Goal: Task Accomplishment & Management: Manage account settings

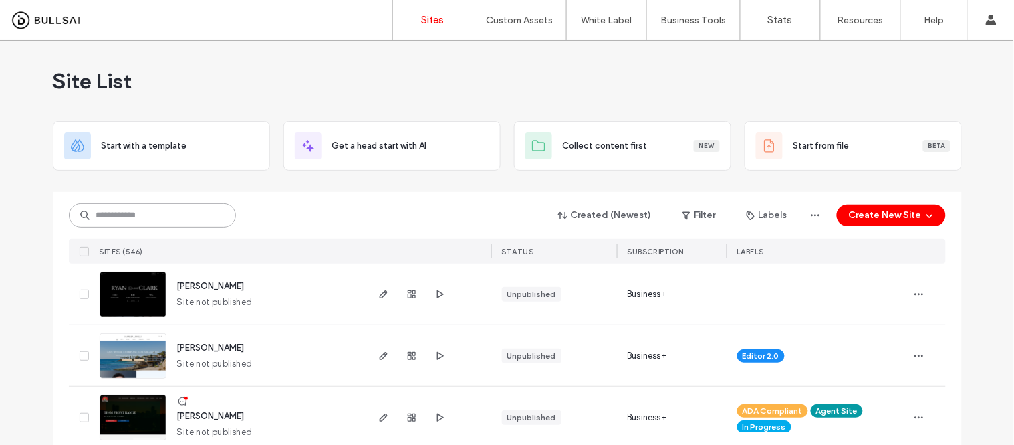
click at [147, 217] on input at bounding box center [152, 215] width 167 height 24
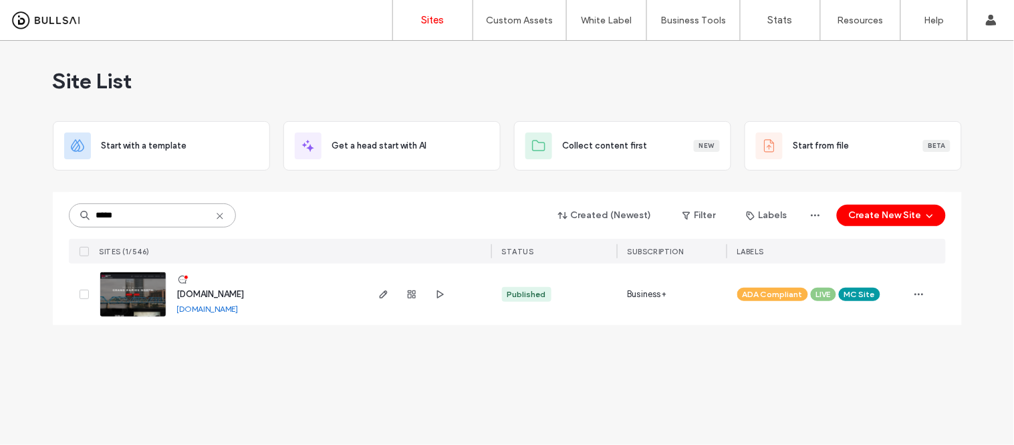
type input "*****"
click at [224, 310] on link "www.kwgrandrapidsnorth.com" at bounding box center [207, 308] width 61 height 10
click at [124, 295] on img at bounding box center [133, 317] width 66 height 91
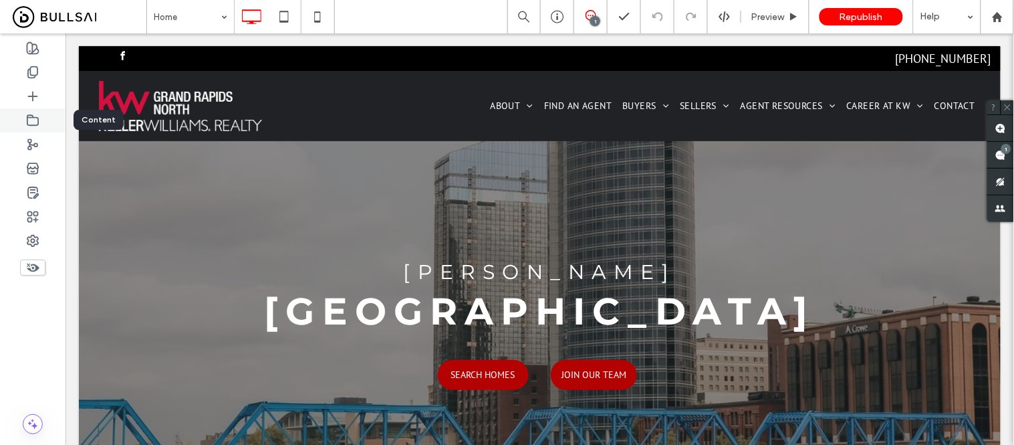
click at [23, 122] on div at bounding box center [33, 120] width 66 height 24
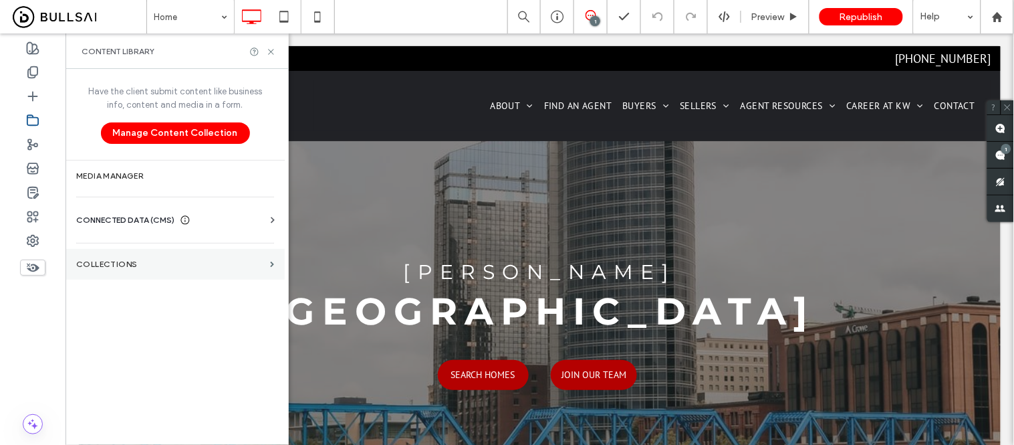
click at [102, 277] on section "Collections" at bounding box center [175, 264] width 219 height 31
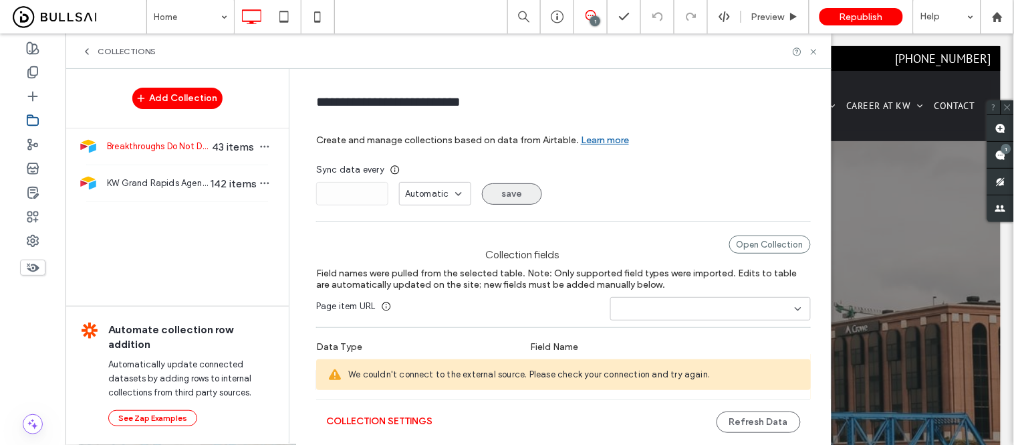
click at [154, 178] on span "KW Grand Rapids Agent Roster" at bounding box center [158, 182] width 103 height 13
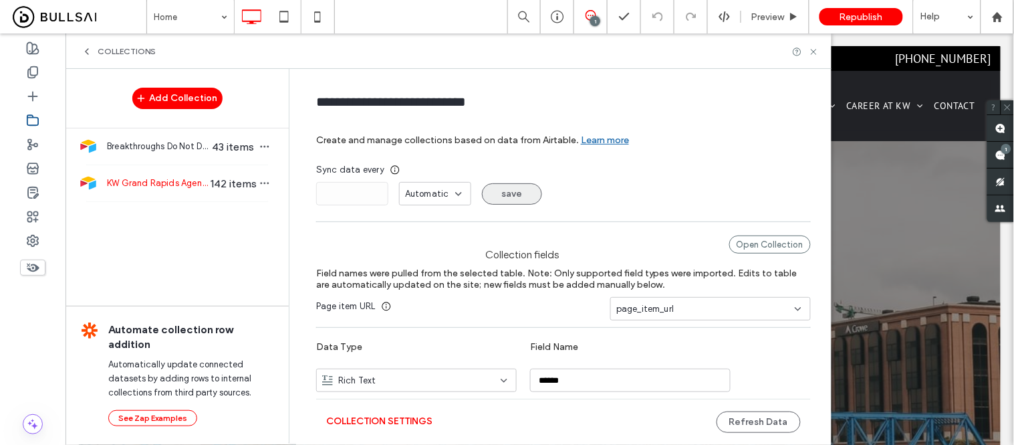
type input "**********"
click at [731, 242] on div "Open Collection" at bounding box center [770, 244] width 82 height 18
click at [745, 418] on button "Refresh Data" at bounding box center [759, 421] width 84 height 21
click at [996, 18] on use at bounding box center [997, 16] width 10 height 10
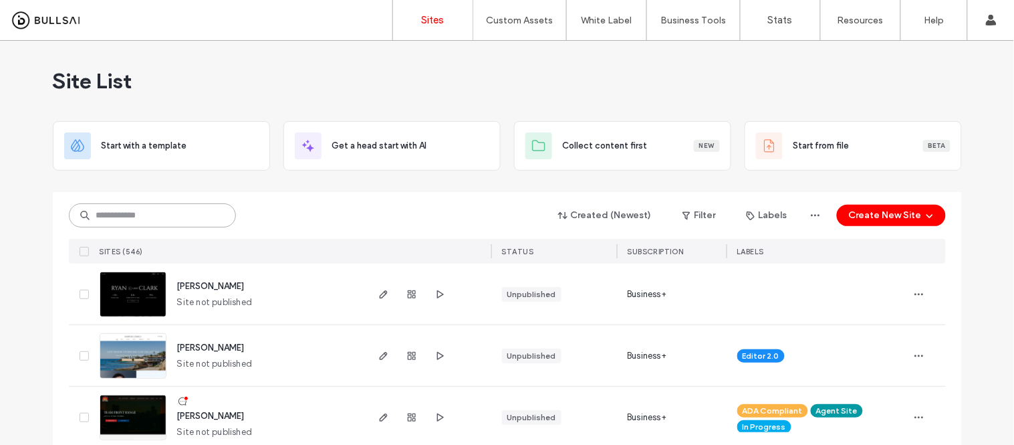
click at [144, 214] on input at bounding box center [152, 215] width 167 height 24
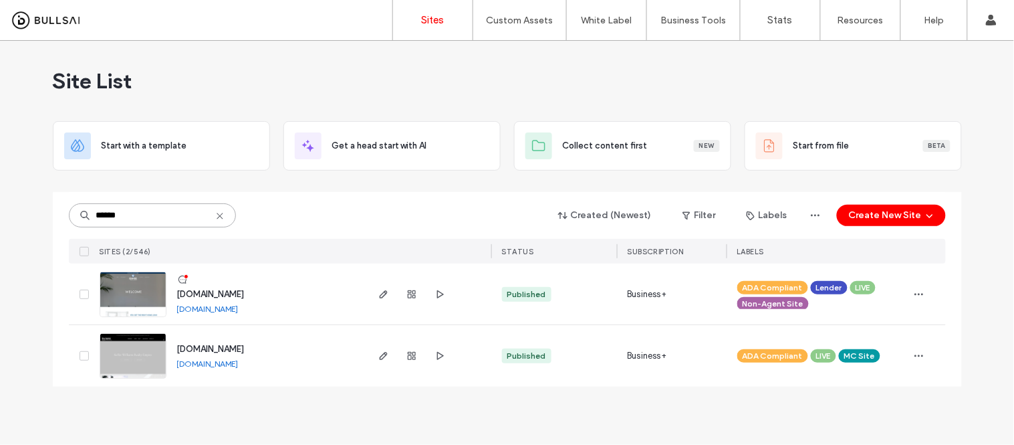
type input "******"
click at [216, 364] on link "www.kwempire.com" at bounding box center [207, 363] width 61 height 10
click at [141, 350] on img at bounding box center [133, 379] width 66 height 91
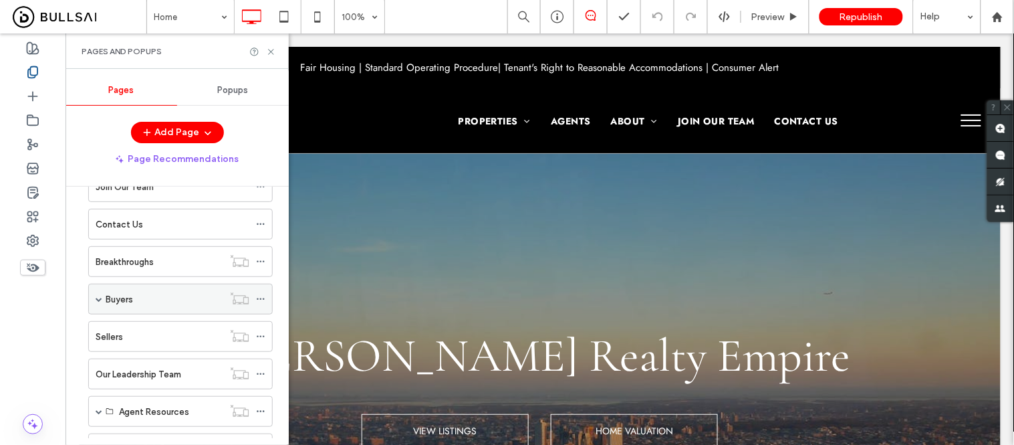
scroll to position [223, 0]
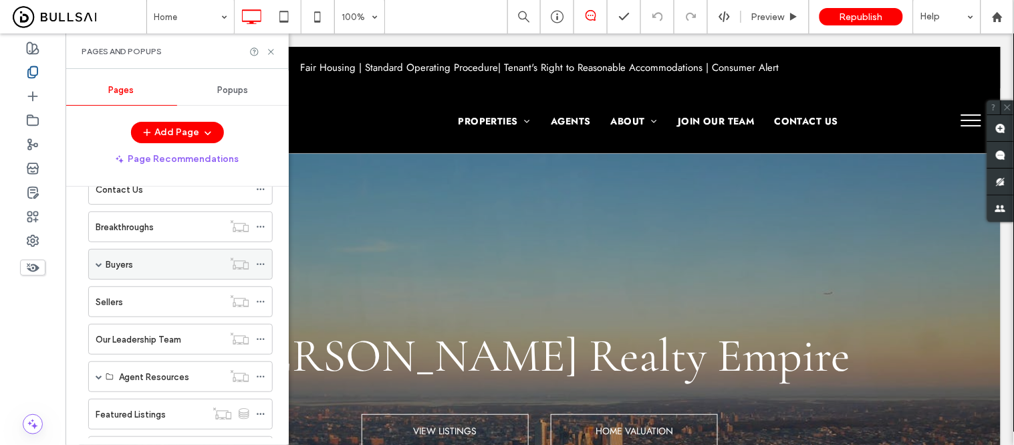
click at [261, 264] on icon at bounding box center [260, 263] width 9 height 9
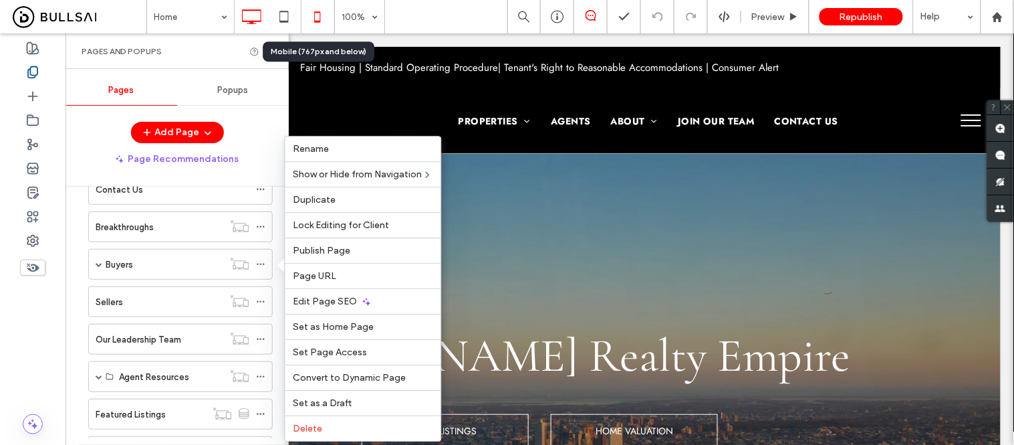
click at [319, 18] on icon at bounding box center [317, 16] width 27 height 27
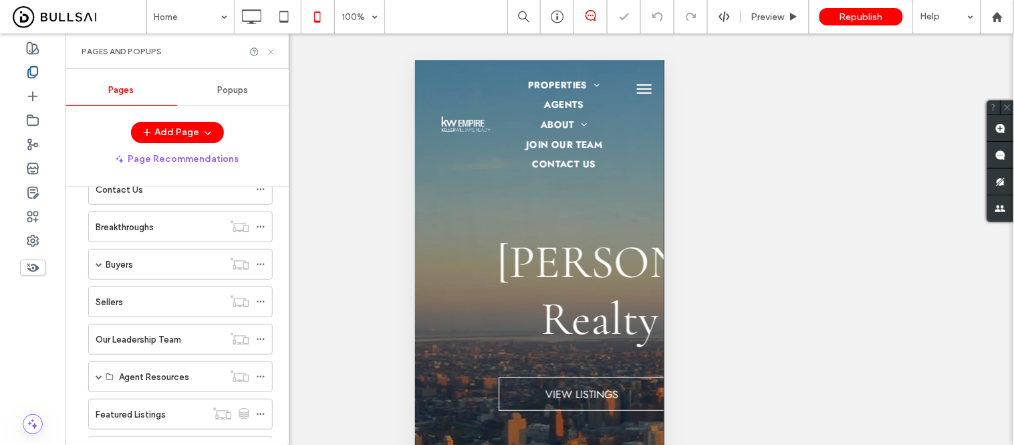
click at [270, 51] on use at bounding box center [270, 51] width 5 height 5
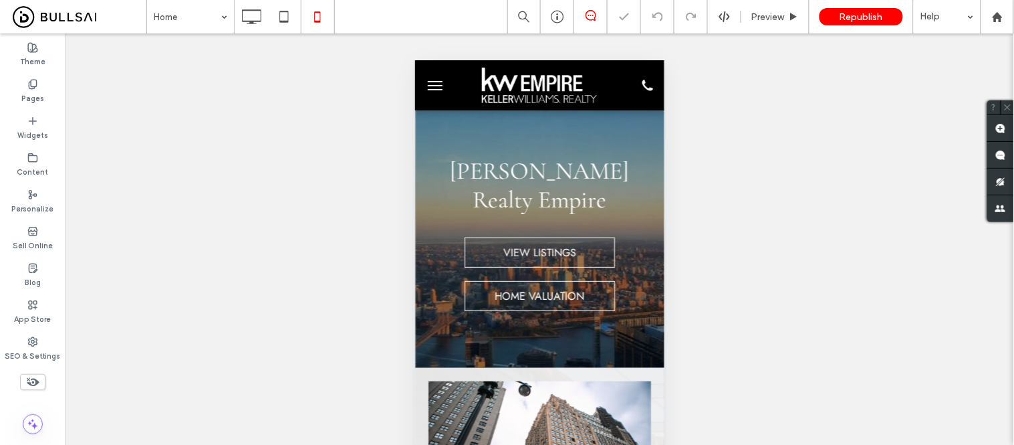
scroll to position [0, 0]
click at [428, 84] on span "menu" at bounding box center [434, 84] width 15 height 1
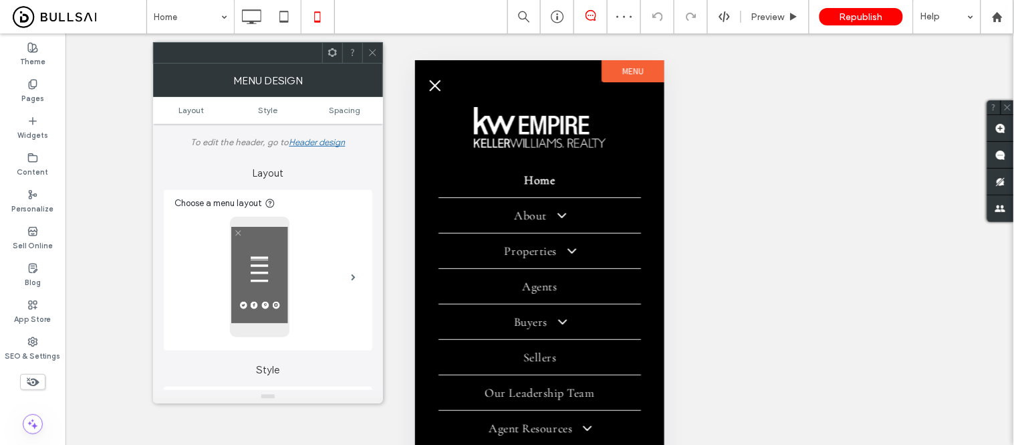
click at [432, 80] on button "menu" at bounding box center [434, 85] width 27 height 27
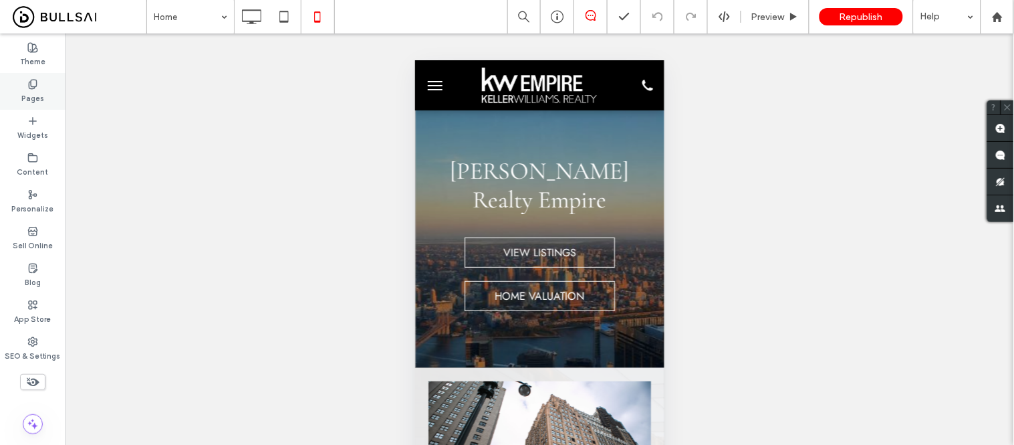
click at [37, 92] on label "Pages" at bounding box center [32, 97] width 23 height 15
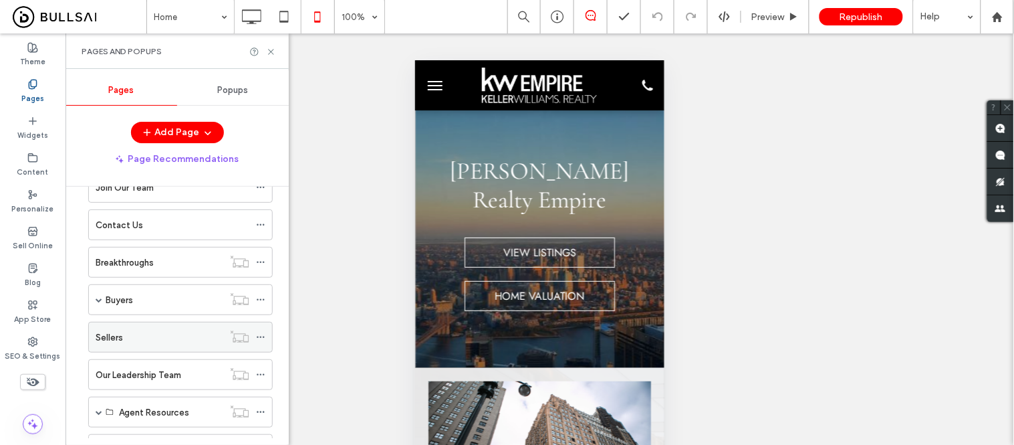
scroll to position [223, 0]
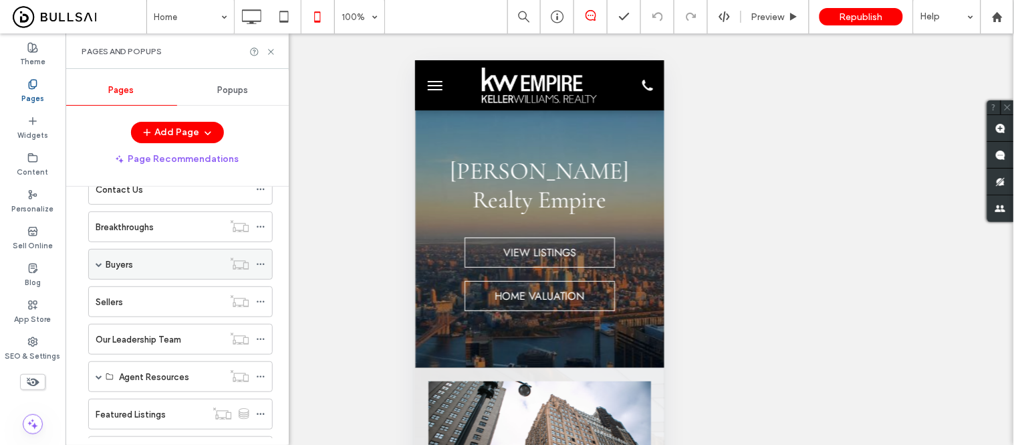
click at [261, 267] on icon at bounding box center [260, 263] width 9 height 9
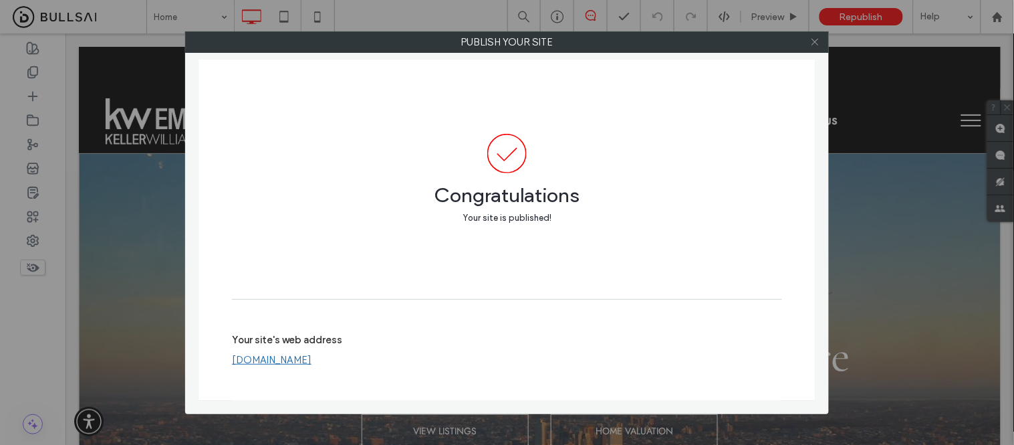
click at [820, 40] on icon at bounding box center [815, 42] width 10 height 10
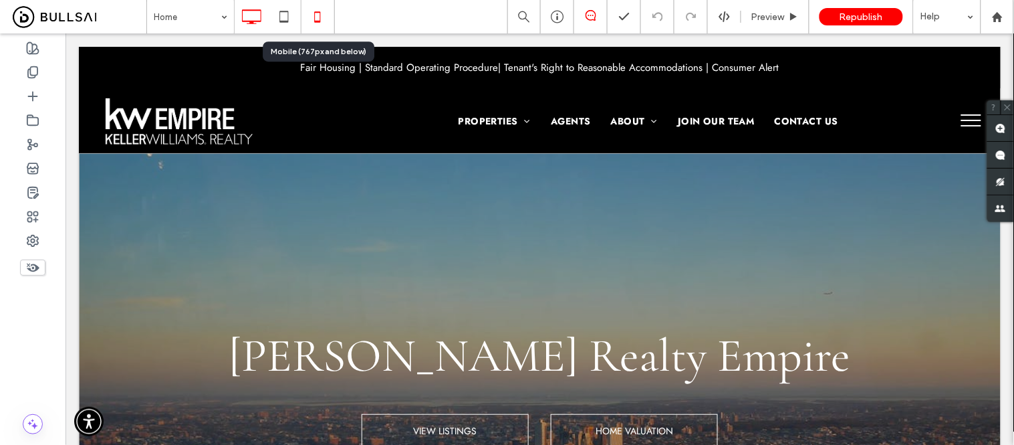
click at [322, 15] on icon at bounding box center [317, 16] width 27 height 27
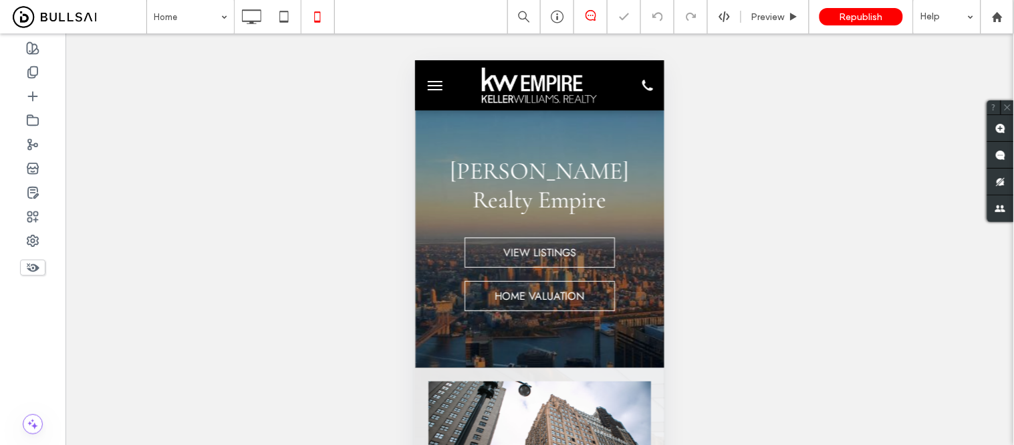
click at [430, 87] on button "menu" at bounding box center [434, 85] width 27 height 27
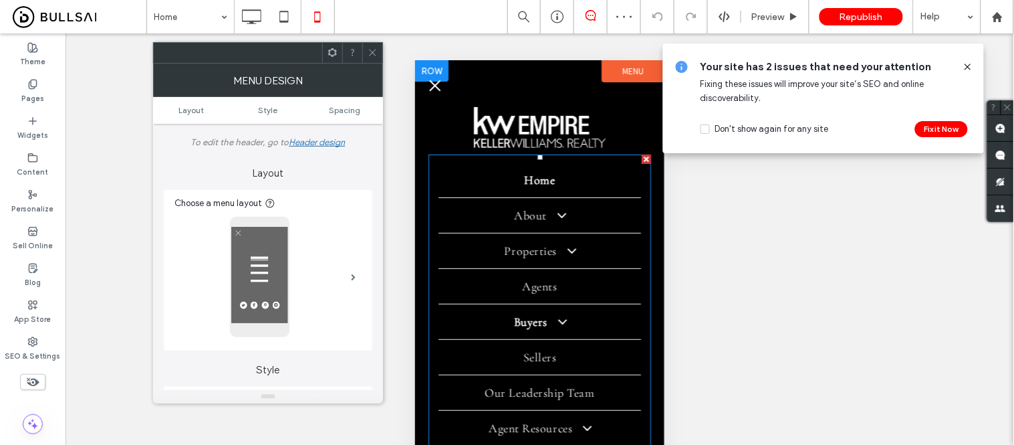
click at [517, 330] on link "Buyers" at bounding box center [539, 320] width 203 height 35
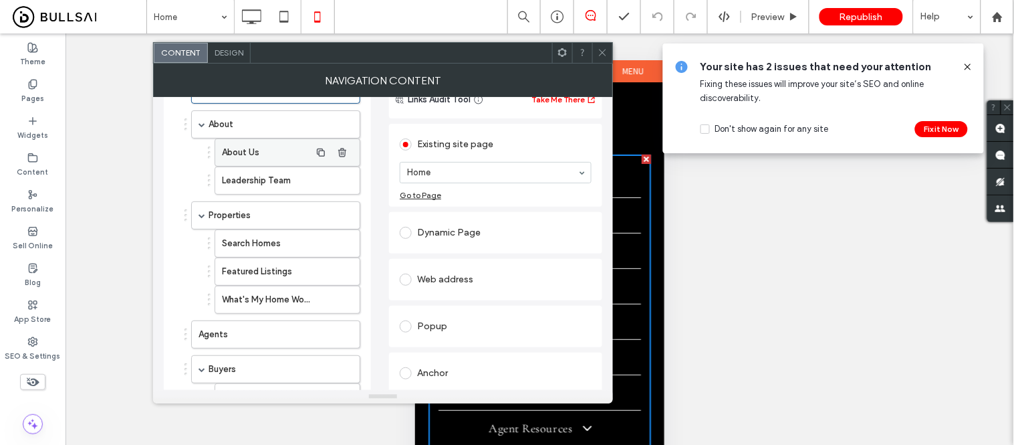
scroll to position [148, 0]
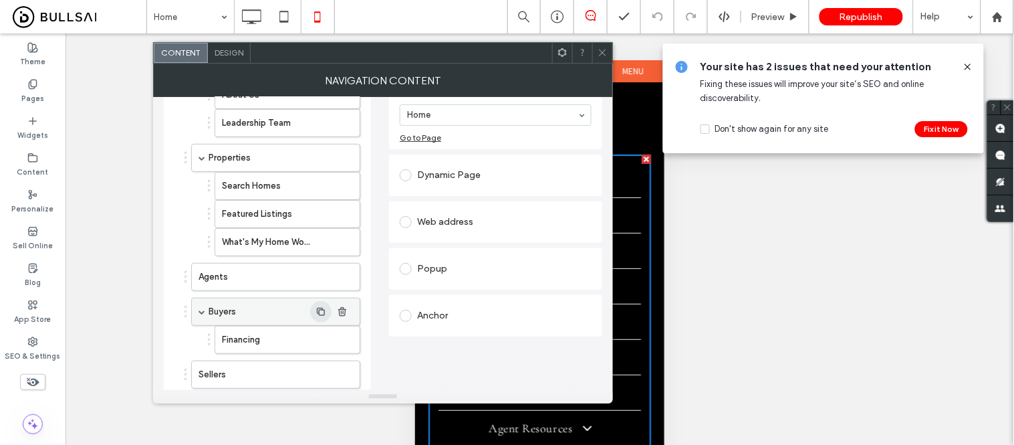
click at [319, 315] on icon "button" at bounding box center [321, 311] width 11 height 11
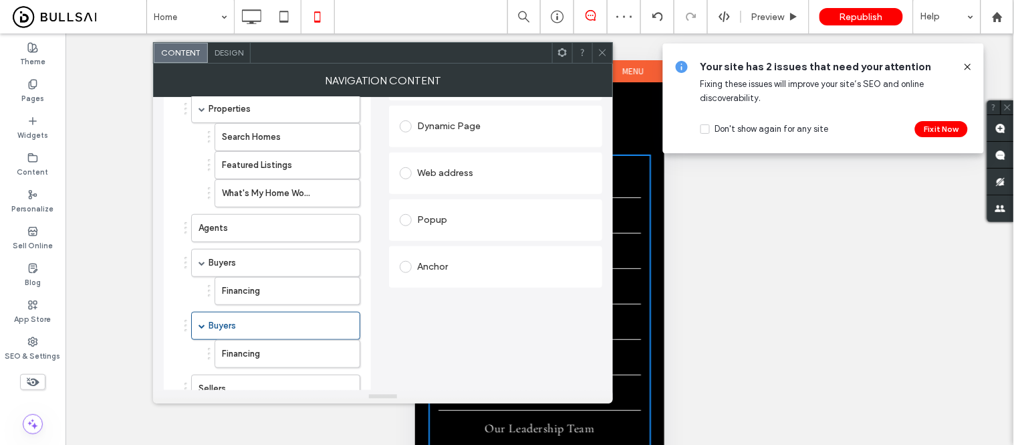
scroll to position [223, 0]
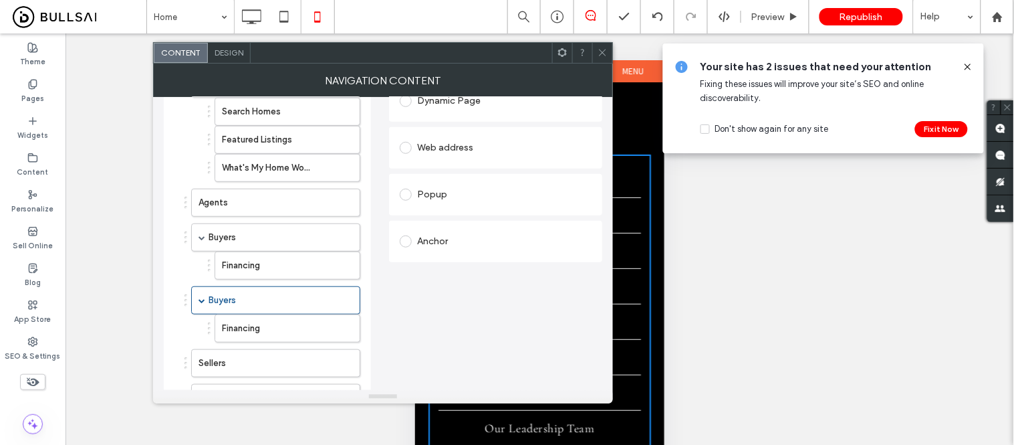
click at [183, 301] on ol "Home About About Us Leadership Team Properties Search Homes Featured Listings W…" at bounding box center [267, 409] width 186 height 931
click at [343, 298] on icon "button" at bounding box center [342, 300] width 11 height 11
drag, startPoint x: 248, startPoint y: 234, endPoint x: 147, endPoint y: 250, distance: 102.2
click at [147, 250] on div "Unhide? Yes Unhide? Yes Unhide? Yes Unhide? Yes Unhide? Yes" at bounding box center [540, 255] width 949 height 445
click at [37, 349] on label "SEO & Settings" at bounding box center [32, 354] width 55 height 15
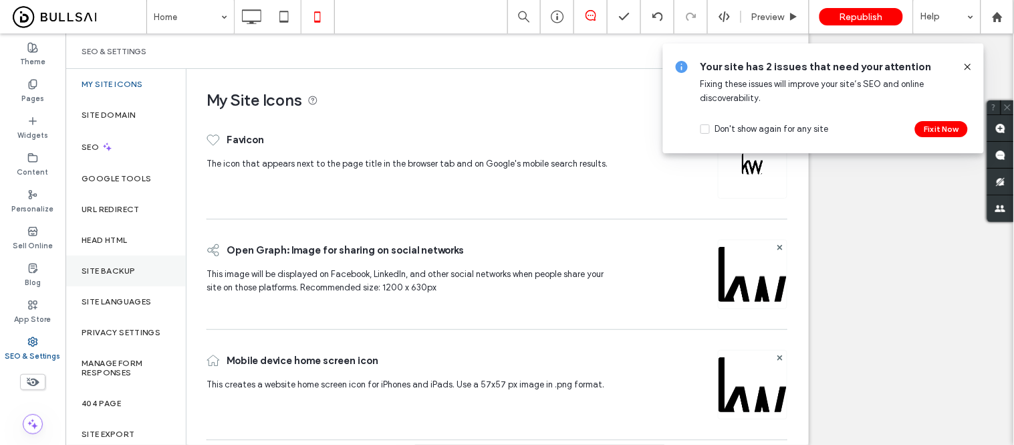
click at [104, 266] on label "Site Backup" at bounding box center [108, 270] width 53 height 9
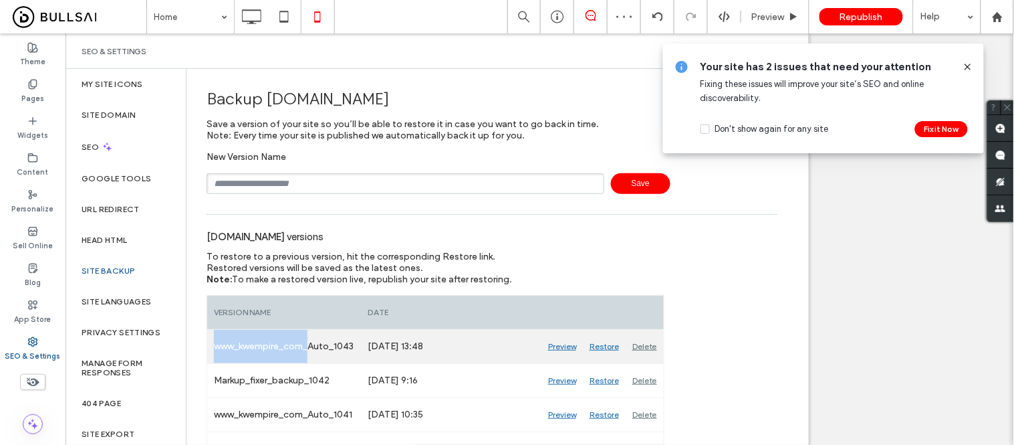
drag, startPoint x: 211, startPoint y: 344, endPoint x: 310, endPoint y: 351, distance: 98.5
click at [310, 351] on div "www_kwempire_com_Auto_1043" at bounding box center [284, 346] width 154 height 33
copy div "www_kwempire_com_"
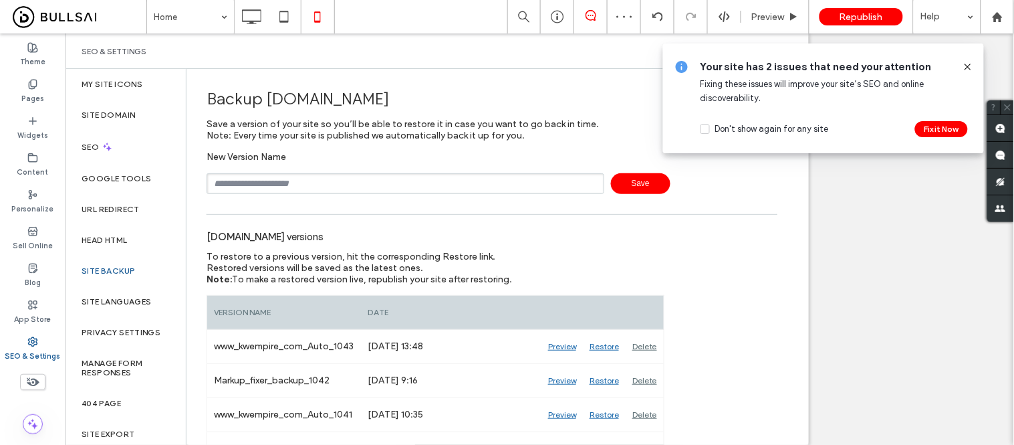
click at [297, 183] on input "text" at bounding box center [406, 183] width 398 height 21
paste input "**********"
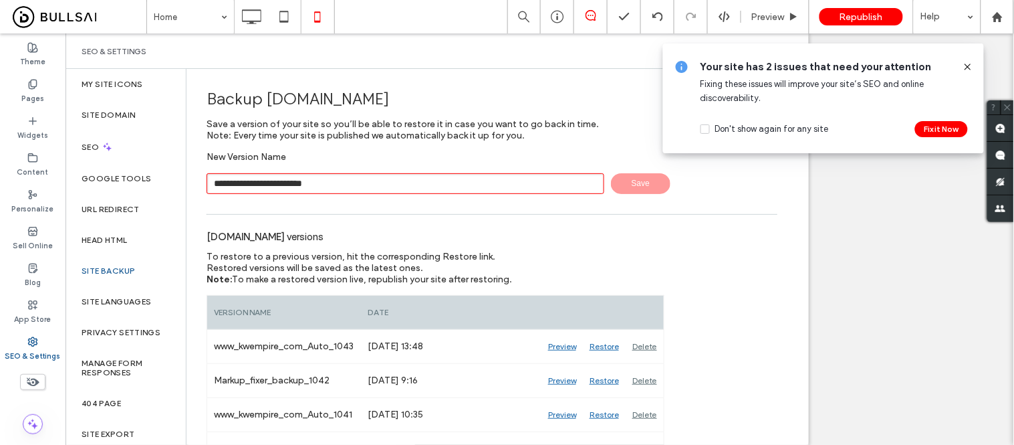
click at [341, 184] on input "**********" at bounding box center [406, 183] width 398 height 21
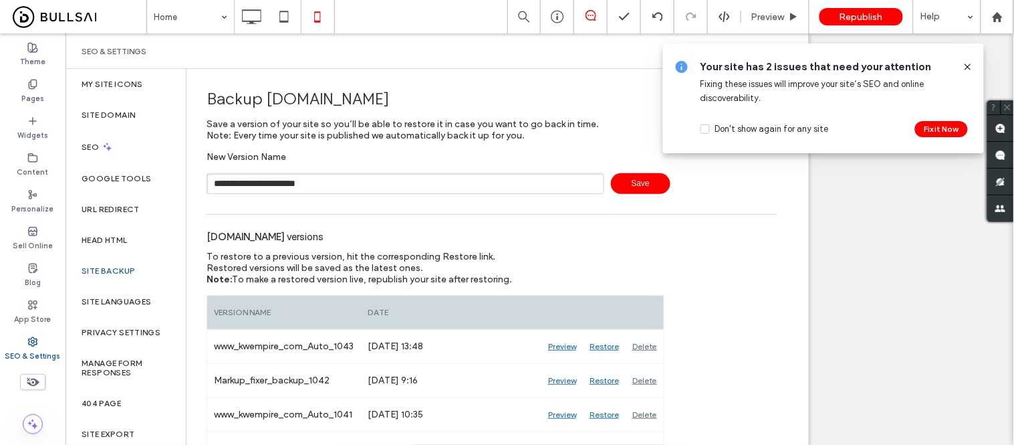
type input "**********"
click at [640, 185] on span "Save" at bounding box center [640, 183] width 59 height 21
click at [969, 68] on use at bounding box center [968, 67] width 6 height 6
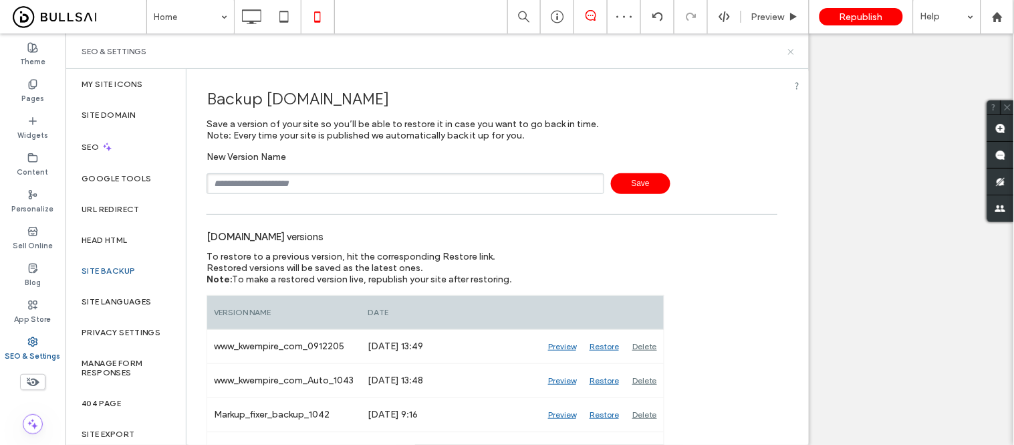
click at [793, 52] on icon at bounding box center [791, 52] width 10 height 10
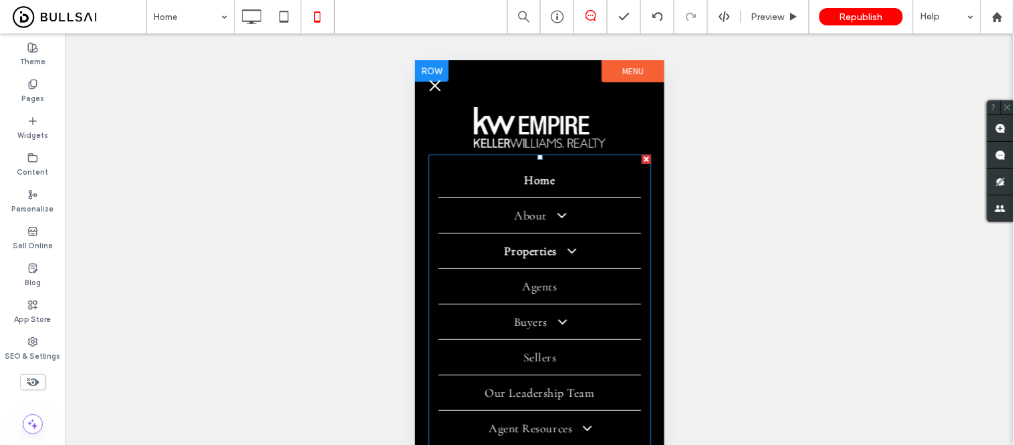
click at [541, 261] on link "Properties" at bounding box center [539, 250] width 203 height 35
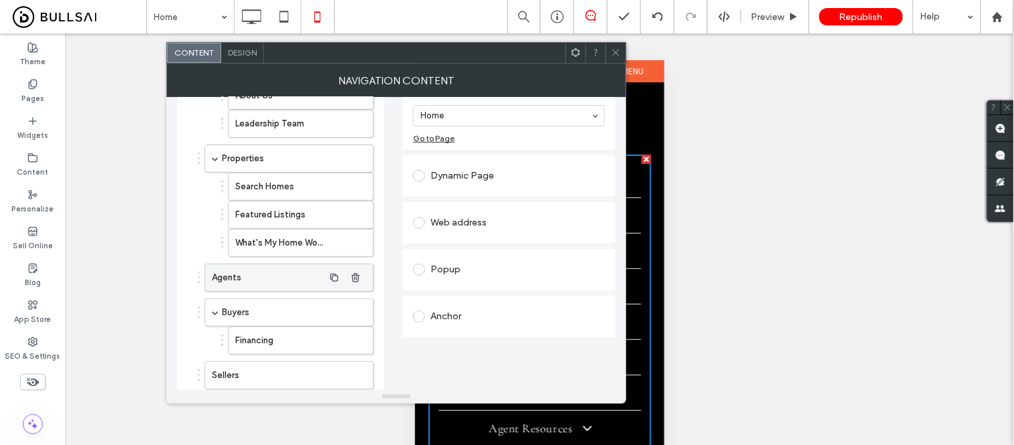
scroll to position [148, 0]
click at [356, 312] on use "button" at bounding box center [356, 311] width 8 height 9
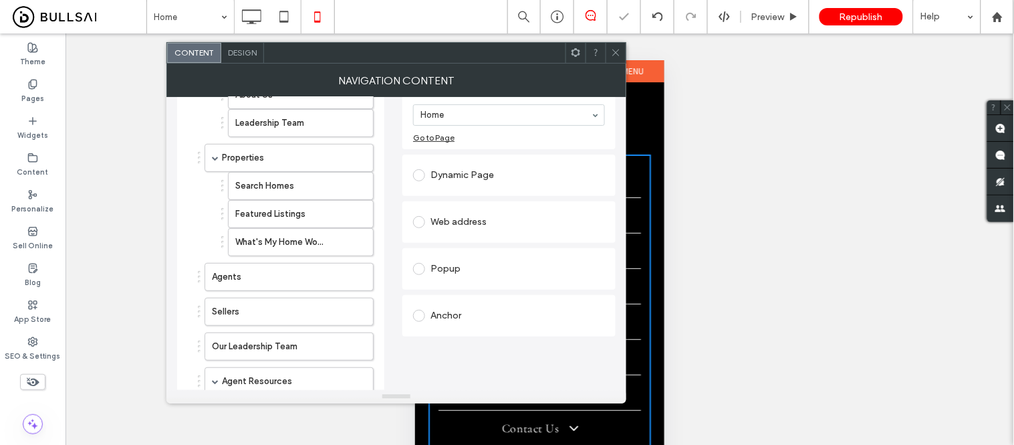
click at [616, 54] on icon at bounding box center [616, 52] width 10 height 10
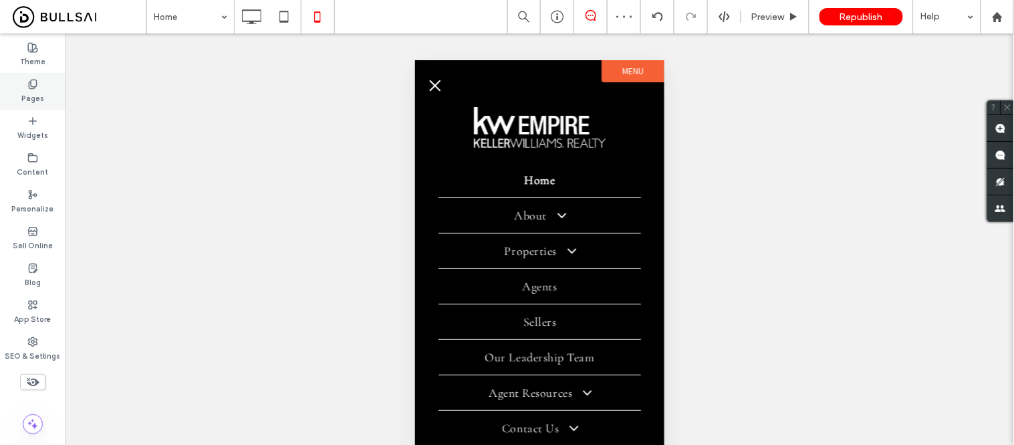
click at [32, 92] on label "Pages" at bounding box center [32, 97] width 23 height 15
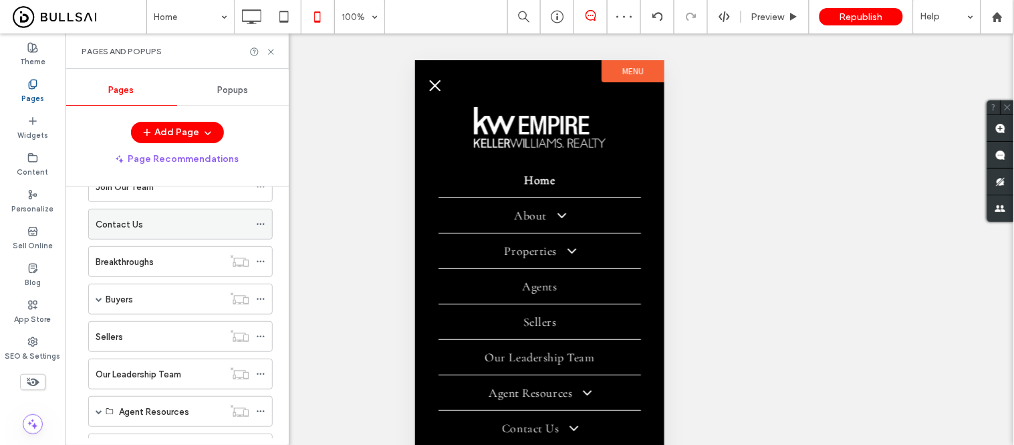
scroll to position [223, 0]
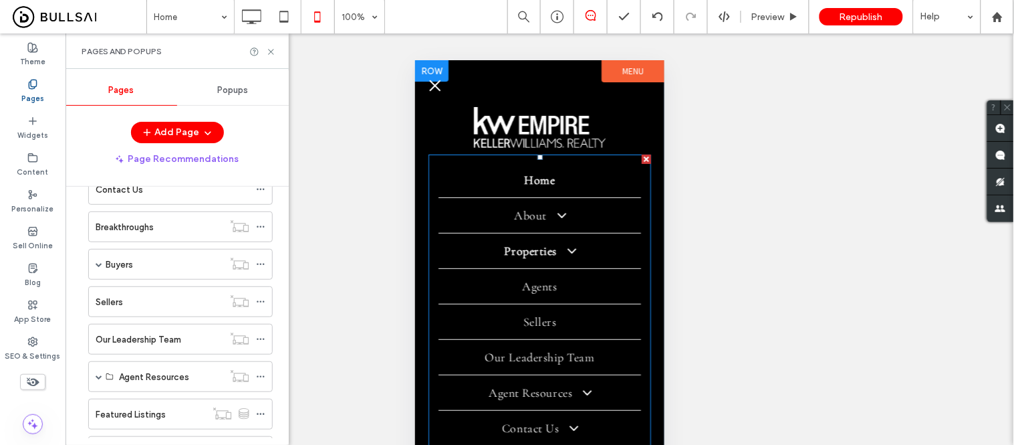
click at [534, 263] on link "Properties" at bounding box center [539, 250] width 203 height 35
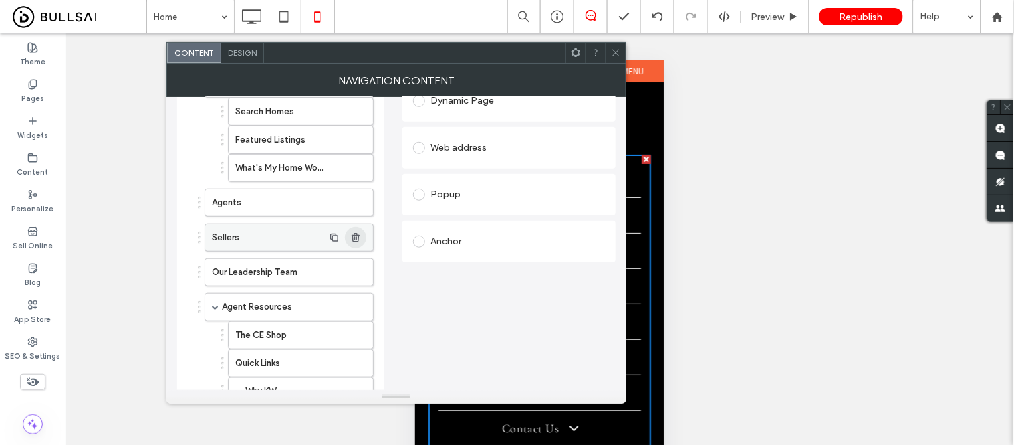
click at [358, 241] on use "button" at bounding box center [356, 237] width 8 height 9
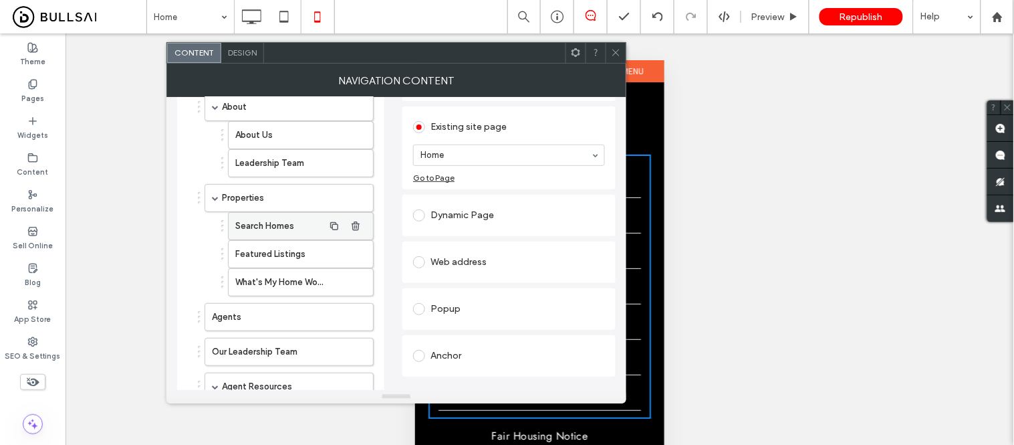
scroll to position [74, 0]
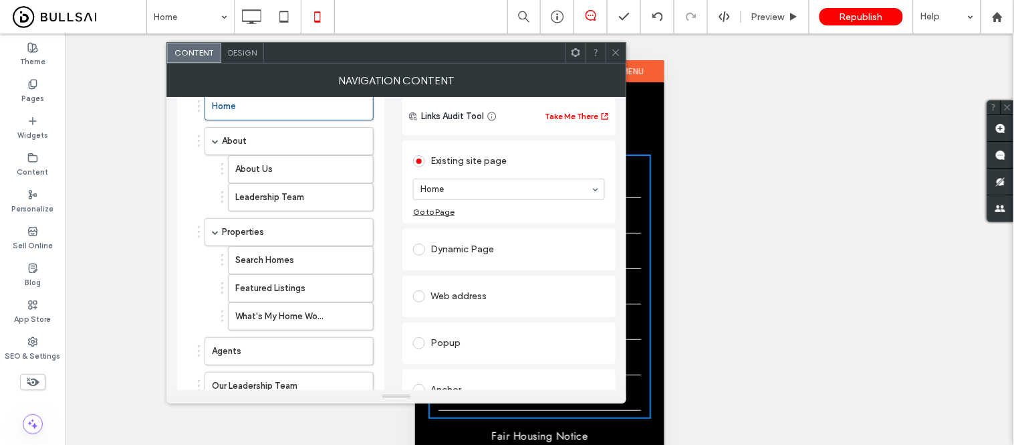
click at [616, 54] on icon at bounding box center [616, 52] width 10 height 10
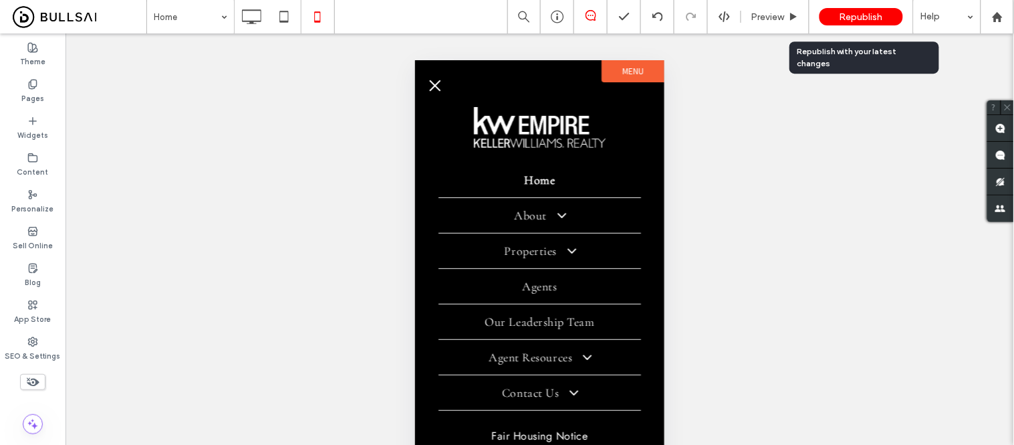
click at [857, 15] on span "Republish" at bounding box center [861, 16] width 43 height 11
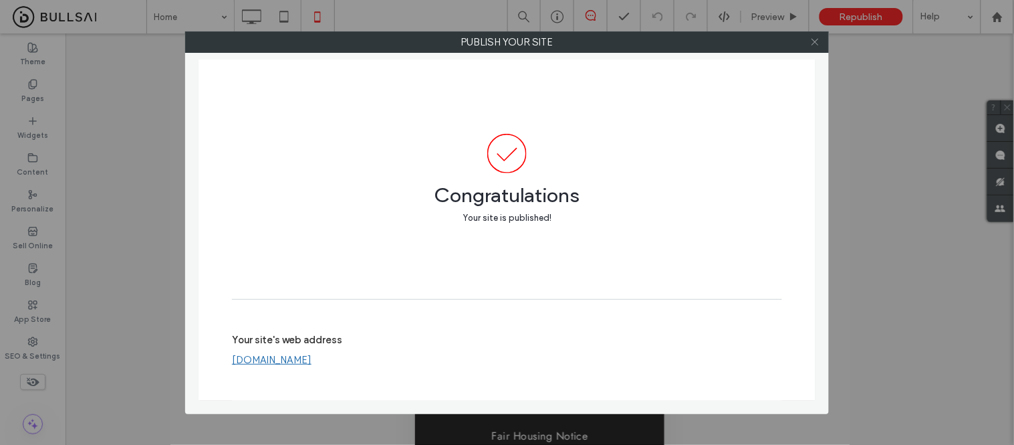
click at [816, 45] on icon at bounding box center [815, 42] width 10 height 10
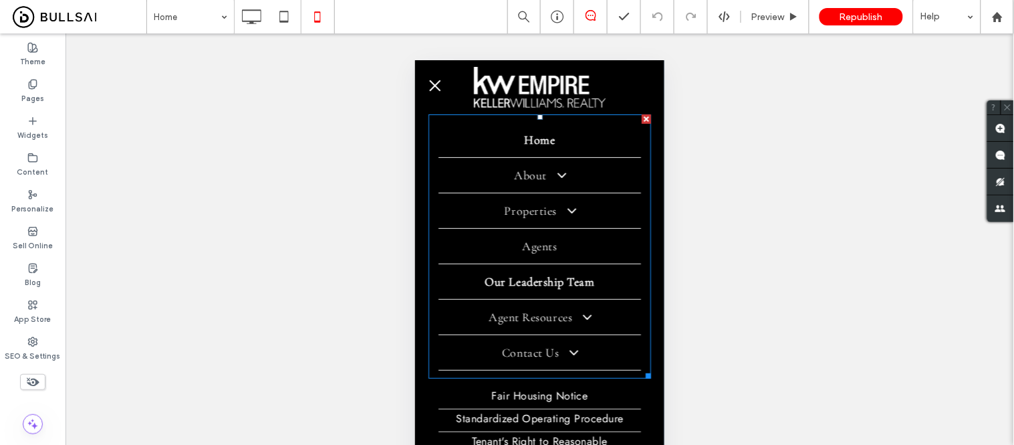
scroll to position [62, 0]
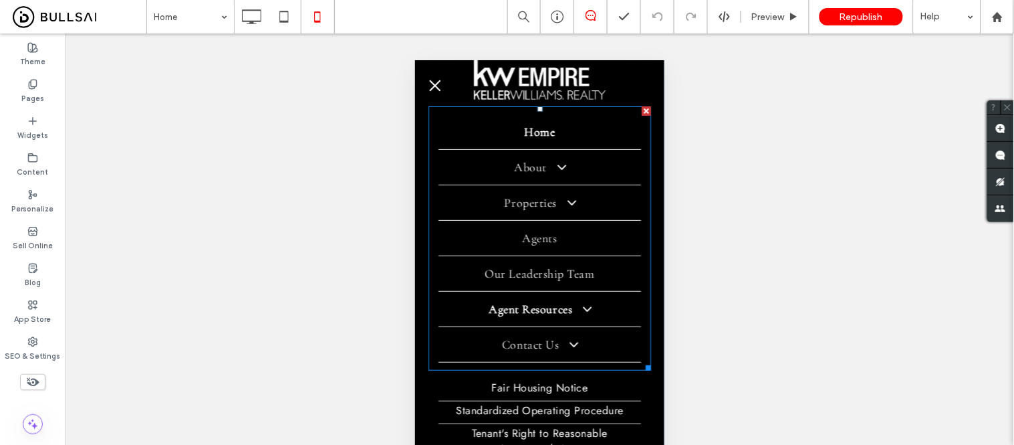
click at [494, 301] on span "Agent Resources" at bounding box center [539, 308] width 102 height 15
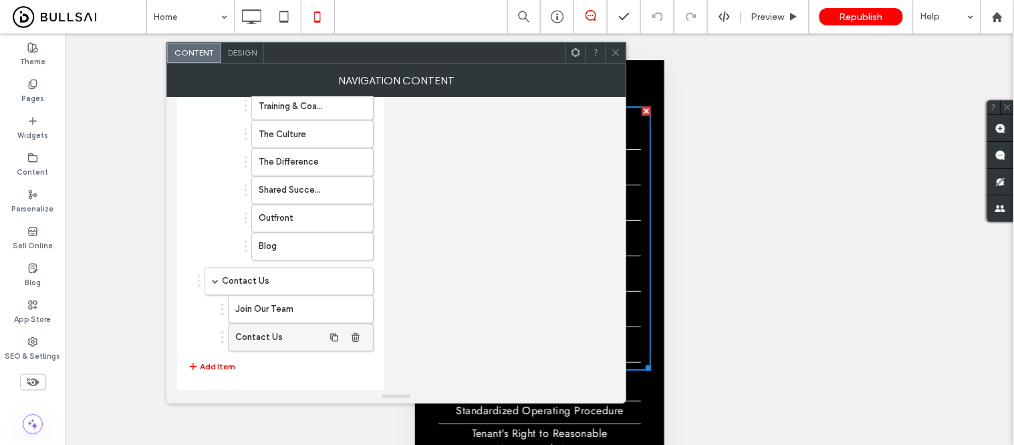
scroll to position [594, 0]
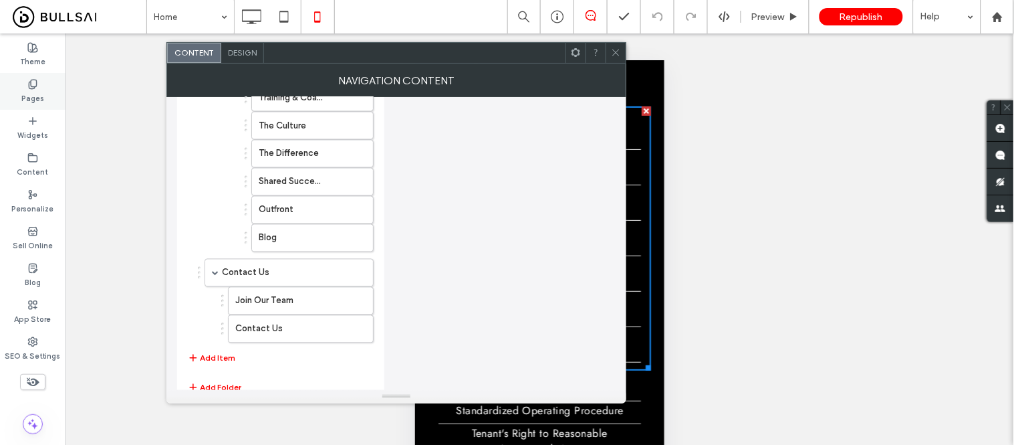
click at [36, 72] on div "Theme Pages Widgets Content Personalize Sell Online Blog App Store SEO & Settin…" at bounding box center [33, 255] width 66 height 445
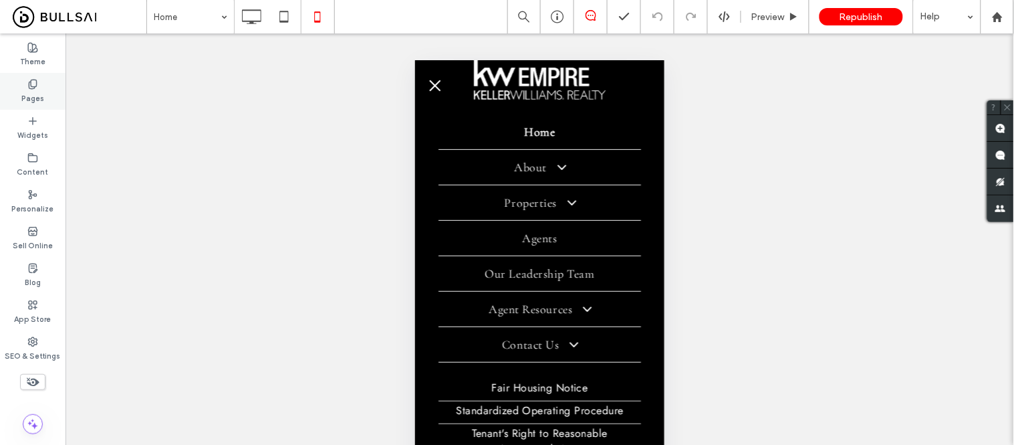
click at [35, 92] on label "Pages" at bounding box center [32, 97] width 23 height 15
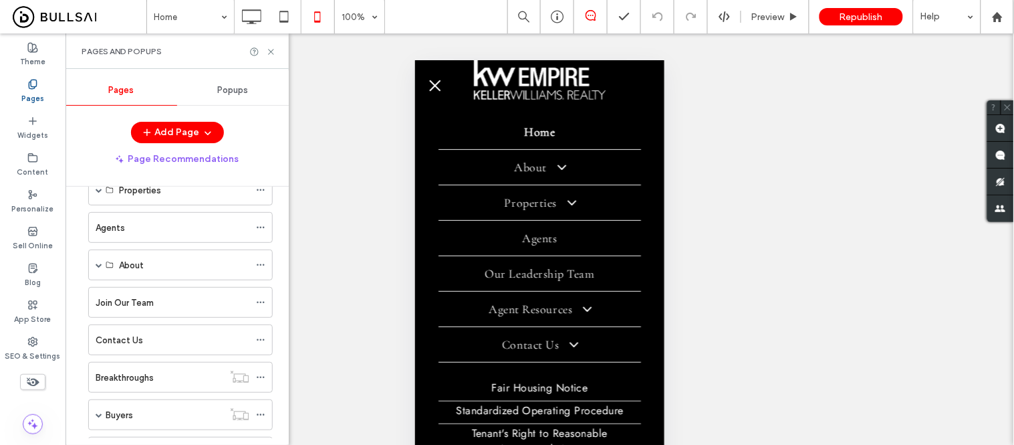
scroll to position [285, 0]
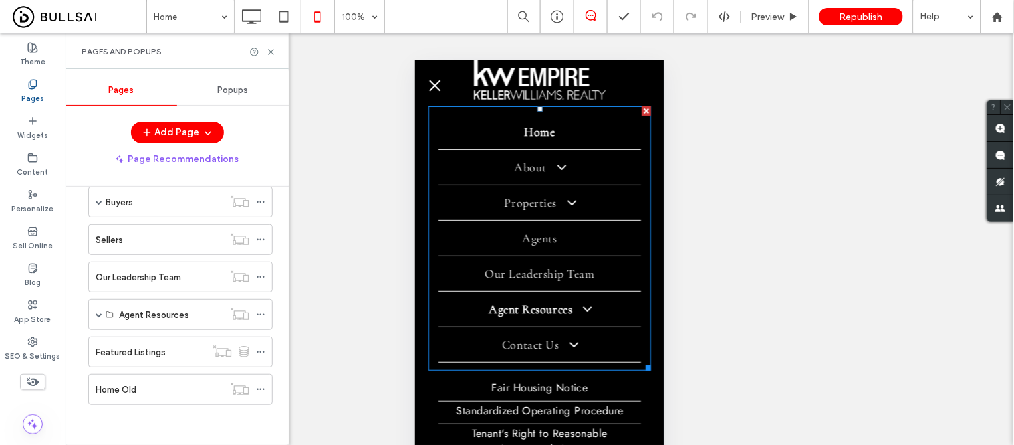
click at [571, 301] on span at bounding box center [581, 308] width 24 height 15
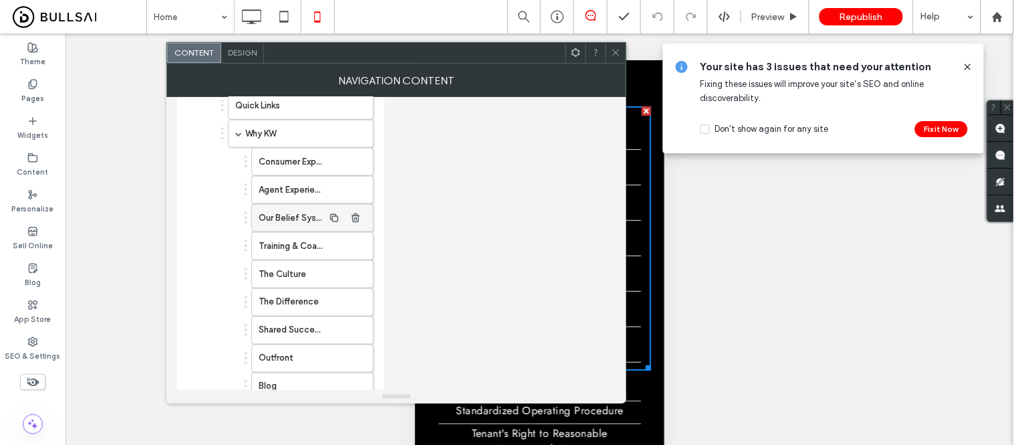
scroll to position [519, 0]
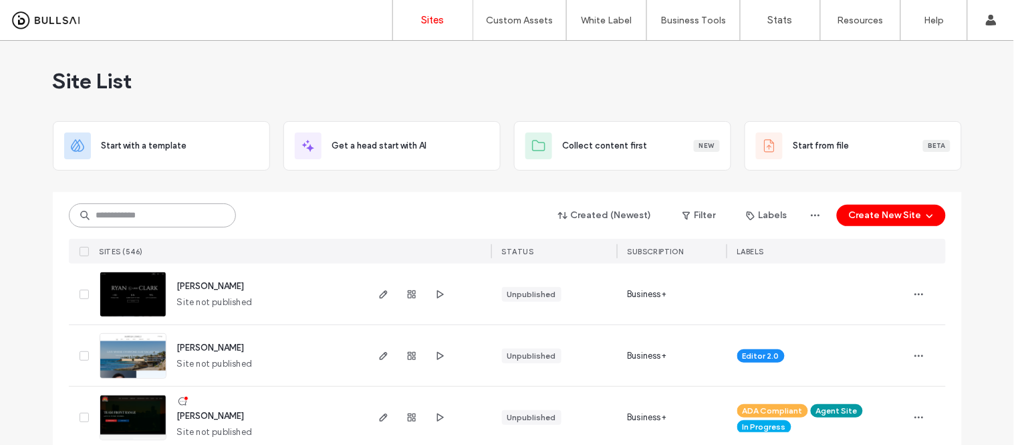
click at [168, 211] on input at bounding box center [152, 215] width 167 height 24
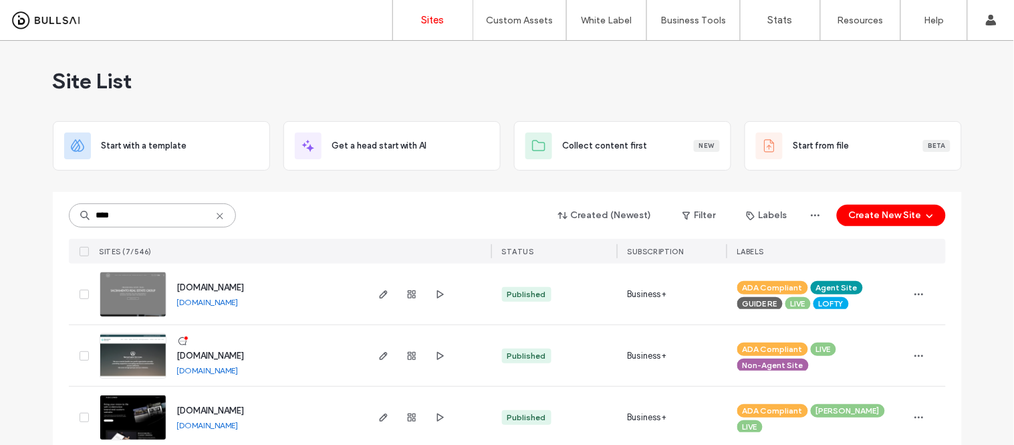
drag, startPoint x: 112, startPoint y: 218, endPoint x: 34, endPoint y: 218, distance: 77.5
click at [34, 218] on div "Site List Start with a template Get a head start with AI Collect content first …" at bounding box center [507, 375] width 1014 height 669
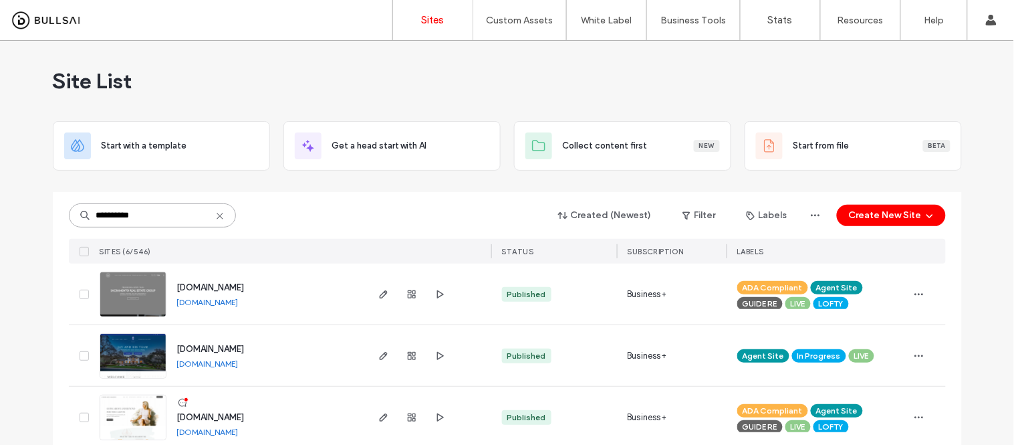
type input "**********"
click at [224, 304] on link "[DOMAIN_NAME]" at bounding box center [207, 302] width 61 height 10
click at [137, 297] on img at bounding box center [133, 317] width 66 height 91
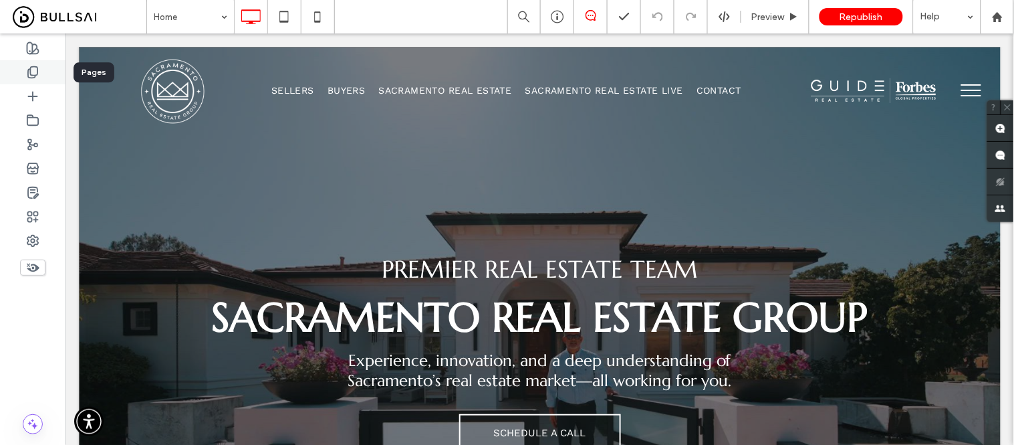
click at [27, 75] on icon at bounding box center [32, 72] width 13 height 13
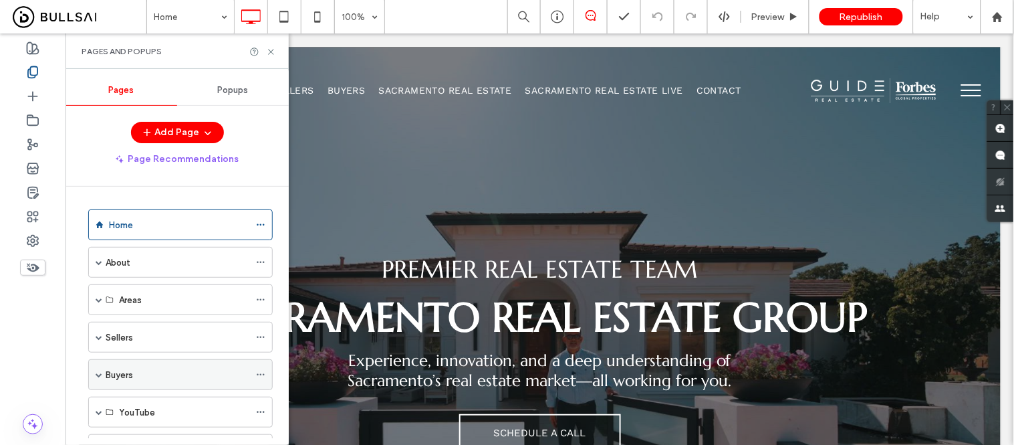
scroll to position [98, 0]
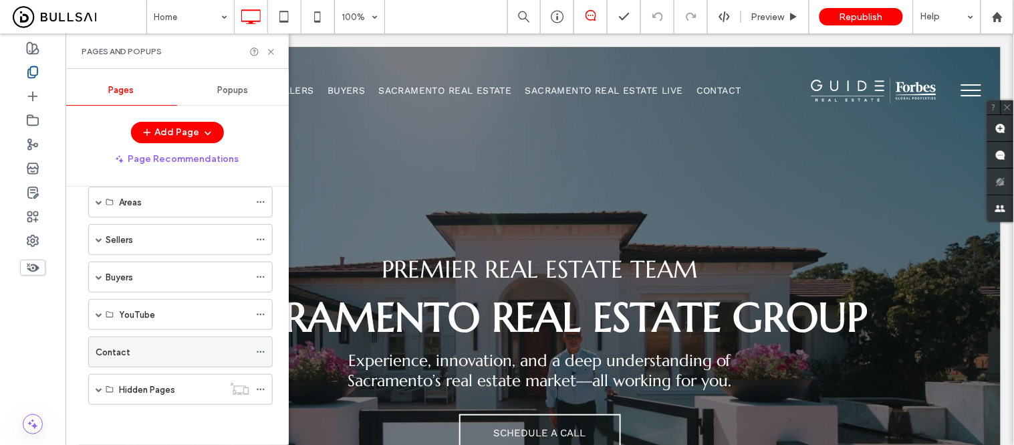
click at [107, 356] on label "Contact" at bounding box center [113, 351] width 35 height 23
click at [270, 52] on icon at bounding box center [271, 52] width 10 height 10
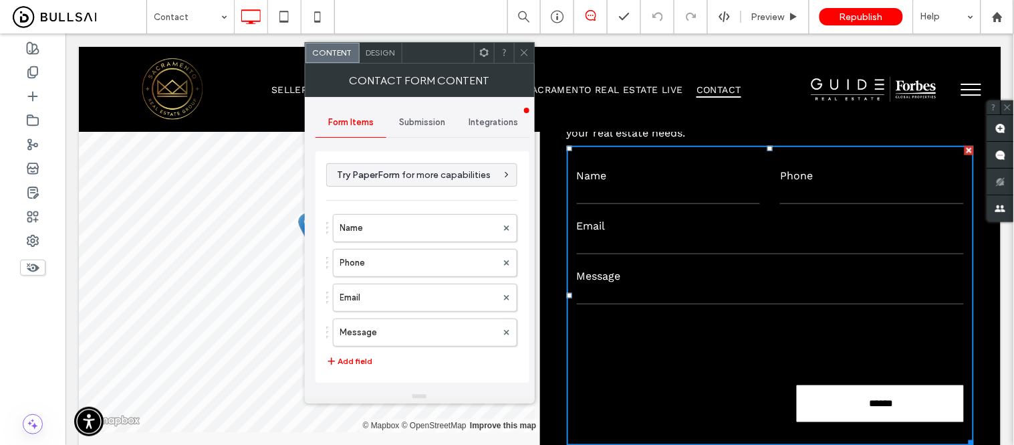
scroll to position [297, 0]
click at [416, 117] on span "Submission" at bounding box center [422, 122] width 46 height 11
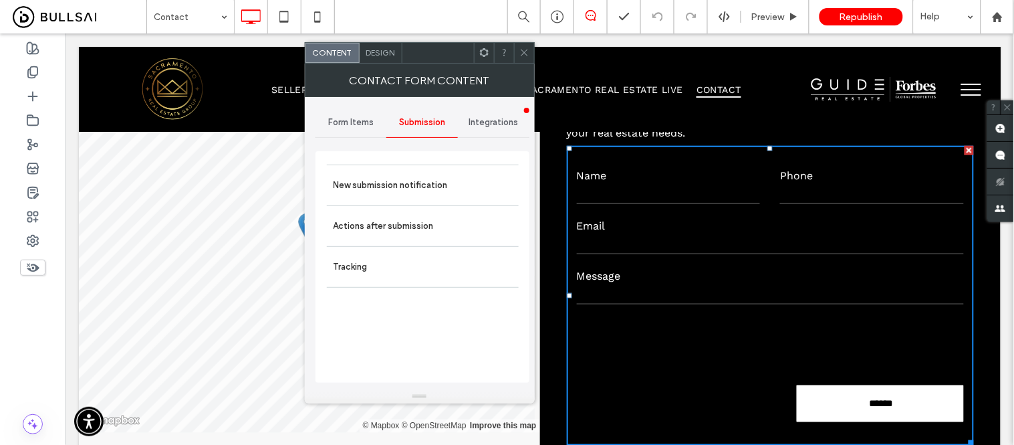
click at [527, 52] on icon at bounding box center [524, 52] width 10 height 10
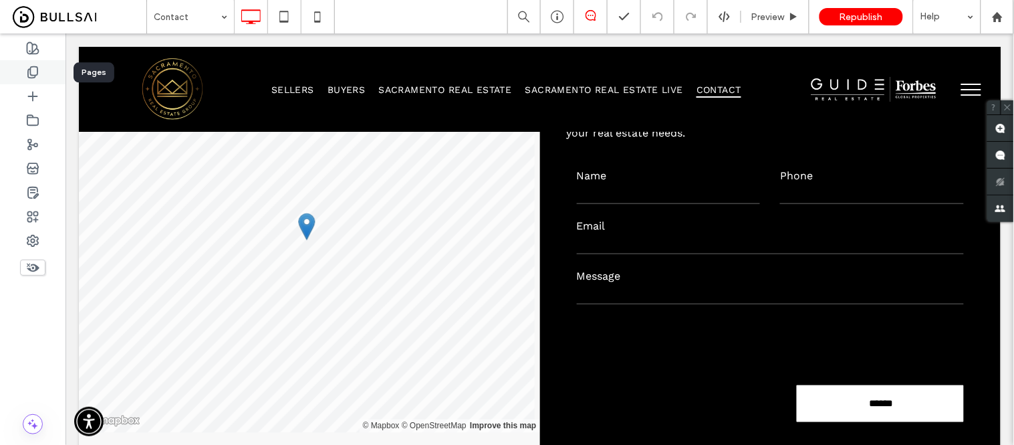
click at [28, 74] on use at bounding box center [32, 72] width 9 height 11
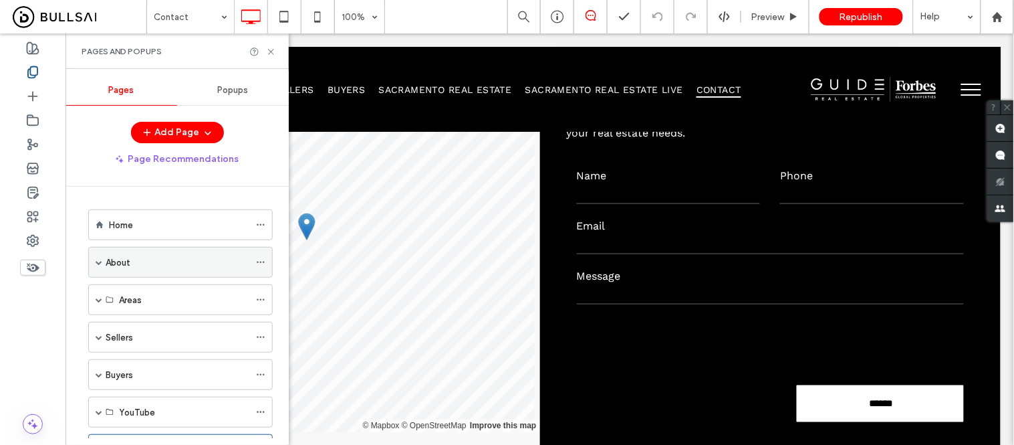
click at [100, 263] on span at bounding box center [99, 262] width 7 height 7
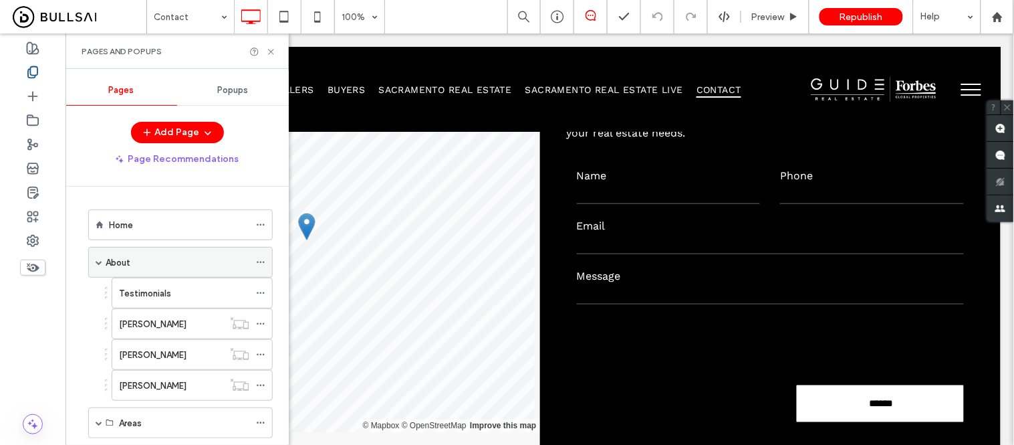
click at [99, 263] on span at bounding box center [99, 262] width 7 height 7
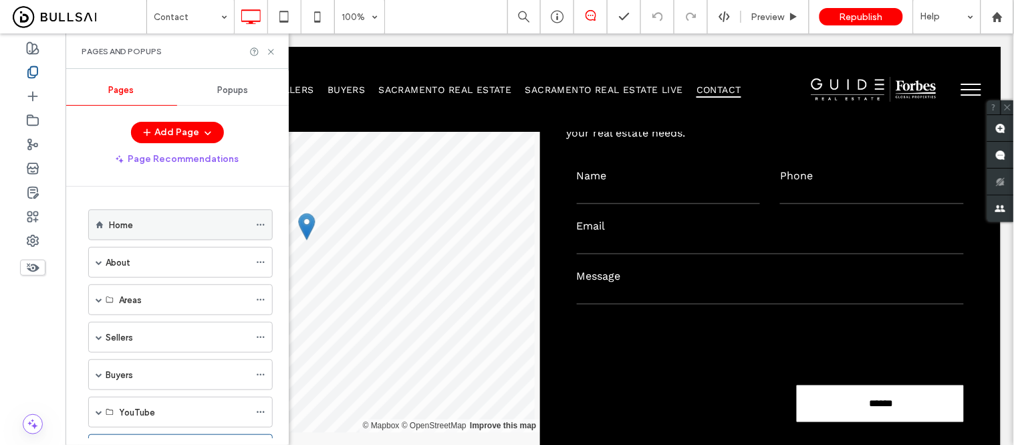
click at [162, 224] on div "Home" at bounding box center [179, 225] width 140 height 14
click at [271, 52] on icon at bounding box center [271, 52] width 10 height 10
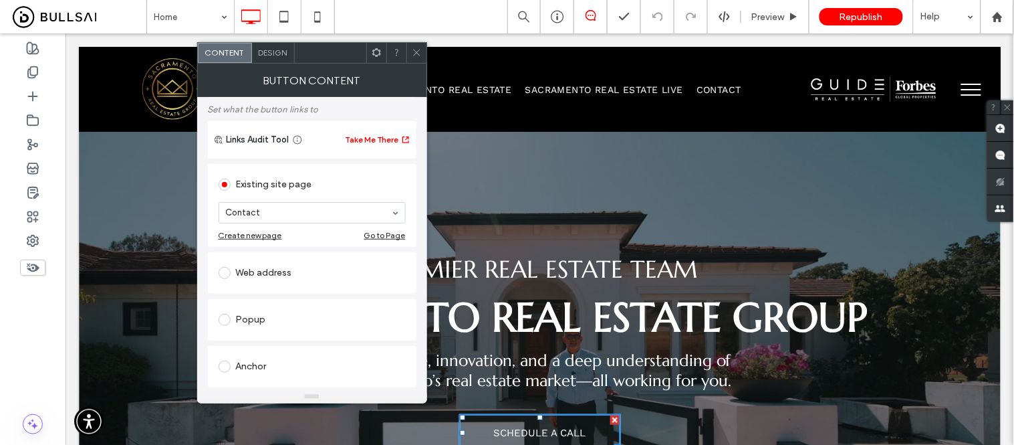
scroll to position [148, 0]
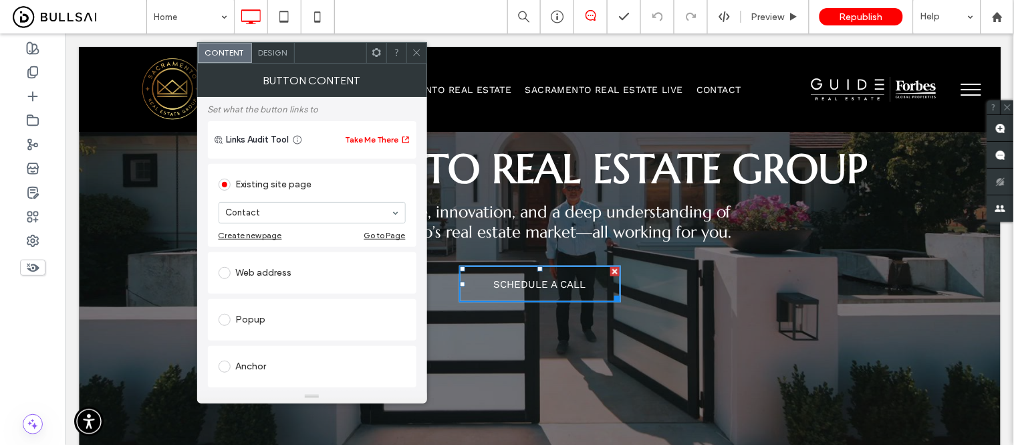
click at [268, 270] on div "Web address" at bounding box center [312, 272] width 187 height 21
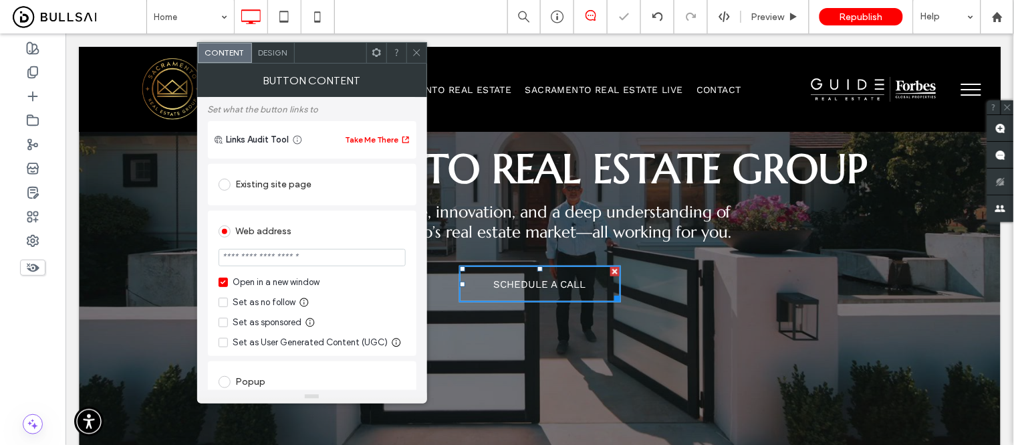
click at [272, 264] on input "url" at bounding box center [312, 257] width 187 height 17
paste input "**********"
type input "**********"
click at [356, 209] on div "**********" at bounding box center [312, 375] width 209 height 428
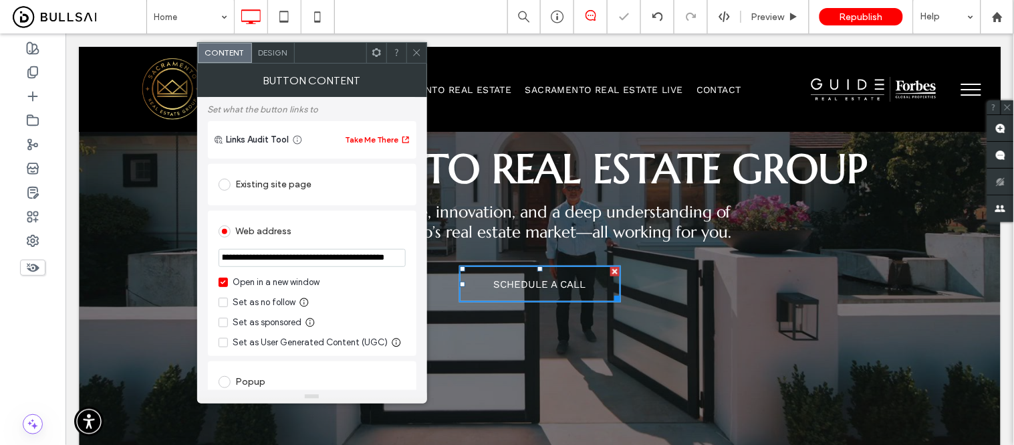
scroll to position [0, 0]
click at [414, 53] on icon at bounding box center [417, 52] width 10 height 10
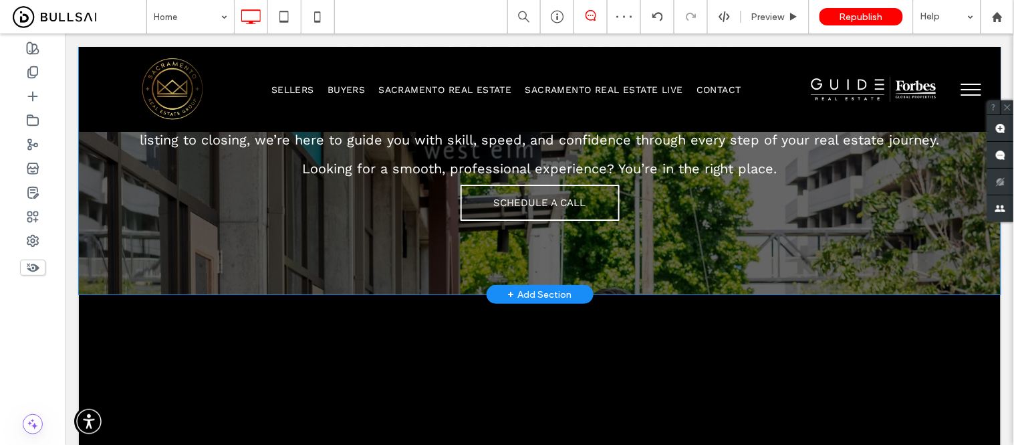
scroll to position [1262, 0]
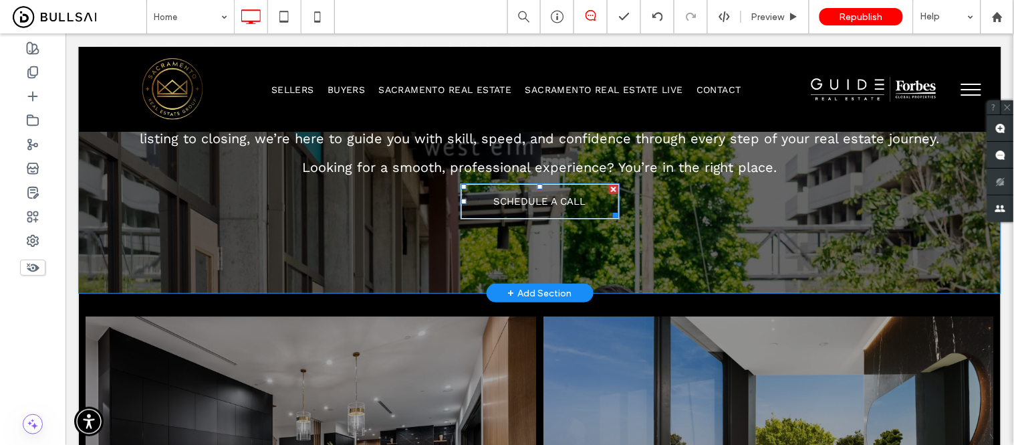
click at [526, 195] on span "SCHEDULE A CALL" at bounding box center [539, 201] width 92 height 12
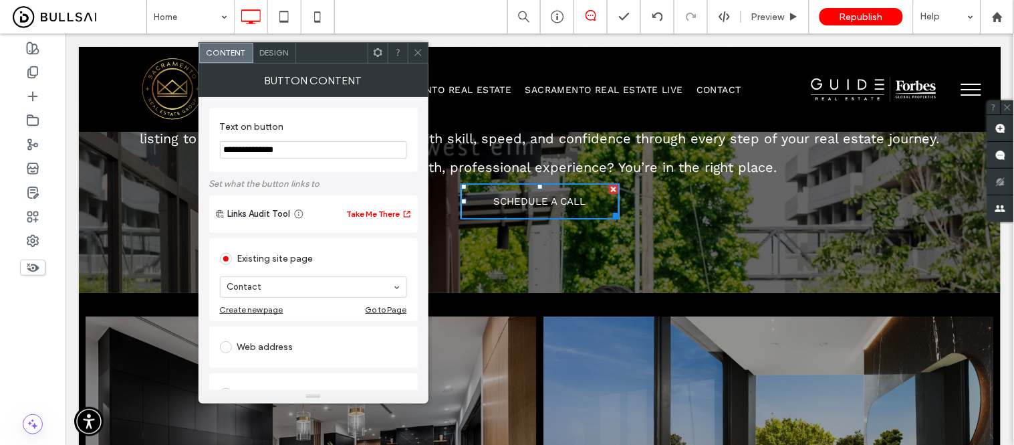
click at [269, 345] on div "Web address" at bounding box center [313, 346] width 187 height 21
click at [281, 333] on input "url" at bounding box center [313, 331] width 187 height 17
paste input "**********"
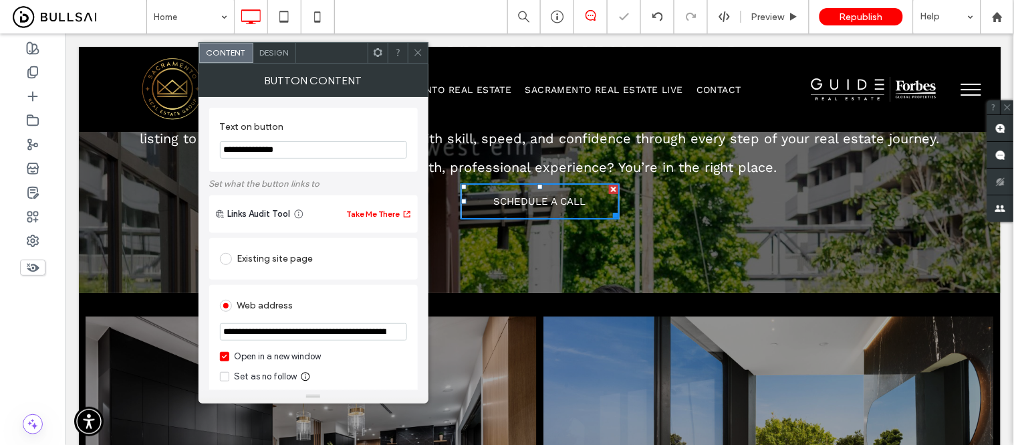
scroll to position [0, 182]
type input "**********"
click at [357, 285] on div "**********" at bounding box center [313, 357] width 209 height 145
click at [416, 58] on span at bounding box center [418, 53] width 10 height 20
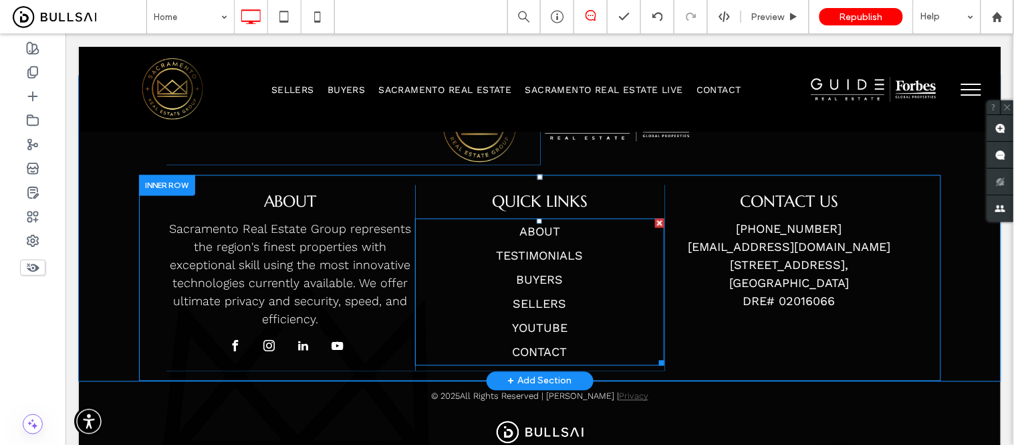
scroll to position [4546, 0]
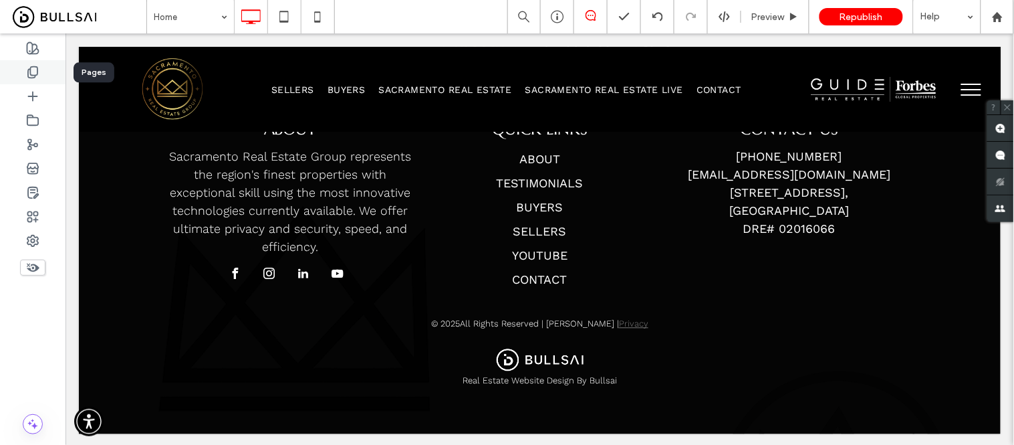
click at [29, 71] on use at bounding box center [32, 72] width 9 height 11
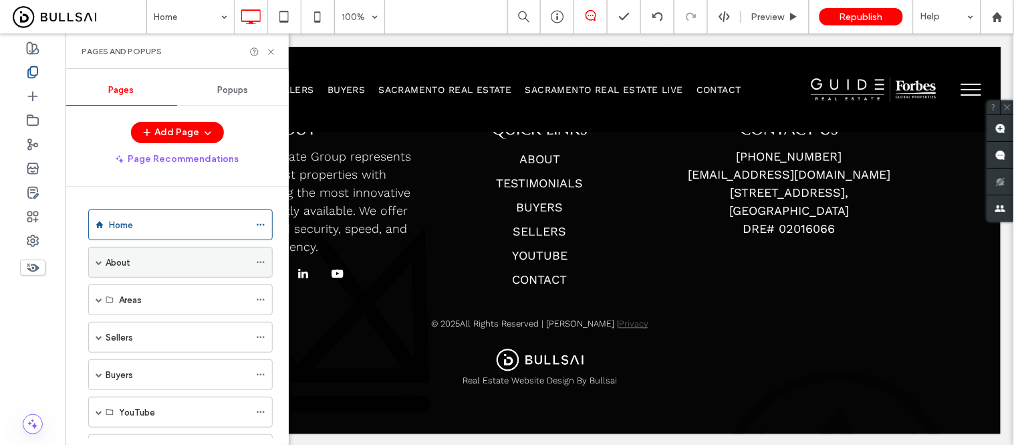
click at [137, 262] on div "About" at bounding box center [178, 262] width 144 height 14
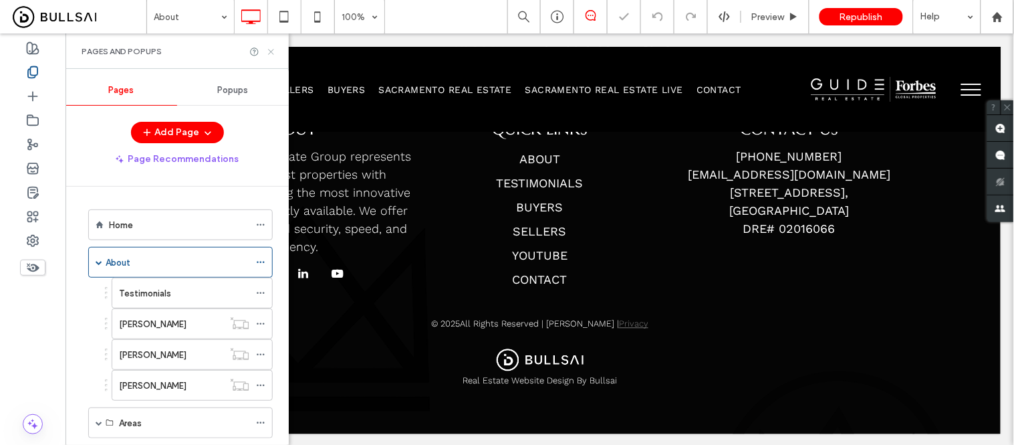
click at [270, 55] on icon at bounding box center [271, 52] width 10 height 10
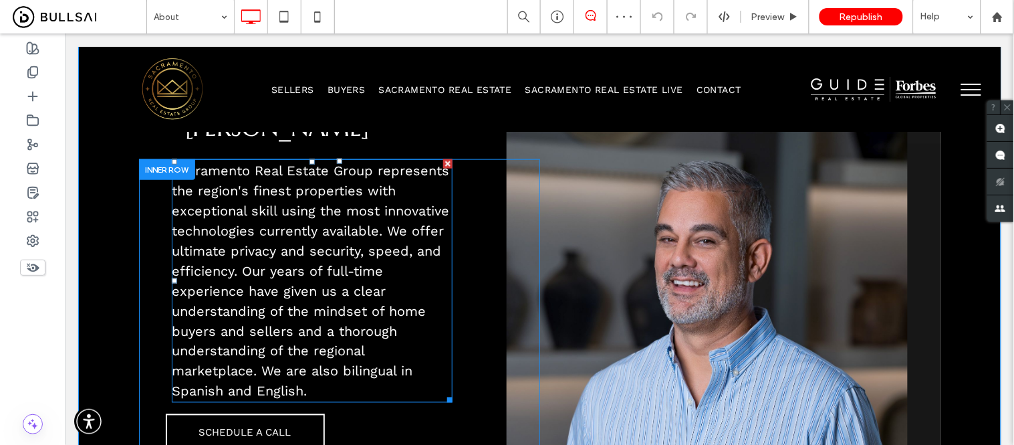
scroll to position [594, 0]
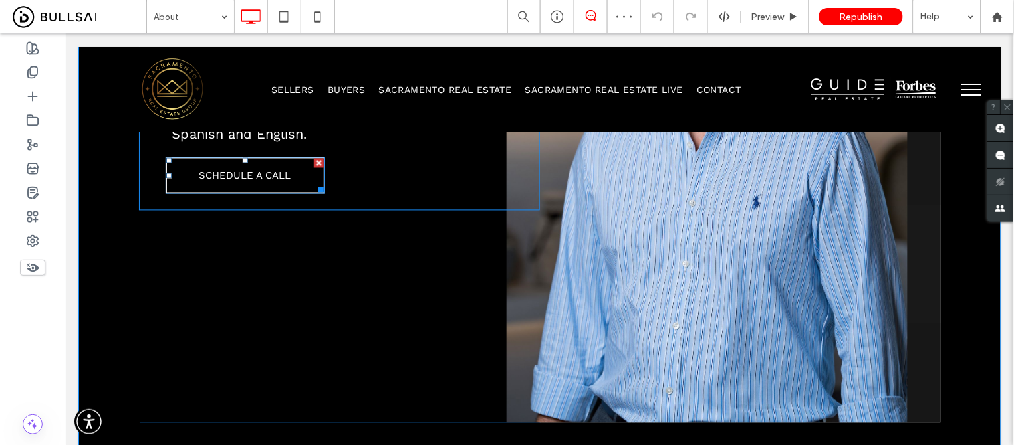
click at [251, 174] on span "SCHEDULE A CALL" at bounding box center [245, 175] width 92 height 12
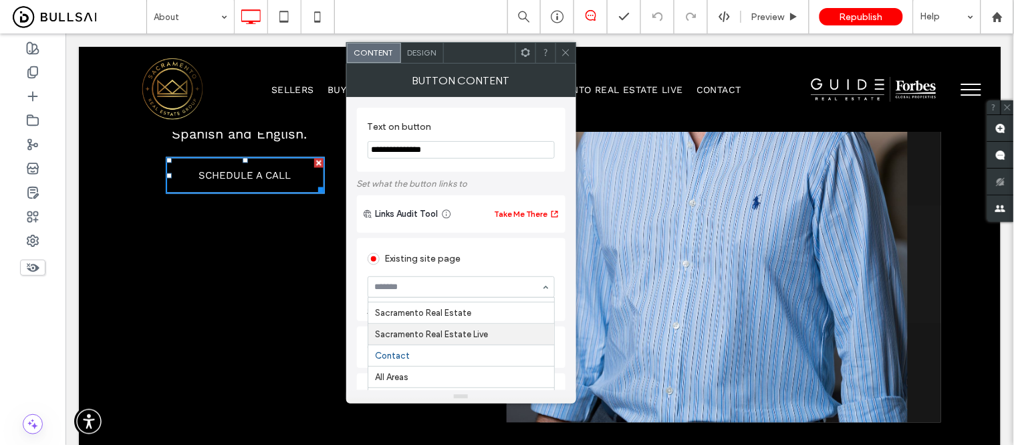
scroll to position [74, 0]
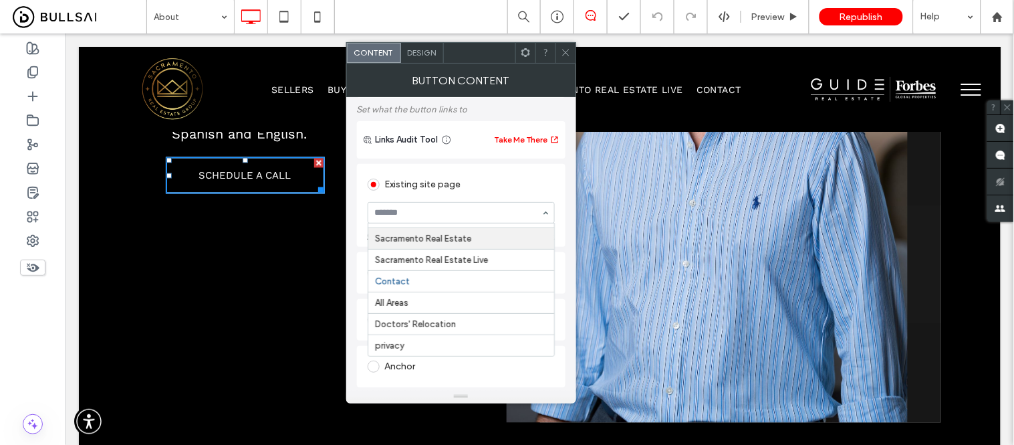
click at [513, 164] on div "Existing site page Home About Testimonials Alona Lutsyk Nicki Kalteis Michelle …" at bounding box center [461, 205] width 209 height 83
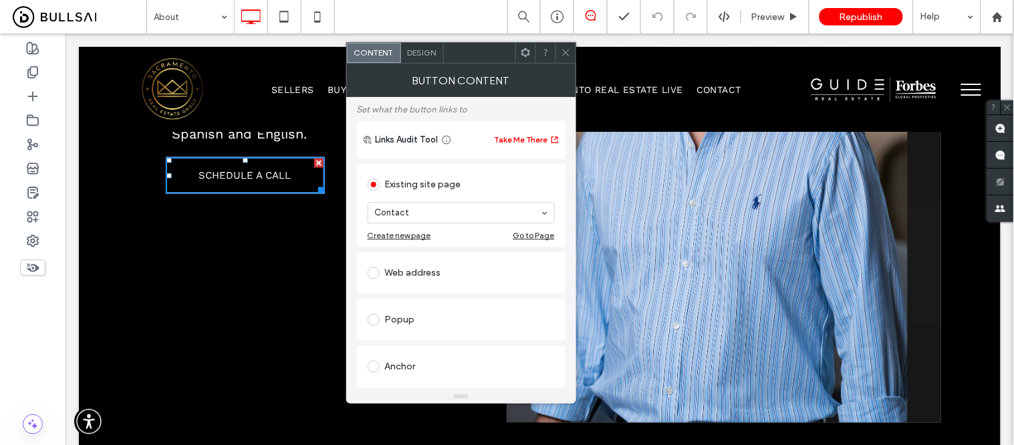
click at [418, 279] on div "Web address" at bounding box center [461, 272] width 187 height 21
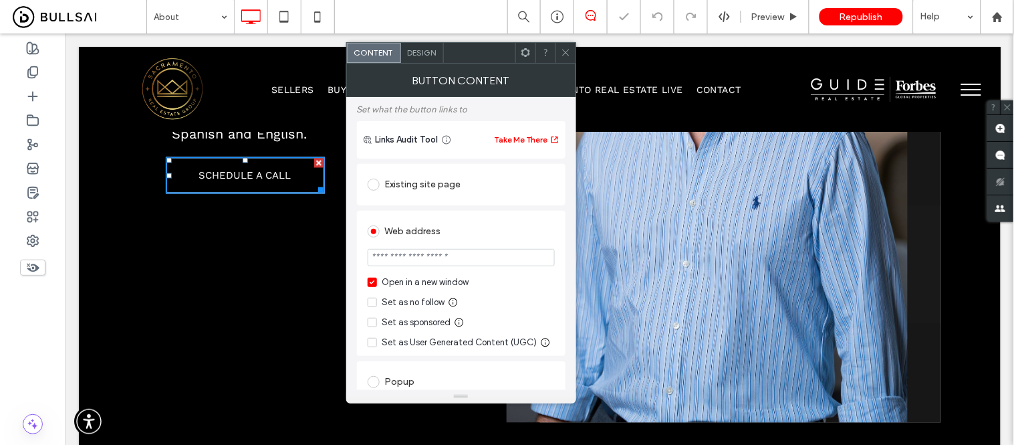
click at [432, 249] on section at bounding box center [461, 258] width 187 height 33
click at [439, 262] on input "url" at bounding box center [461, 257] width 187 height 17
paste input "**********"
type input "**********"
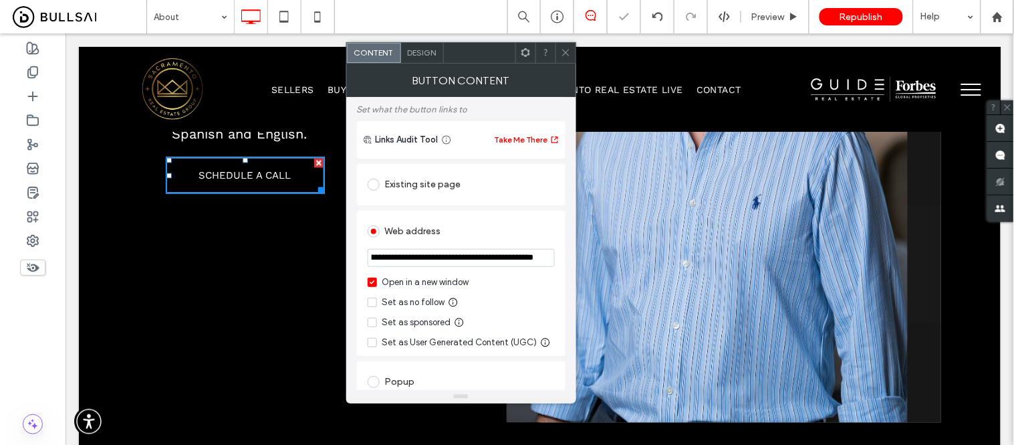
click at [486, 209] on div "**********" at bounding box center [461, 375] width 209 height 428
click at [568, 57] on span at bounding box center [566, 53] width 10 height 20
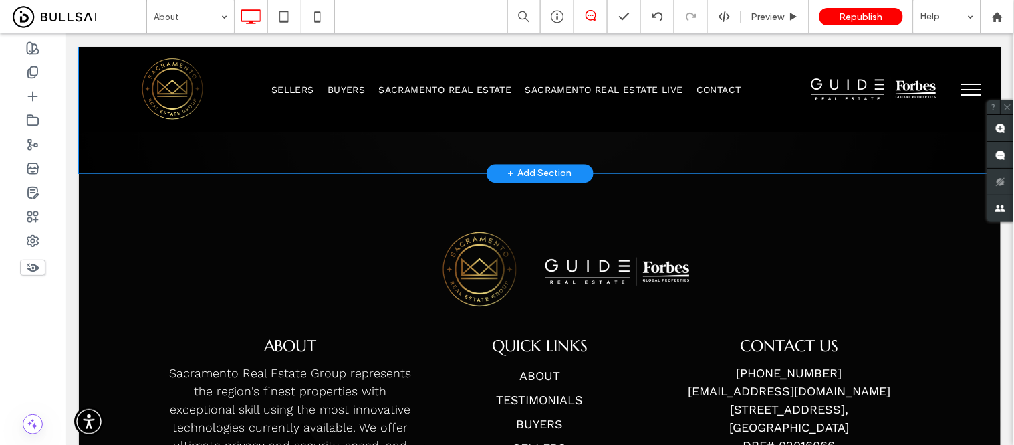
scroll to position [2373, 0]
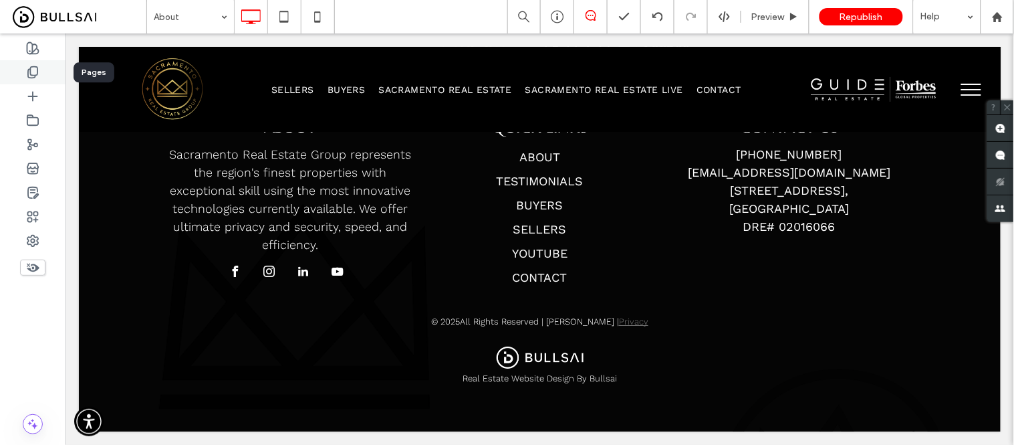
click at [29, 70] on use at bounding box center [32, 72] width 9 height 11
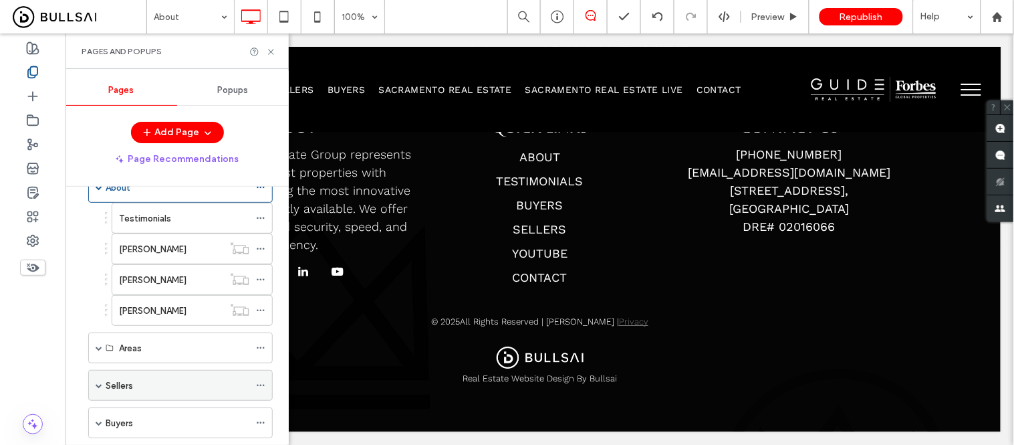
scroll to position [148, 0]
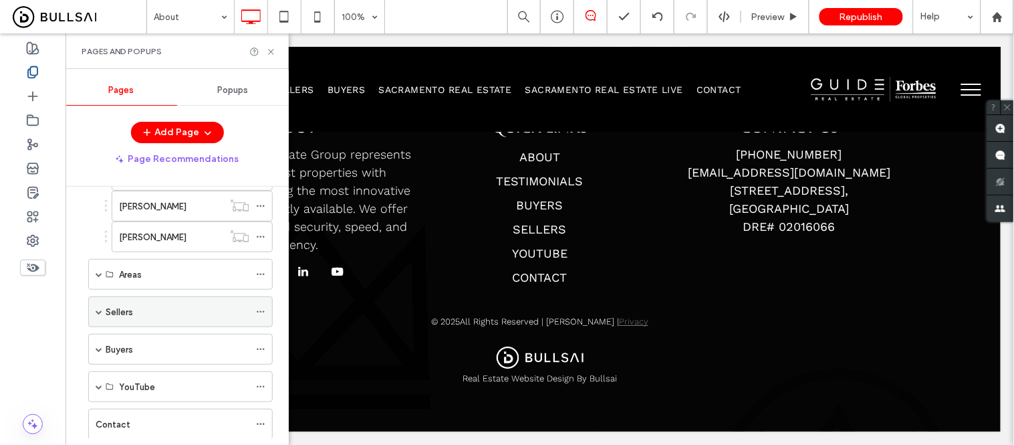
click at [122, 310] on label "Sellers" at bounding box center [119, 311] width 27 height 23
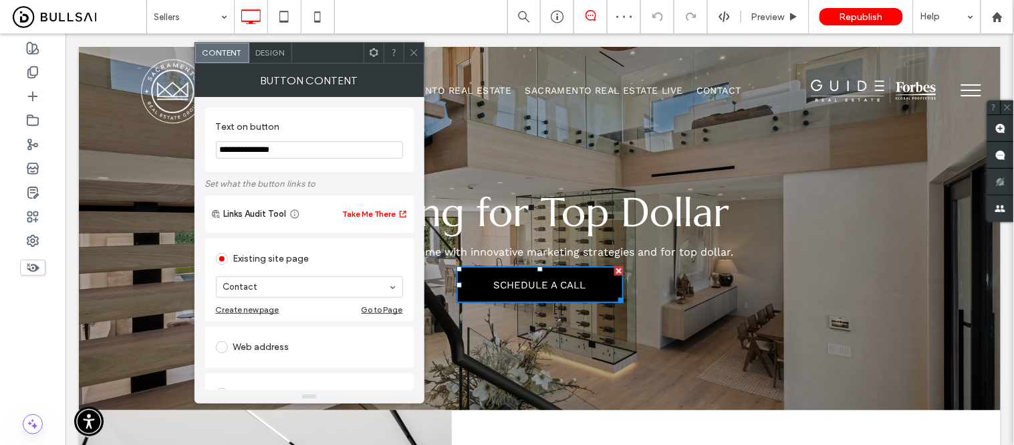
scroll to position [74, 0]
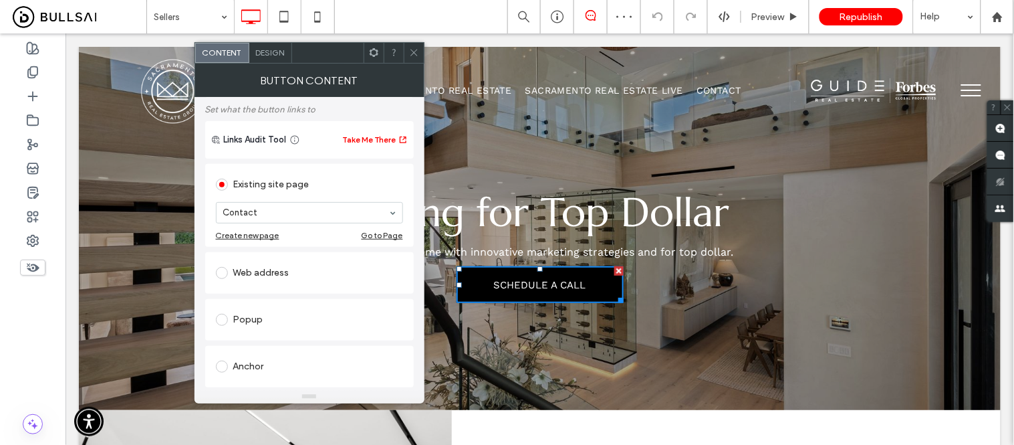
click at [279, 273] on div "Web address" at bounding box center [309, 272] width 187 height 21
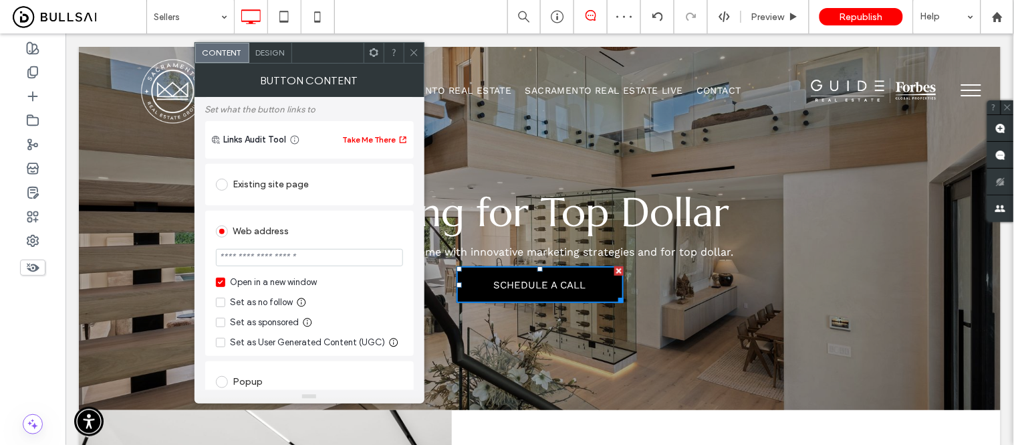
click at [276, 262] on input "url" at bounding box center [309, 257] width 187 height 17
paste input "**********"
type input "**********"
click at [331, 210] on div "**********" at bounding box center [309, 375] width 209 height 428
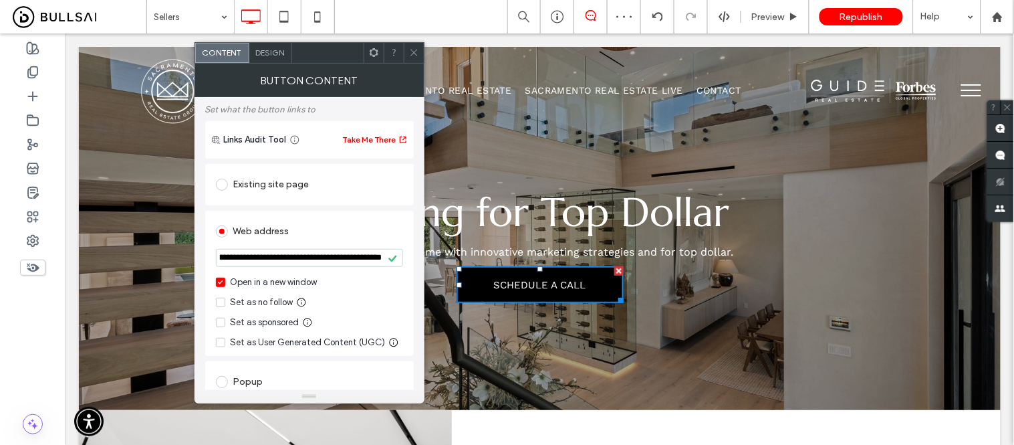
scroll to position [0, 0]
click at [413, 57] on span at bounding box center [414, 53] width 10 height 20
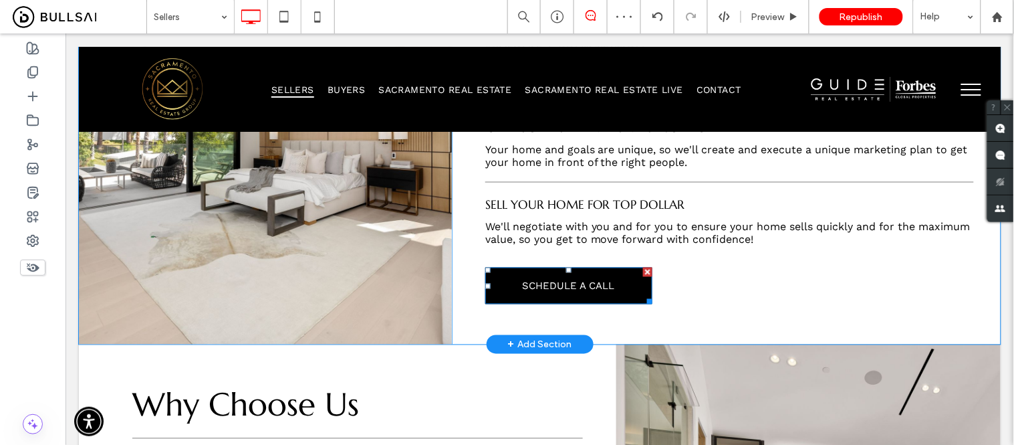
scroll to position [519, 0]
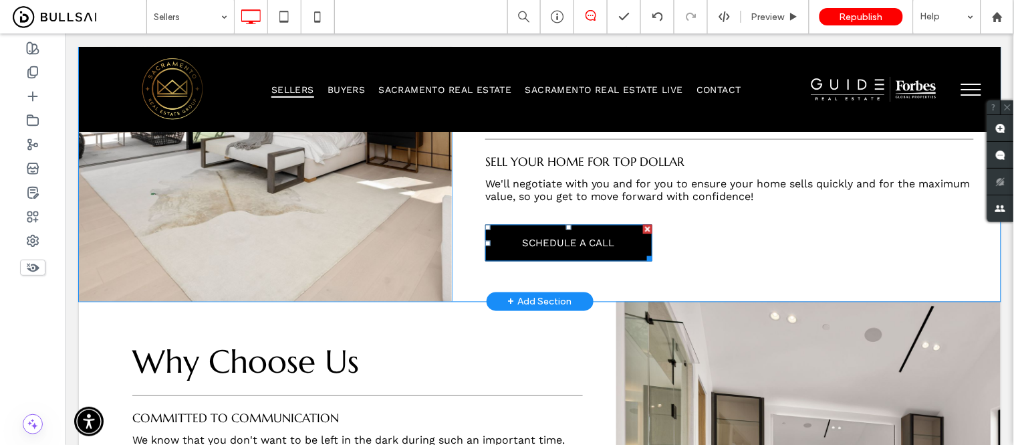
click at [539, 240] on span "SCHEDULE A CALL" at bounding box center [567, 242] width 92 height 33
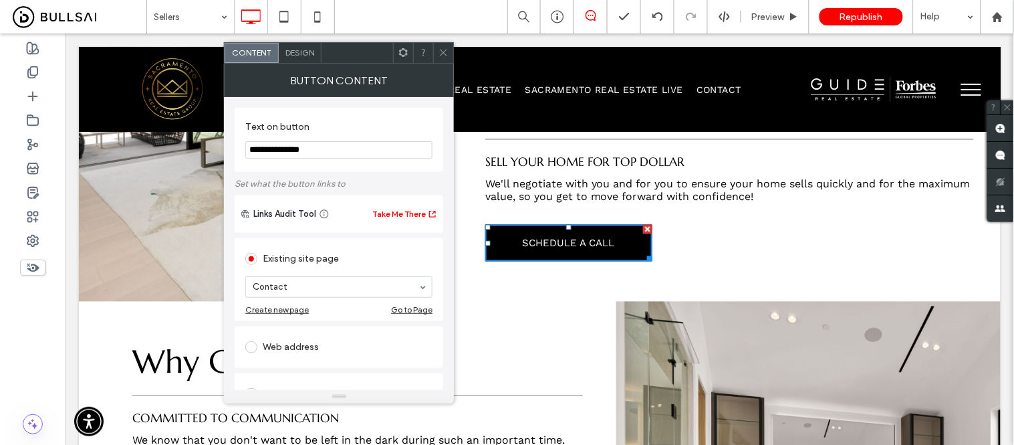
click at [295, 352] on div "Web address" at bounding box center [338, 346] width 187 height 21
click at [290, 335] on input "url" at bounding box center [338, 331] width 187 height 17
paste input "**********"
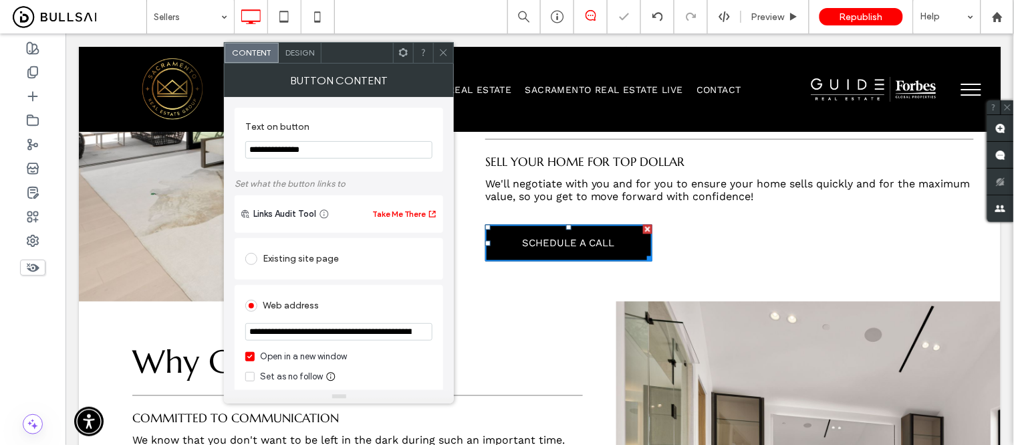
scroll to position [0, 182]
type input "**********"
click at [344, 282] on div "**********" at bounding box center [339, 449] width 209 height 428
click at [445, 54] on use at bounding box center [444, 52] width 7 height 7
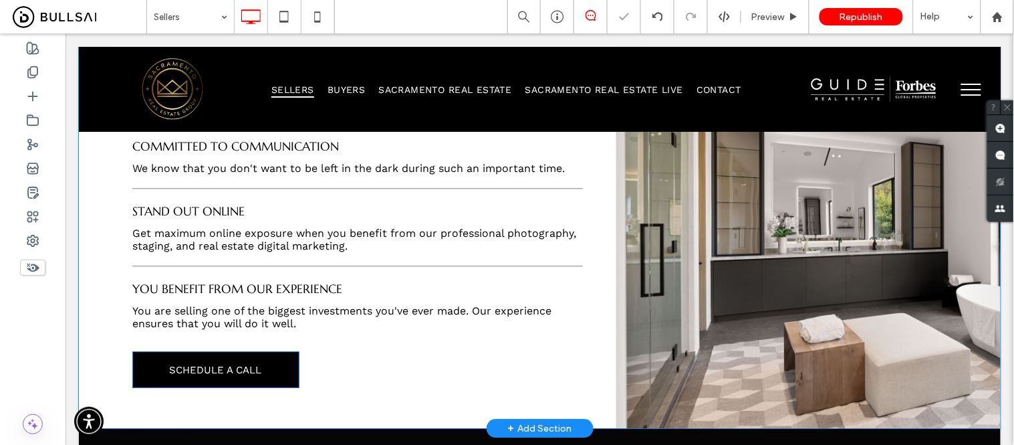
scroll to position [891, 0]
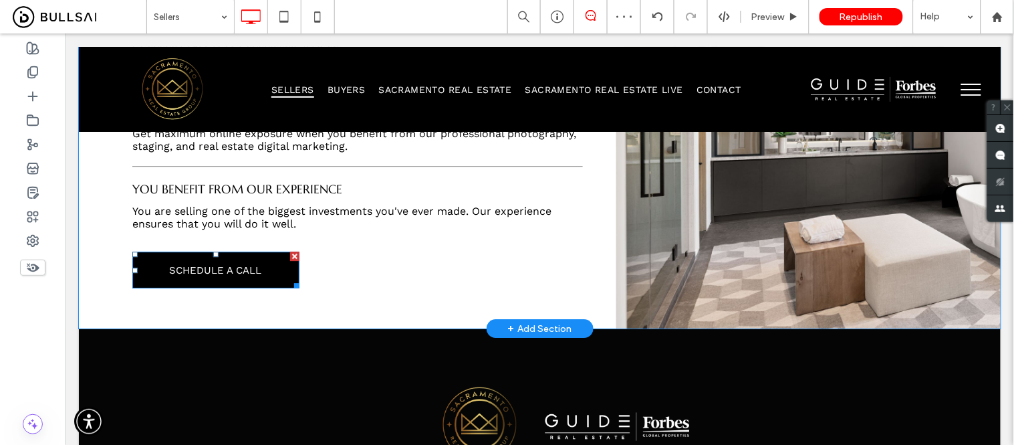
click at [252, 255] on span "SCHEDULE A CALL" at bounding box center [215, 269] width 92 height 33
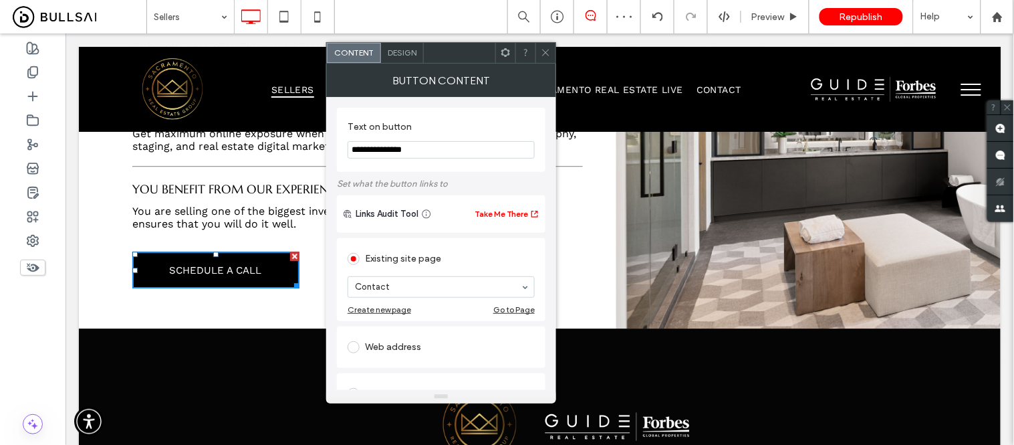
click at [398, 349] on div "Web address" at bounding box center [441, 346] width 187 height 21
click at [400, 332] on input "url" at bounding box center [441, 331] width 187 height 17
paste input "**********"
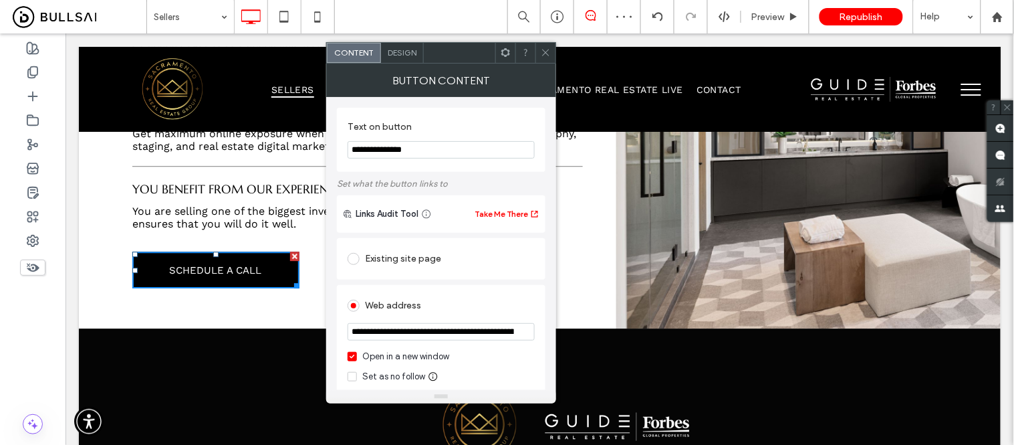
scroll to position [0, 182]
type input "**********"
click at [544, 52] on icon at bounding box center [546, 52] width 10 height 10
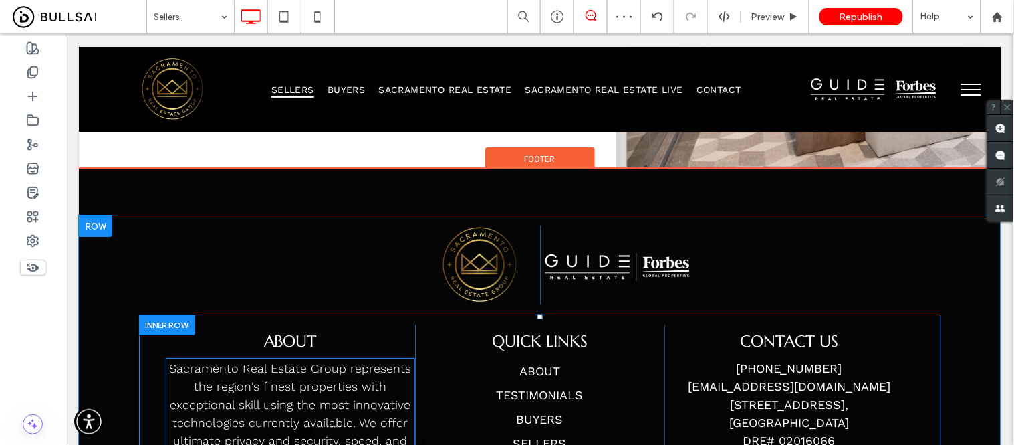
scroll to position [1188, 0]
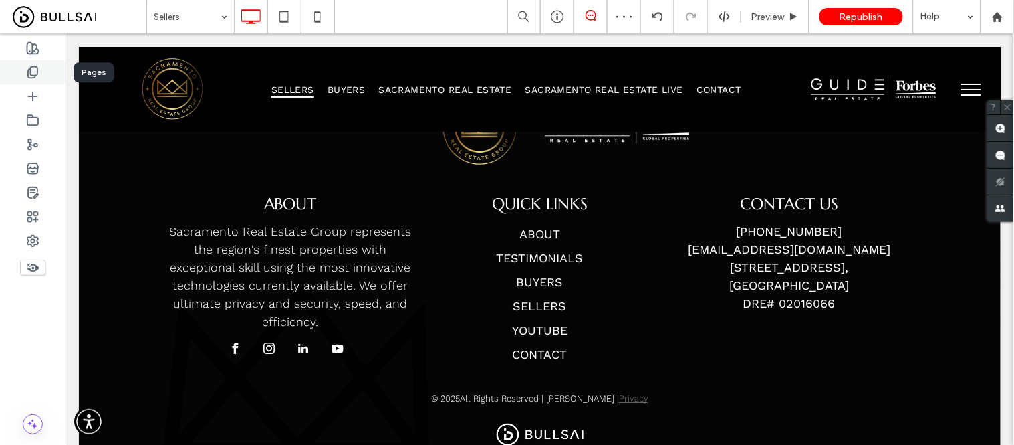
click at [29, 78] on icon at bounding box center [32, 72] width 13 height 13
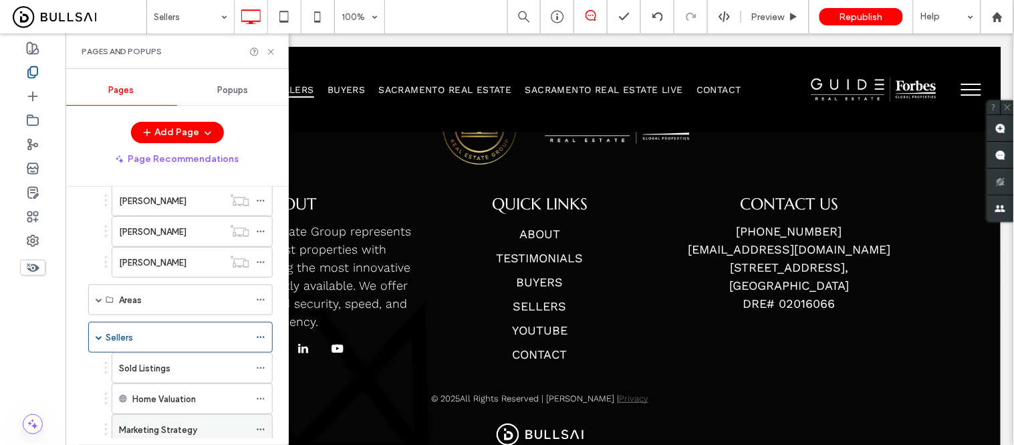
scroll to position [223, 0]
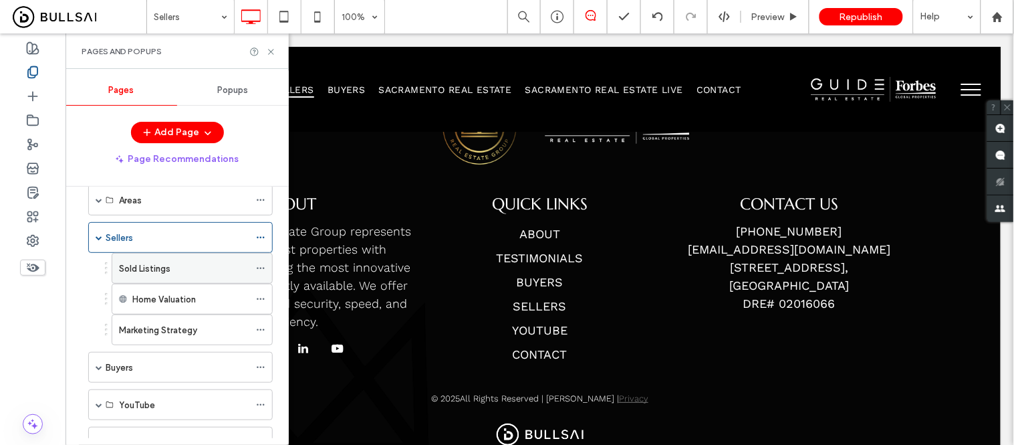
click at [164, 276] on div "Sold Listings" at bounding box center [184, 267] width 130 height 29
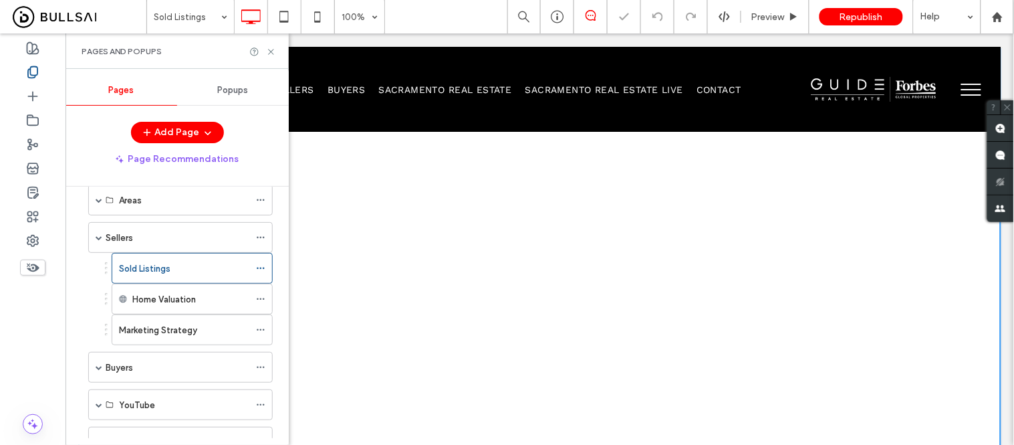
scroll to position [297, 0]
click at [168, 324] on label "Marketing Strategy" at bounding box center [158, 329] width 78 height 23
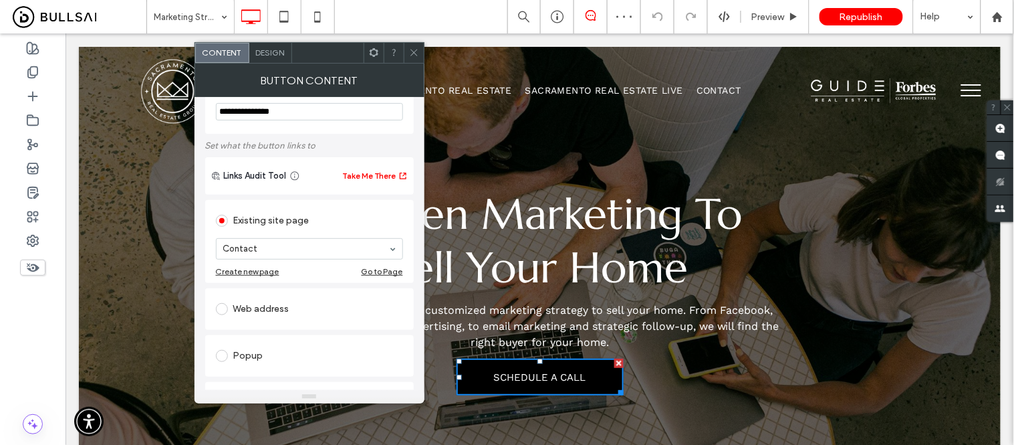
scroll to position [74, 0]
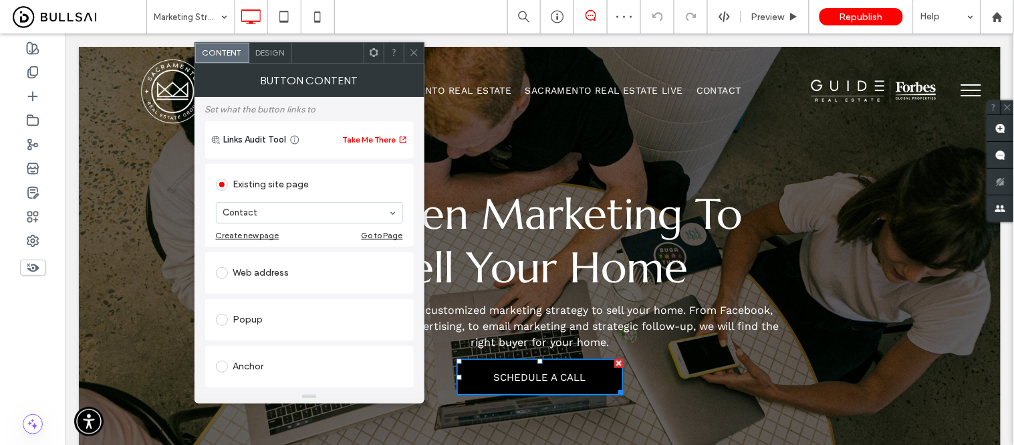
click at [253, 269] on div "Web address" at bounding box center [309, 272] width 187 height 21
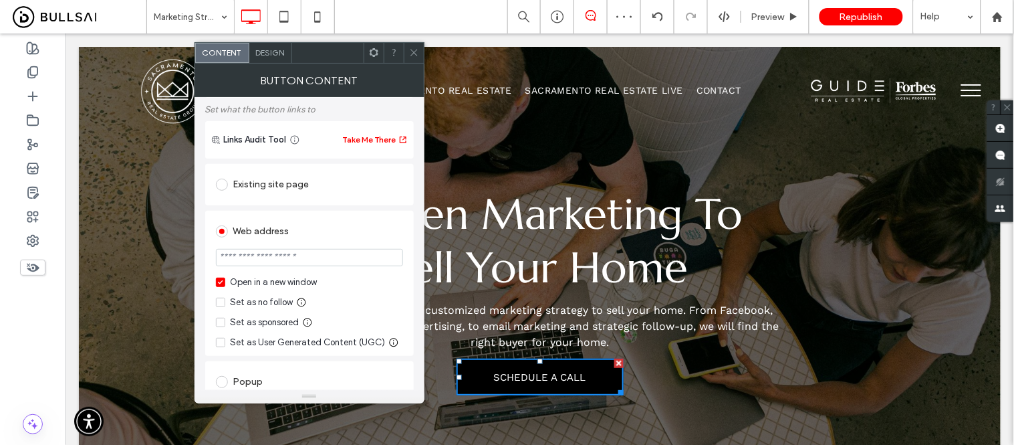
click at [269, 263] on input "url" at bounding box center [309, 257] width 187 height 17
paste input "**********"
type input "**********"
click at [345, 212] on div "**********" at bounding box center [309, 283] width 209 height 145
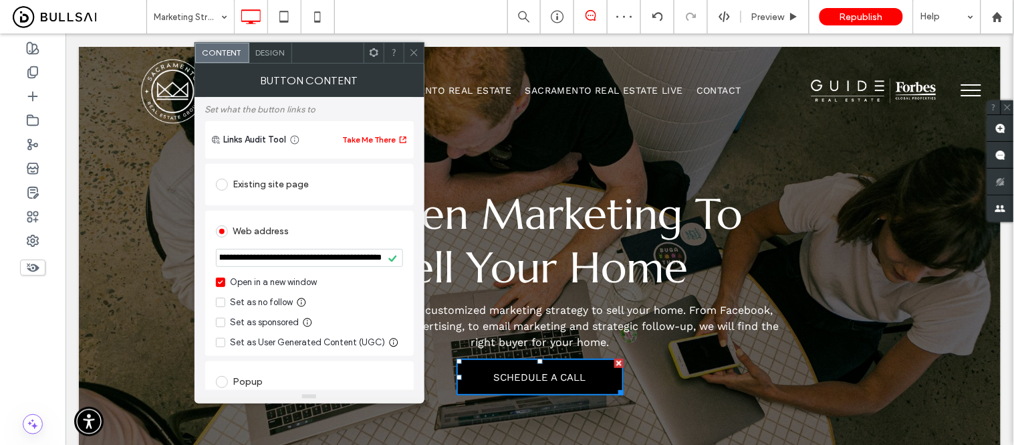
scroll to position [0, 0]
click at [414, 53] on use at bounding box center [413, 52] width 7 height 7
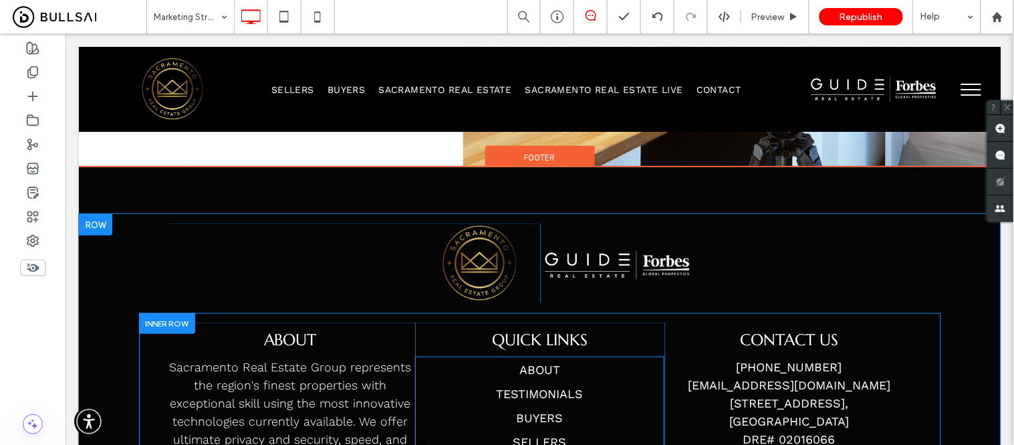
scroll to position [3008, 0]
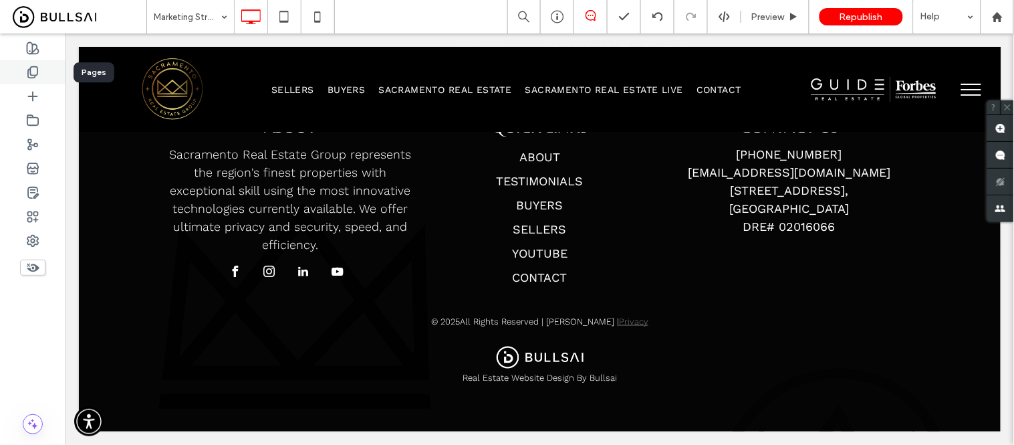
click at [24, 65] on div at bounding box center [33, 72] width 66 height 24
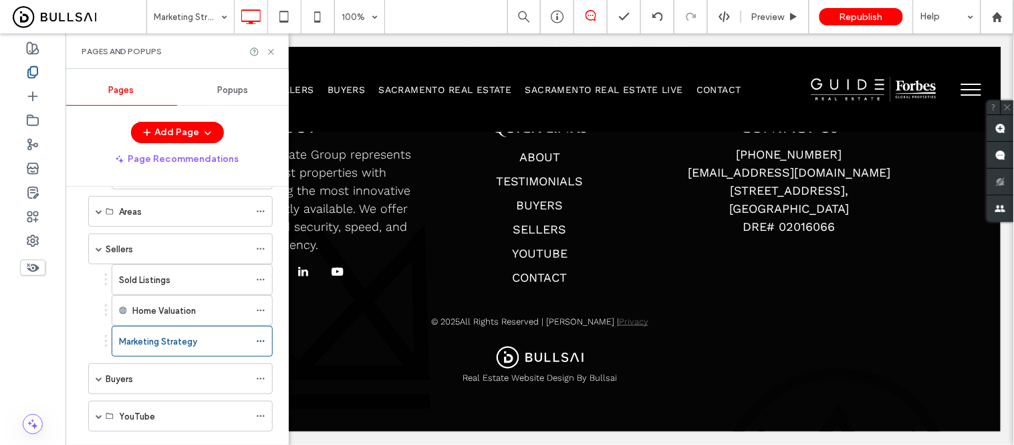
scroll to position [297, 0]
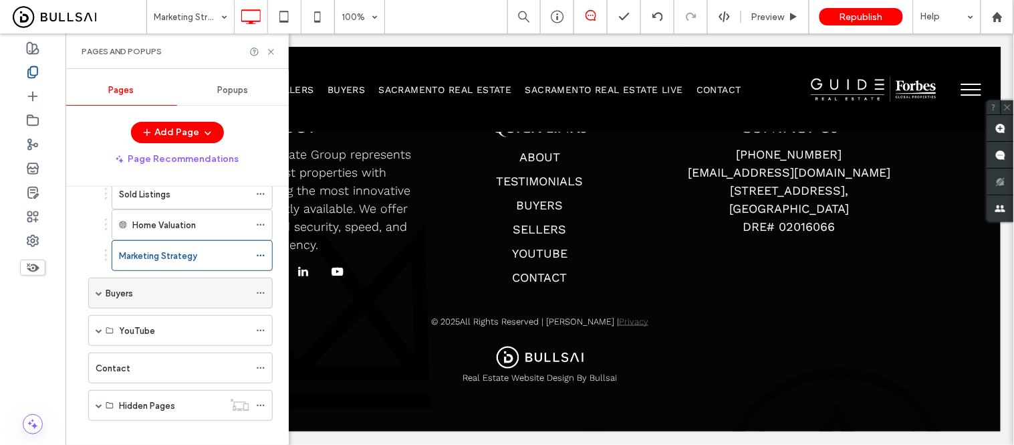
click at [157, 297] on div "Buyers" at bounding box center [178, 293] width 144 height 14
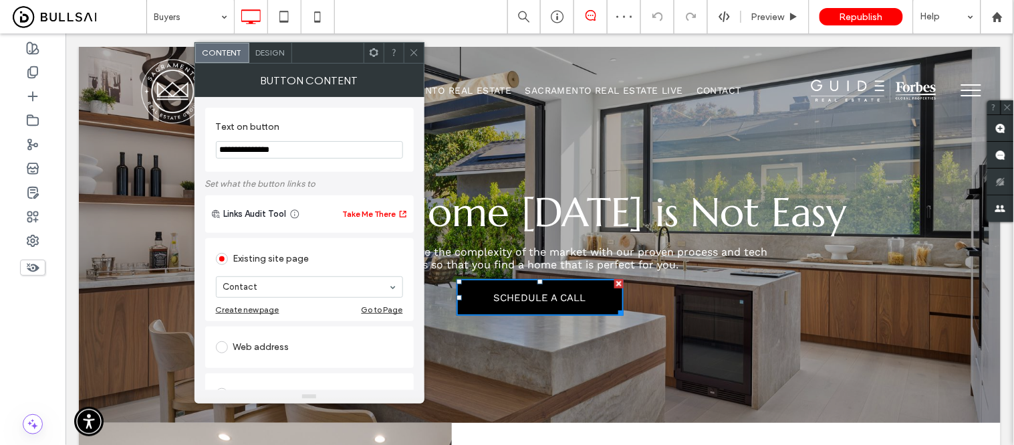
click at [273, 354] on div "Web address" at bounding box center [309, 346] width 187 height 21
click at [276, 328] on input "url" at bounding box center [309, 331] width 187 height 17
paste input "**********"
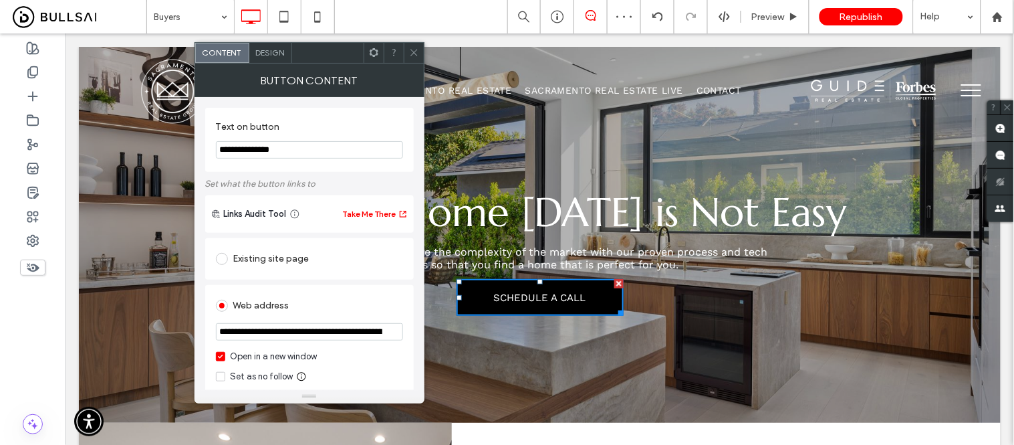
scroll to position [0, 182]
type input "**********"
click at [350, 283] on div "**********" at bounding box center [309, 449] width 209 height 428
click at [410, 51] on icon at bounding box center [414, 52] width 10 height 10
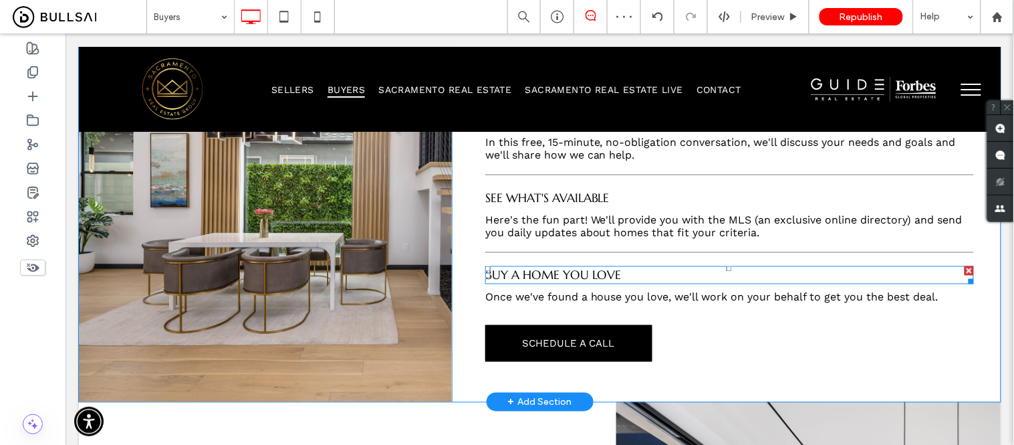
scroll to position [445, 0]
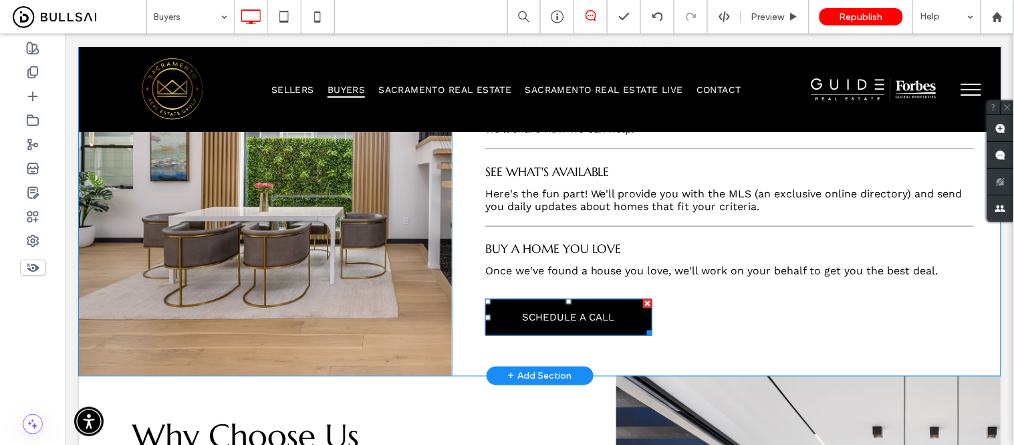
click at [526, 314] on span "SCHEDULE A CALL" at bounding box center [567, 316] width 92 height 33
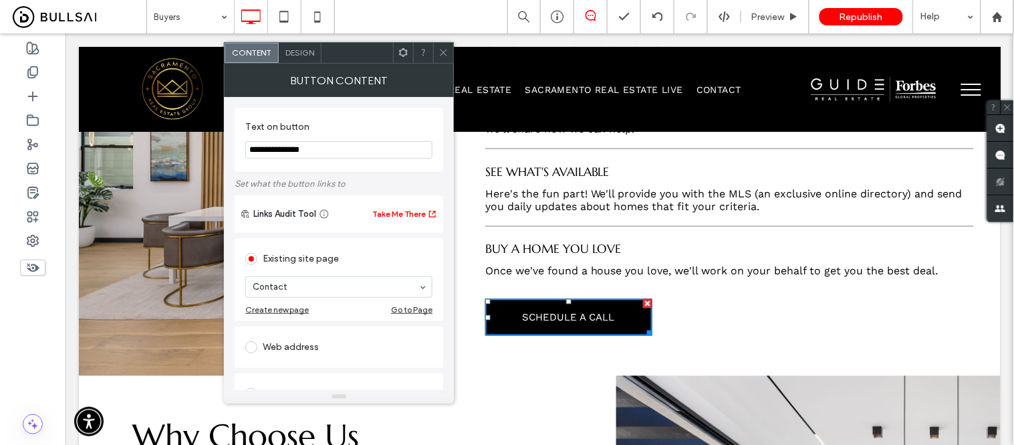
click at [292, 345] on div "Web address" at bounding box center [338, 346] width 187 height 21
click at [294, 332] on input "url" at bounding box center [338, 331] width 187 height 17
paste input "**********"
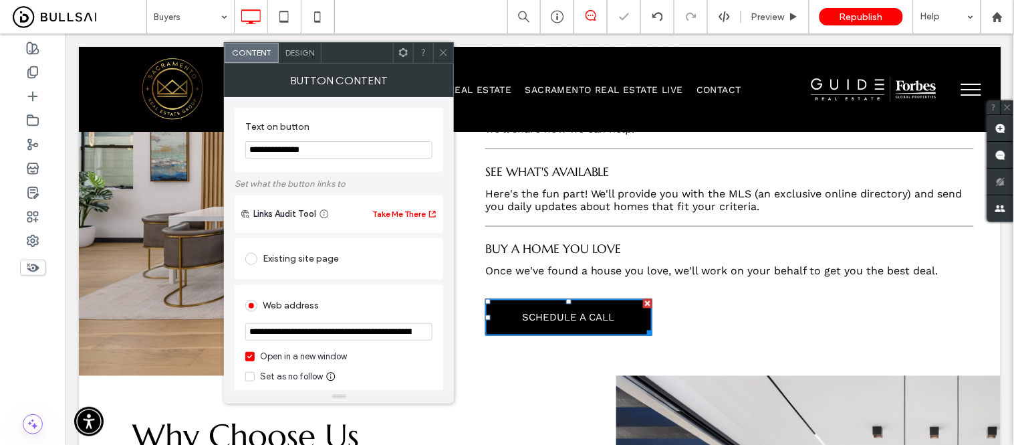
scroll to position [0, 182]
type input "**********"
click at [361, 284] on div "**********" at bounding box center [339, 449] width 209 height 428
click at [443, 50] on icon at bounding box center [444, 52] width 10 height 10
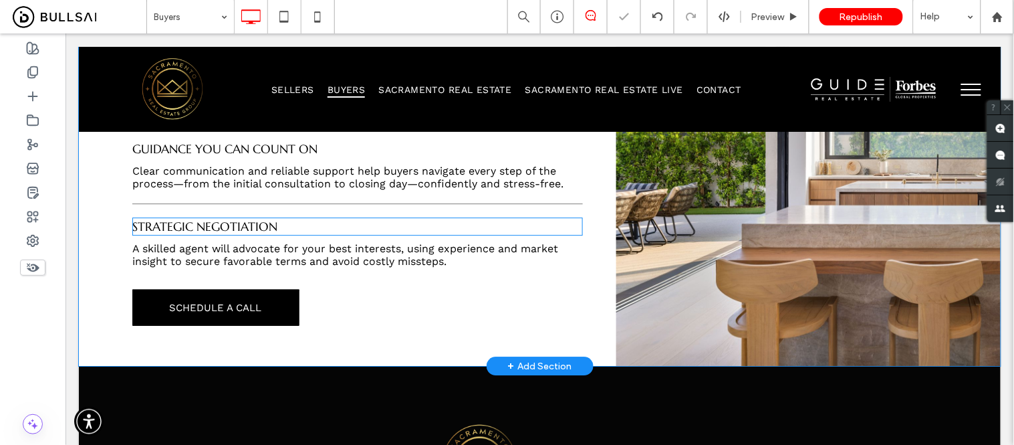
scroll to position [891, 0]
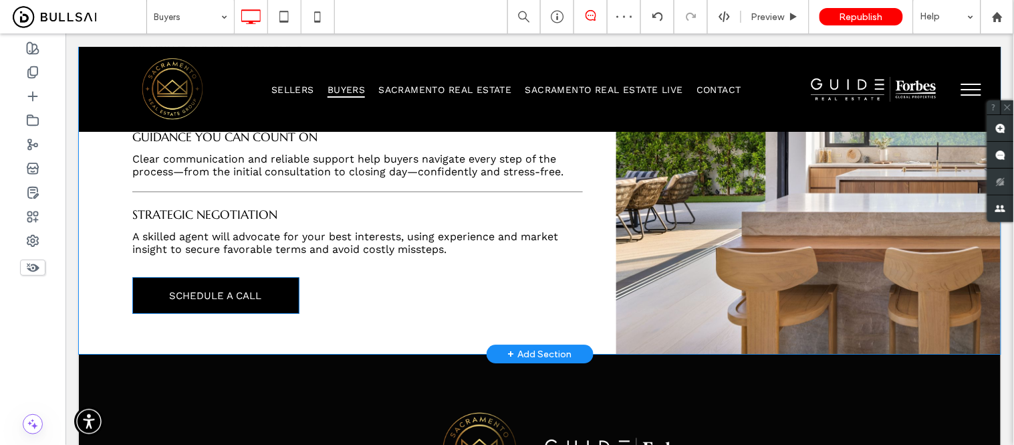
click at [213, 287] on span "SCHEDULE A CALL" at bounding box center [215, 294] width 92 height 33
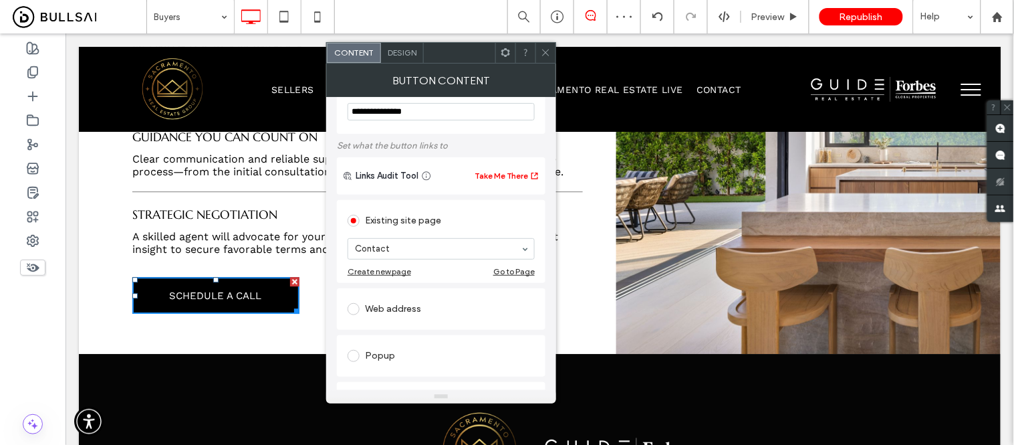
scroll to position [74, 0]
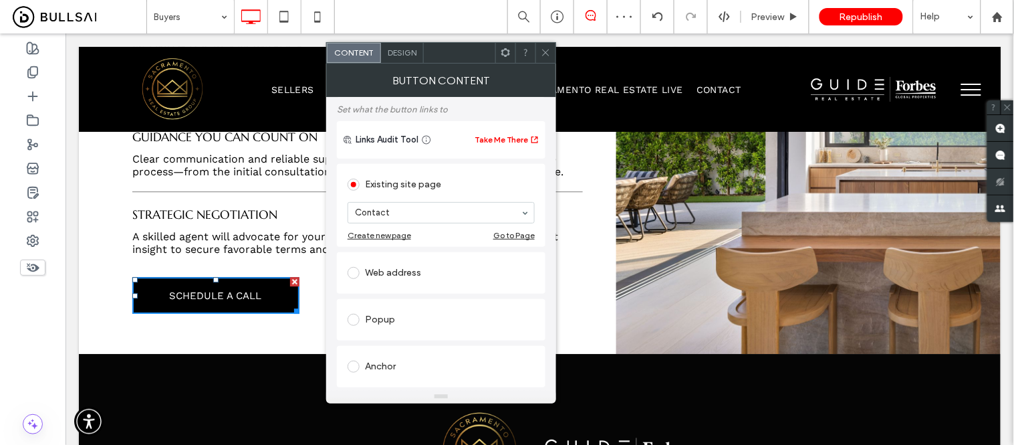
click at [400, 275] on div "Web address" at bounding box center [441, 272] width 187 height 21
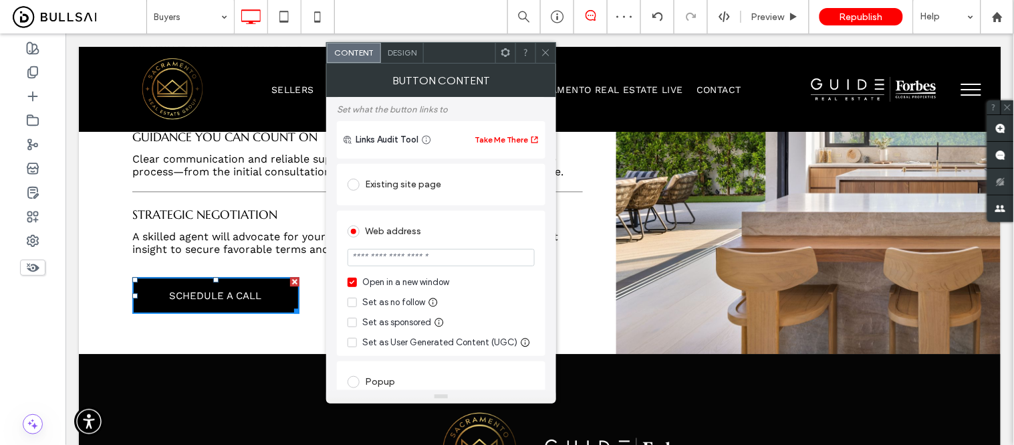
click at [408, 264] on input "url" at bounding box center [441, 257] width 187 height 17
paste input "**********"
type input "**********"
click at [469, 214] on div "**********" at bounding box center [441, 283] width 209 height 145
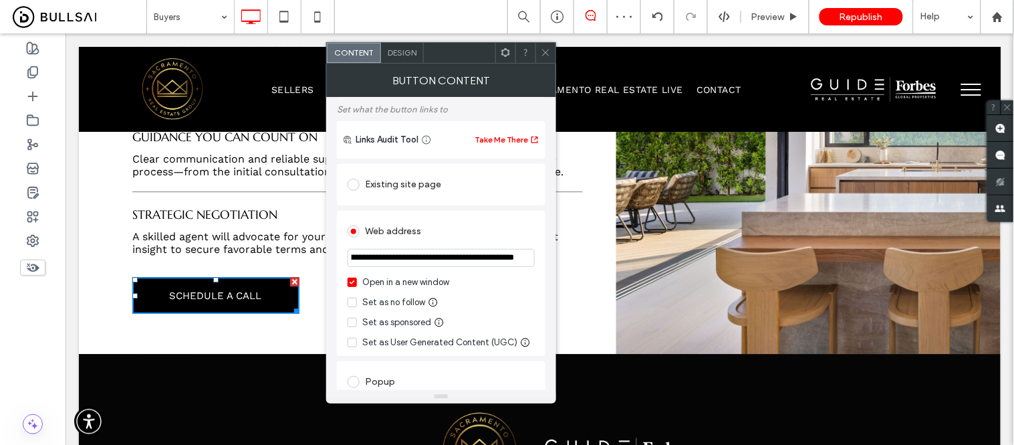
scroll to position [0, 0]
click at [550, 51] on icon at bounding box center [546, 52] width 10 height 10
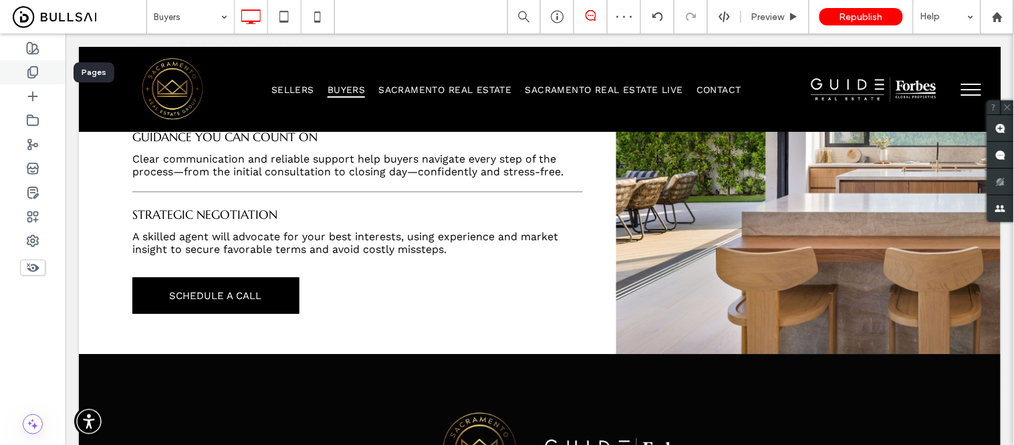
click at [34, 71] on icon at bounding box center [32, 72] width 13 height 13
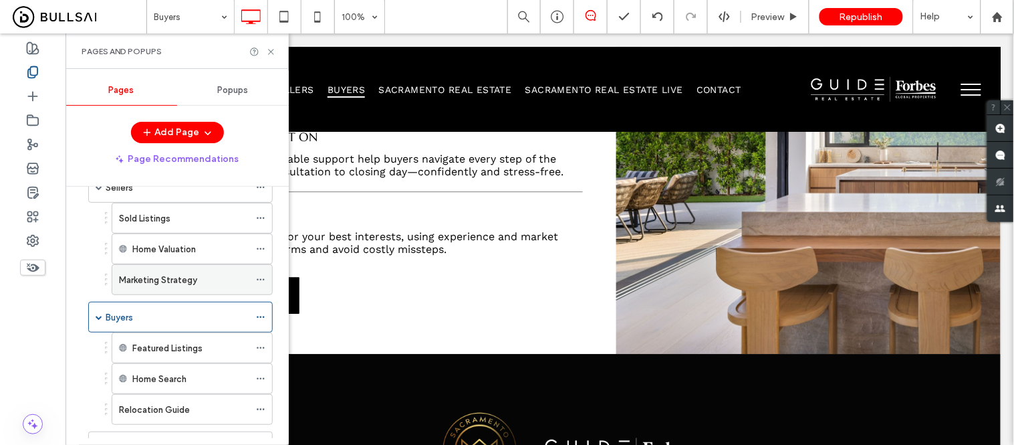
scroll to position [297, 0]
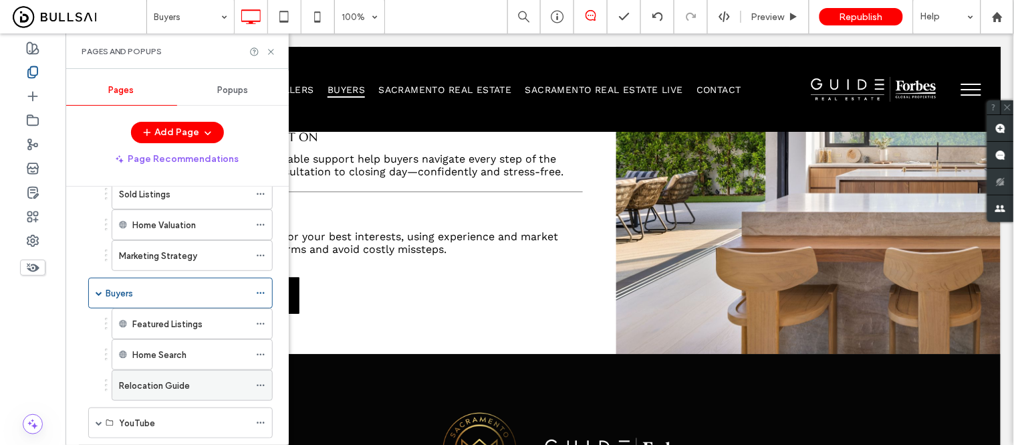
click at [172, 380] on label "Relocation Guide" at bounding box center [154, 385] width 71 height 23
click at [272, 49] on use at bounding box center [270, 51] width 5 height 5
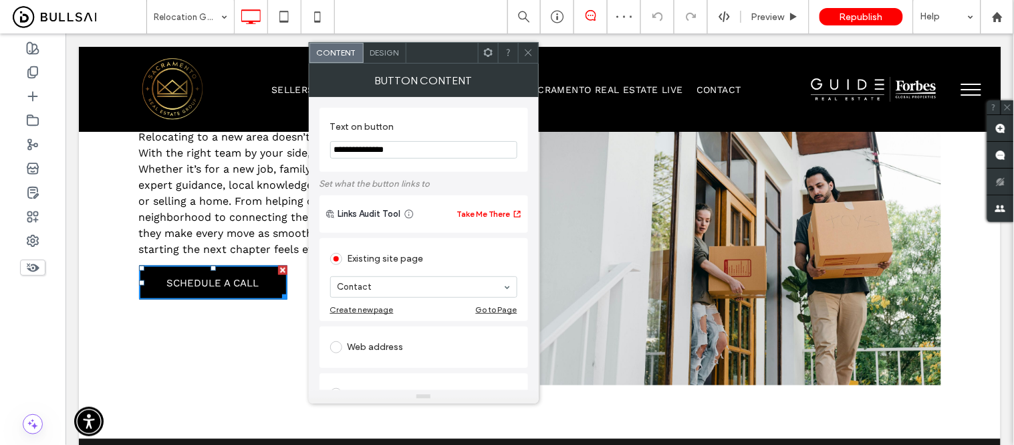
click at [365, 346] on div "Web address" at bounding box center [423, 346] width 187 height 21
click at [370, 336] on input "url" at bounding box center [423, 331] width 187 height 17
paste input "**********"
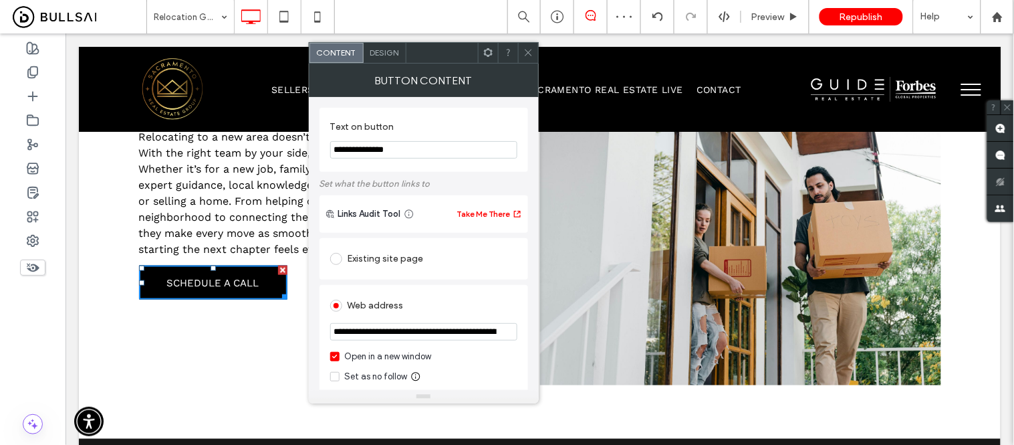
scroll to position [0, 182]
type input "**********"
click at [425, 285] on div "**********" at bounding box center [424, 357] width 209 height 145
click at [527, 53] on use at bounding box center [528, 52] width 7 height 7
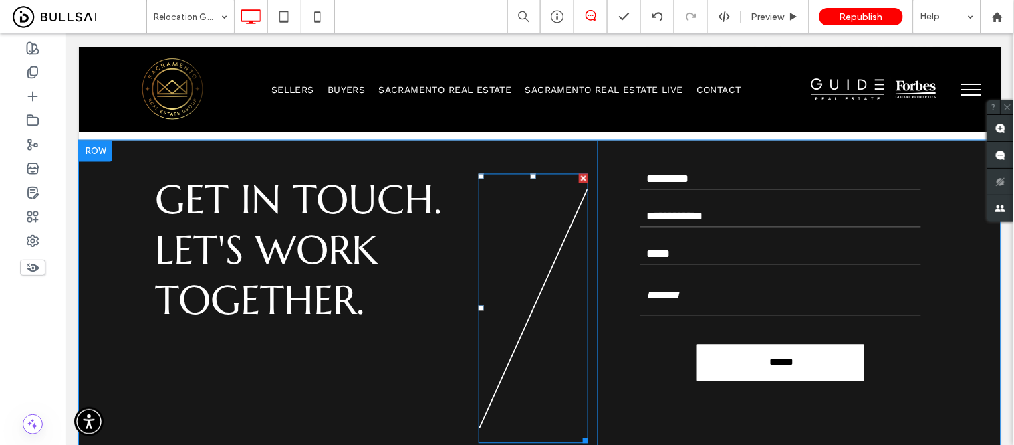
scroll to position [594, 0]
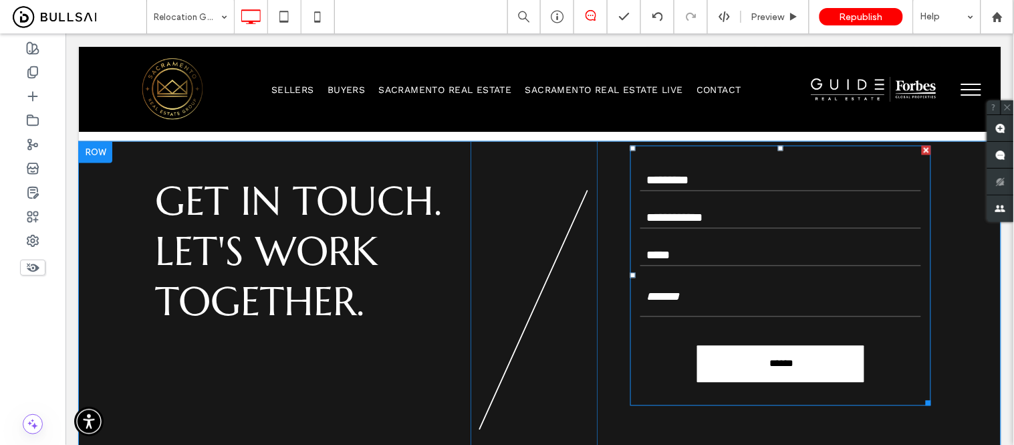
click at [747, 364] on input "******" at bounding box center [781, 363] width 164 height 24
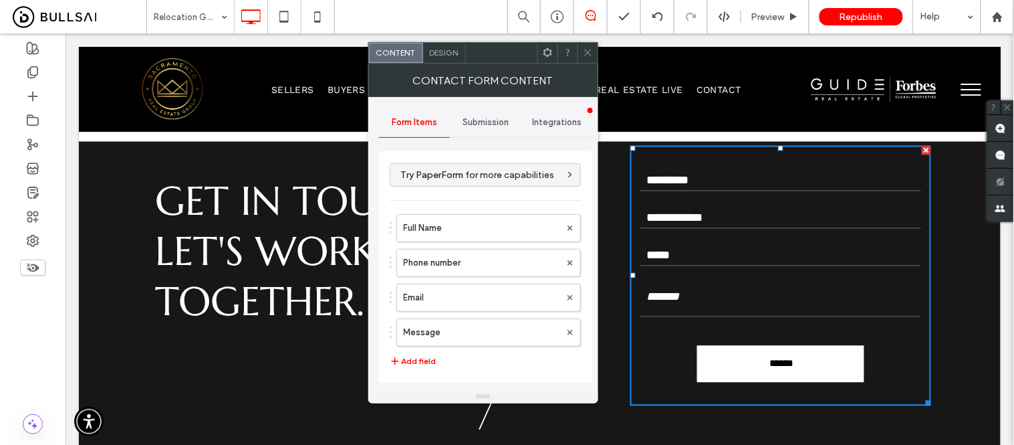
click at [488, 117] on span "Submission" at bounding box center [486, 122] width 46 height 11
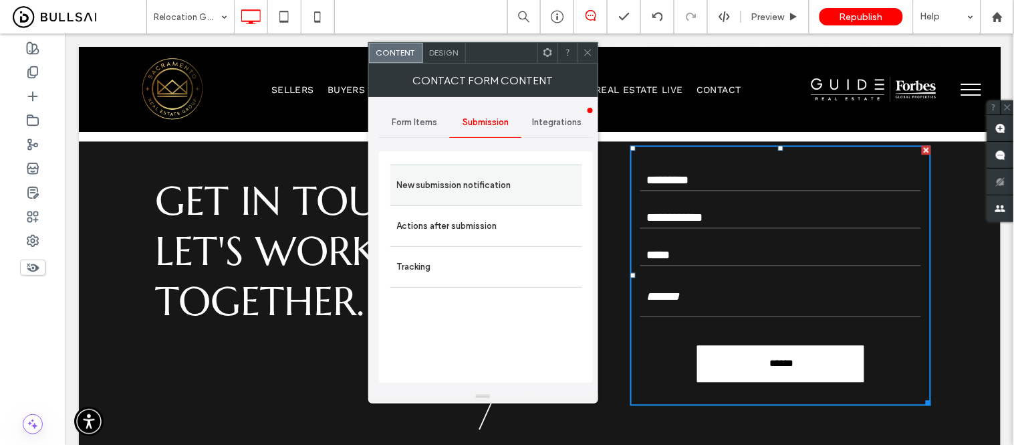
click at [467, 191] on label "New submission notification" at bounding box center [486, 185] width 178 height 27
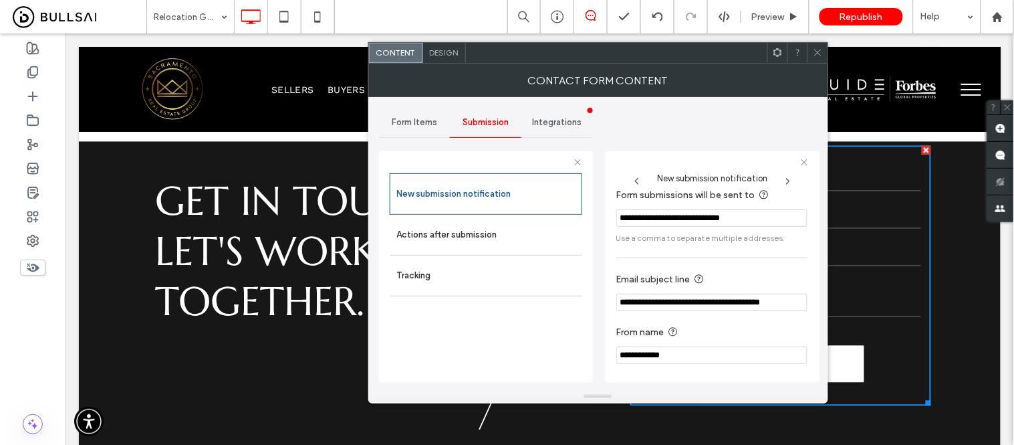
scroll to position [12, 0]
click at [789, 182] on icon at bounding box center [788, 181] width 11 height 11
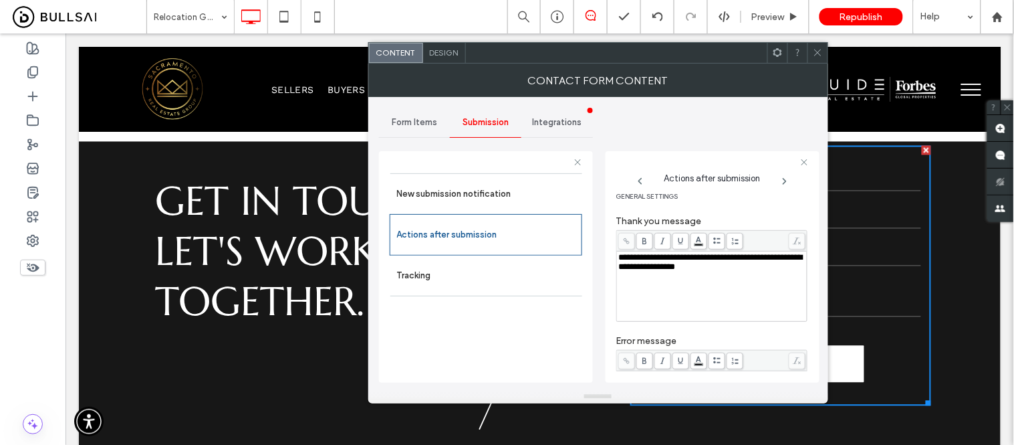
click at [640, 181] on icon at bounding box center [640, 181] width 11 height 11
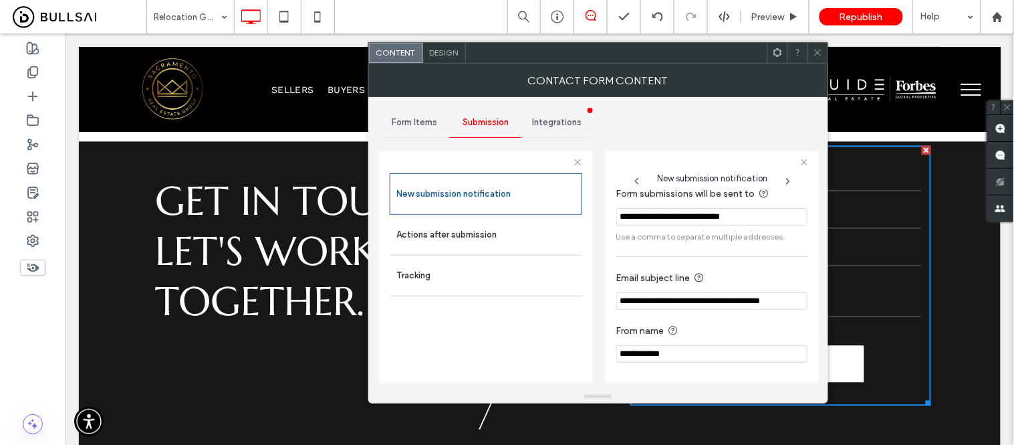
click at [817, 55] on icon at bounding box center [818, 52] width 10 height 10
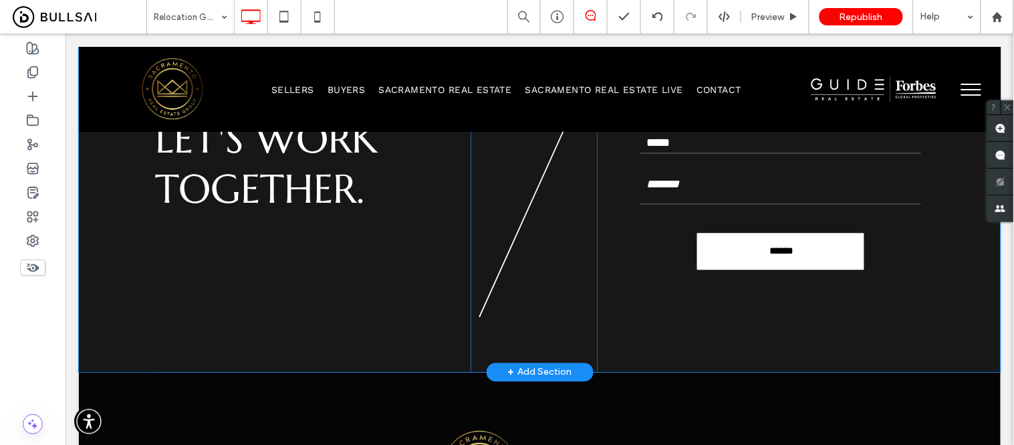
scroll to position [743, 0]
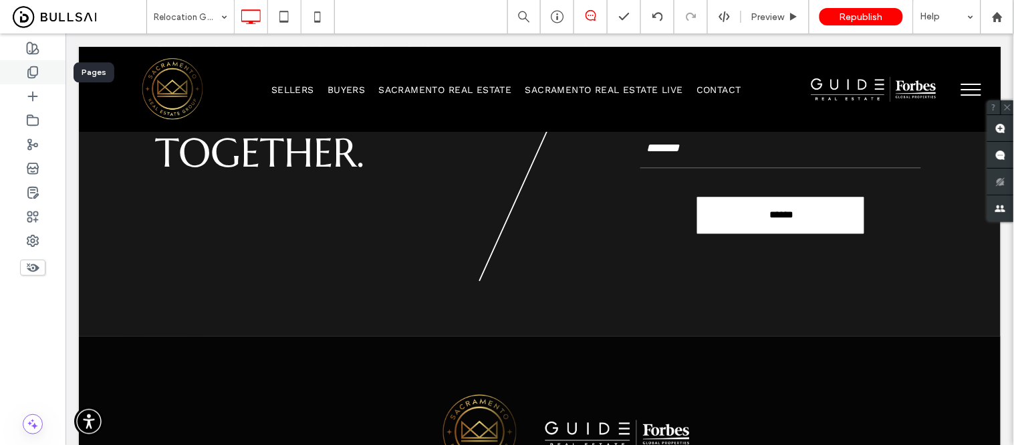
click at [38, 76] on icon at bounding box center [32, 72] width 13 height 13
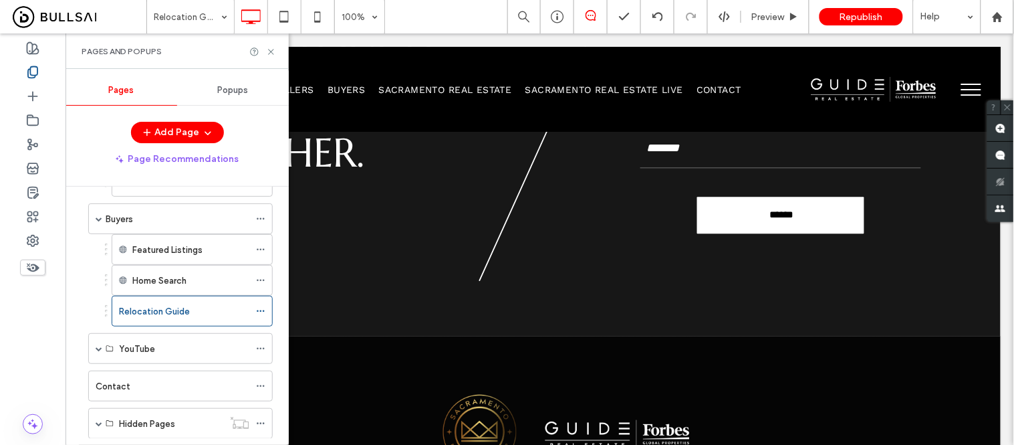
scroll to position [406, 0]
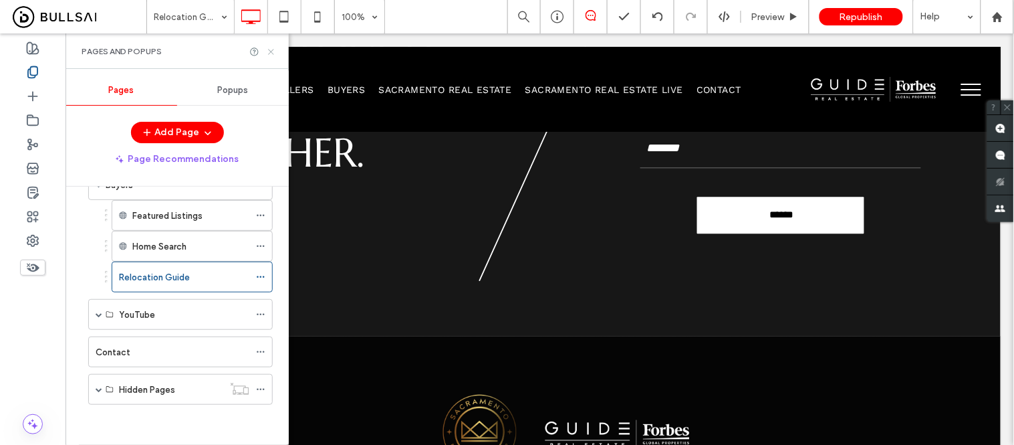
click at [269, 50] on icon at bounding box center [271, 52] width 10 height 10
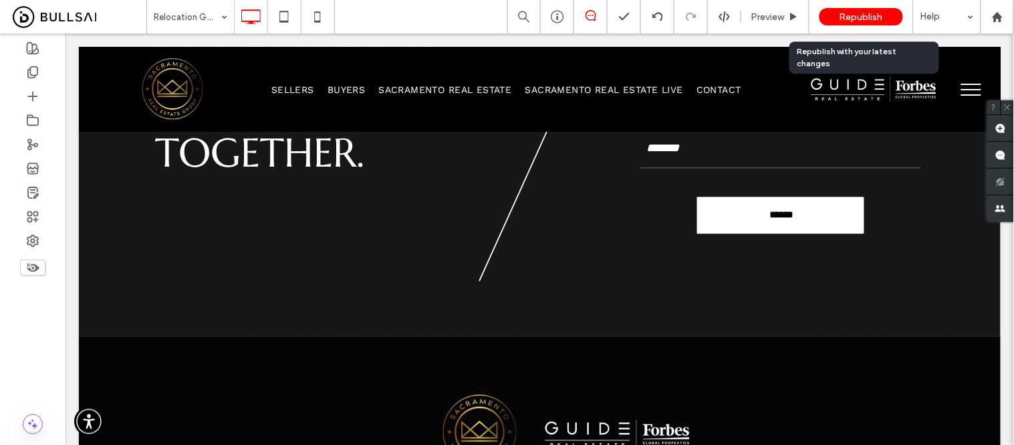
click at [860, 13] on span "Republish" at bounding box center [861, 16] width 43 height 11
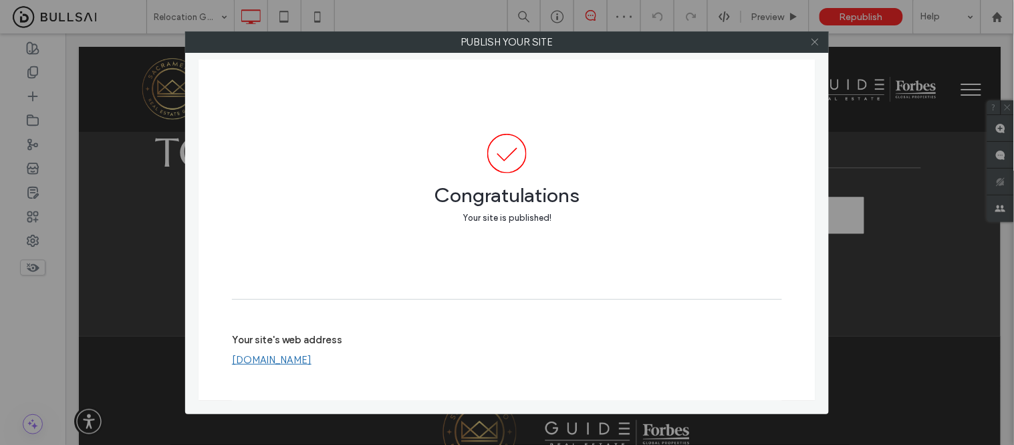
click at [814, 43] on icon at bounding box center [815, 42] width 10 height 10
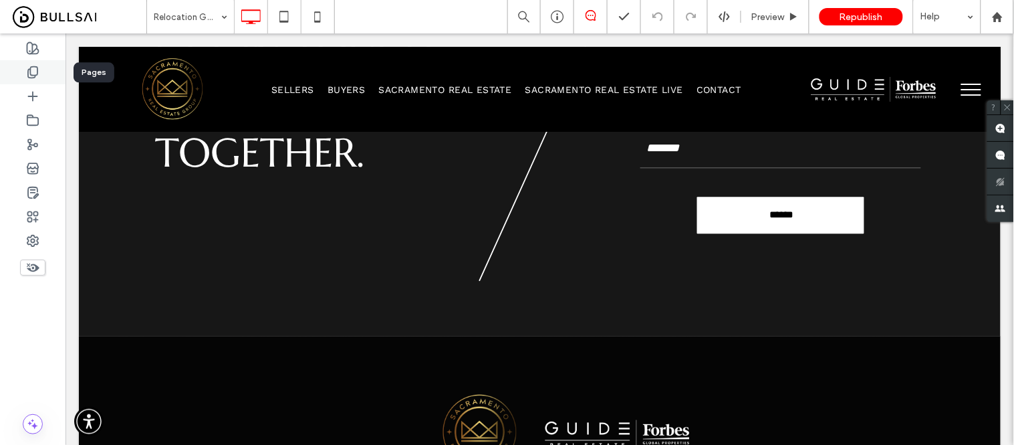
click at [35, 72] on icon at bounding box center [32, 72] width 13 height 13
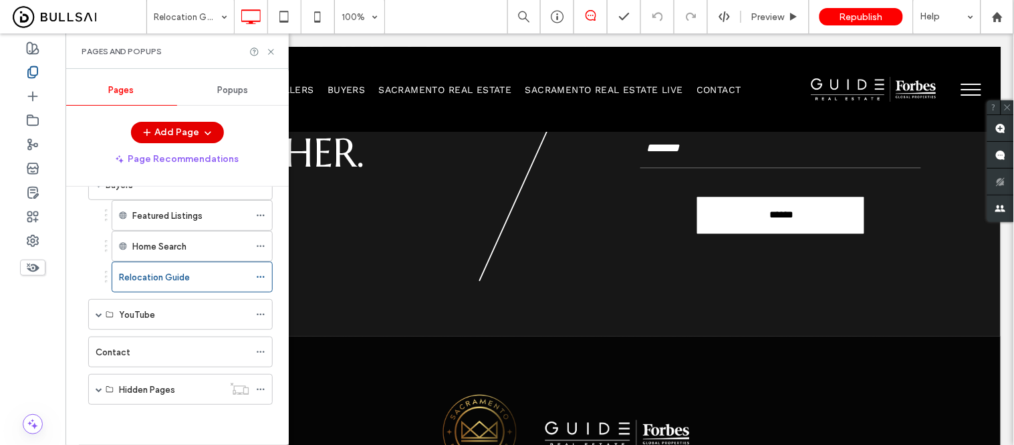
click at [172, 130] on button "Add Page" at bounding box center [177, 132] width 93 height 21
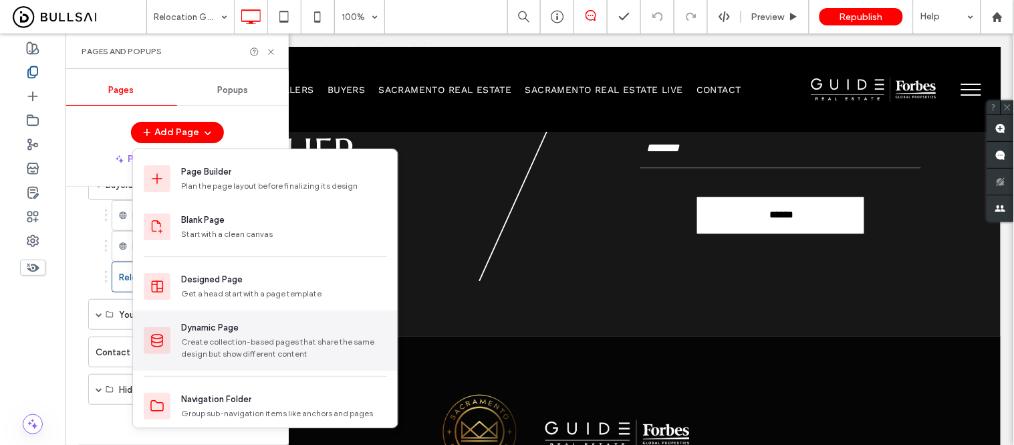
scroll to position [56, 0]
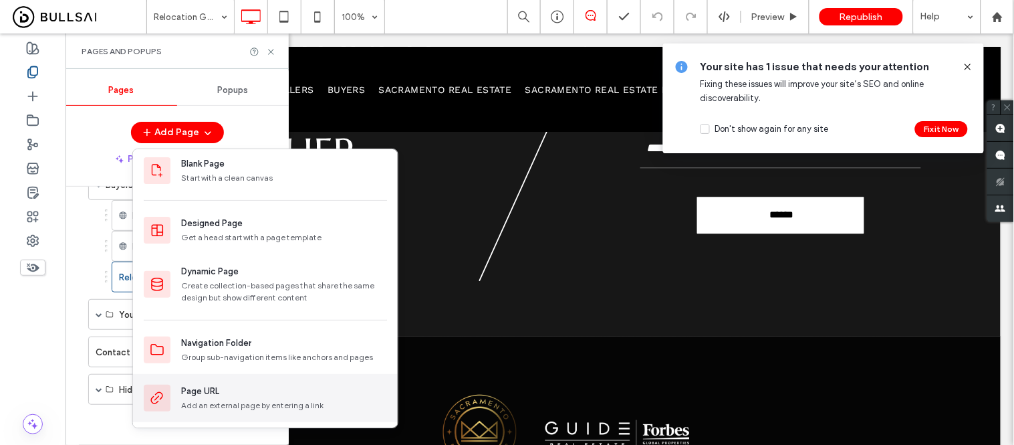
click at [213, 396] on div "Page URL" at bounding box center [200, 390] width 38 height 13
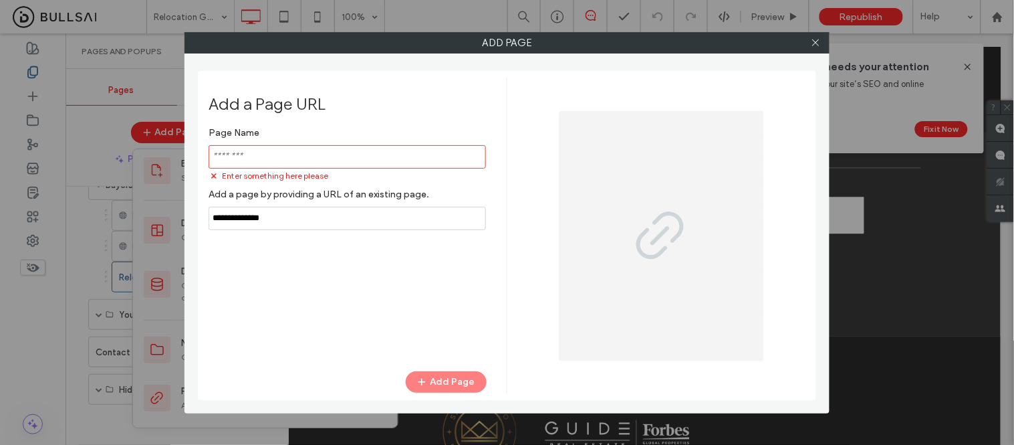
click at [283, 159] on input "notEmpty" at bounding box center [347, 156] width 277 height 23
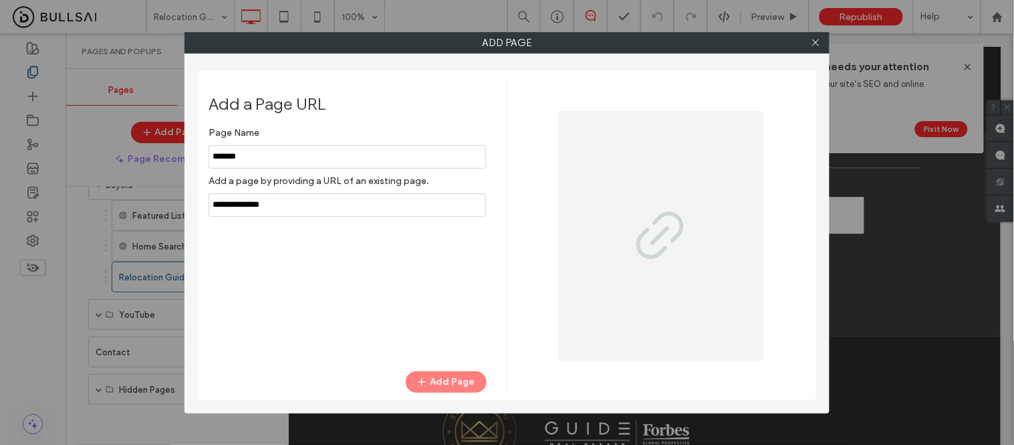
type input "*******"
drag, startPoint x: 337, startPoint y: 204, endPoint x: 195, endPoint y: 206, distance: 142.4
click at [195, 206] on div "Add Page Add a Page URL Page Name Add a page by providing a URL of an existing …" at bounding box center [506, 222] width 645 height 381
paste input "**********"
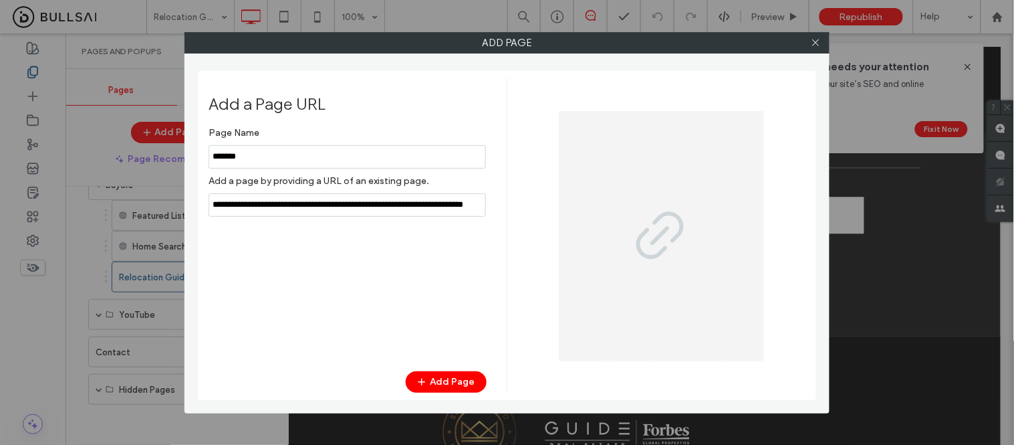
scroll to position [0, 76]
type input "**********"
click at [399, 251] on div "Page Name Add a page by providing a URL of an existing page. Add Page" at bounding box center [348, 238] width 278 height 237
click at [816, 42] on use at bounding box center [815, 42] width 7 height 7
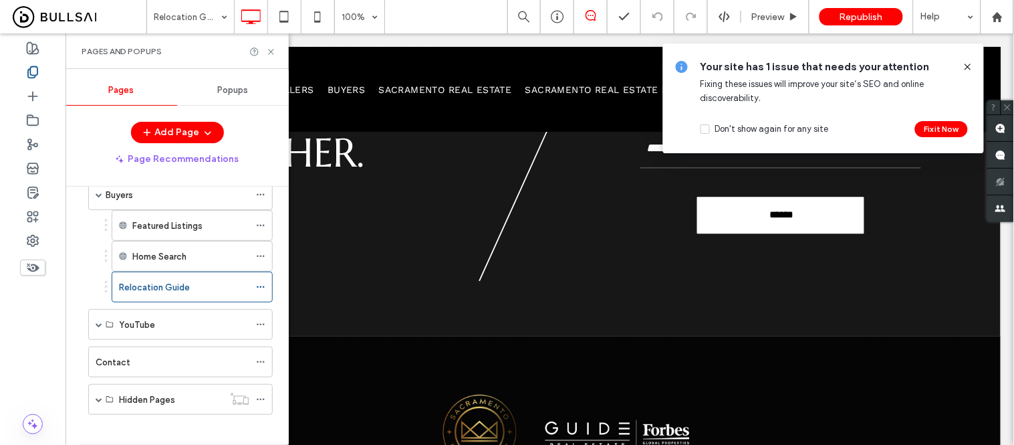
scroll to position [406, 0]
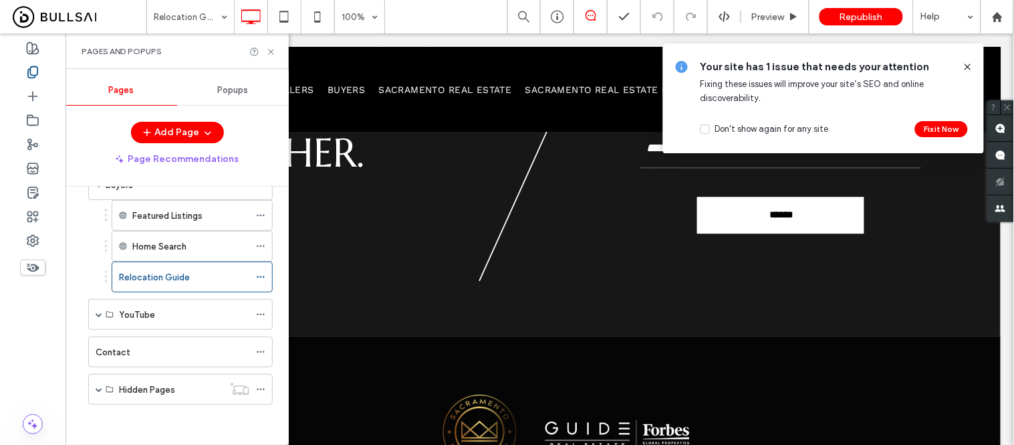
click at [971, 69] on use at bounding box center [968, 67] width 6 height 6
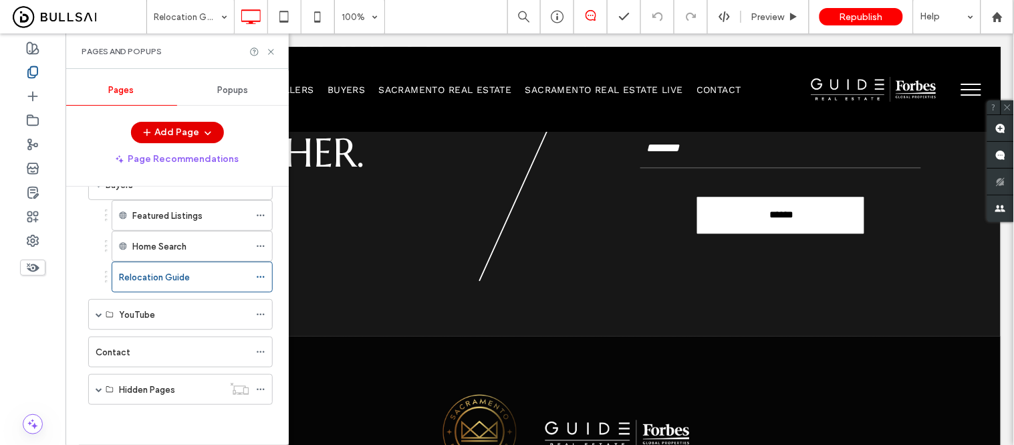
click at [167, 131] on button "Add Page" at bounding box center [177, 132] width 93 height 21
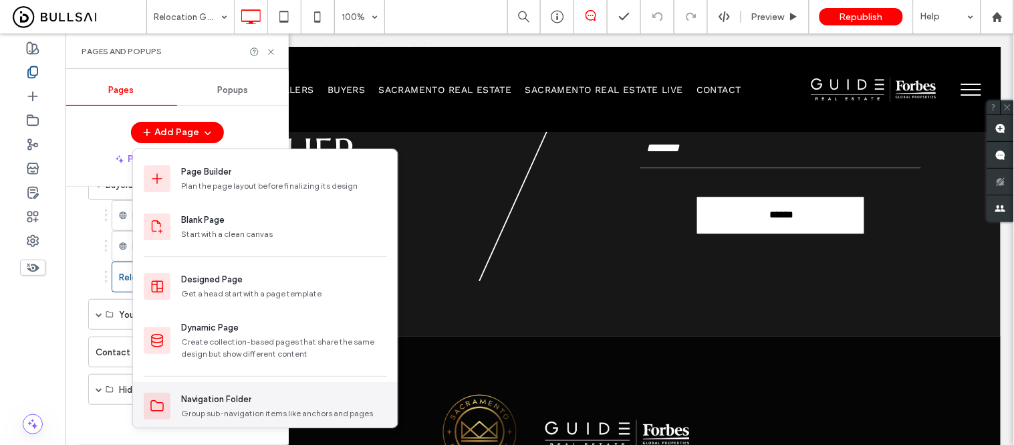
click at [178, 408] on div "Navigation Folder Group sub-navigation items like anchors and pages" at bounding box center [265, 406] width 265 height 48
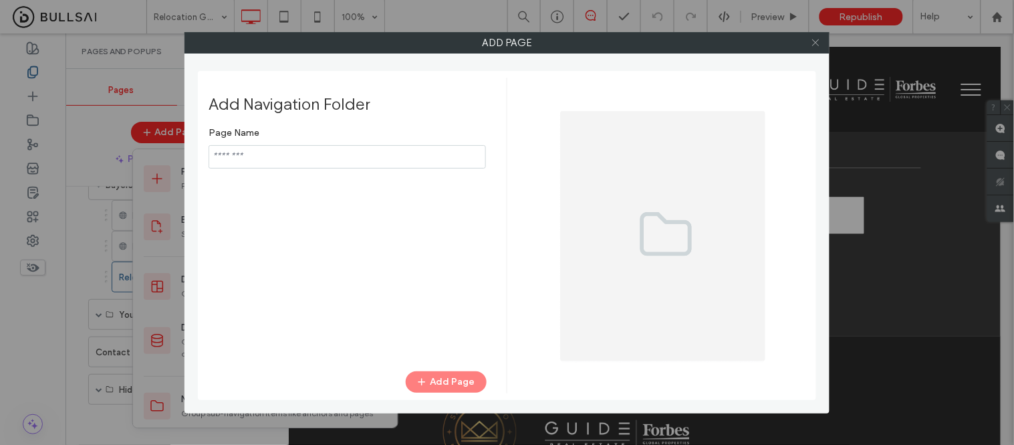
click at [818, 41] on icon at bounding box center [816, 42] width 10 height 10
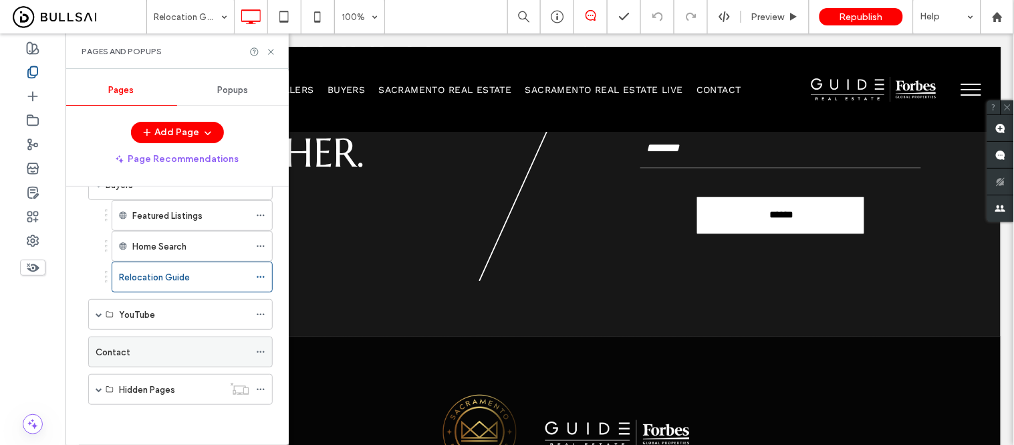
click at [261, 352] on use at bounding box center [260, 352] width 7 height 2
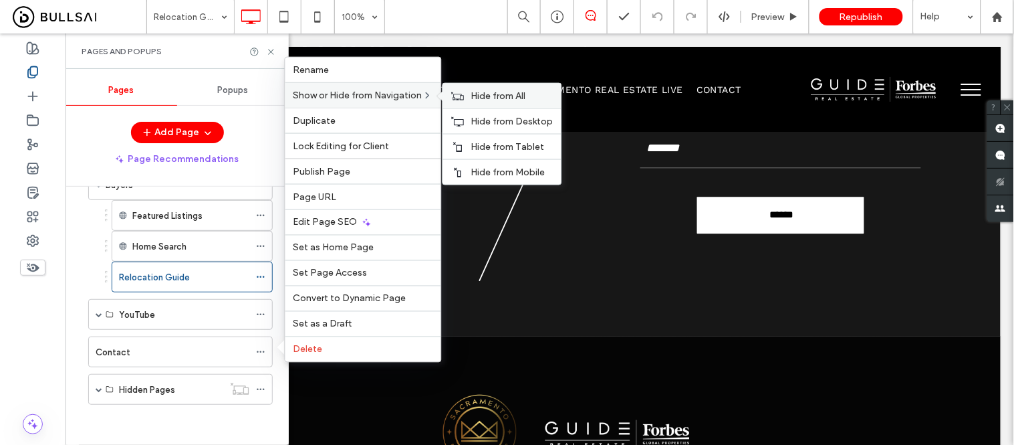
click at [478, 96] on span "Hide from All" at bounding box center [498, 95] width 55 height 11
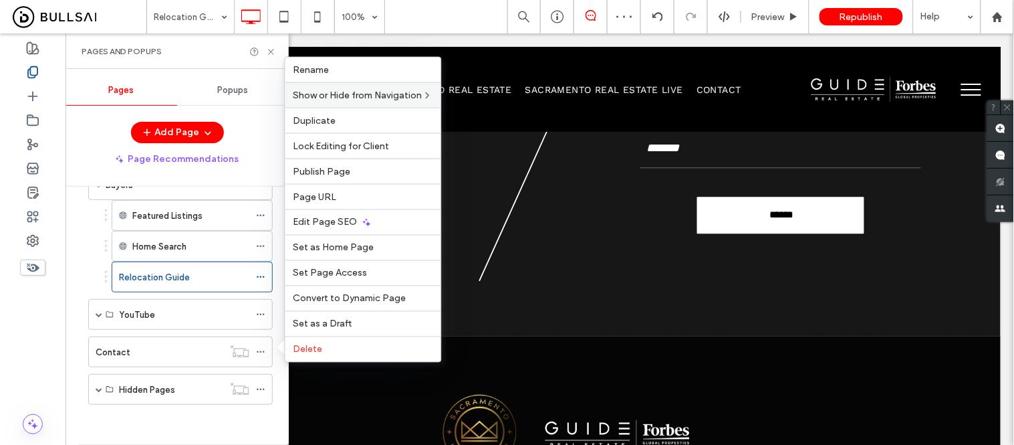
click at [117, 432] on div "Home About Testimonials Alona Lutsyk Nicki Kalteis Michelle Drewes Areas Arden …" at bounding box center [177, 116] width 191 height 639
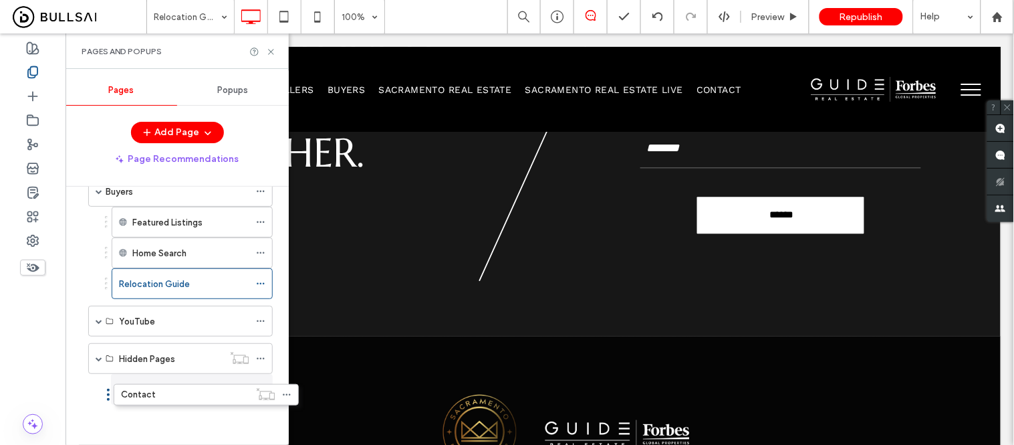
drag, startPoint x: 82, startPoint y: 352, endPoint x: 107, endPoint y: 398, distance: 52.3
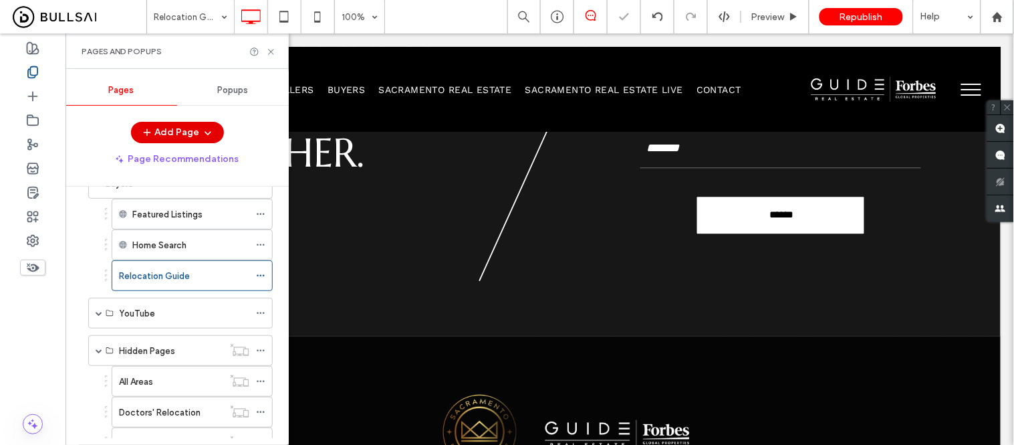
click at [156, 132] on button "Add Page" at bounding box center [177, 132] width 93 height 21
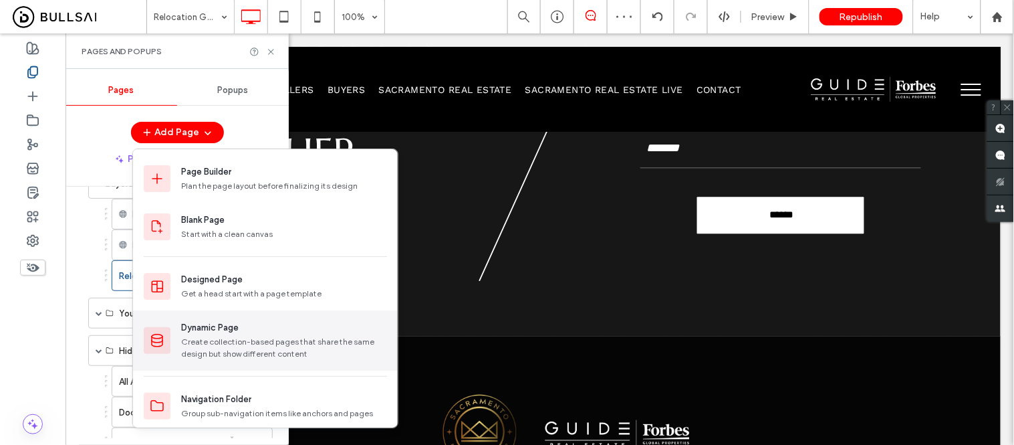
scroll to position [56, 0]
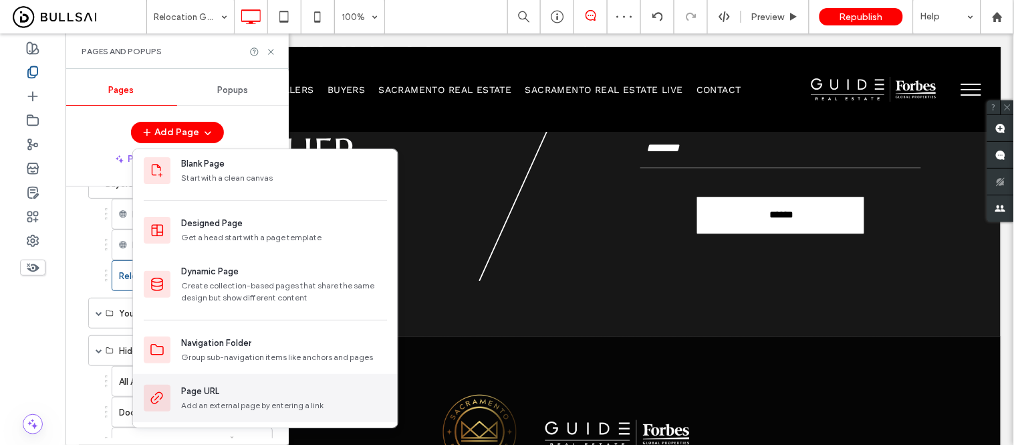
click at [212, 392] on div "Page URL" at bounding box center [200, 390] width 38 height 13
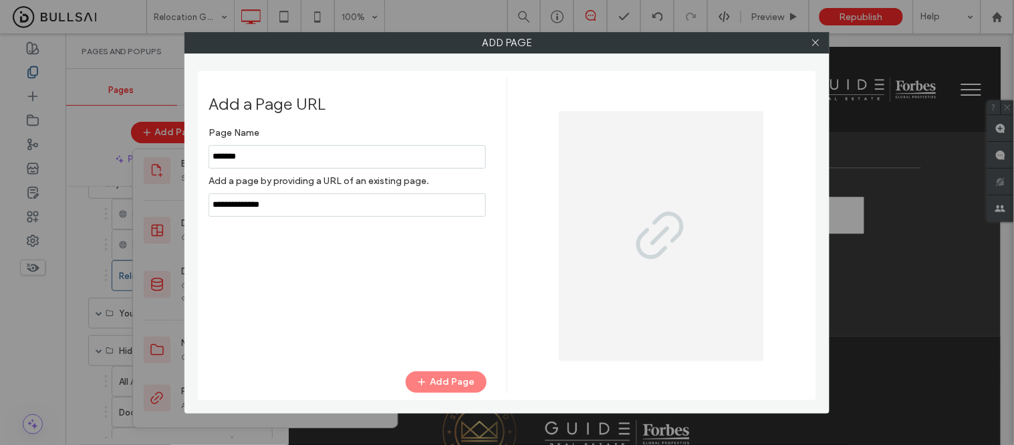
type input "*******"
click at [315, 209] on input "notEmpty,url" at bounding box center [347, 204] width 277 height 23
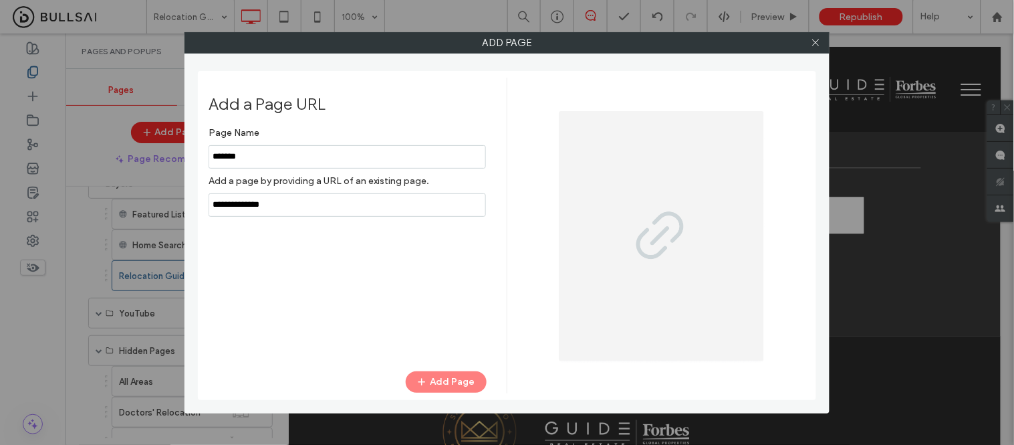
drag, startPoint x: 316, startPoint y: 204, endPoint x: 307, endPoint y: 203, distance: 8.0
click at [315, 204] on input "notEmpty,url" at bounding box center [347, 204] width 277 height 23
drag, startPoint x: 328, startPoint y: 208, endPoint x: 176, endPoint y: 211, distance: 151.8
click at [176, 211] on div "Add Page Add a Page URL Page Name Add a page by providing a URL of an existing …" at bounding box center [507, 222] width 1014 height 445
paste input "**********"
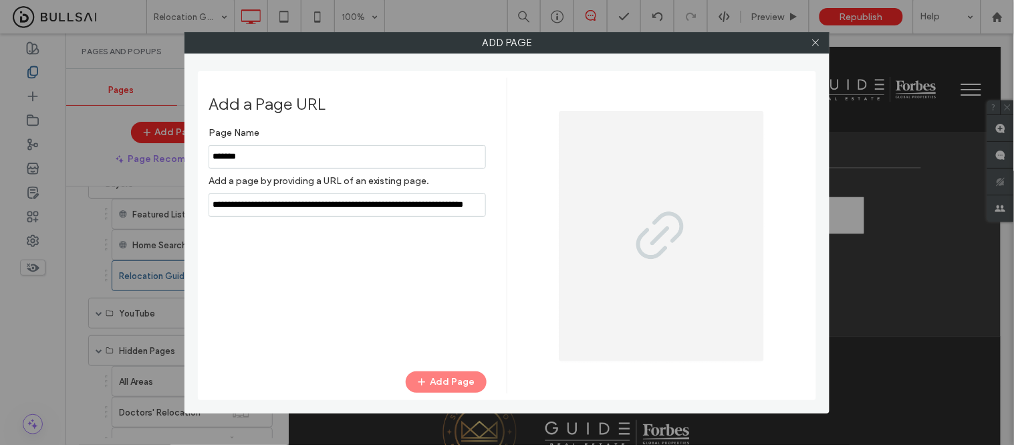
scroll to position [0, 76]
type input "**********"
click at [435, 383] on button "Add Page" at bounding box center [446, 381] width 81 height 21
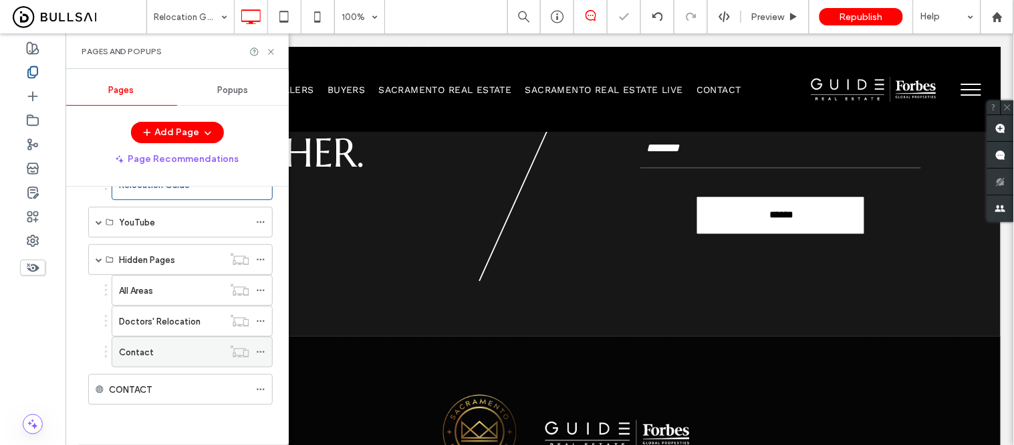
scroll to position [499, 0]
click at [83, 389] on div "CONTACT" at bounding box center [177, 389] width 191 height 31
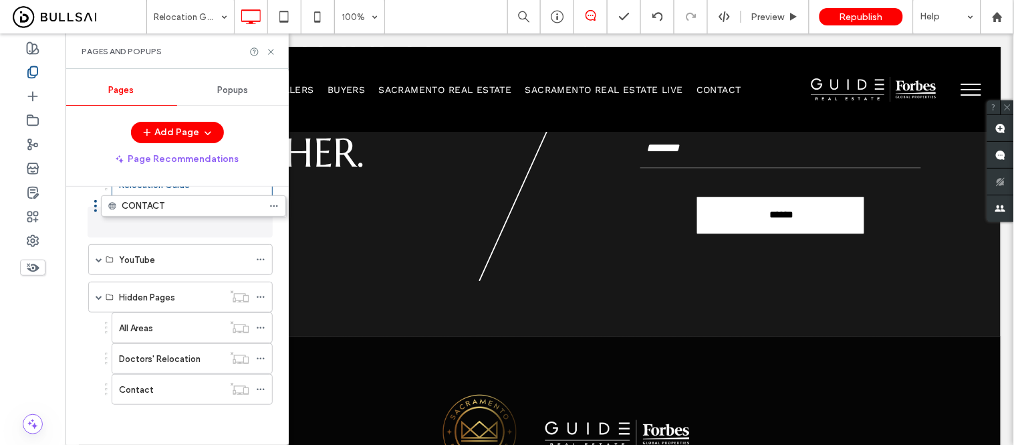
drag, startPoint x: 82, startPoint y: 390, endPoint x: 95, endPoint y: 211, distance: 179.6
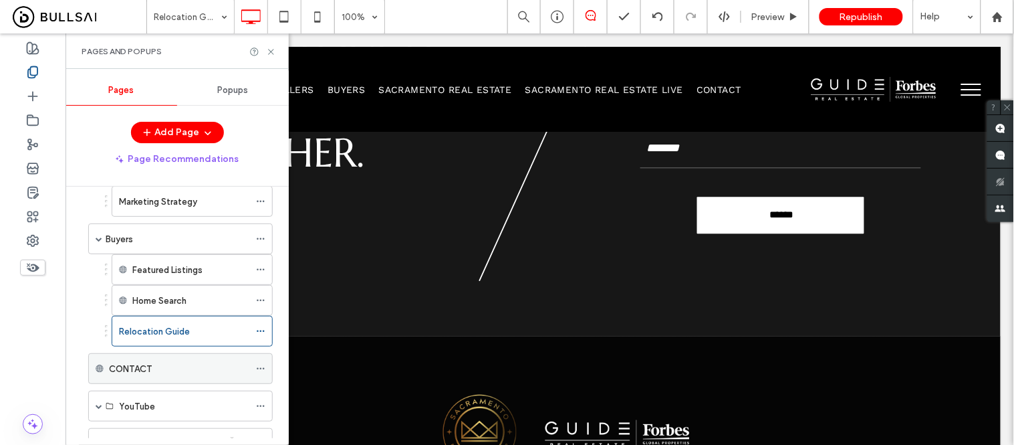
scroll to position [277, 0]
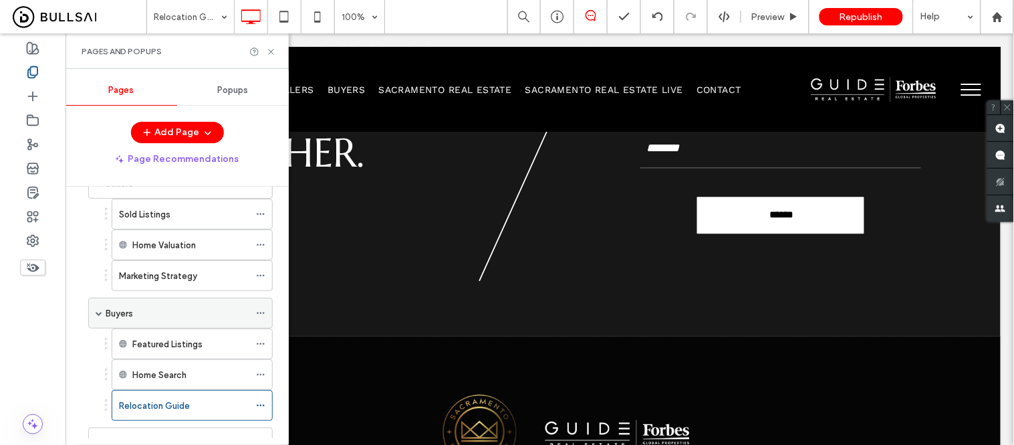
click at [96, 316] on span at bounding box center [99, 313] width 7 height 7
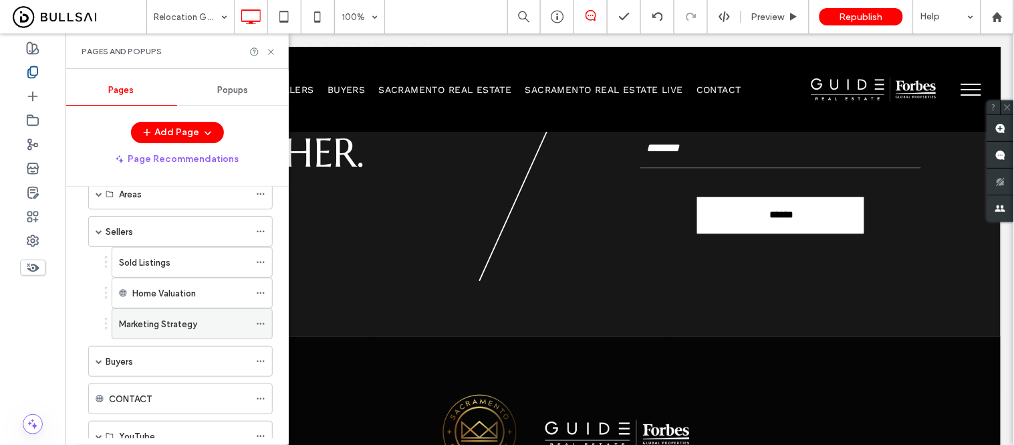
scroll to position [203, 0]
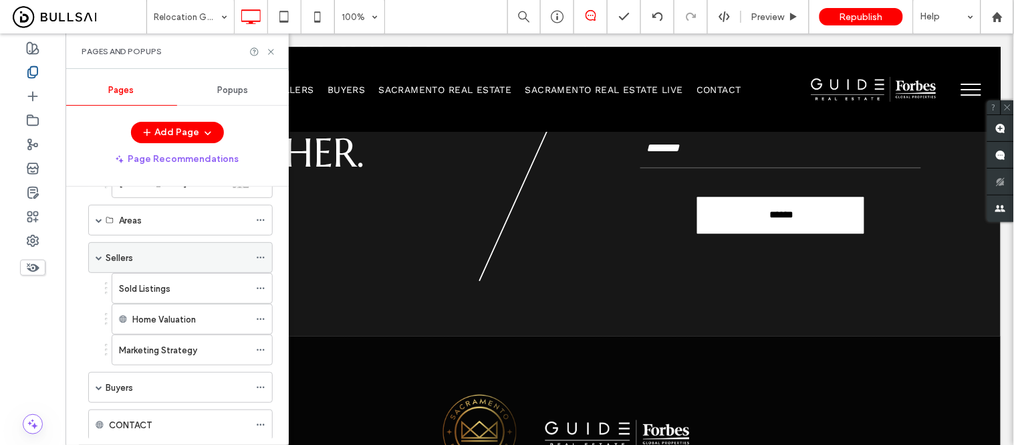
click at [96, 261] on span at bounding box center [99, 257] width 7 height 7
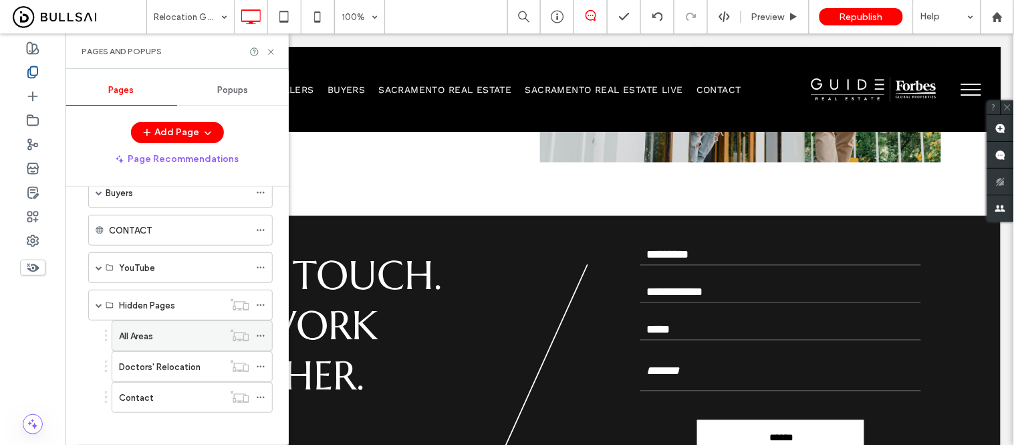
scroll to position [314, 0]
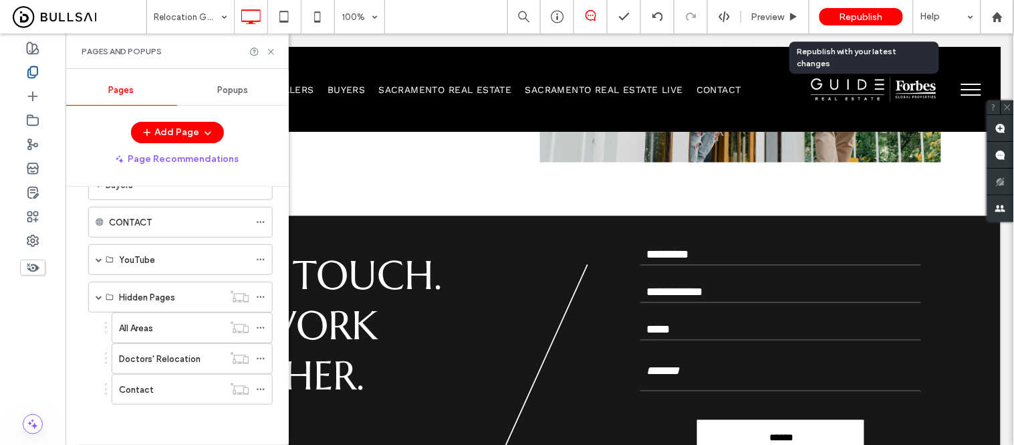
click at [865, 14] on span "Republish" at bounding box center [861, 16] width 43 height 11
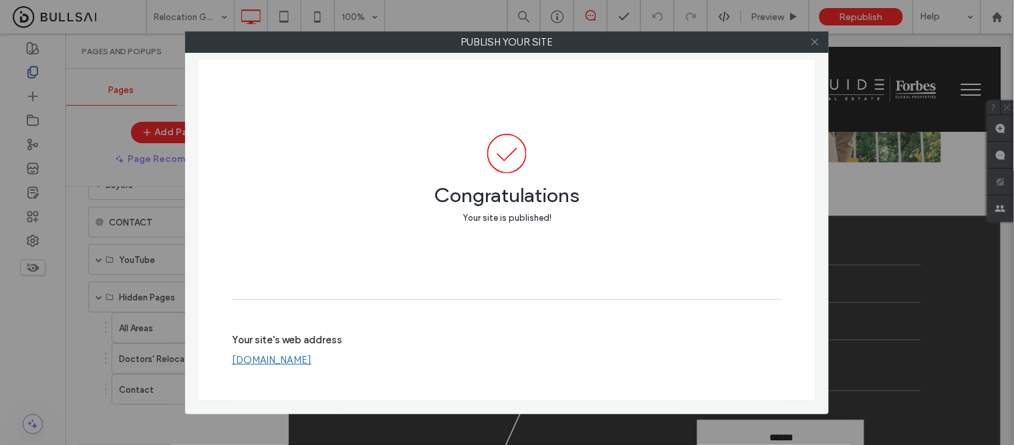
click at [816, 41] on use at bounding box center [815, 42] width 7 height 7
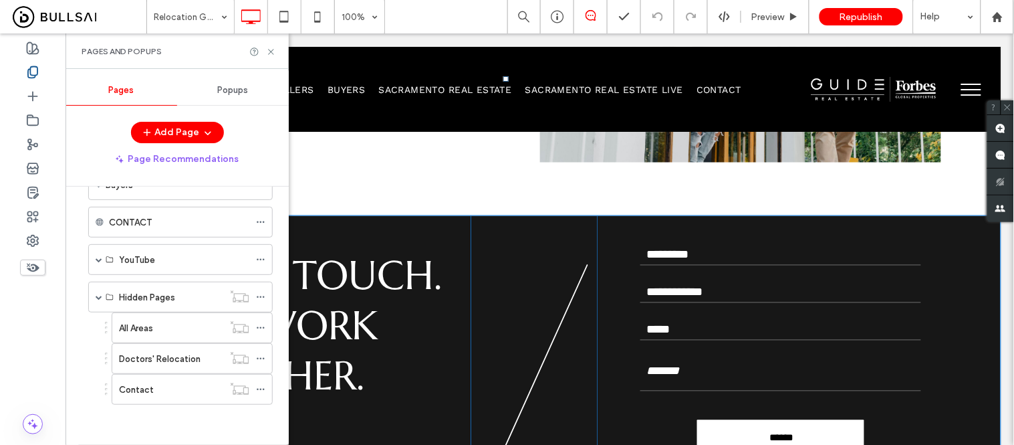
scroll to position [594, 0]
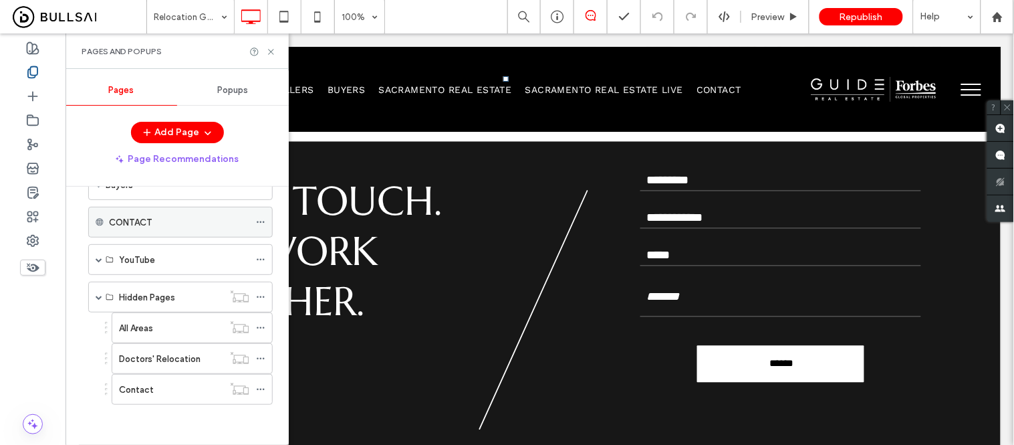
click at [140, 225] on label "CONTACT" at bounding box center [130, 222] width 43 height 23
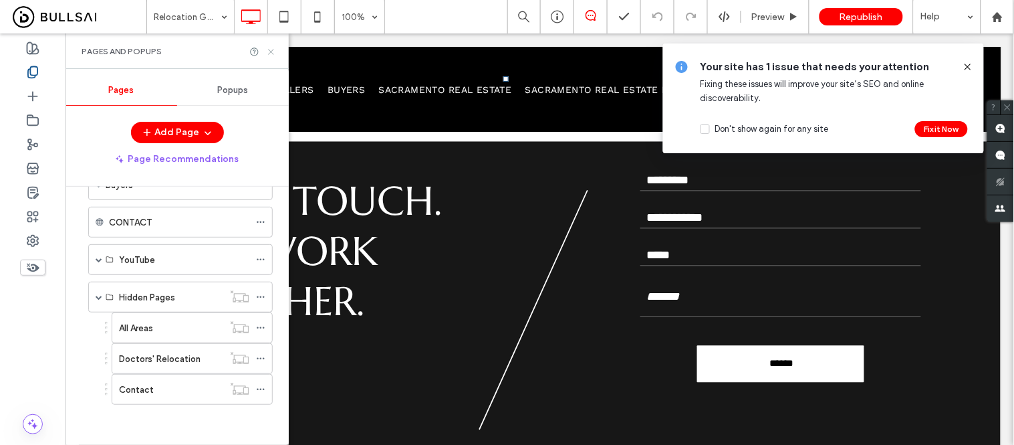
click at [269, 52] on icon at bounding box center [271, 52] width 10 height 10
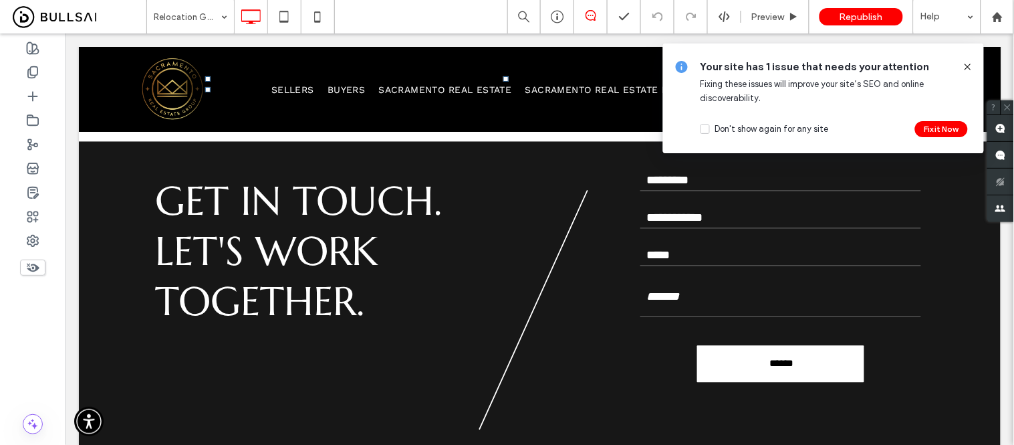
drag, startPoint x: 967, startPoint y: 64, endPoint x: 691, endPoint y: 56, distance: 276.2
click at [967, 64] on icon at bounding box center [968, 66] width 11 height 11
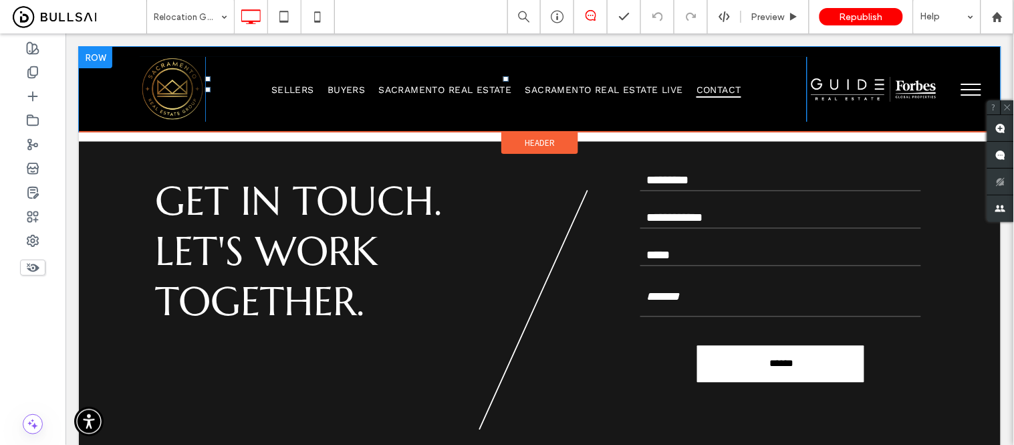
click at [720, 85] on span "Contact" at bounding box center [718, 88] width 45 height 17
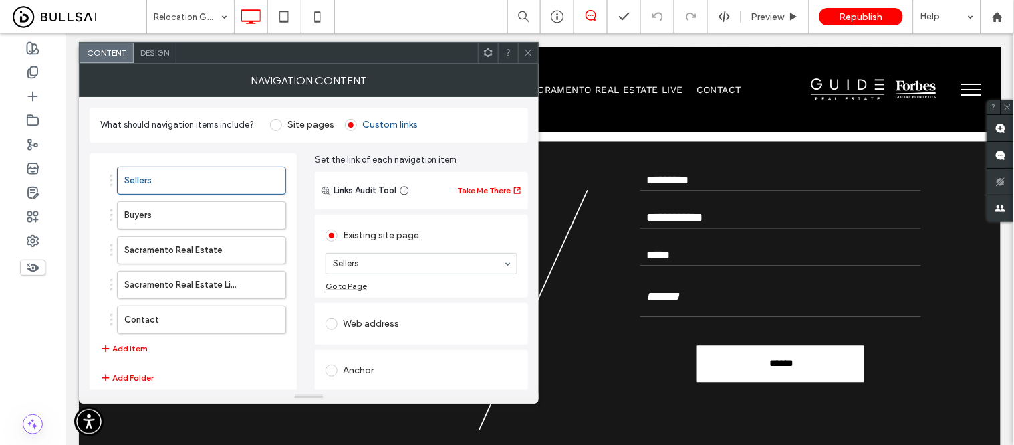
click at [533, 50] on div at bounding box center [528, 53] width 20 height 20
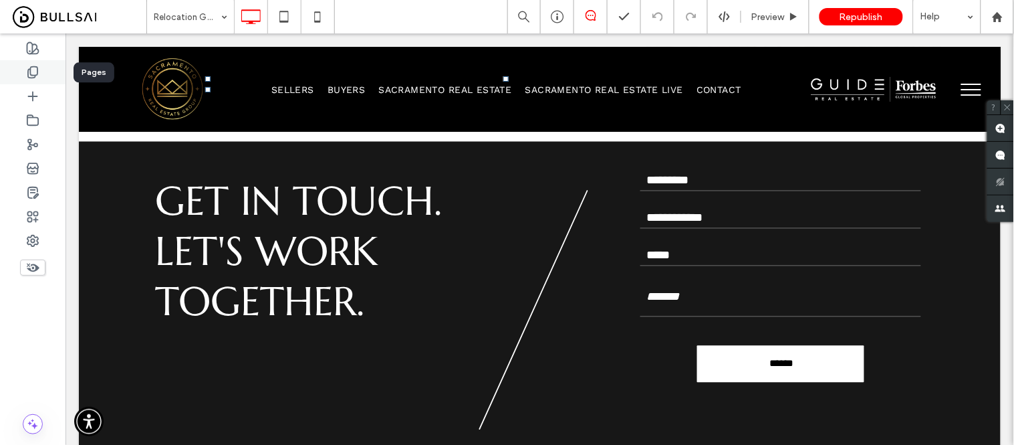
click at [36, 76] on icon at bounding box center [32, 72] width 13 height 13
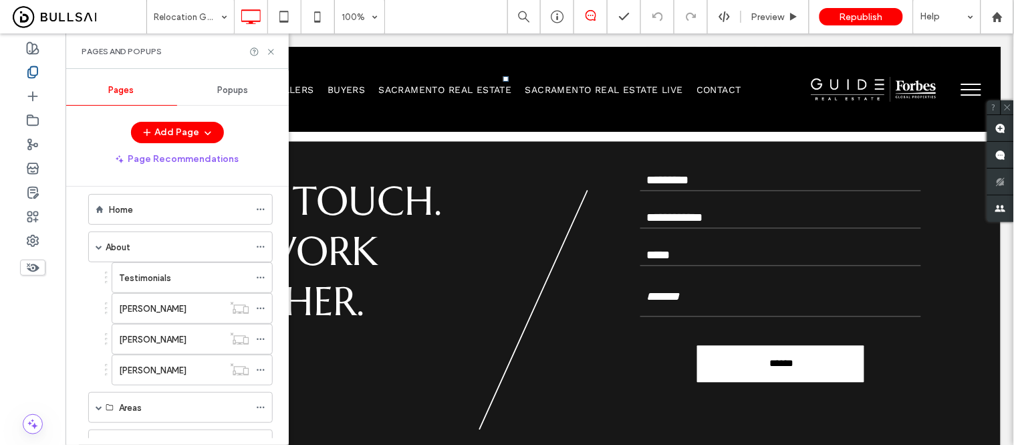
scroll to position [0, 0]
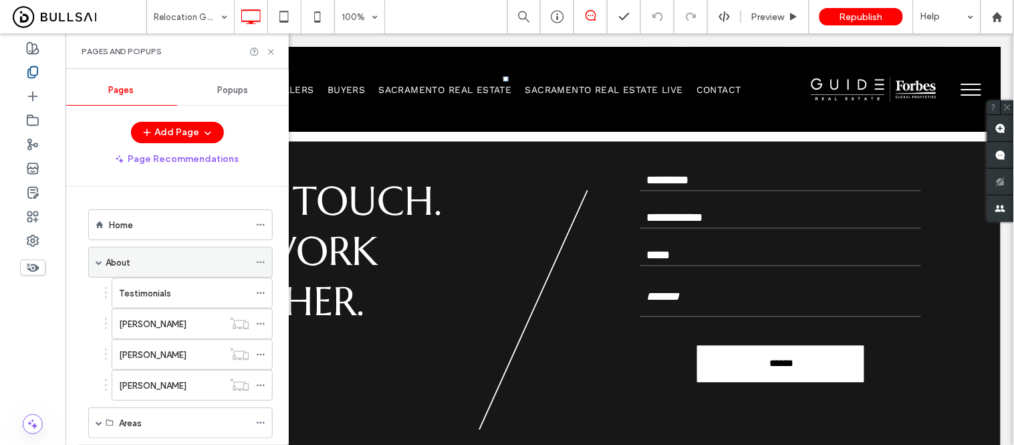
click at [99, 261] on span at bounding box center [99, 262] width 7 height 7
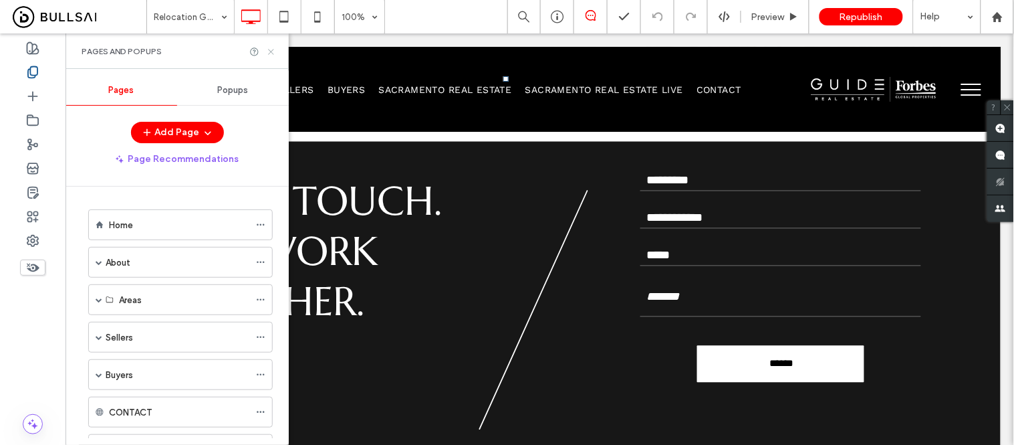
click at [271, 48] on icon at bounding box center [271, 52] width 10 height 10
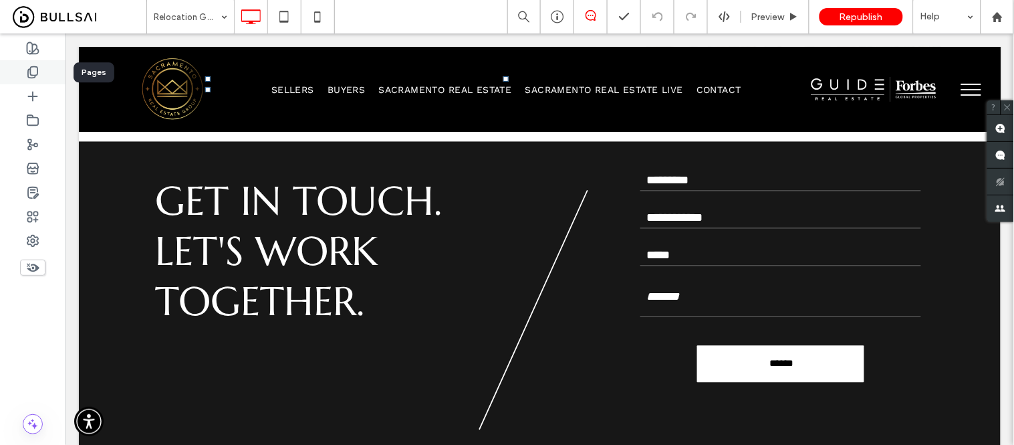
click at [26, 69] on icon at bounding box center [32, 72] width 13 height 13
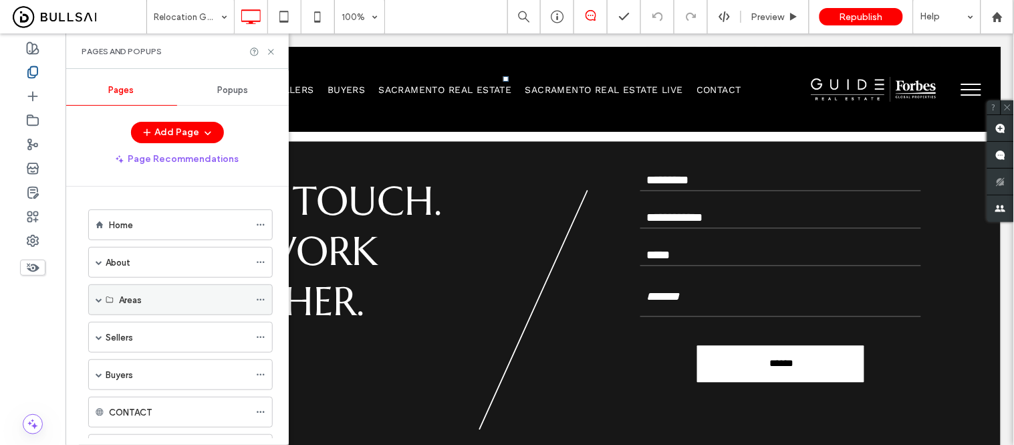
click at [94, 298] on div "Areas" at bounding box center [180, 299] width 184 height 31
click at [96, 299] on span at bounding box center [99, 299] width 7 height 7
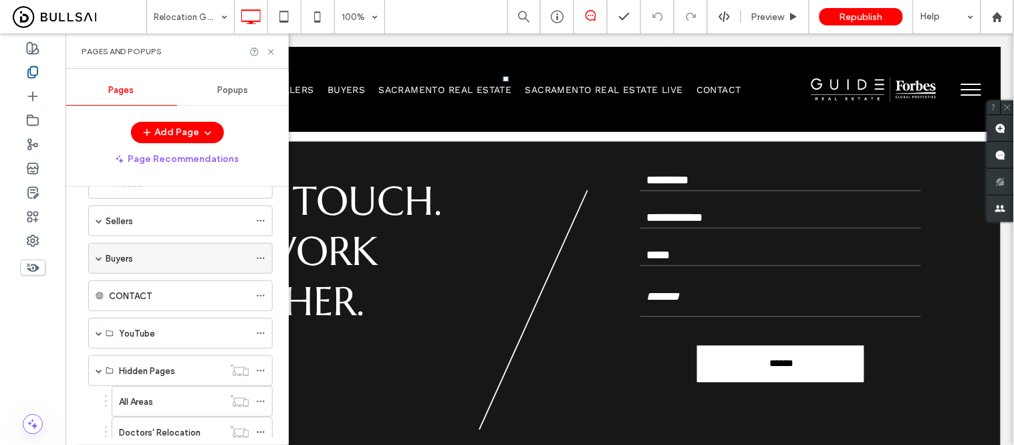
scroll to position [191, 0]
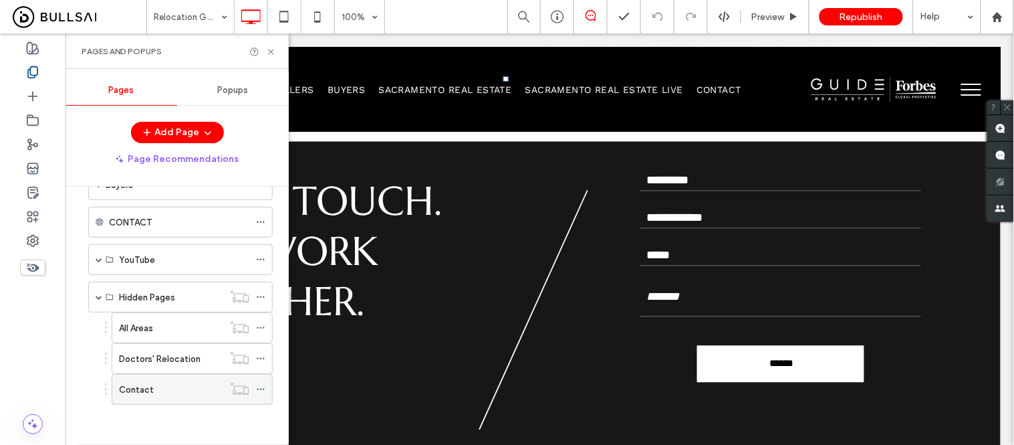
click at [261, 388] on icon at bounding box center [260, 388] width 9 height 9
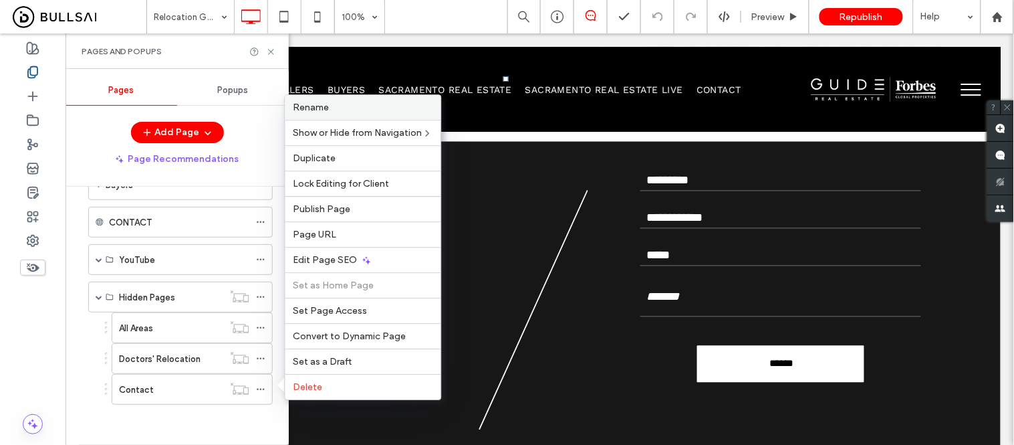
click at [331, 104] on label "Rename" at bounding box center [363, 107] width 140 height 11
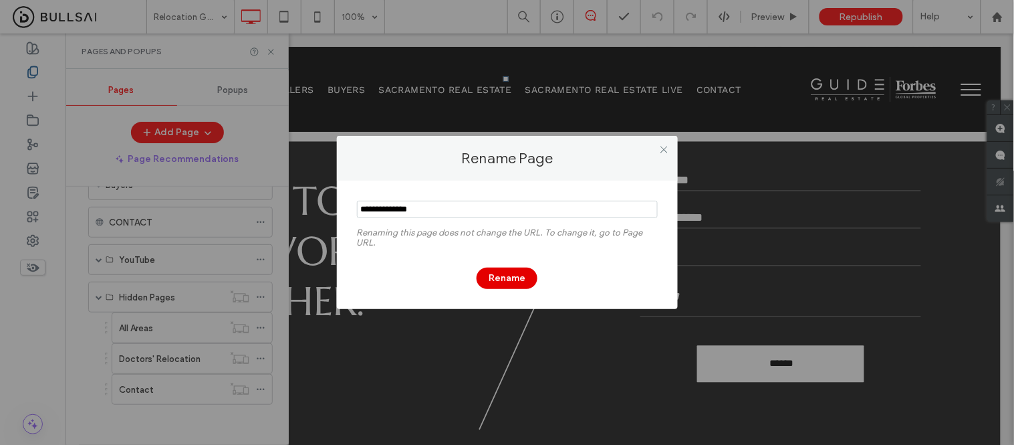
type input "**********"
click at [508, 281] on button "Rename" at bounding box center [507, 277] width 61 height 21
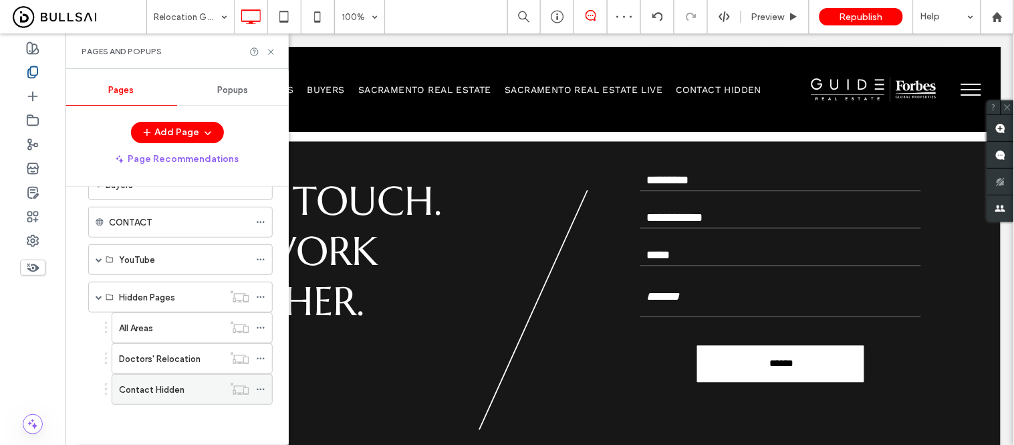
click at [257, 390] on use at bounding box center [260, 389] width 7 height 2
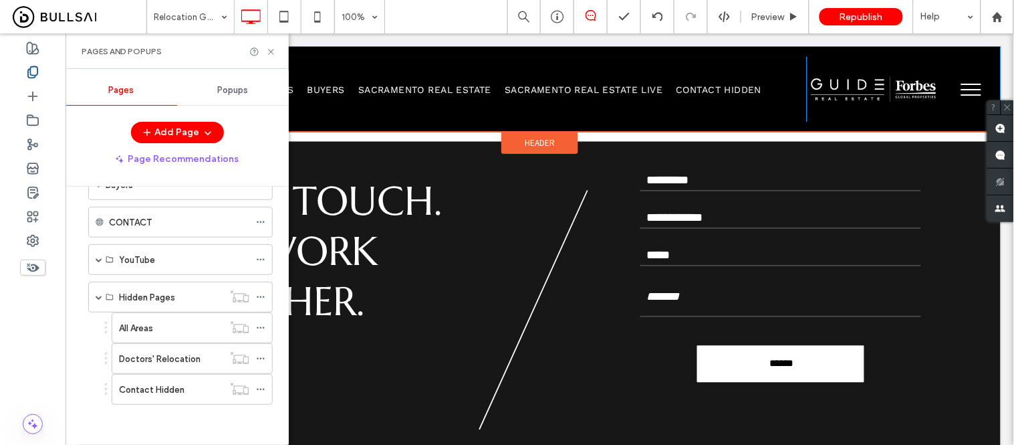
click at [626, 78] on nav "Sellers Buyers Sacramento Real Estate Sacramento Real Estate Live Contact Hidden" at bounding box center [506, 89] width 602 height 26
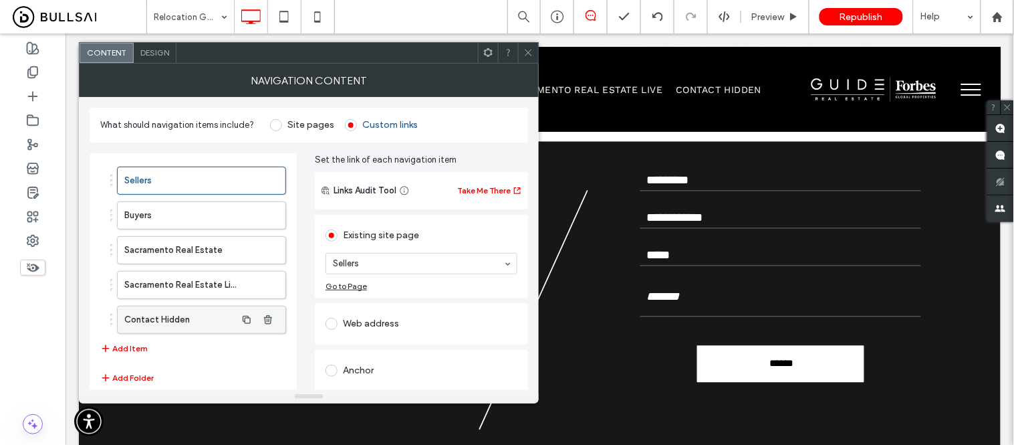
click at [175, 322] on label "Contact Hidden" at bounding box center [180, 319] width 112 height 27
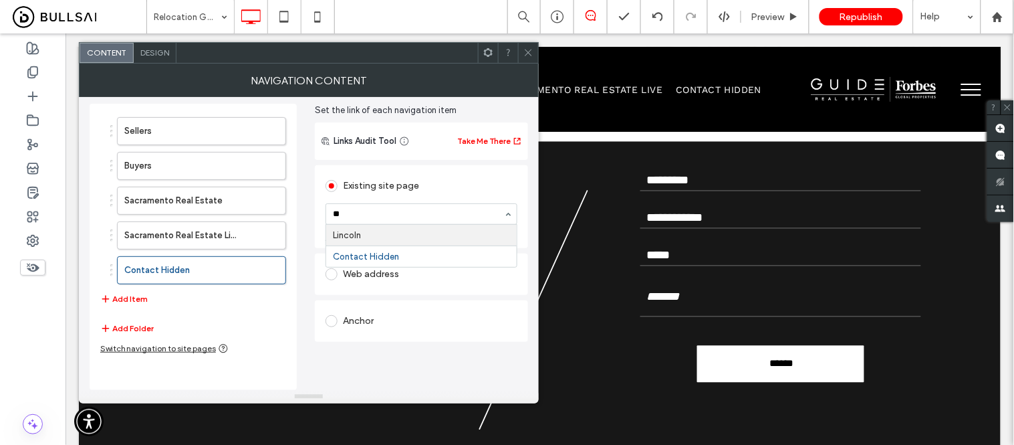
scroll to position [0, 0]
type input "***"
click at [386, 356] on div "Links Audit Tool Take Me There Existing site page Contact Hidden Go to Page Web…" at bounding box center [421, 255] width 213 height 267
click at [377, 264] on div "Web address" at bounding box center [422, 273] width 192 height 21
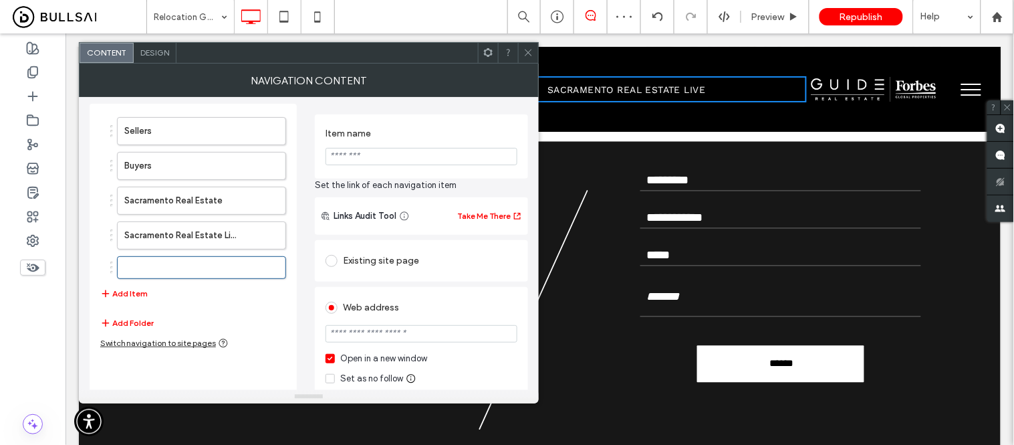
click at [376, 152] on input "Item name" at bounding box center [422, 156] width 192 height 17
type input "*******"
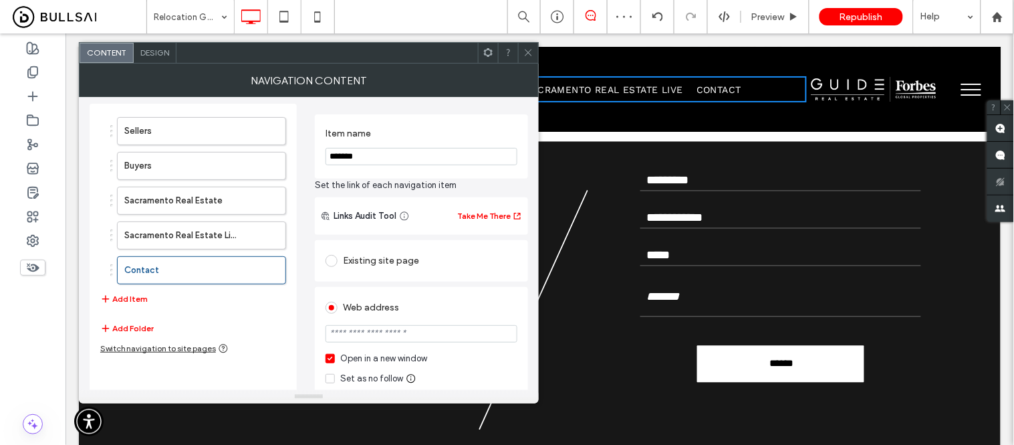
click at [368, 339] on input "url" at bounding box center [422, 333] width 192 height 17
paste input "**********"
type input "**********"
click at [438, 285] on div "**********" at bounding box center [421, 357] width 213 height 241
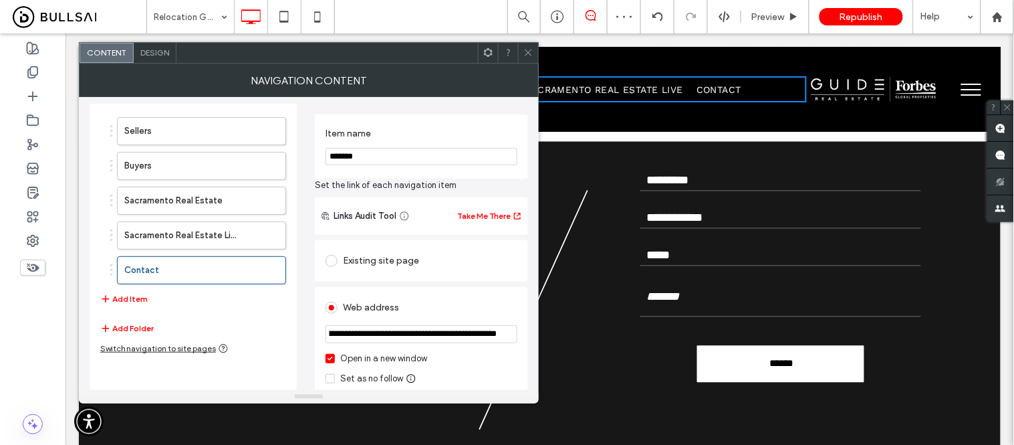
scroll to position [0, 0]
click at [529, 58] on span at bounding box center [528, 53] width 10 height 20
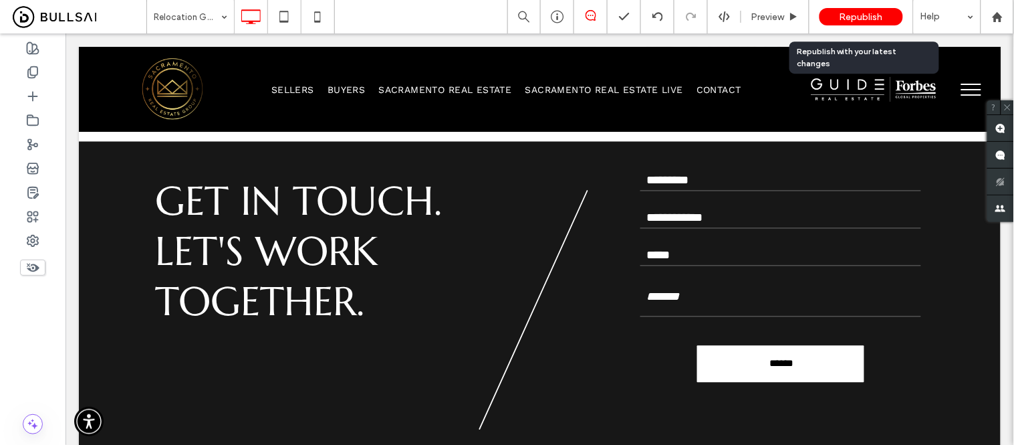
click at [864, 11] on span "Republish" at bounding box center [861, 16] width 43 height 11
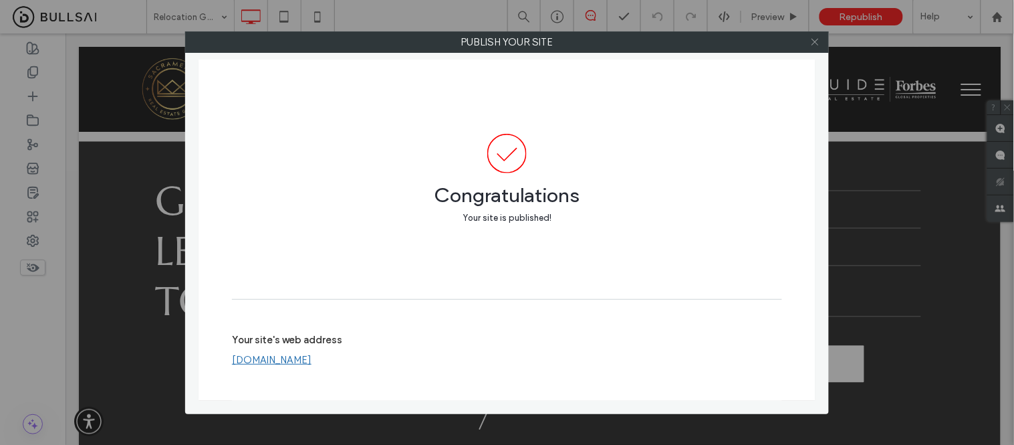
click at [814, 42] on icon at bounding box center [815, 42] width 10 height 10
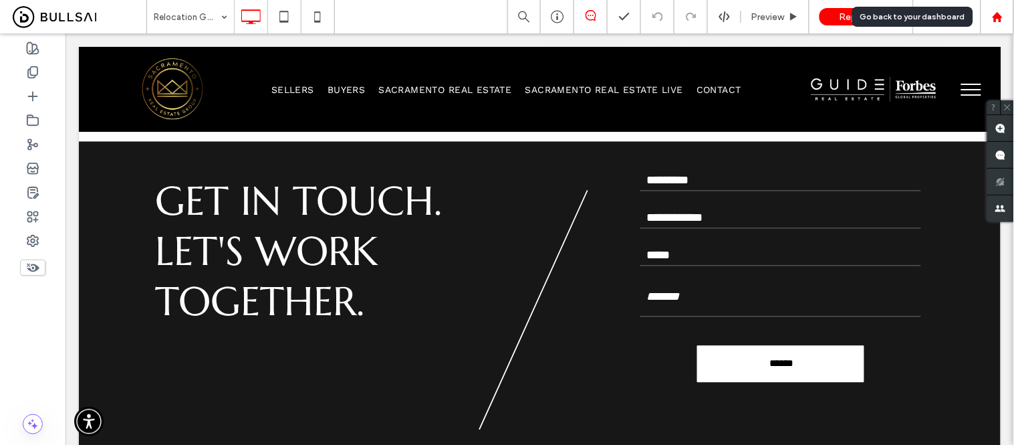
click at [993, 15] on icon at bounding box center [997, 16] width 11 height 11
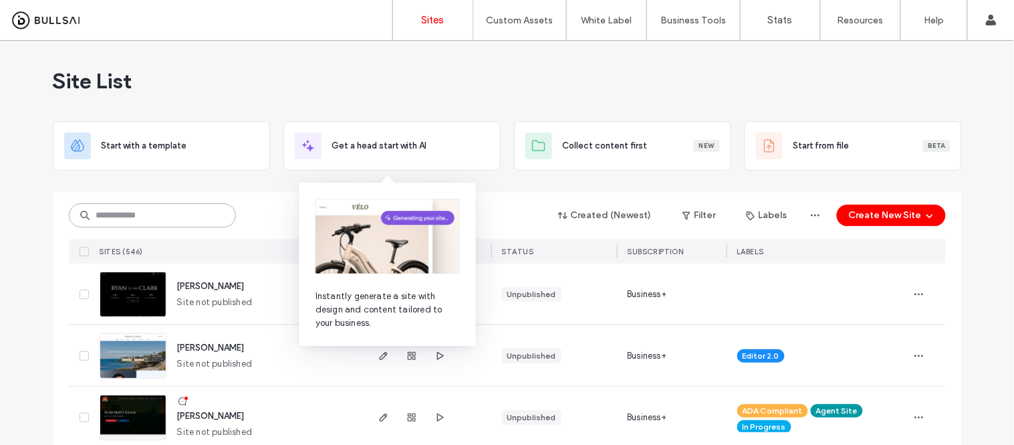
click at [110, 211] on input at bounding box center [152, 215] width 167 height 24
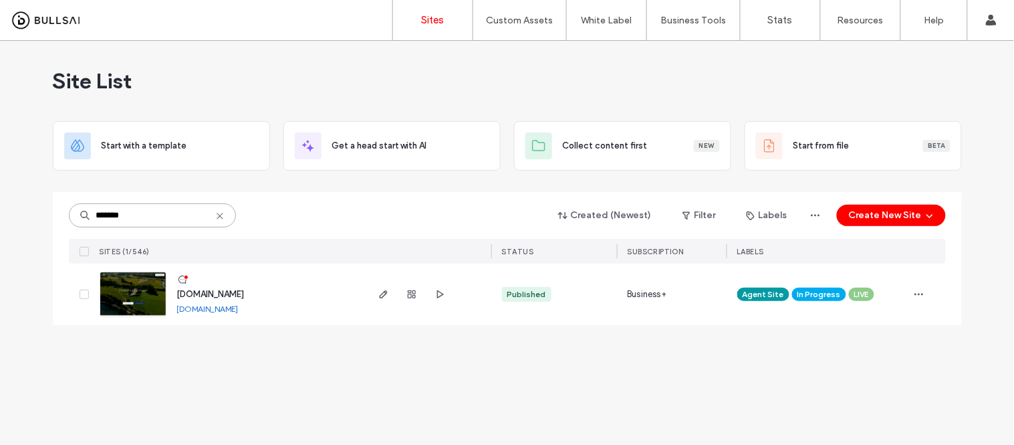
type input "*******"
click at [231, 311] on link "[DOMAIN_NAME]" at bounding box center [207, 308] width 61 height 10
click at [138, 303] on img at bounding box center [133, 317] width 66 height 91
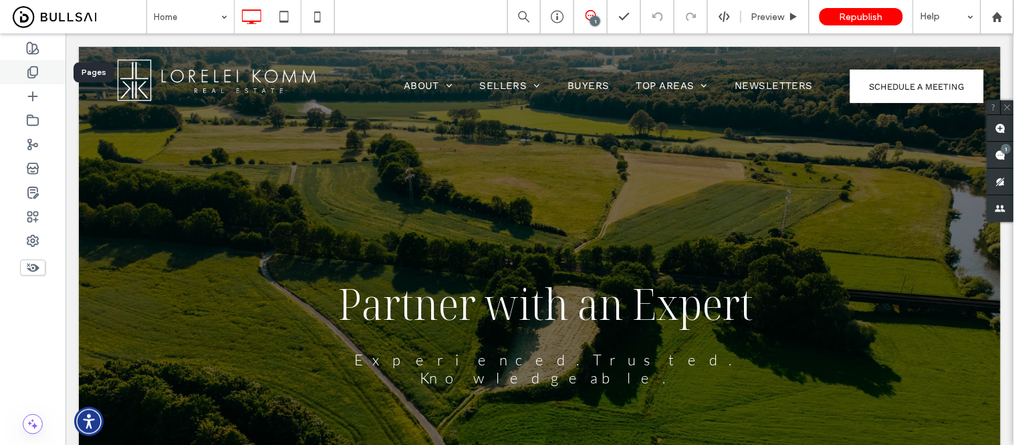
click at [31, 76] on icon at bounding box center [32, 72] width 13 height 13
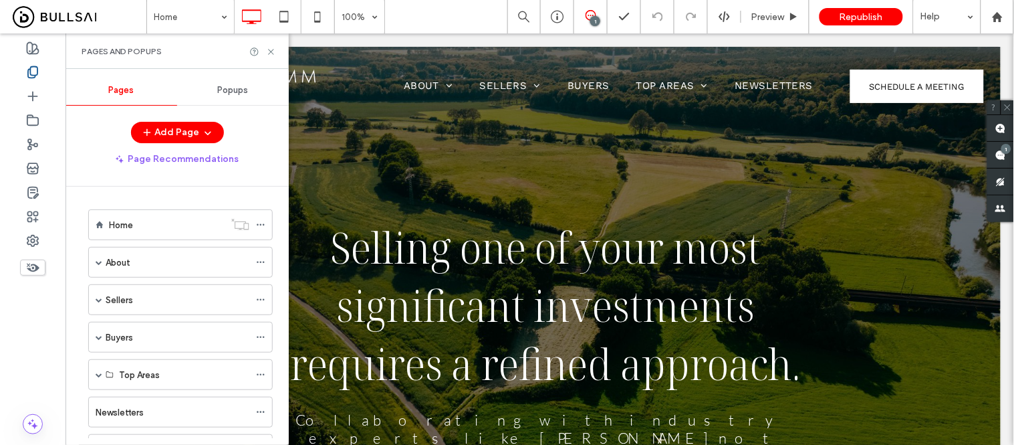
scroll to position [211, 0]
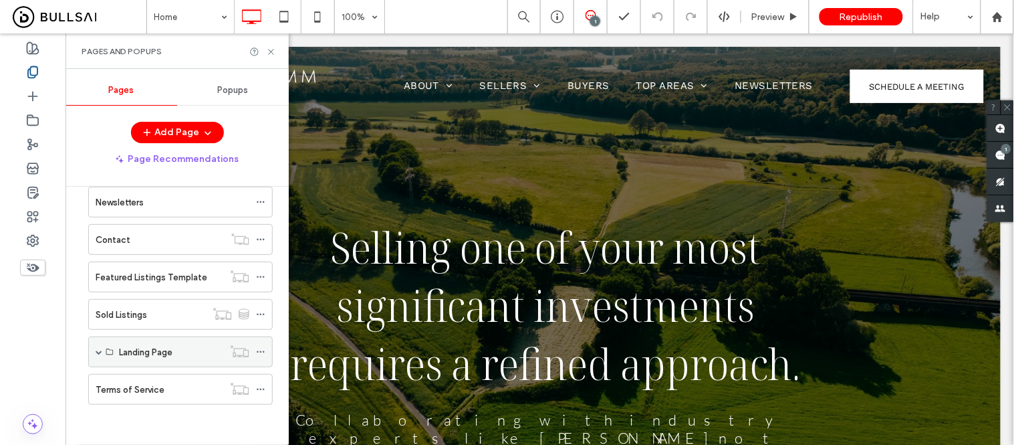
click at [100, 353] on span at bounding box center [99, 351] width 7 height 7
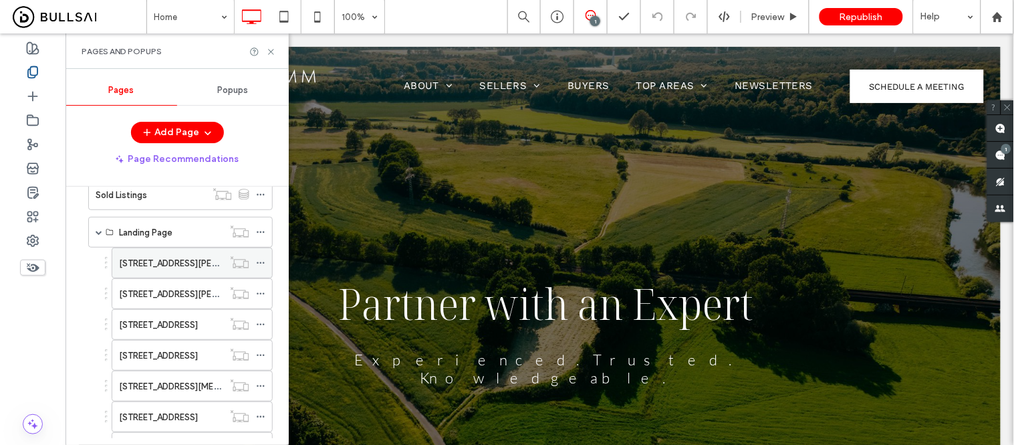
scroll to position [285, 0]
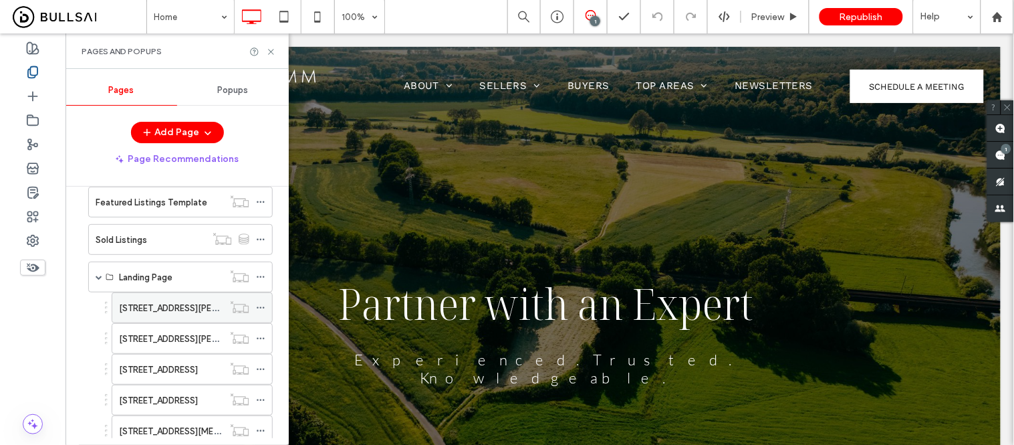
click at [148, 311] on label "1220 Bennett Way" at bounding box center [192, 307] width 146 height 23
click at [271, 51] on use at bounding box center [270, 51] width 5 height 5
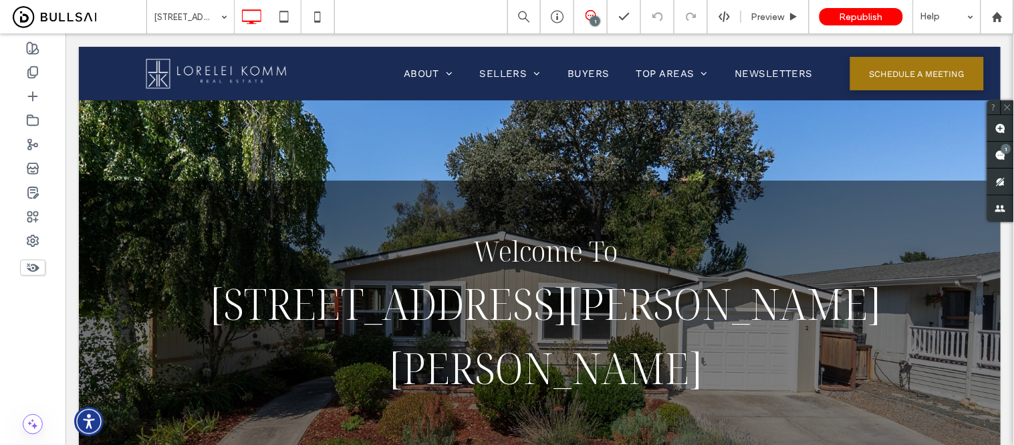
scroll to position [1039, 0]
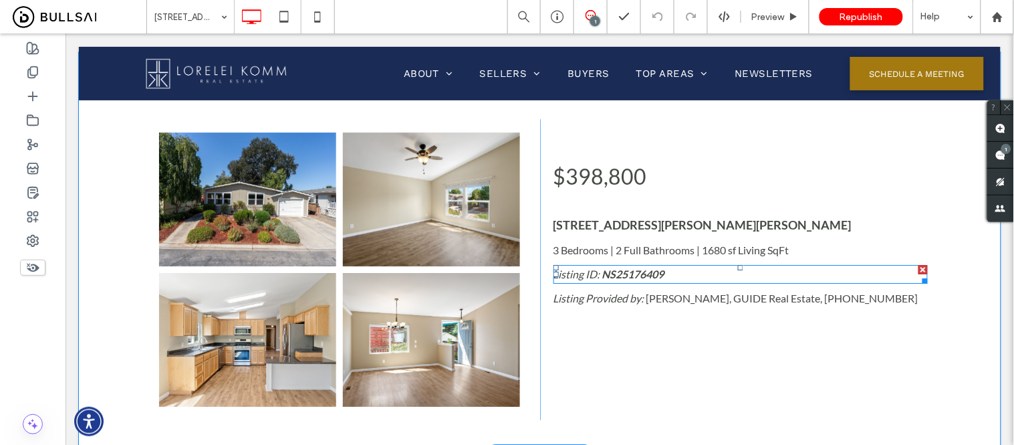
click at [619, 275] on strong "NS25176409" at bounding box center [633, 273] width 62 height 13
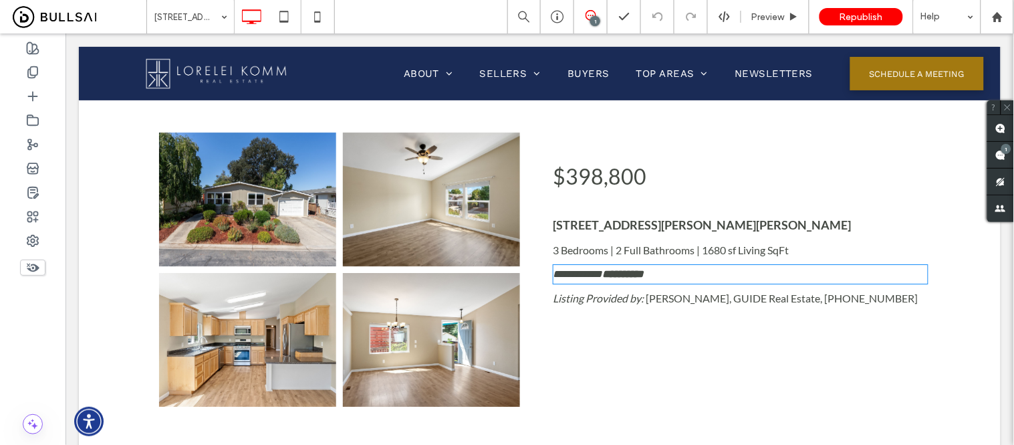
type input "****"
type input "**"
click at [608, 269] on strong "**********" at bounding box center [622, 273] width 41 height 10
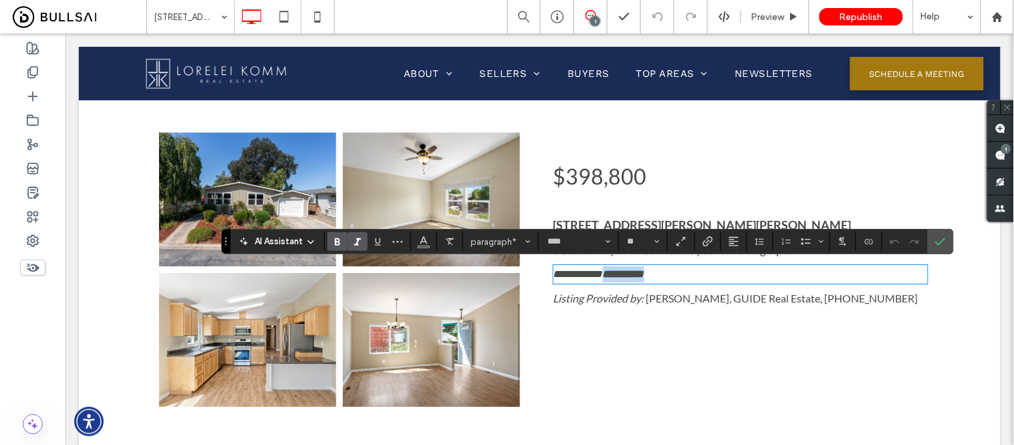
drag, startPoint x: 597, startPoint y: 269, endPoint x: 674, endPoint y: 273, distance: 77.7
click at [674, 273] on p "**********" at bounding box center [740, 273] width 374 height 16
drag, startPoint x: 941, startPoint y: 241, endPoint x: 707, endPoint y: 178, distance: 242.4
click at [941, 241] on icon "Confirm" at bounding box center [940, 241] width 11 height 11
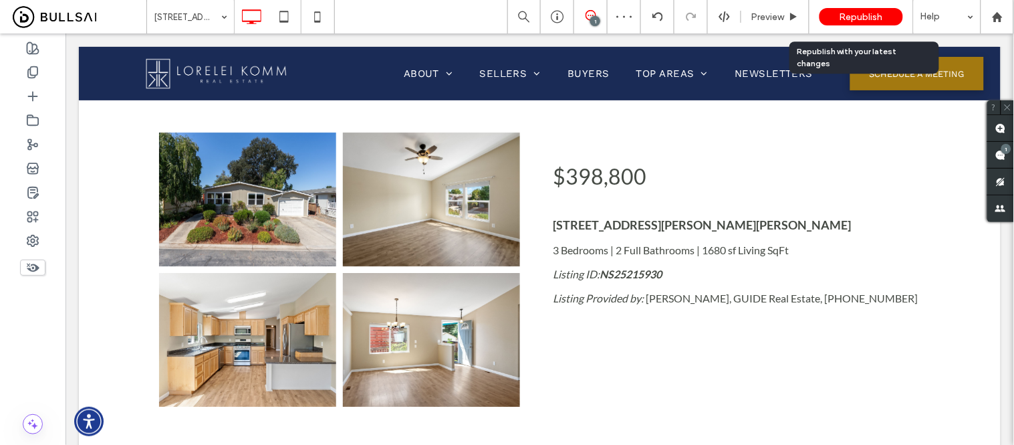
click at [865, 15] on span "Republish" at bounding box center [861, 16] width 43 height 11
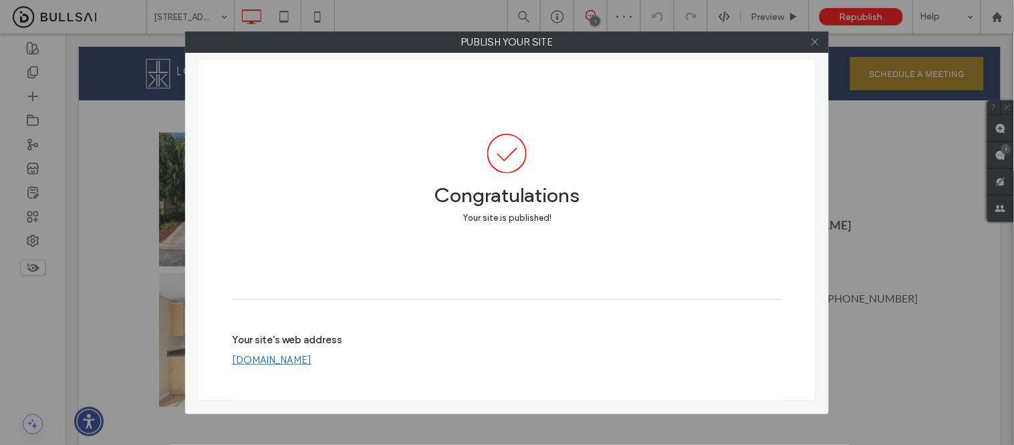
click at [810, 39] on icon at bounding box center [815, 42] width 10 height 10
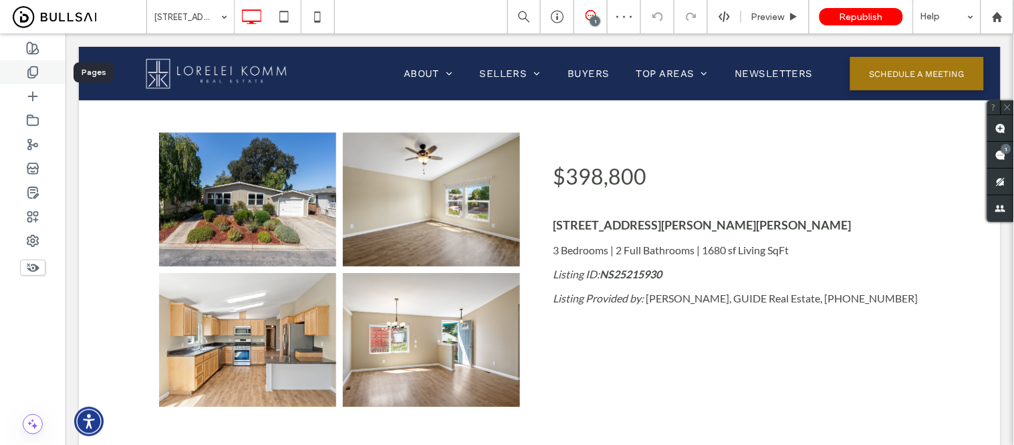
click at [36, 68] on icon at bounding box center [32, 72] width 13 height 13
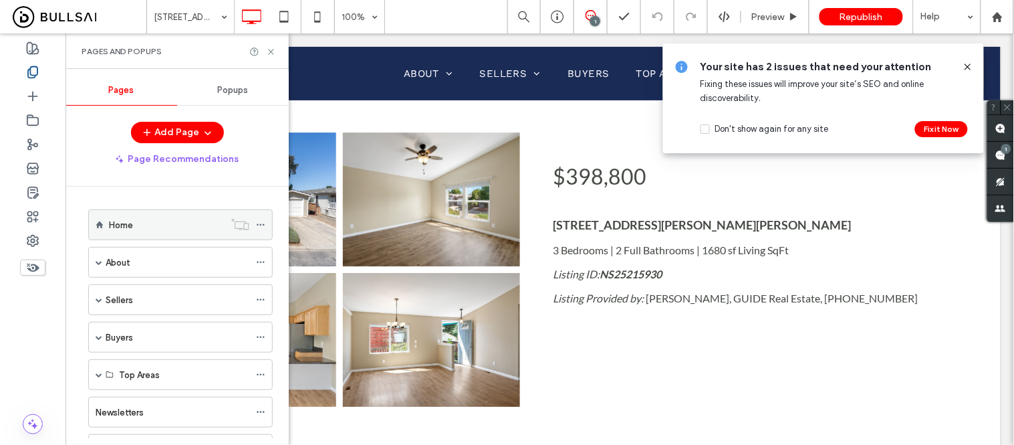
click at [137, 229] on div "Home" at bounding box center [167, 225] width 116 height 14
click at [271, 51] on use at bounding box center [270, 51] width 5 height 5
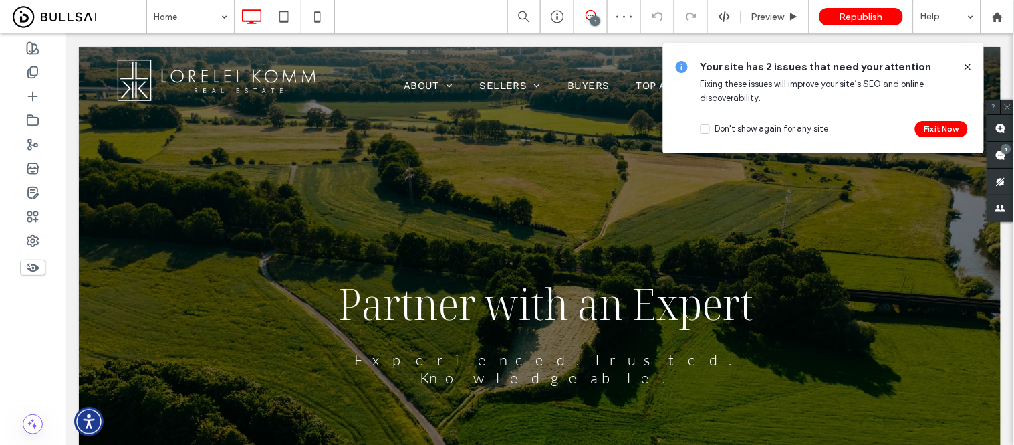
drag, startPoint x: 966, startPoint y: 67, endPoint x: 801, endPoint y: 55, distance: 165.5
click at [966, 67] on icon at bounding box center [968, 66] width 11 height 11
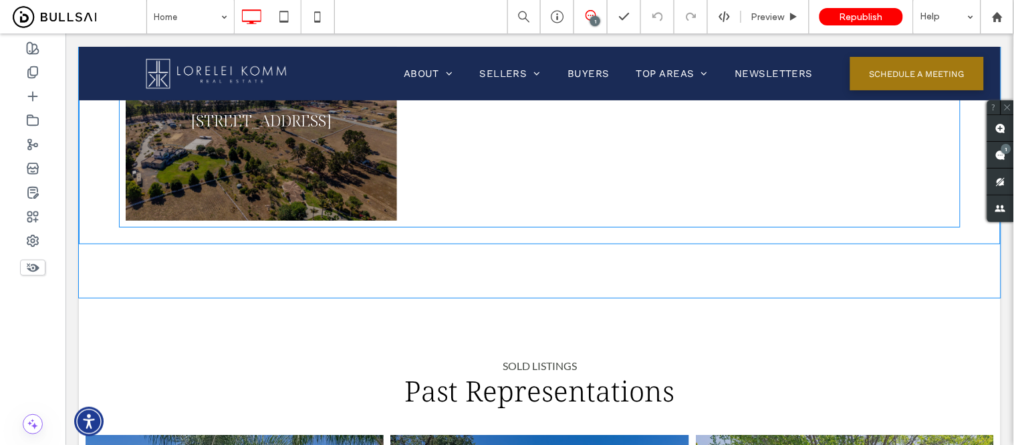
scroll to position [2451, 0]
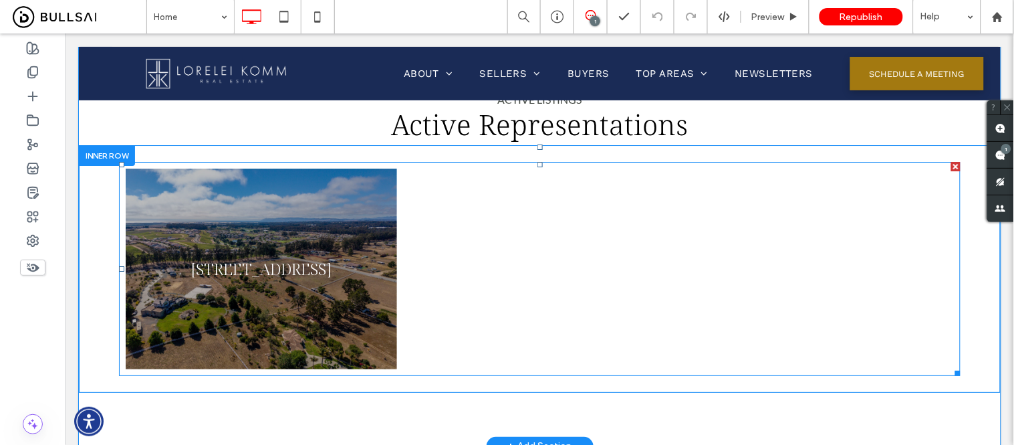
click at [307, 249] on link at bounding box center [260, 268] width 271 height 201
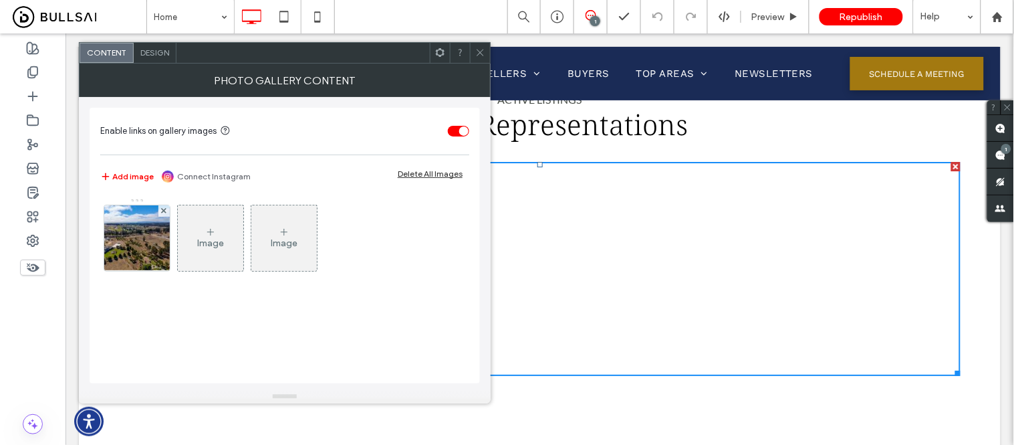
click at [210, 234] on icon at bounding box center [210, 232] width 11 height 11
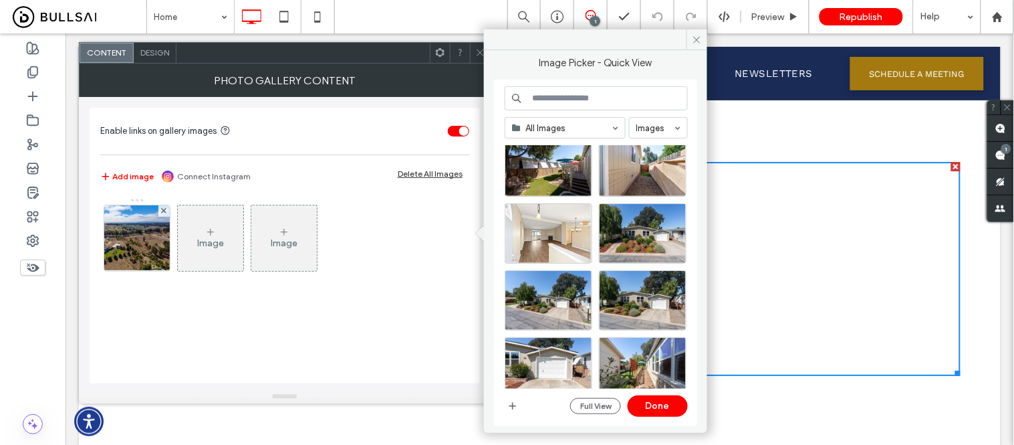
scroll to position [1692, 0]
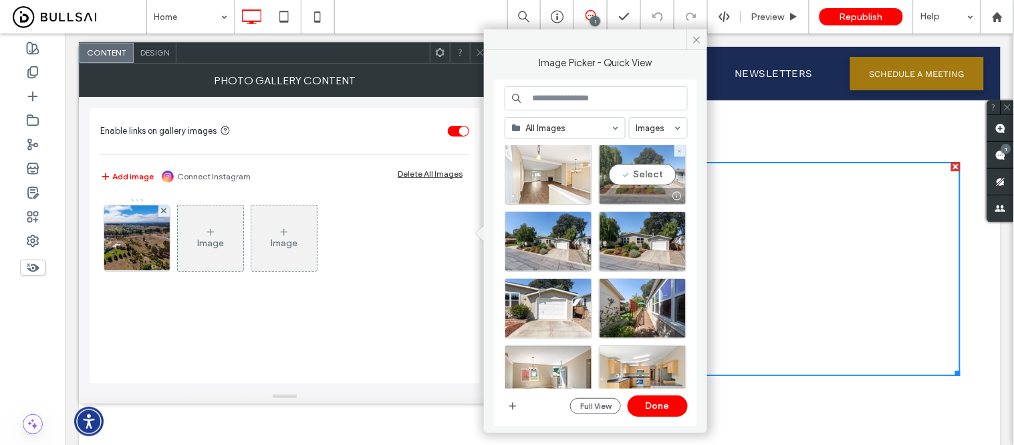
click at [653, 175] on div "Select" at bounding box center [643, 174] width 88 height 60
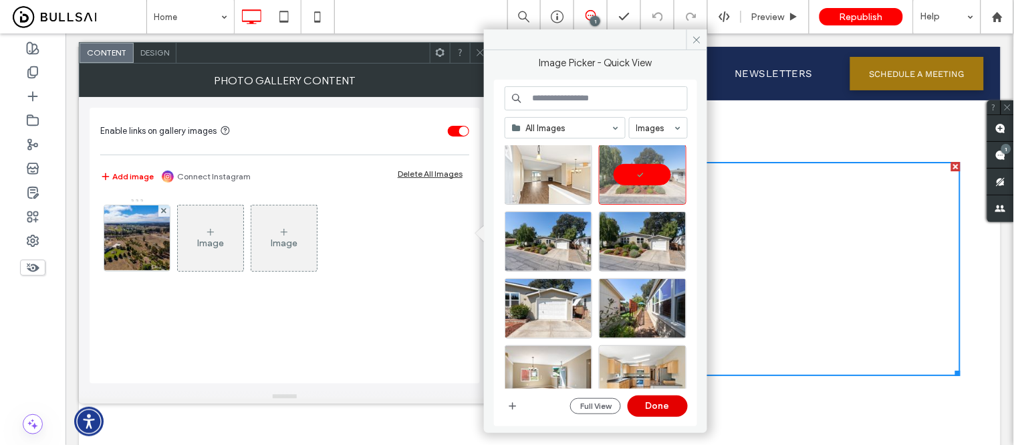
click at [653, 403] on button "Done" at bounding box center [658, 405] width 60 height 21
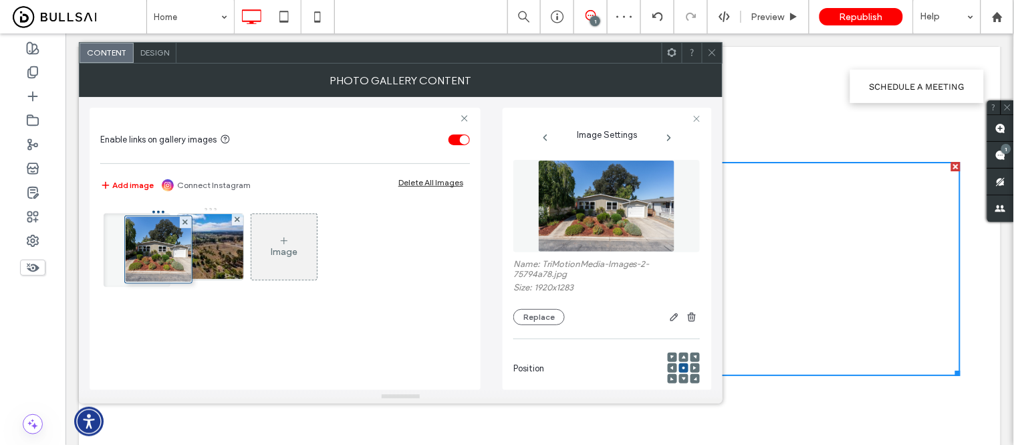
drag, startPoint x: 204, startPoint y: 206, endPoint x: 150, endPoint y: 209, distance: 54.2
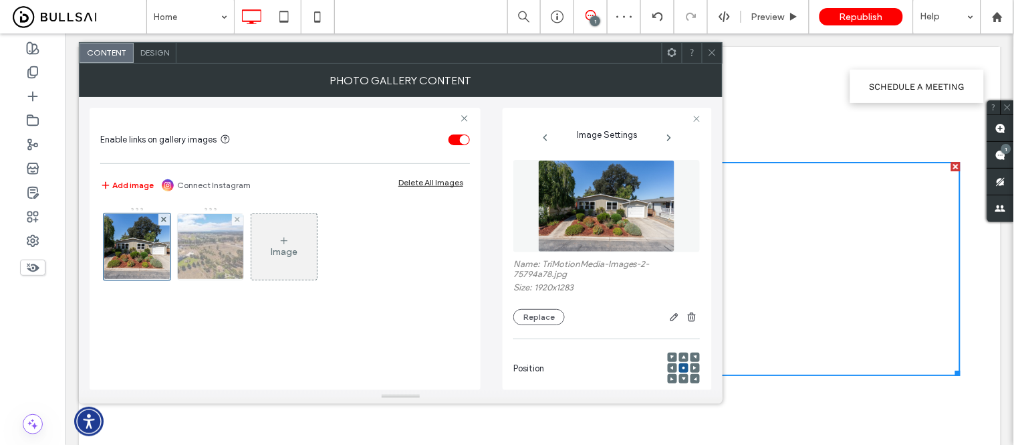
click at [215, 250] on img at bounding box center [211, 247] width 88 height 66
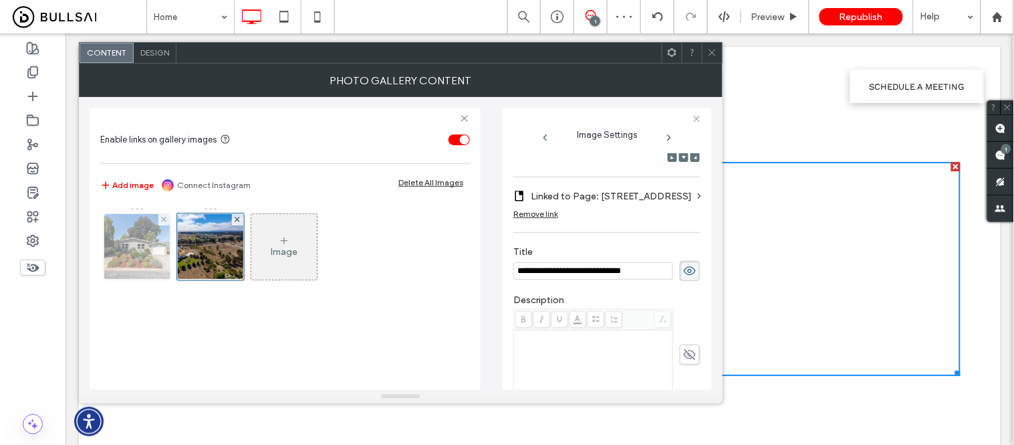
click at [141, 242] on img at bounding box center [137, 247] width 98 height 66
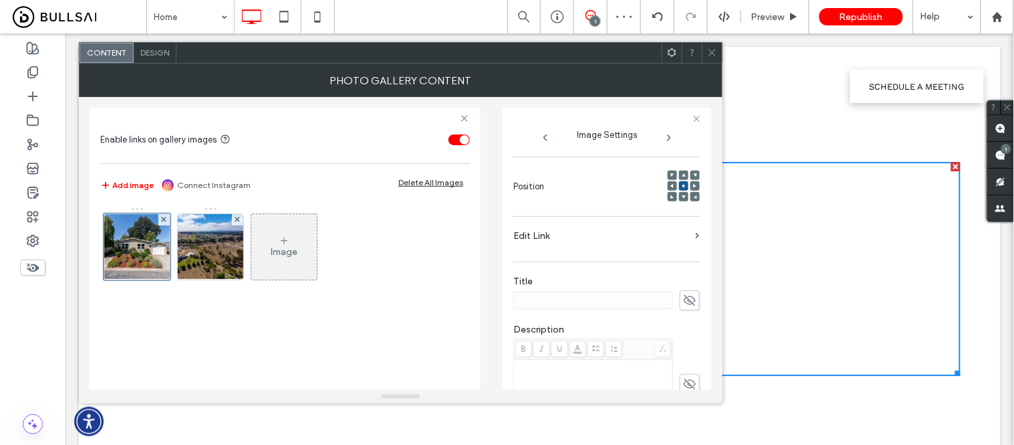
scroll to position [147, 0]
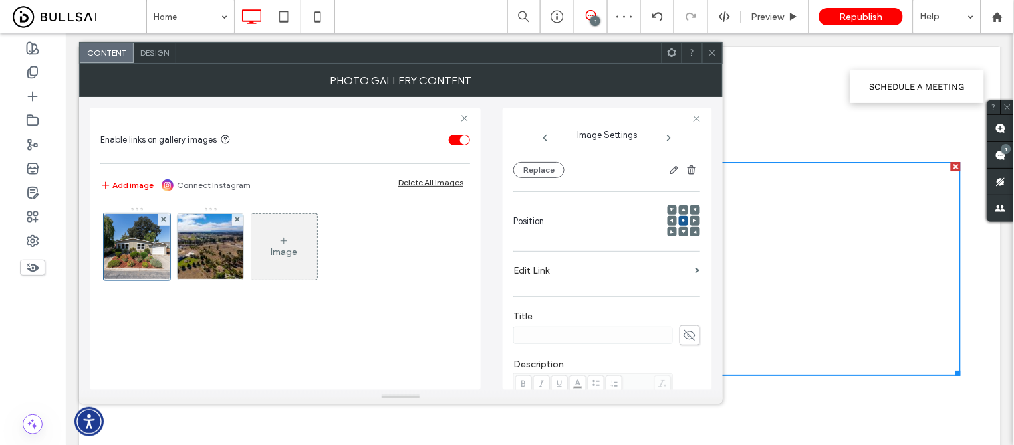
click at [573, 269] on label "Edit Link" at bounding box center [601, 270] width 177 height 25
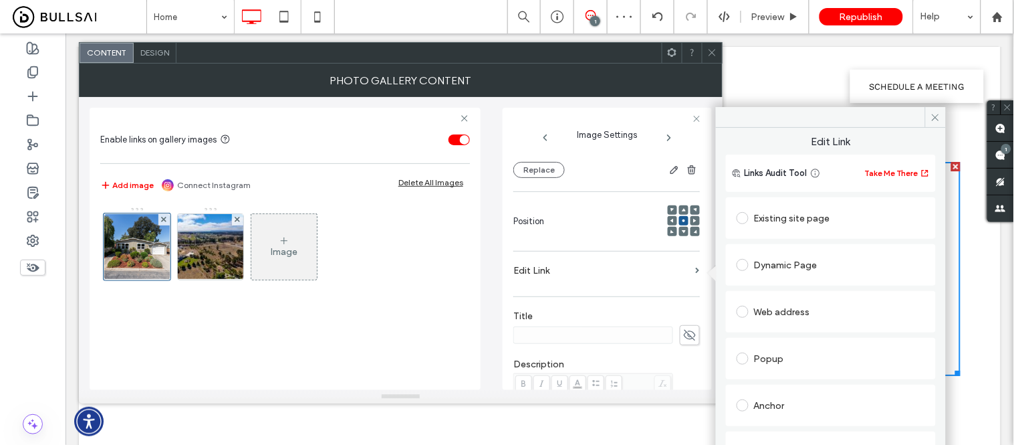
click at [767, 310] on div "Web address" at bounding box center [831, 311] width 189 height 21
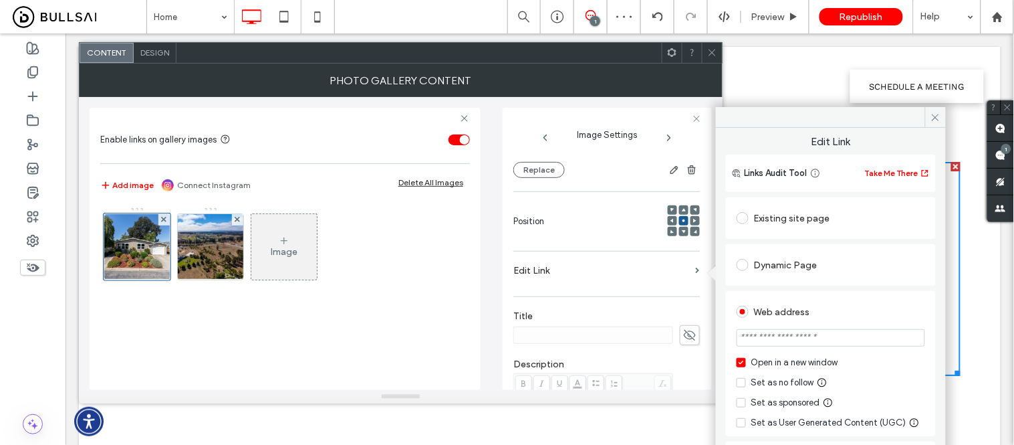
click at [789, 221] on div "Existing site page" at bounding box center [831, 217] width 189 height 21
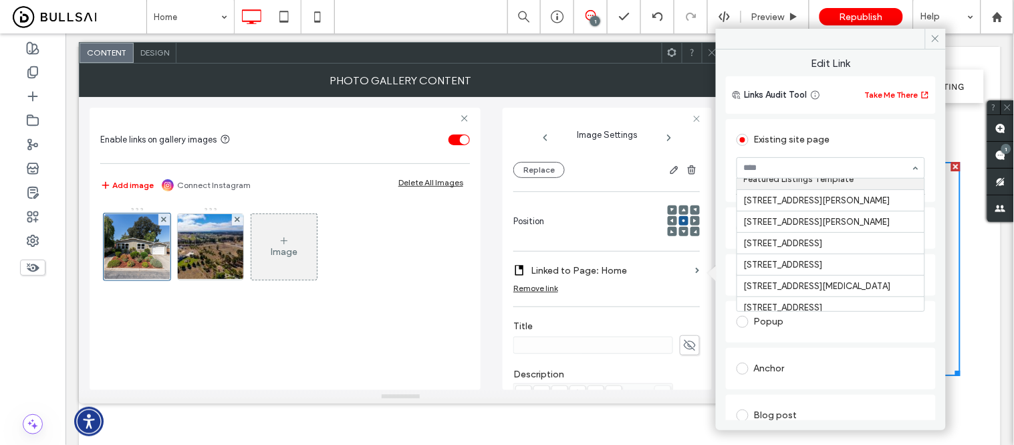
scroll to position [594, 0]
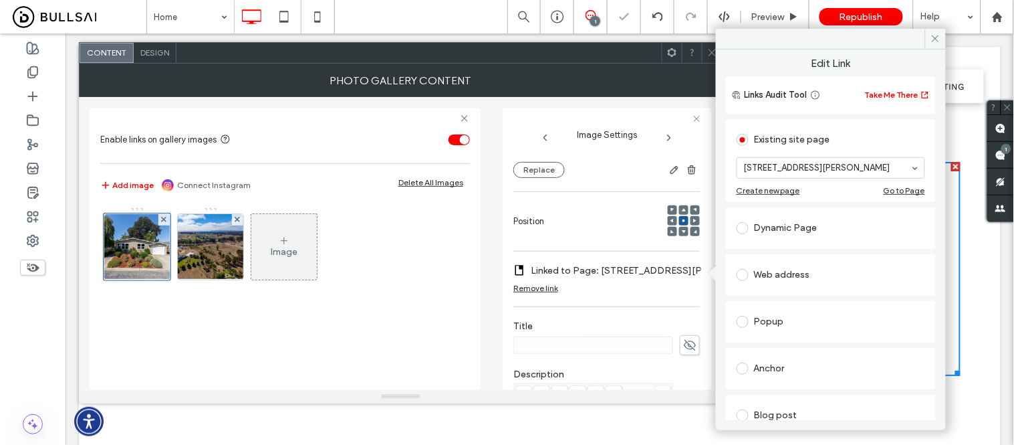
click at [369, 317] on div "Image" at bounding box center [285, 291] width 370 height 183
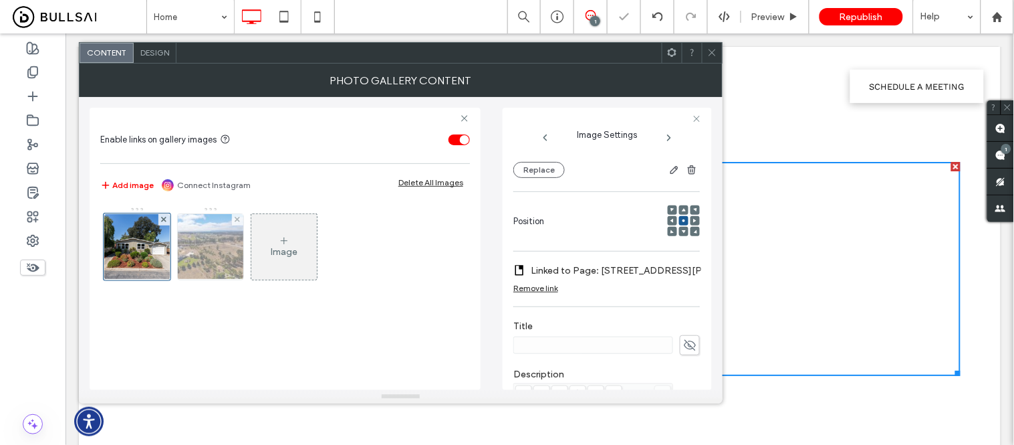
click at [201, 251] on img at bounding box center [211, 247] width 88 height 66
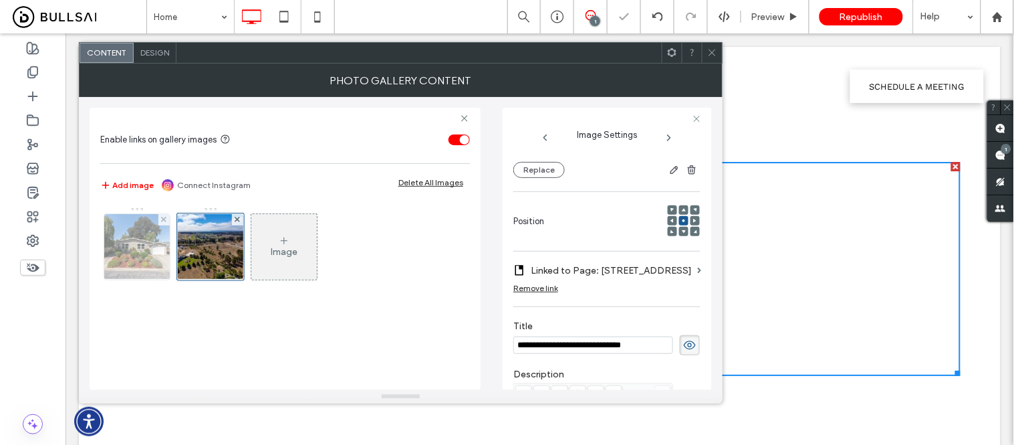
click at [134, 251] on img at bounding box center [137, 247] width 98 height 66
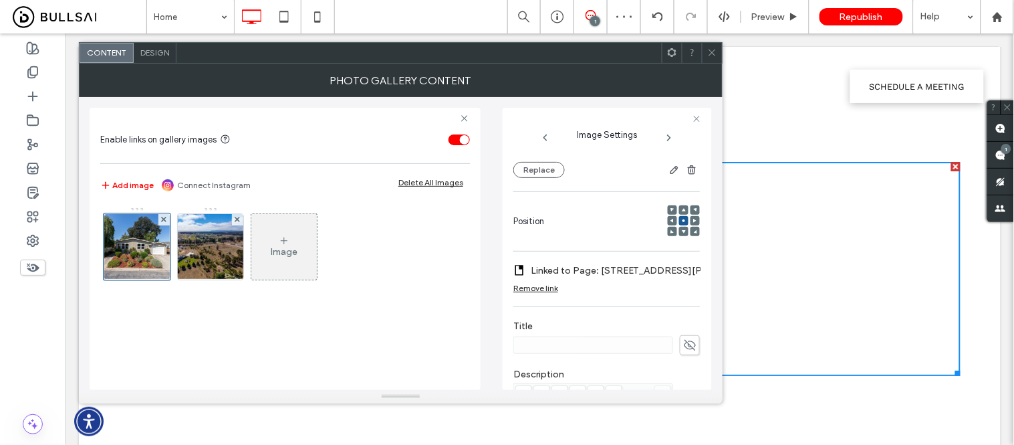
click at [670, 349] on div at bounding box center [606, 345] width 187 height 20
click at [684, 349] on use at bounding box center [690, 344] width 12 height 9
click at [684, 349] on use at bounding box center [690, 345] width 12 height 11
click at [583, 344] on input at bounding box center [593, 344] width 160 height 17
paste input "**********"
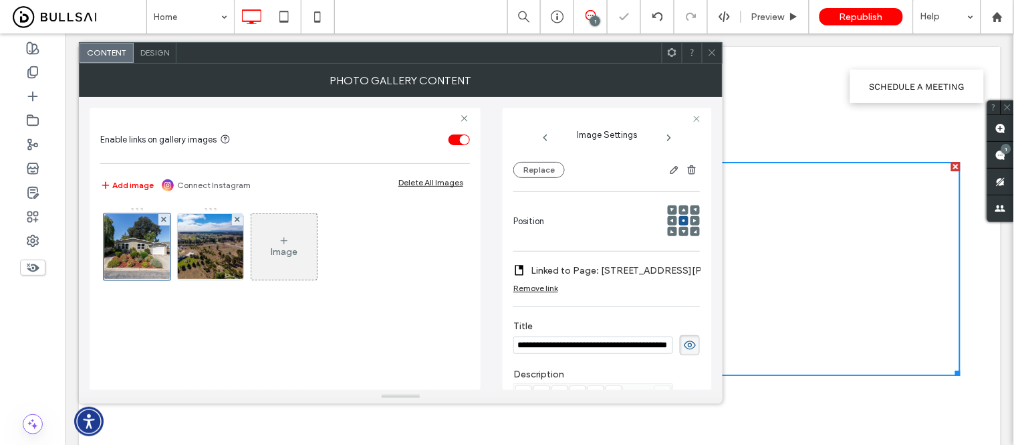
scroll to position [0, 50]
type input "**********"
click at [214, 261] on img at bounding box center [211, 247] width 88 height 66
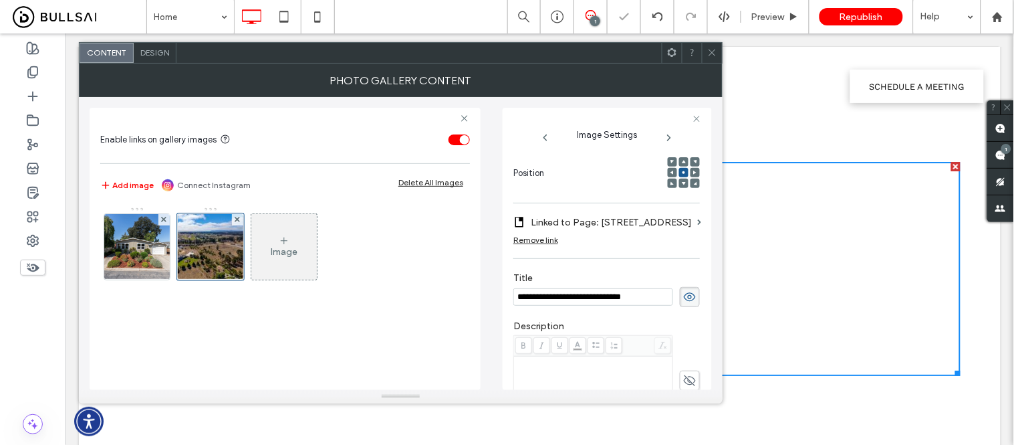
scroll to position [221, 0]
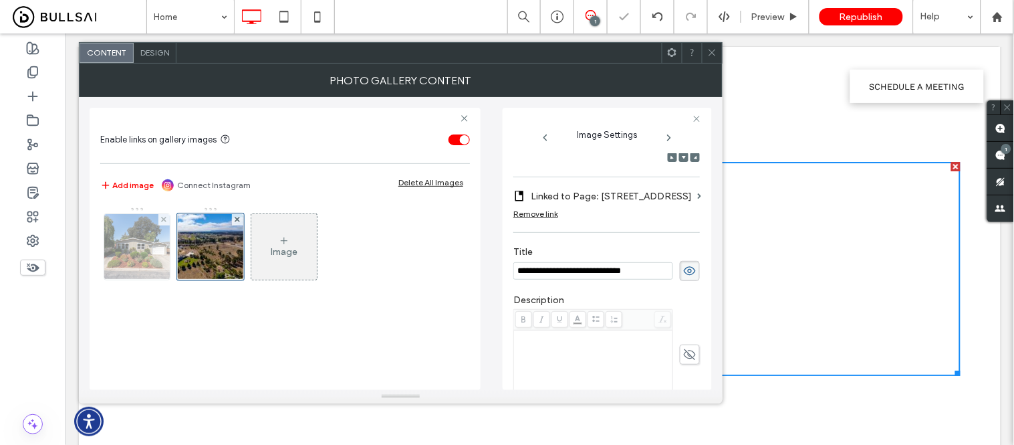
click at [127, 263] on img at bounding box center [137, 247] width 98 height 66
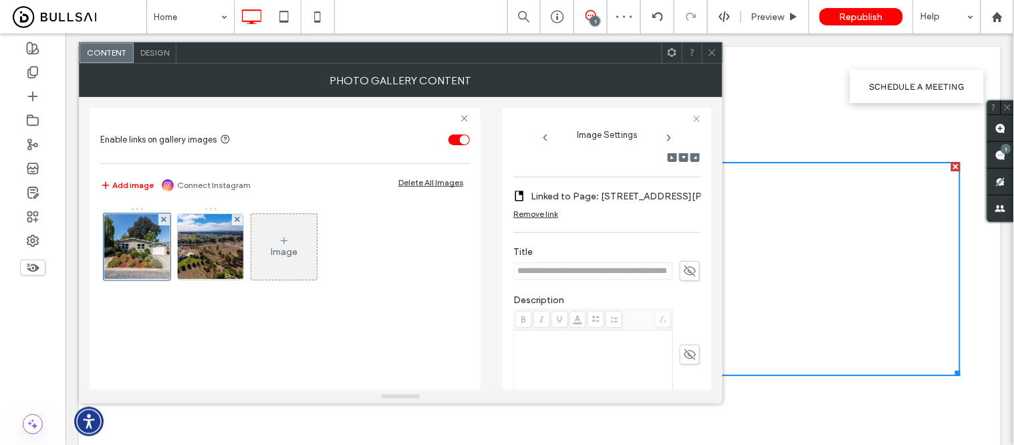
click at [685, 271] on icon at bounding box center [689, 270] width 13 height 15
click at [719, 51] on div at bounding box center [712, 53] width 20 height 20
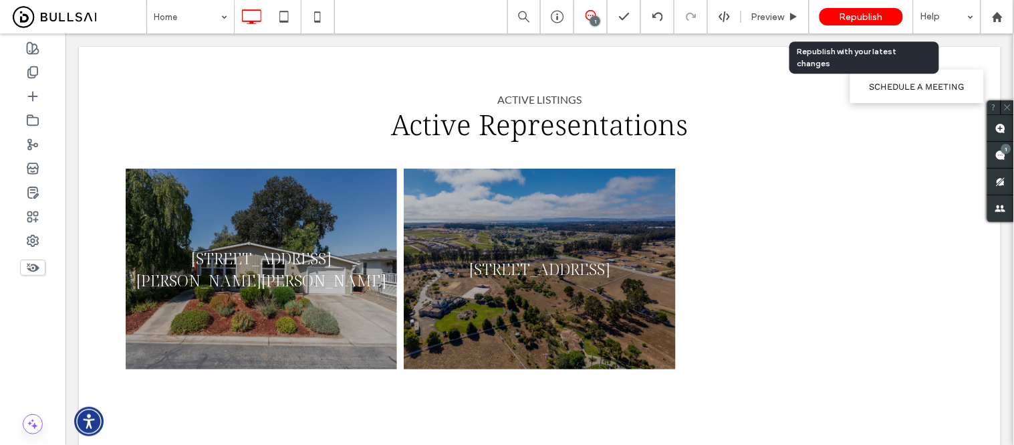
click at [865, 21] on span "Republish" at bounding box center [861, 16] width 43 height 11
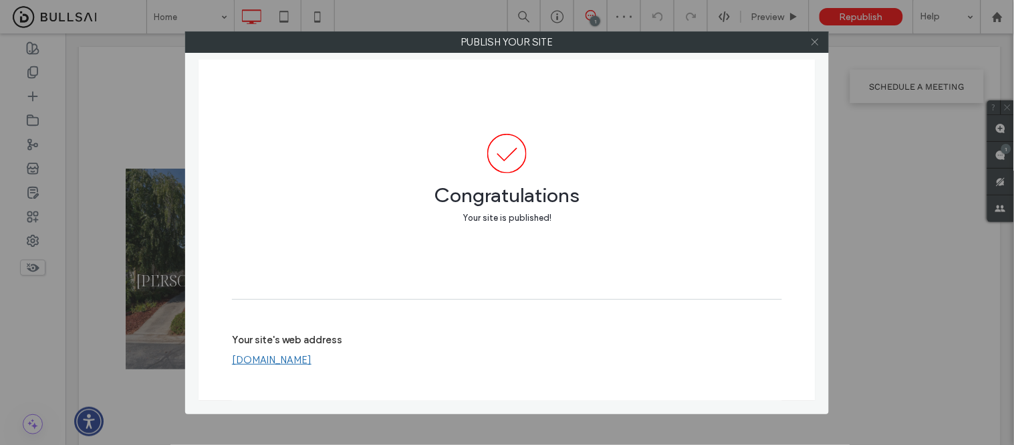
click at [811, 43] on icon at bounding box center [815, 42] width 10 height 10
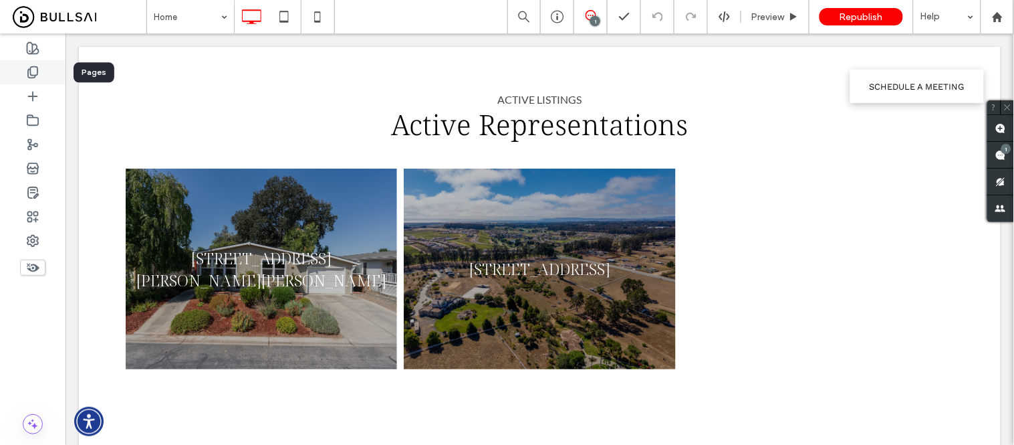
click at [31, 76] on use at bounding box center [32, 72] width 9 height 11
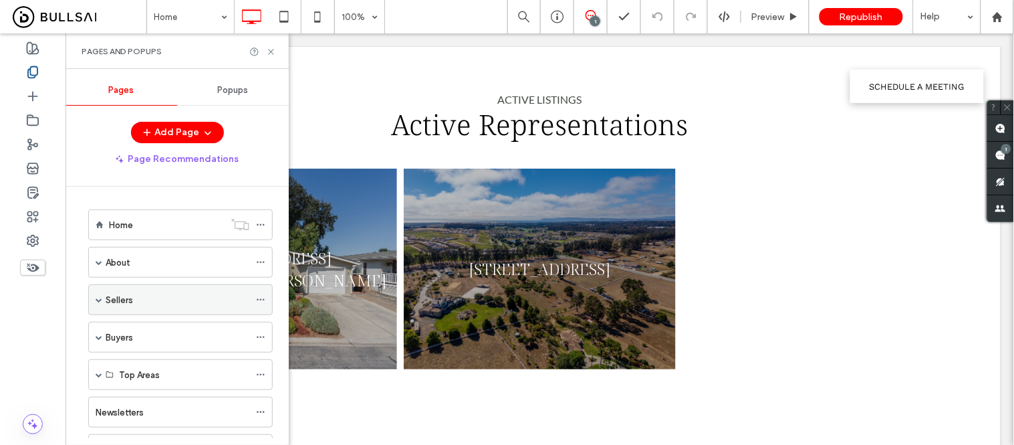
click at [100, 301] on span at bounding box center [99, 299] width 7 height 7
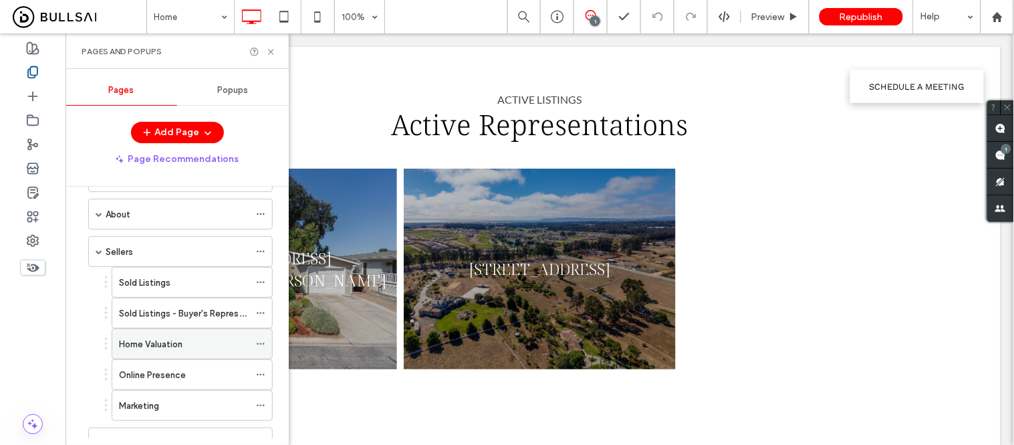
scroll to position [74, 0]
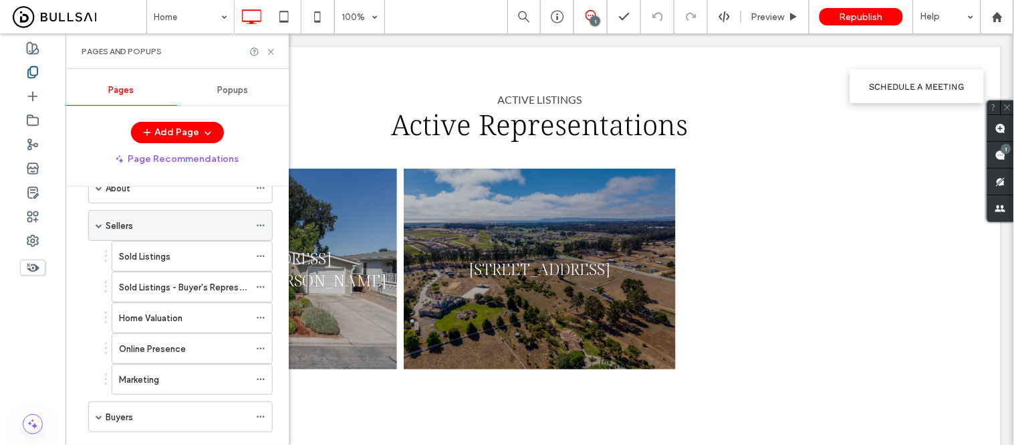
click at [99, 225] on span at bounding box center [99, 225] width 7 height 7
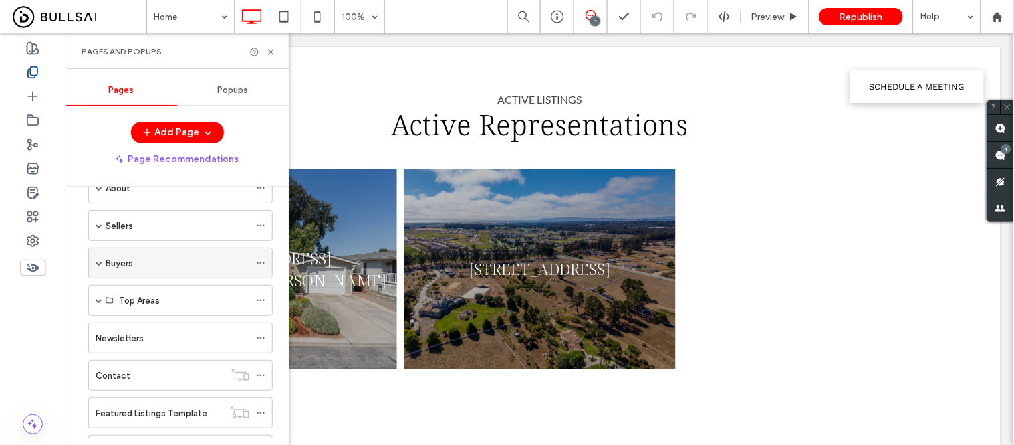
click at [98, 263] on span at bounding box center [99, 262] width 7 height 7
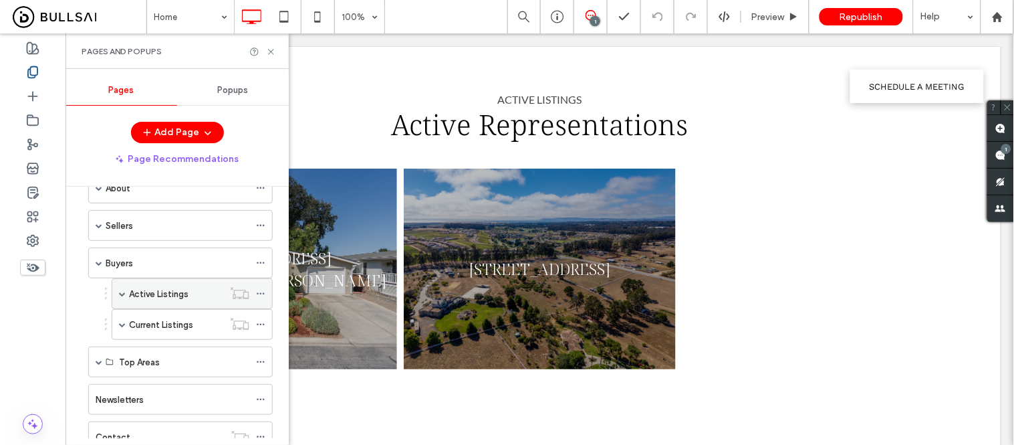
click at [123, 292] on span at bounding box center [122, 293] width 7 height 7
click at [160, 302] on div "Active Listings" at bounding box center [176, 293] width 94 height 29
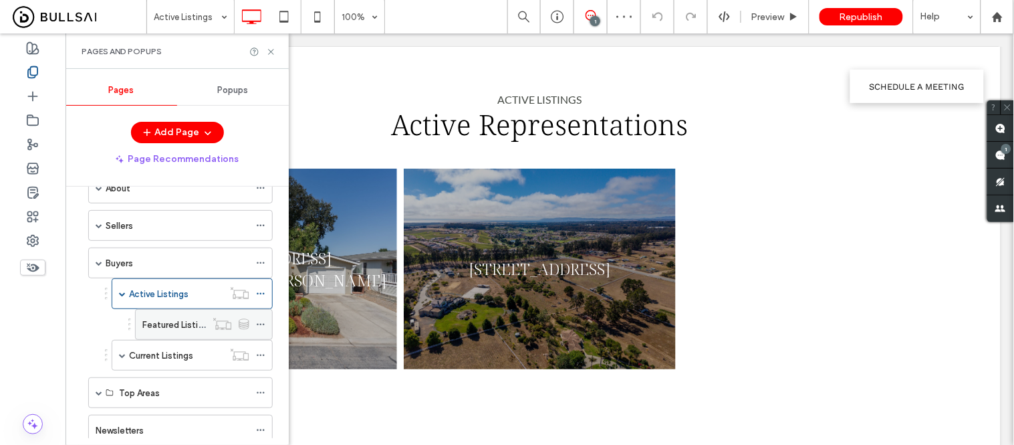
click at [154, 329] on label "Featured Listings" at bounding box center [177, 324] width 70 height 23
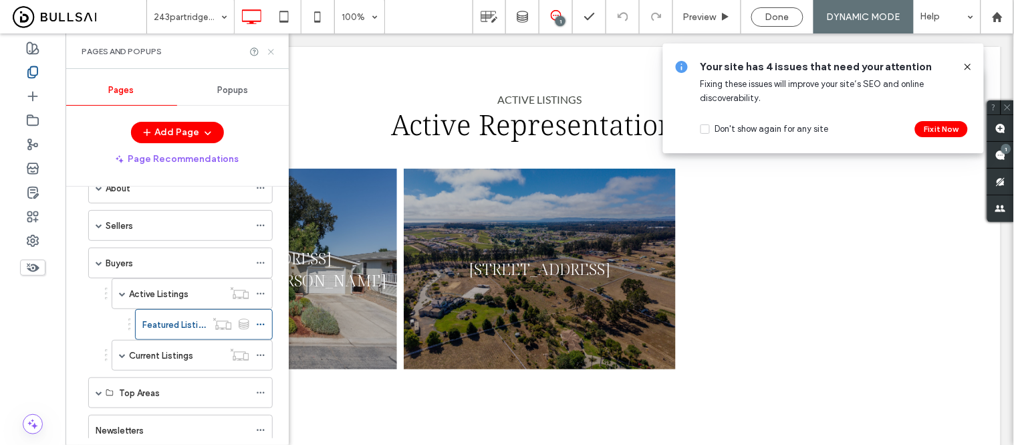
click at [269, 50] on icon at bounding box center [271, 52] width 10 height 10
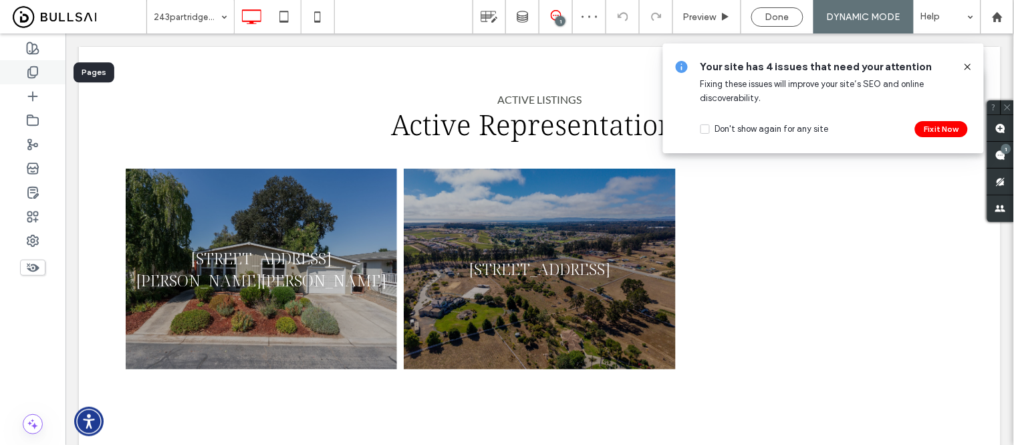
click at [33, 67] on use at bounding box center [32, 72] width 9 height 11
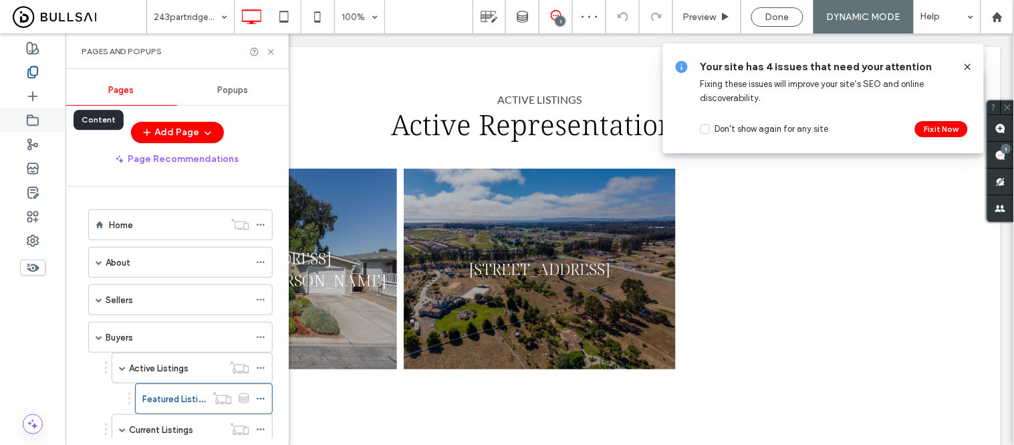
click at [30, 122] on icon at bounding box center [32, 120] width 13 height 13
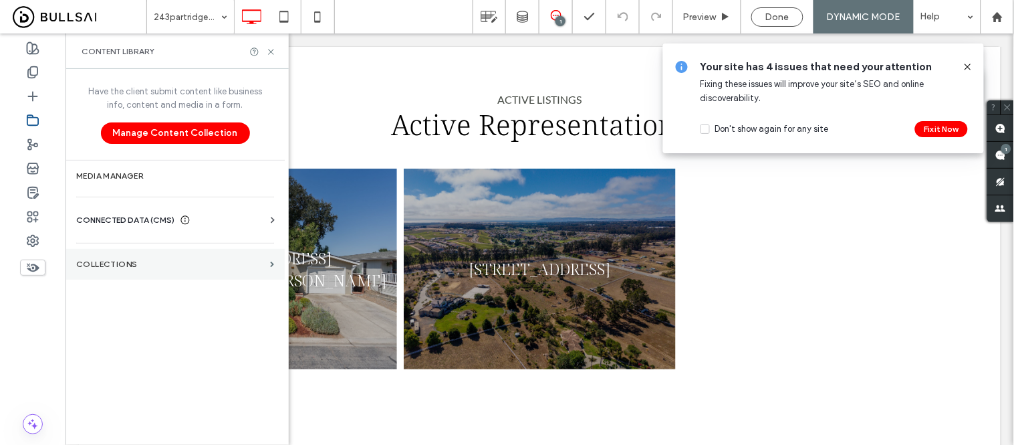
click at [121, 259] on label "Collections" at bounding box center [170, 263] width 189 height 9
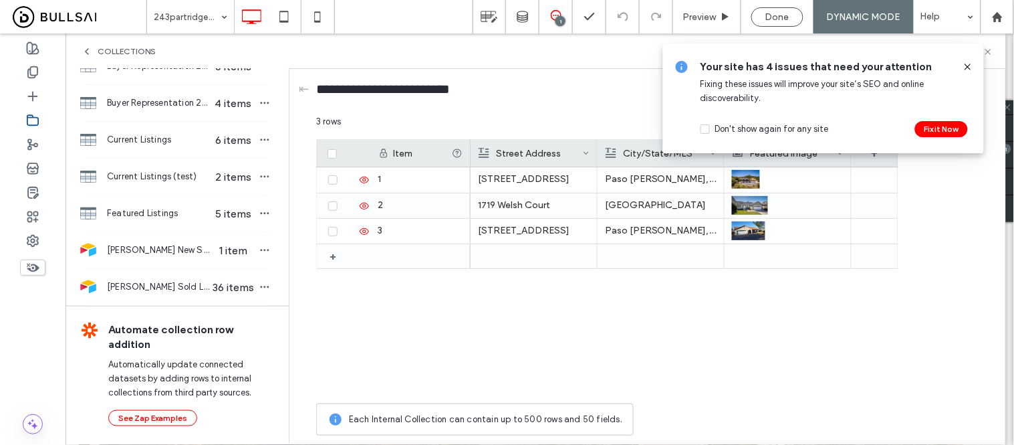
scroll to position [74, 0]
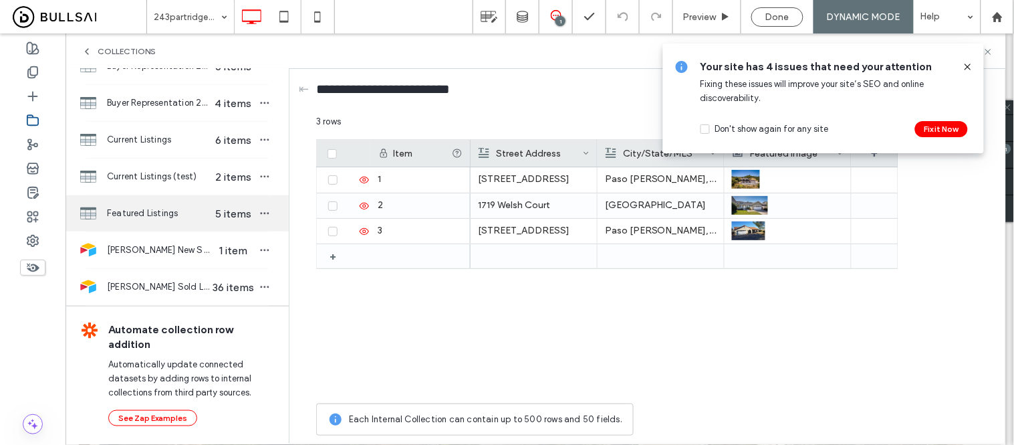
click at [143, 221] on div "Featured Listings 5 items" at bounding box center [177, 213] width 223 height 36
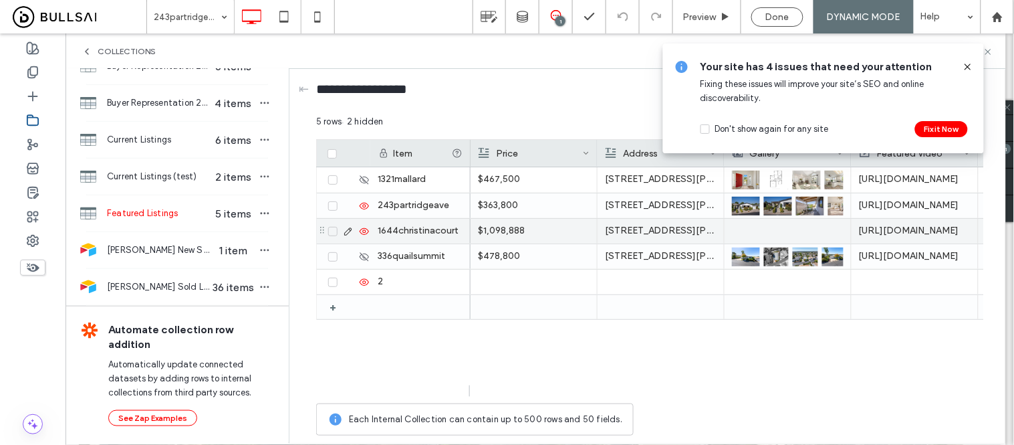
click at [410, 281] on div "2" at bounding box center [420, 281] width 100 height 25
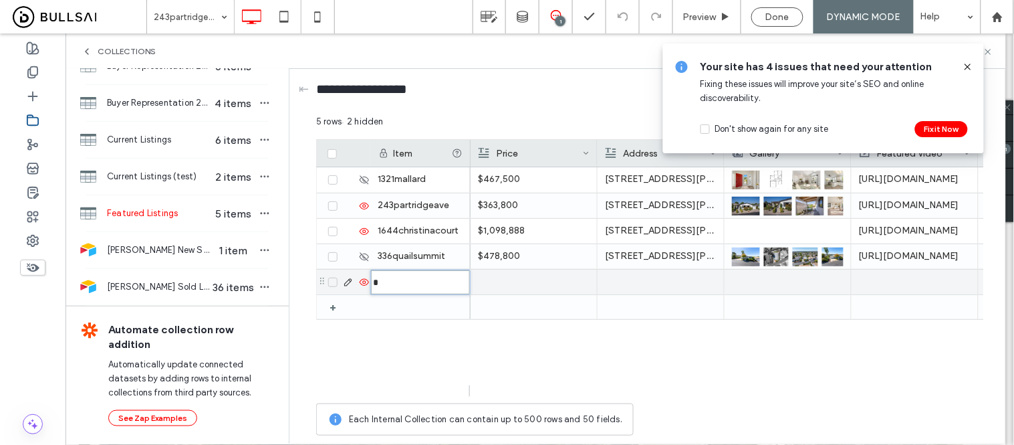
click at [388, 281] on input "*" at bounding box center [420, 282] width 99 height 24
type input "*"
type input "**********"
click at [515, 270] on div at bounding box center [534, 281] width 112 height 25
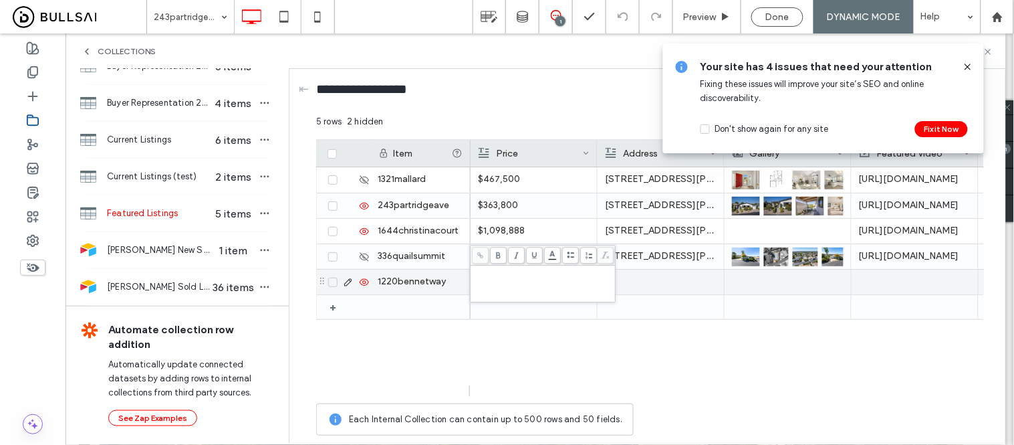
click at [505, 283] on div "Rich Text Editor" at bounding box center [543, 283] width 141 height 33
click at [654, 284] on div at bounding box center [661, 281] width 112 height 25
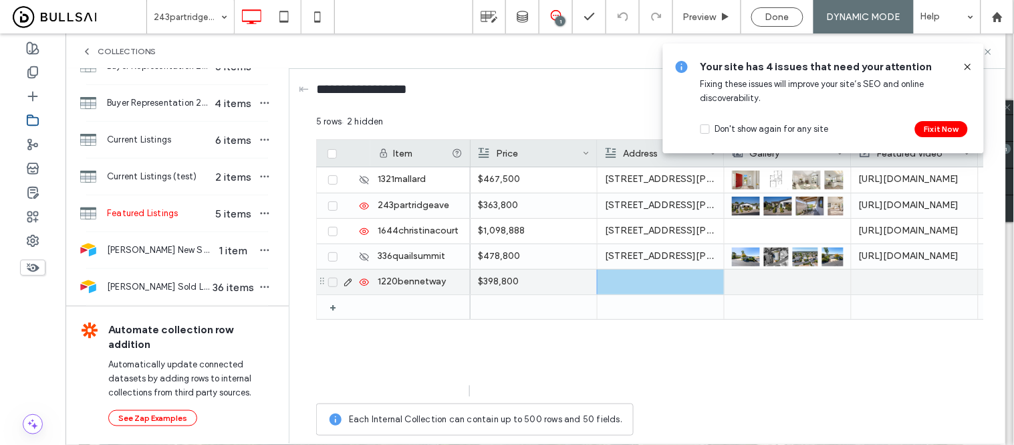
click at [638, 277] on div at bounding box center [661, 281] width 112 height 25
click at [841, 287] on div at bounding box center [788, 281] width 112 height 25
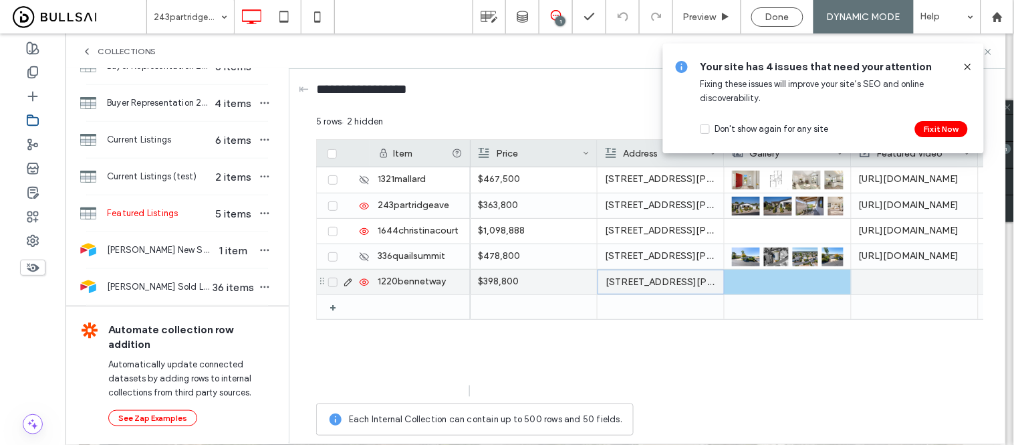
click at [796, 282] on div at bounding box center [788, 281] width 112 height 25
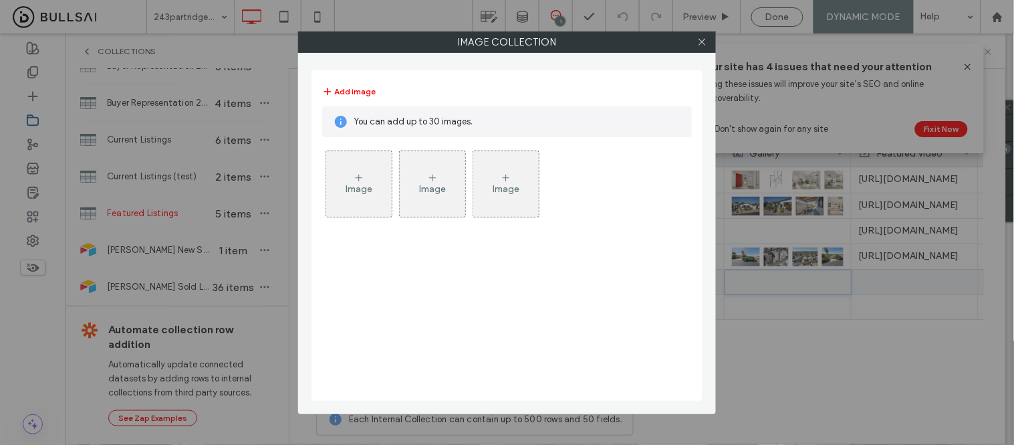
click at [358, 181] on icon at bounding box center [359, 177] width 11 height 11
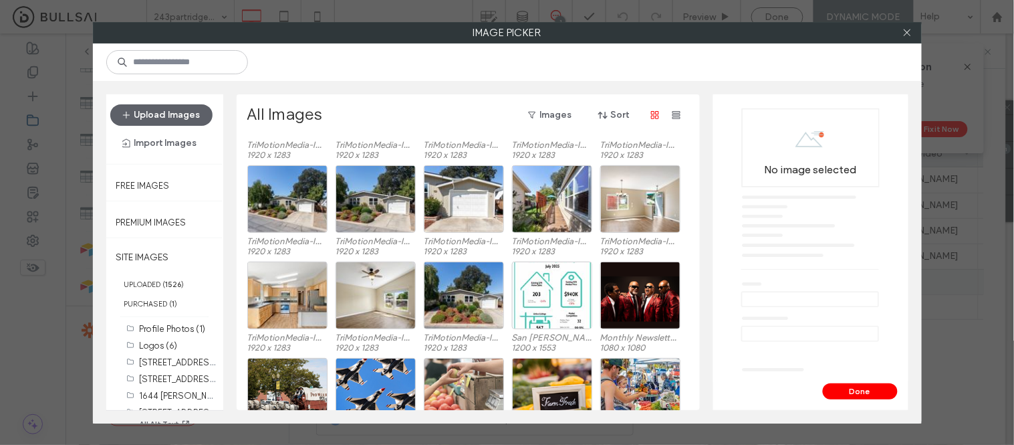
scroll to position [1177, 0]
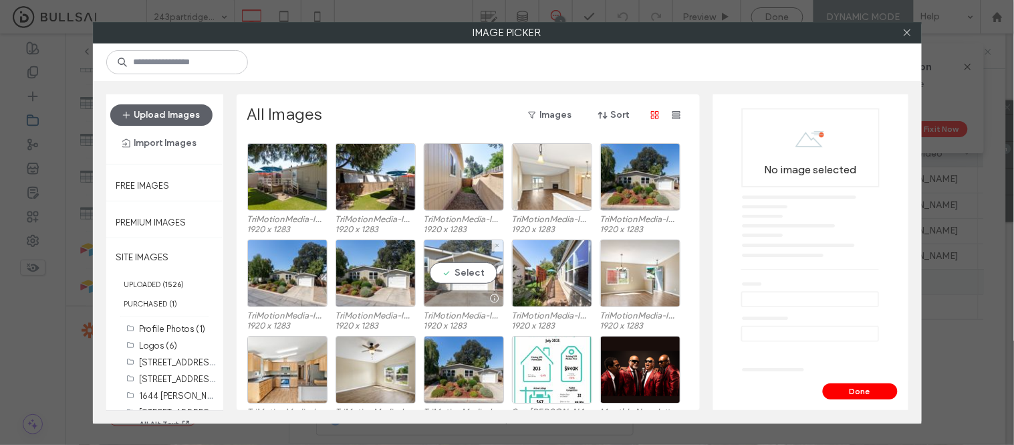
click at [471, 275] on div "Select" at bounding box center [464, 273] width 80 height 68
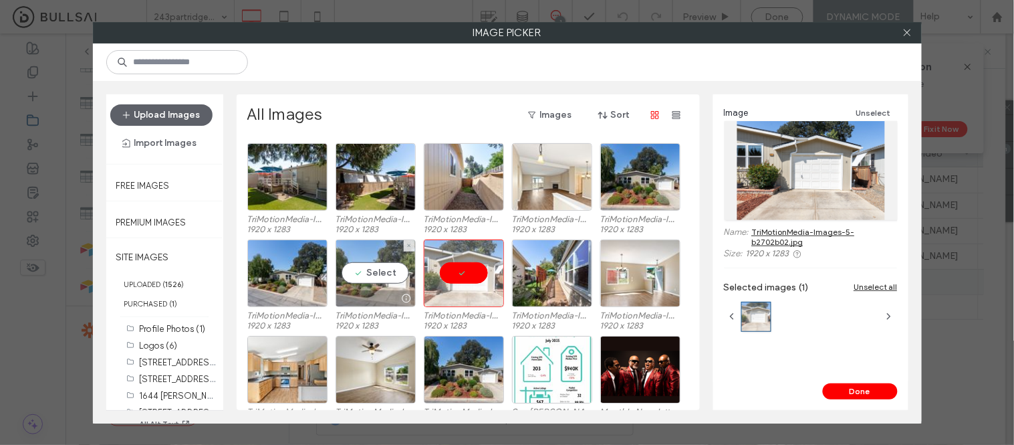
click at [378, 271] on div "Select" at bounding box center [376, 273] width 80 height 68
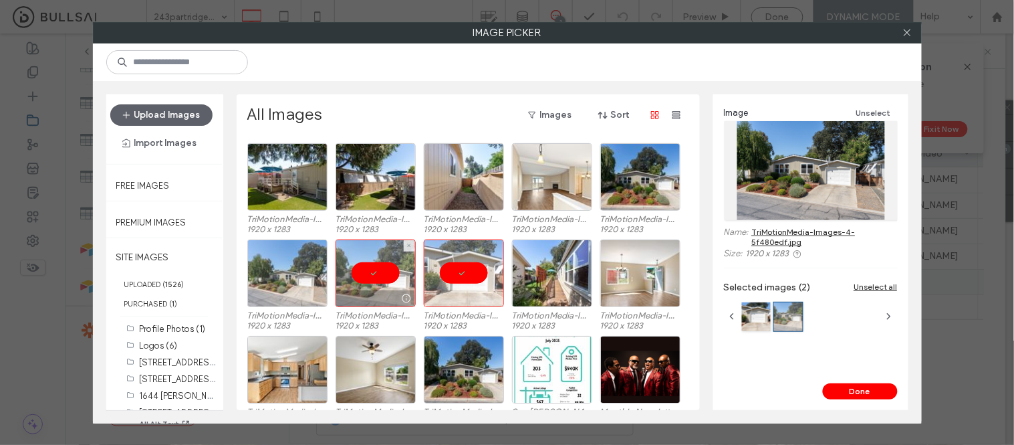
click at [295, 273] on div at bounding box center [287, 273] width 80 height 68
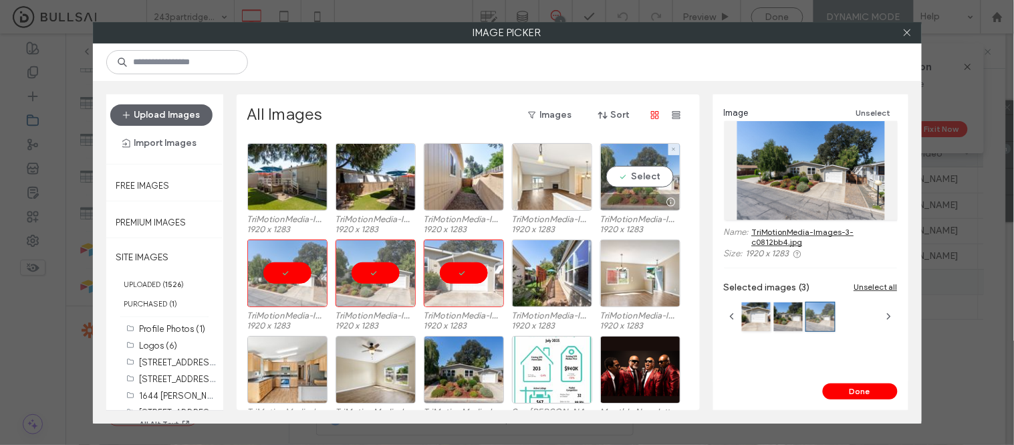
click at [656, 176] on div "Select" at bounding box center [640, 177] width 80 height 68
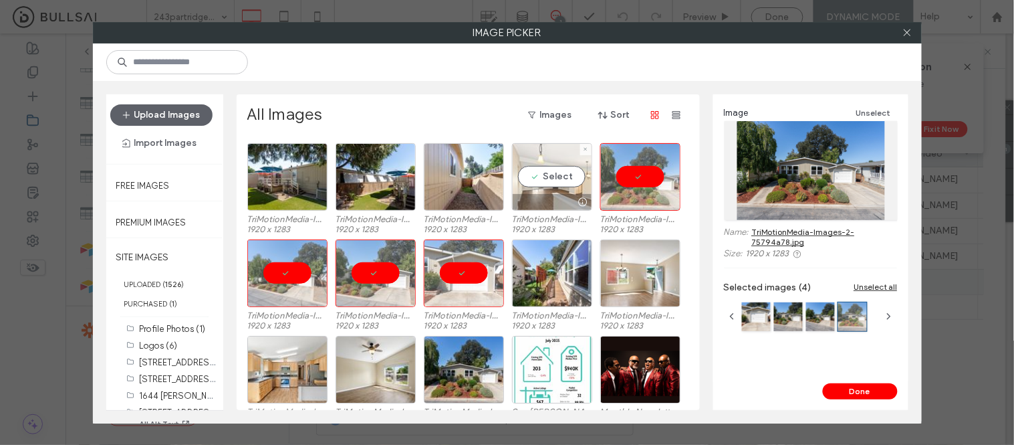
click at [530, 181] on div "Select" at bounding box center [552, 177] width 80 height 68
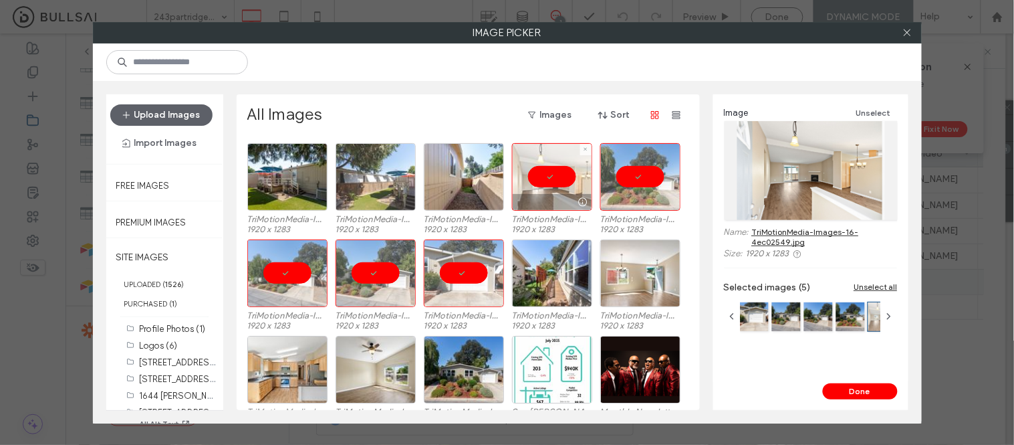
click at [473, 184] on div at bounding box center [464, 177] width 80 height 68
click at [366, 177] on div at bounding box center [376, 177] width 80 height 68
click at [295, 178] on div at bounding box center [287, 177] width 80 height 68
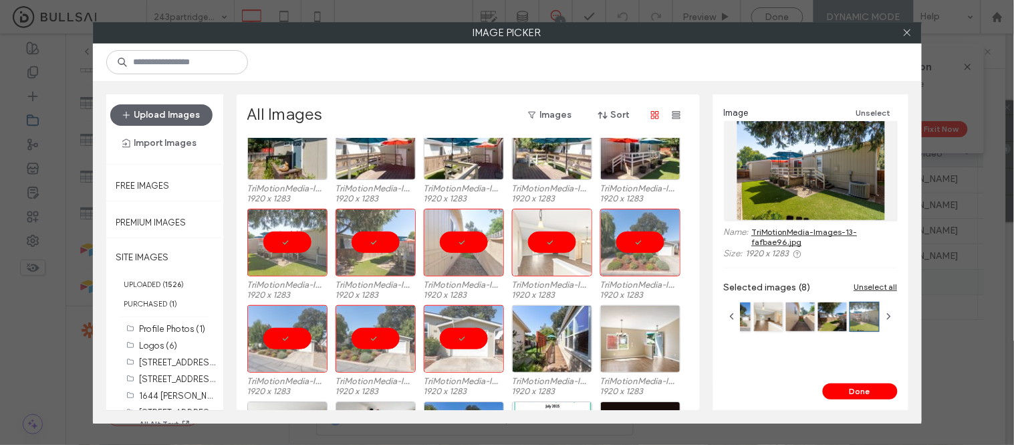
scroll to position [1102, 0]
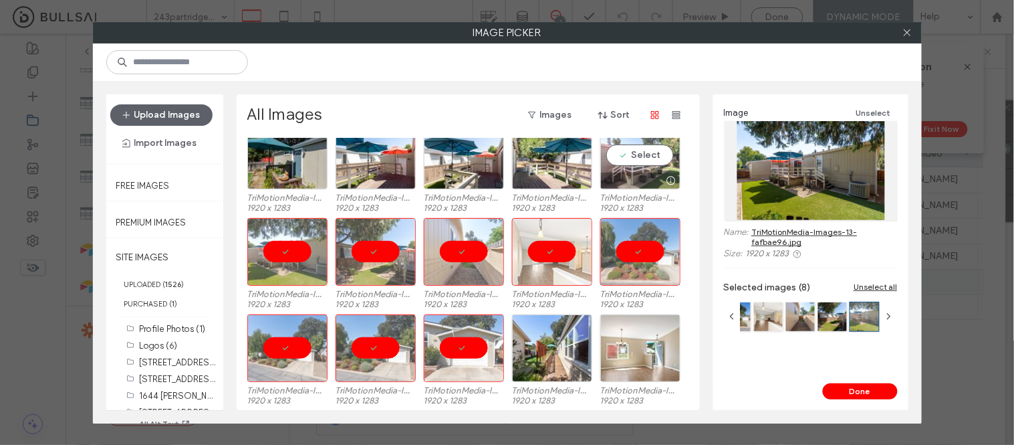
click at [640, 162] on div "Select" at bounding box center [640, 156] width 80 height 68
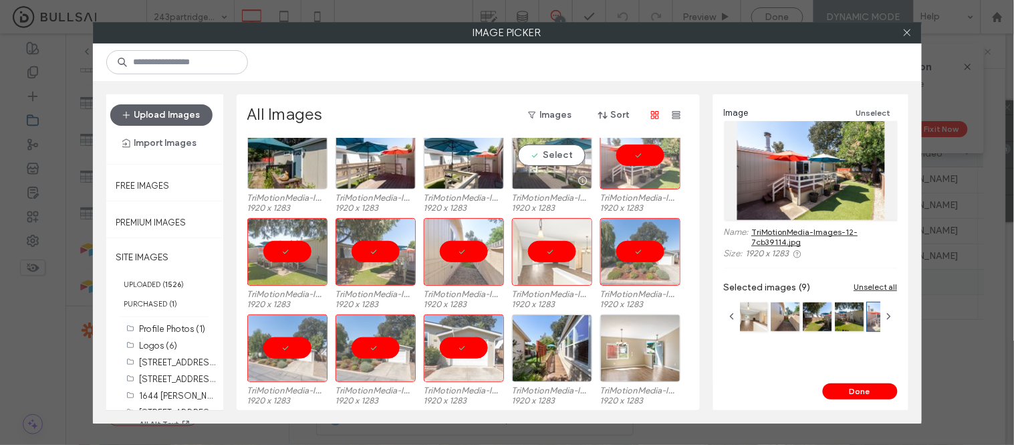
click at [537, 166] on div "Select" at bounding box center [552, 156] width 80 height 68
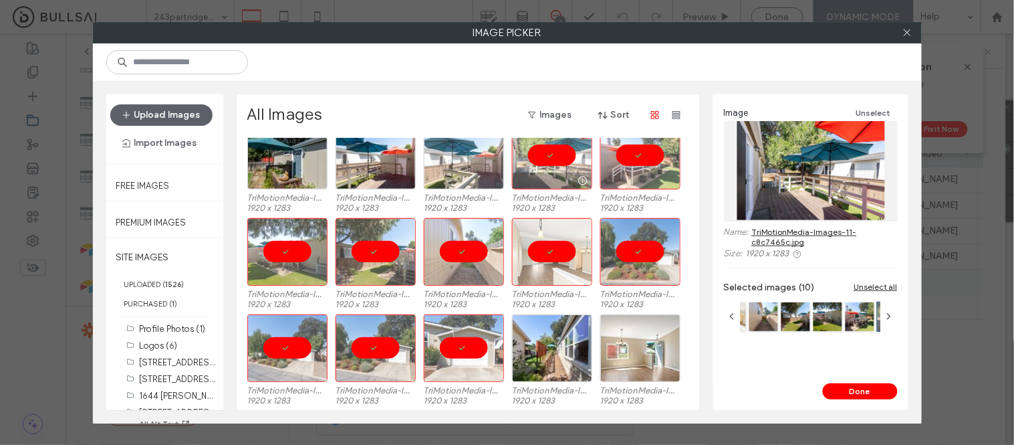
click at [478, 166] on div at bounding box center [464, 156] width 80 height 68
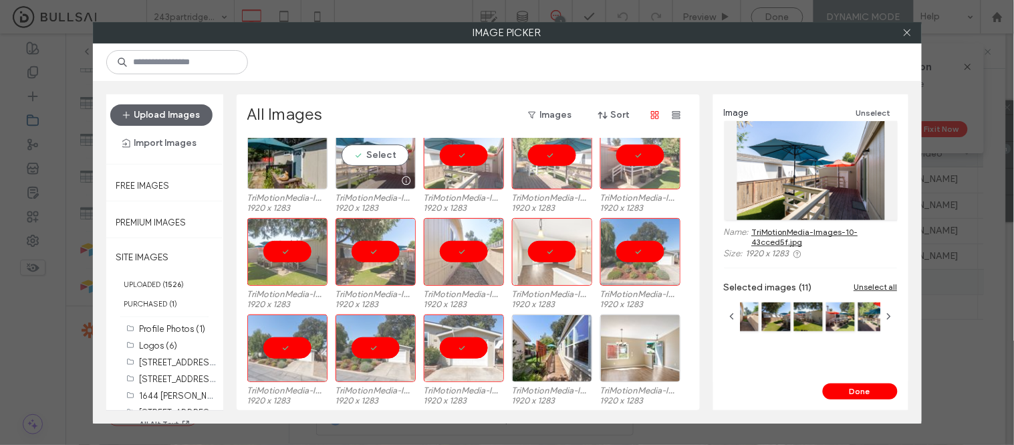
click at [394, 166] on div "Select" at bounding box center [376, 156] width 80 height 68
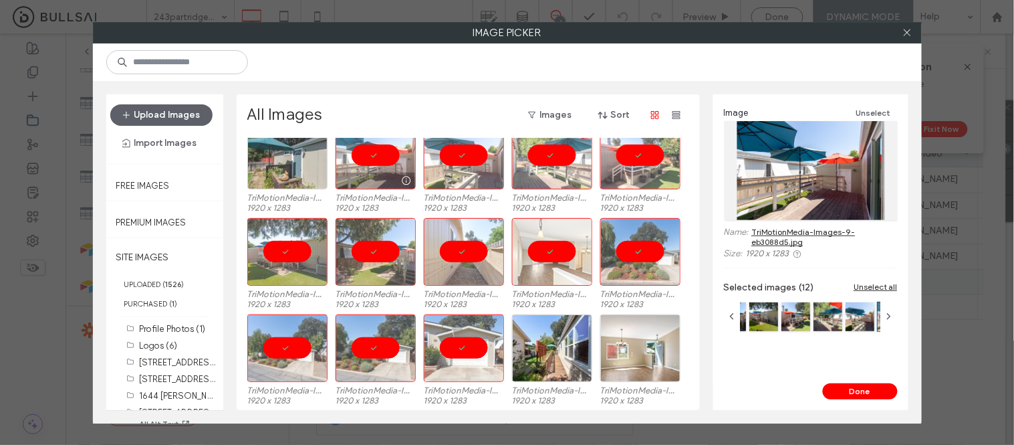
click at [283, 166] on div at bounding box center [287, 156] width 80 height 68
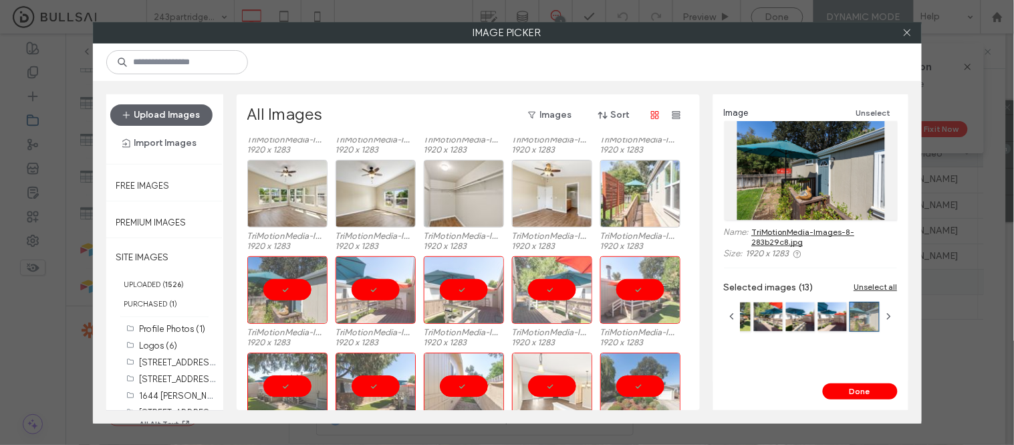
scroll to position [953, 0]
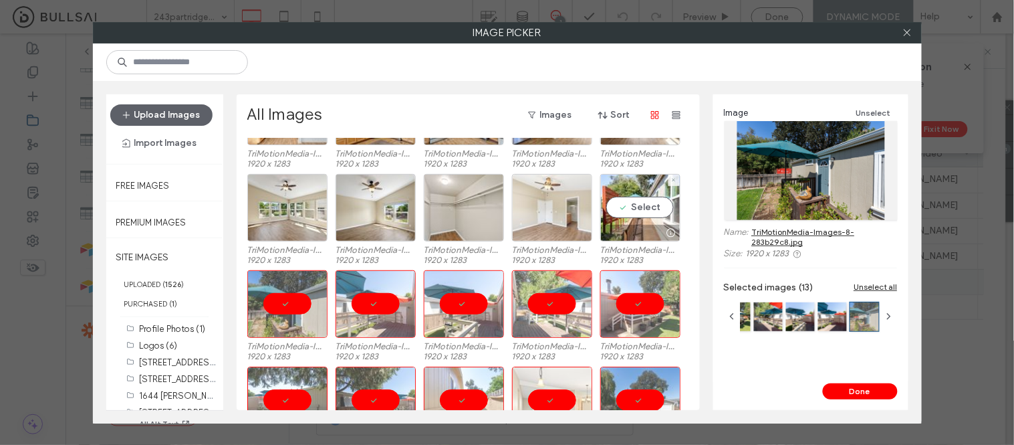
click at [632, 210] on div "Select" at bounding box center [640, 208] width 80 height 68
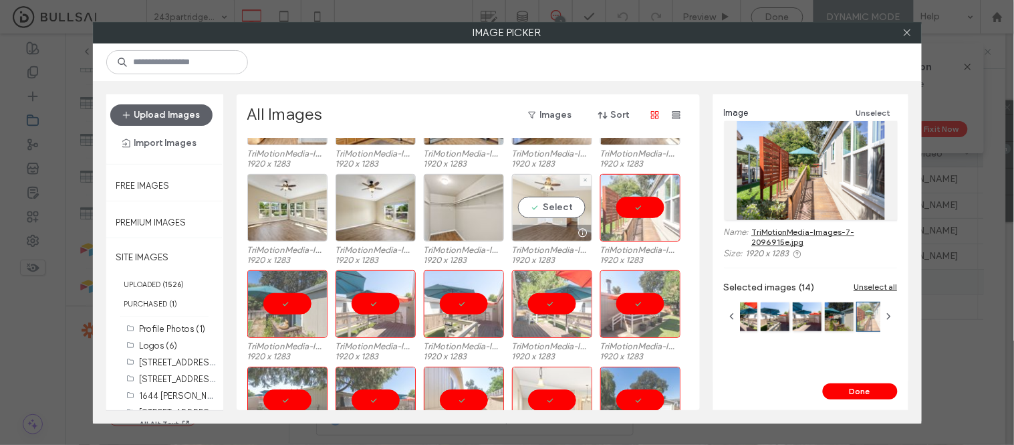
click at [558, 208] on div "Select" at bounding box center [552, 208] width 80 height 68
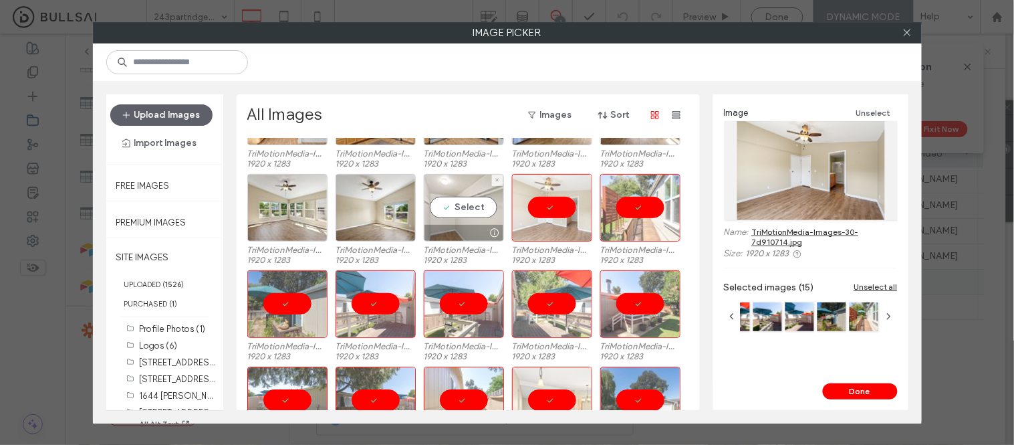
click at [484, 206] on div "Select" at bounding box center [464, 208] width 80 height 68
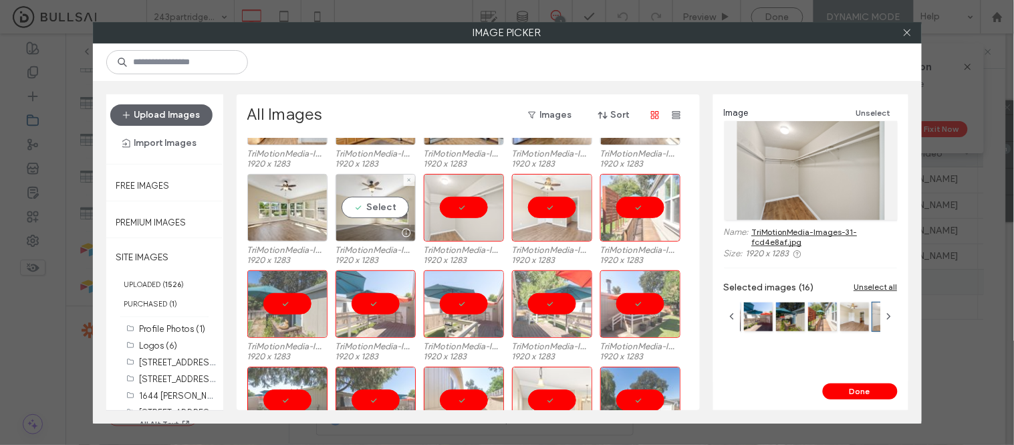
click at [372, 207] on div "Select" at bounding box center [376, 208] width 80 height 68
click at [294, 211] on div at bounding box center [287, 208] width 80 height 68
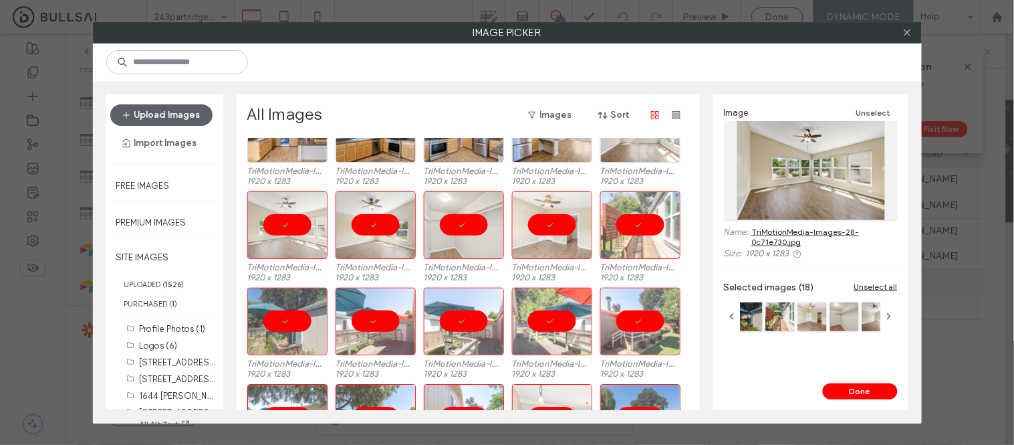
scroll to position [879, 0]
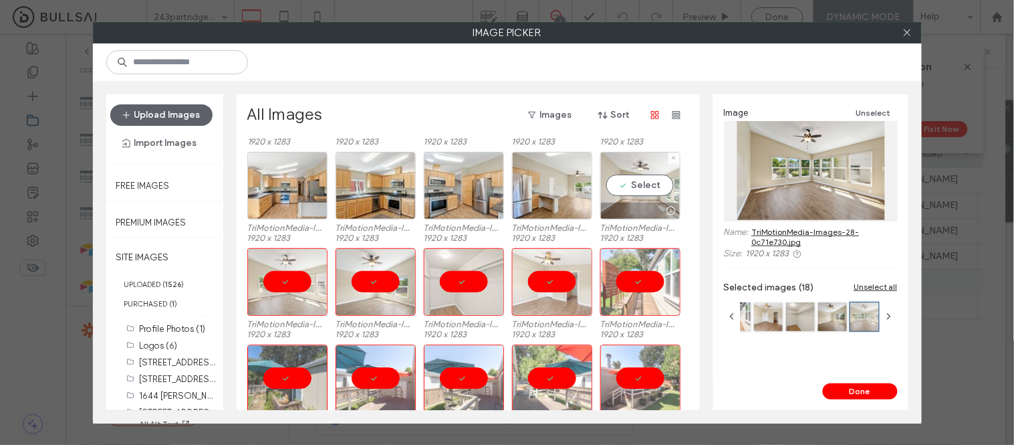
click at [636, 187] on div "Select" at bounding box center [640, 186] width 80 height 68
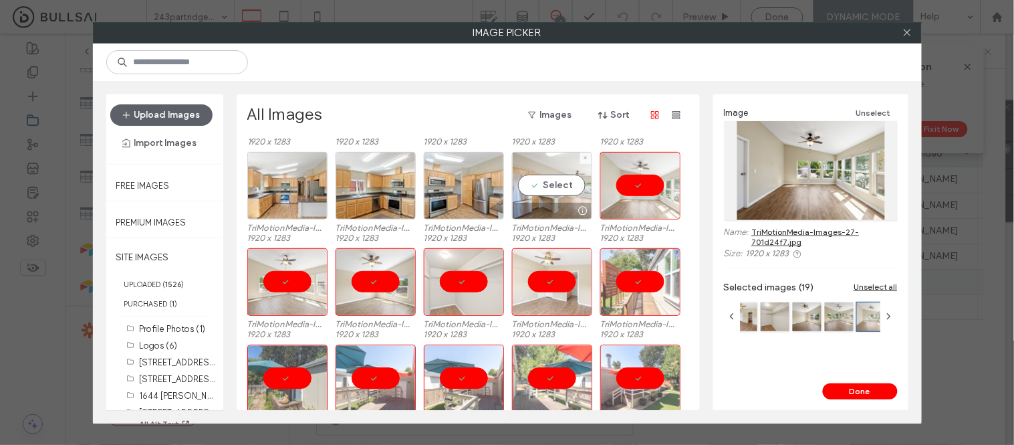
click at [548, 190] on div "Select" at bounding box center [552, 186] width 80 height 68
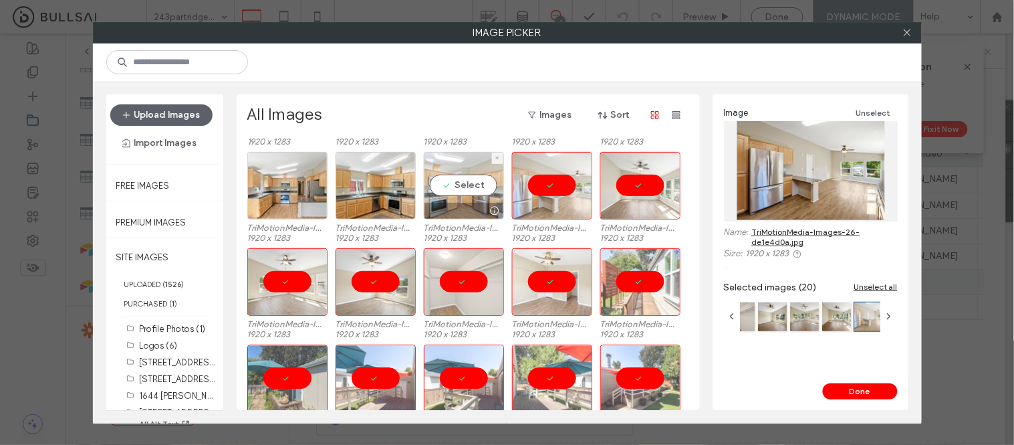
click at [462, 190] on div "Select" at bounding box center [464, 186] width 80 height 68
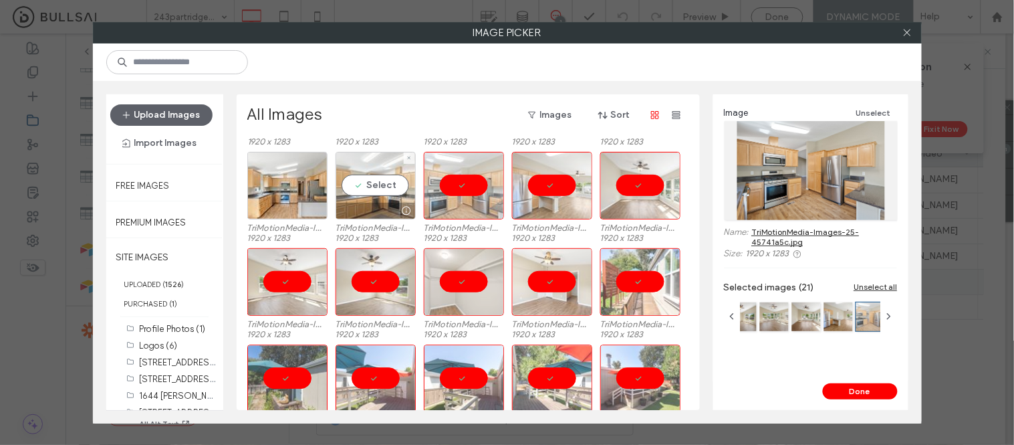
click at [351, 187] on div "Select" at bounding box center [376, 186] width 80 height 68
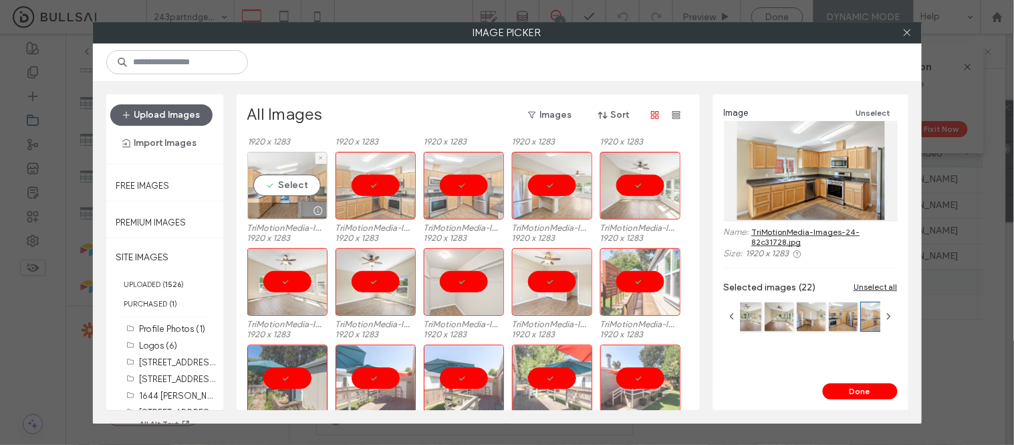
click at [297, 187] on div "Select" at bounding box center [287, 186] width 80 height 68
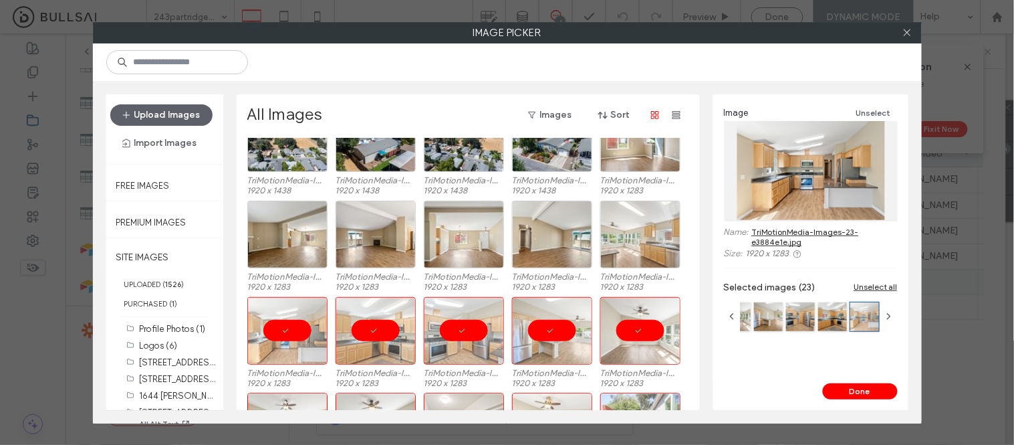
scroll to position [731, 0]
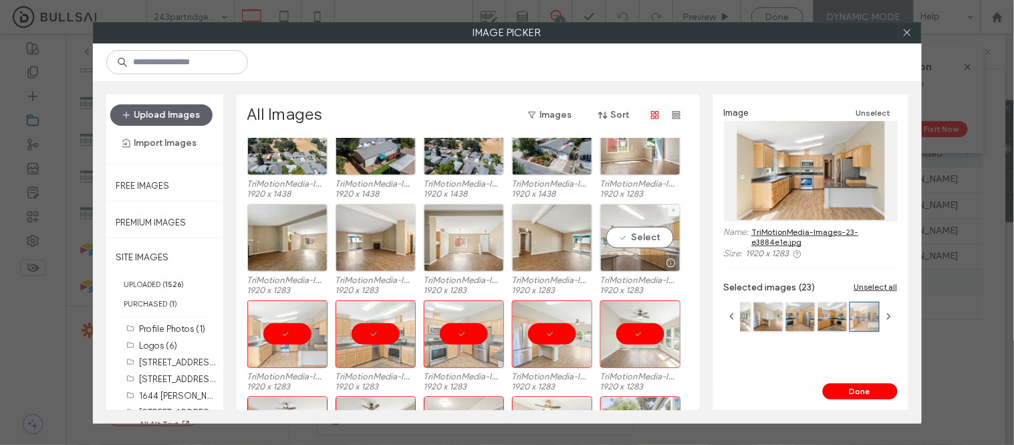
click at [649, 236] on div "Select" at bounding box center [640, 238] width 80 height 68
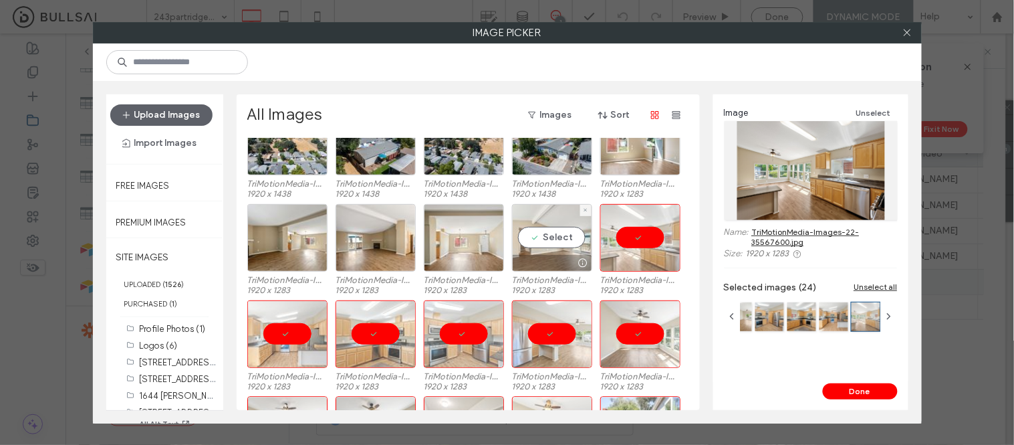
click at [555, 229] on div "Select" at bounding box center [552, 238] width 80 height 68
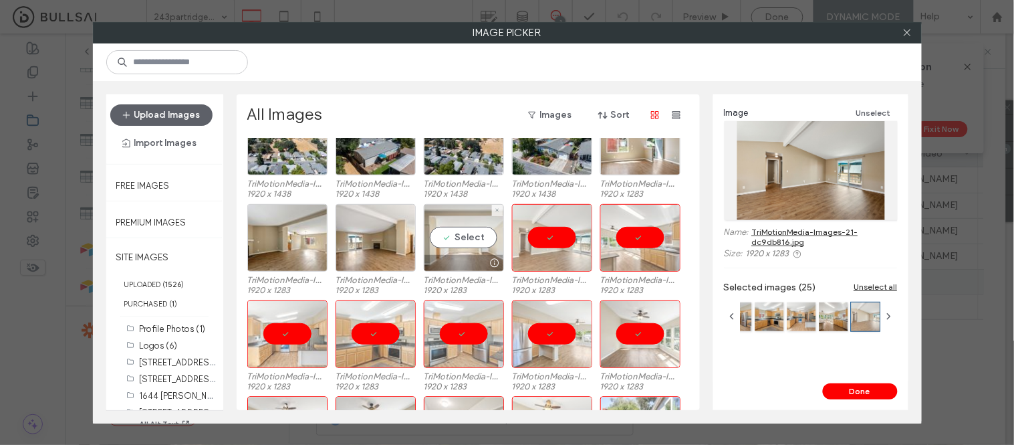
click at [448, 230] on div "Select" at bounding box center [464, 238] width 80 height 68
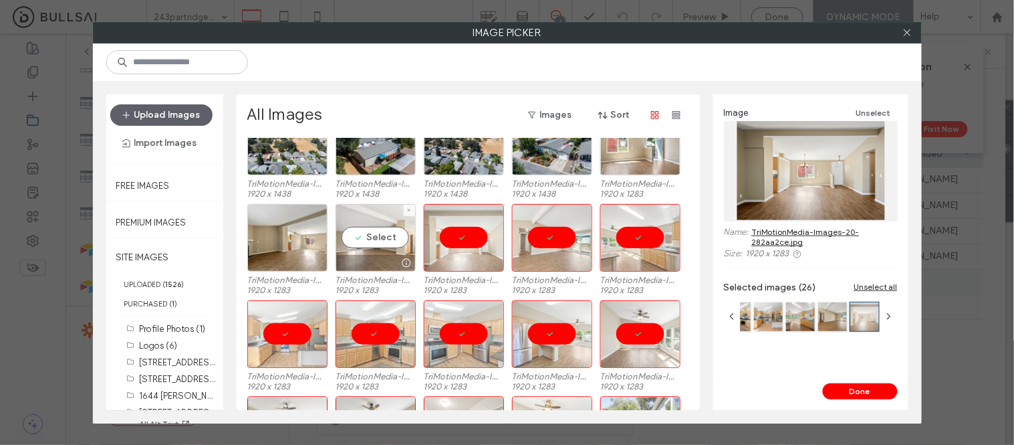
click at [373, 232] on div "Select" at bounding box center [376, 238] width 80 height 68
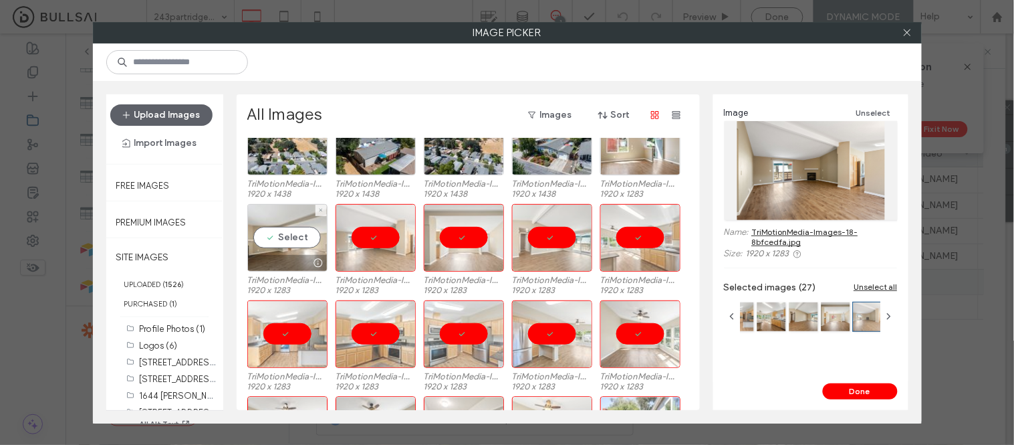
click at [297, 237] on div "Select" at bounding box center [287, 238] width 80 height 68
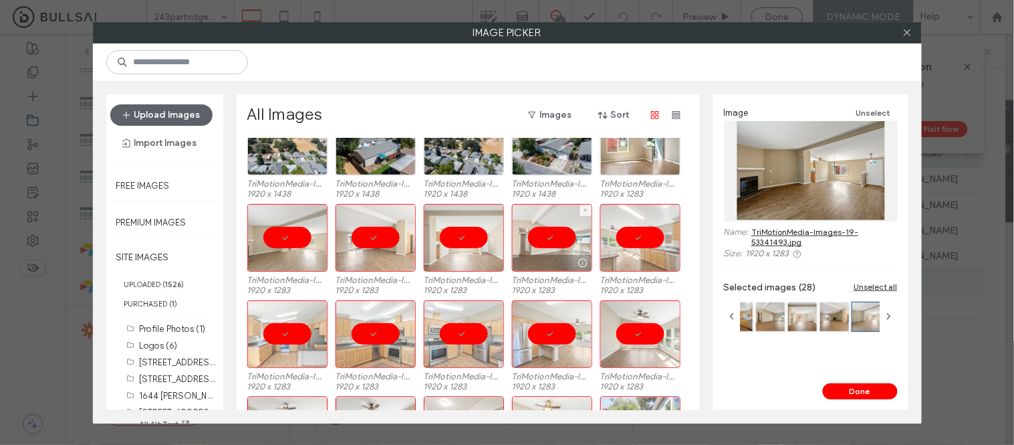
scroll to position [656, 0]
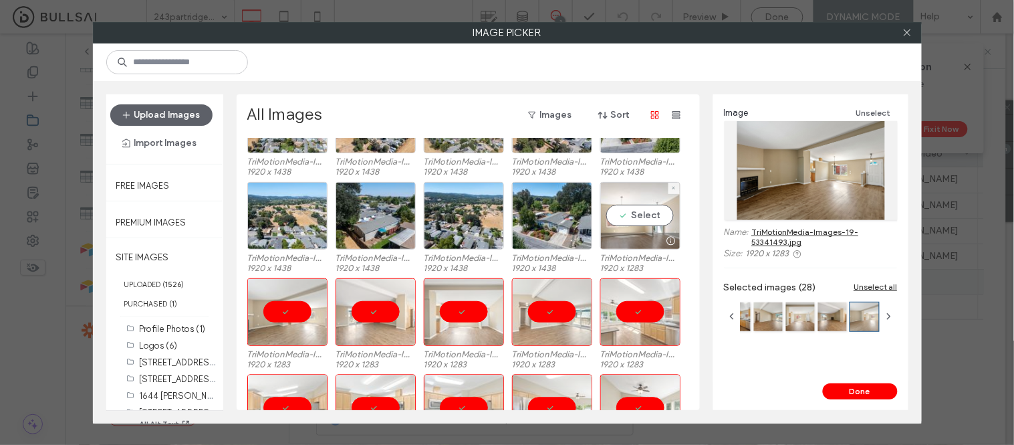
click at [629, 222] on div "Select" at bounding box center [640, 216] width 80 height 68
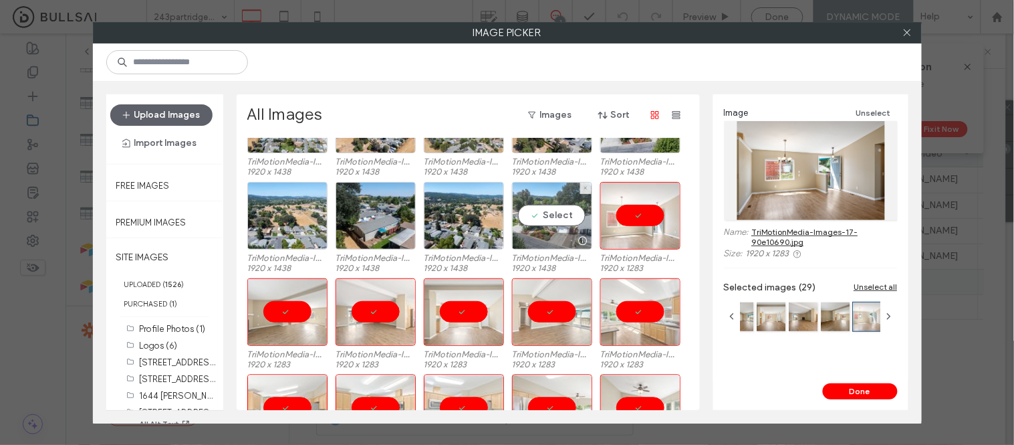
click at [545, 219] on div "Select" at bounding box center [552, 216] width 80 height 68
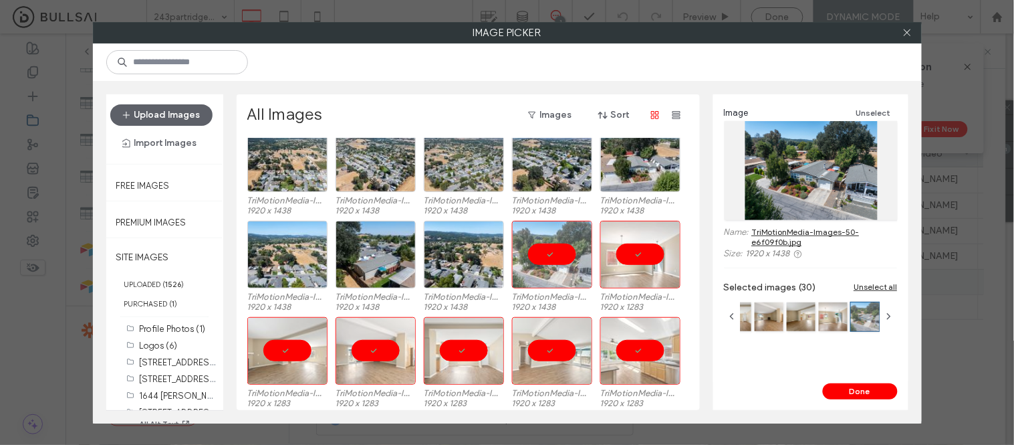
scroll to position [582, 0]
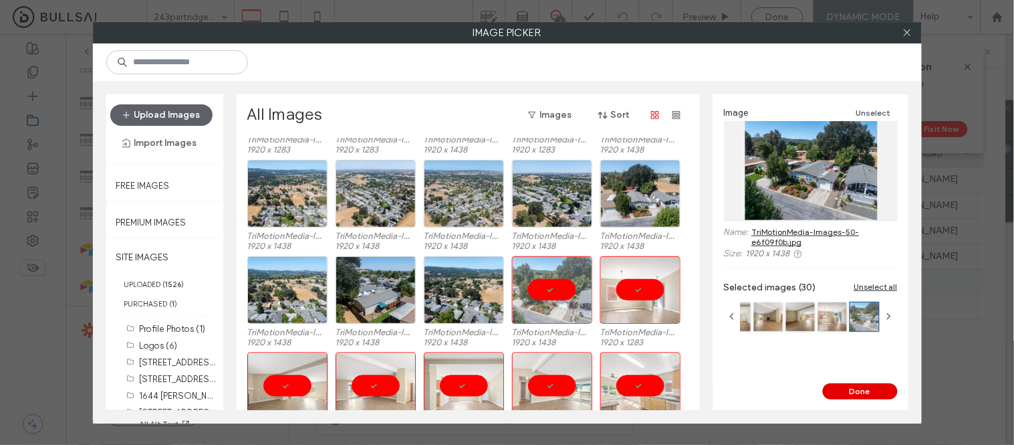
click at [849, 389] on button "Done" at bounding box center [860, 391] width 75 height 16
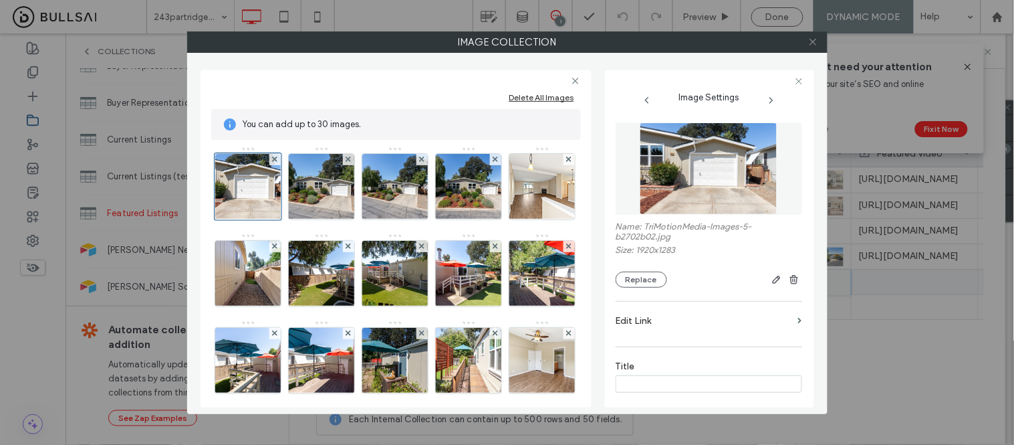
click at [810, 39] on icon at bounding box center [813, 42] width 10 height 10
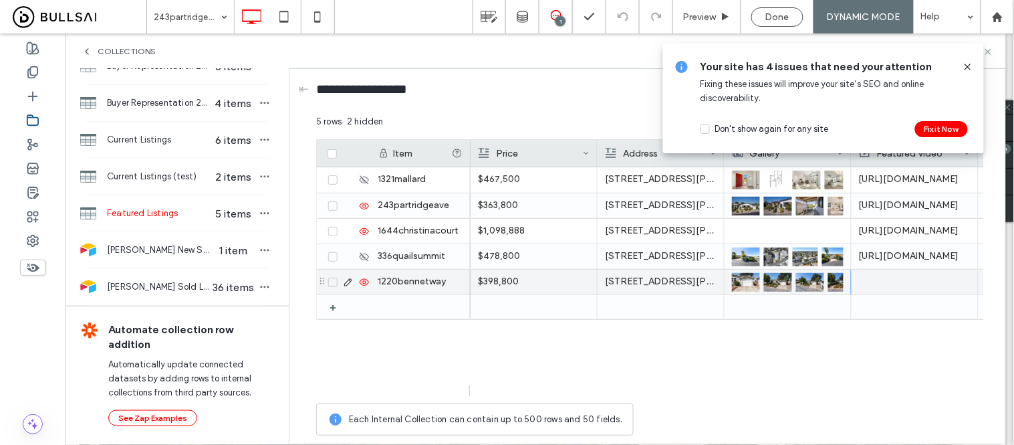
click at [893, 277] on div at bounding box center [915, 281] width 127 height 25
click at [892, 277] on div at bounding box center [915, 281] width 127 height 25
type input "**********"
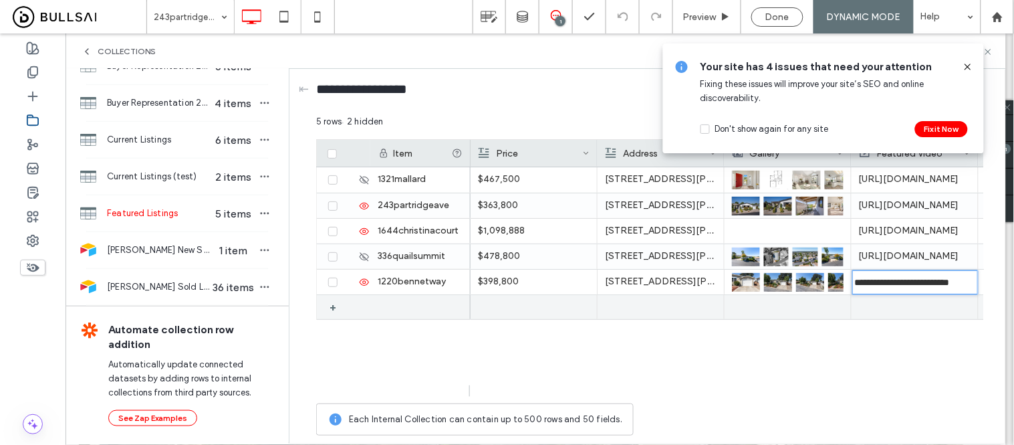
click at [806, 306] on div at bounding box center [788, 307] width 112 height 24
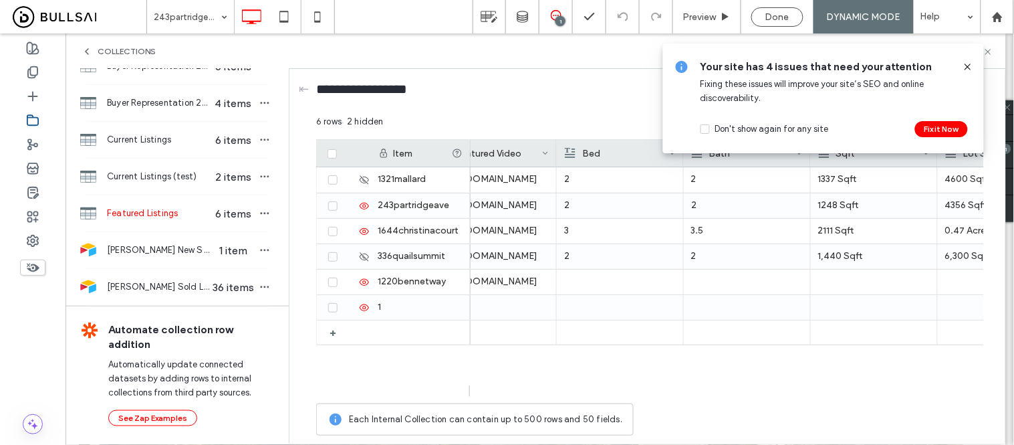
scroll to position [0, 397]
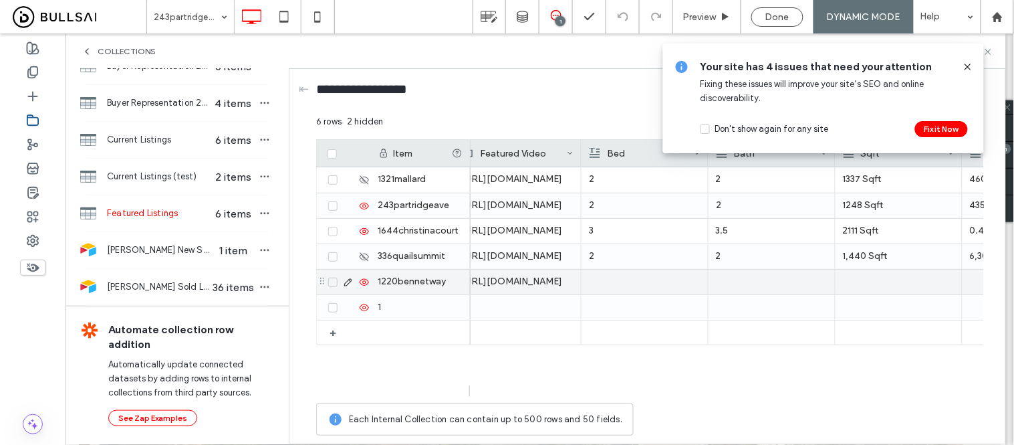
click at [647, 275] on div at bounding box center [645, 281] width 112 height 25
click at [766, 284] on div at bounding box center [772, 281] width 112 height 25
click at [766, 283] on div at bounding box center [772, 281] width 112 height 25
click at [916, 290] on div at bounding box center [899, 281] width 112 height 25
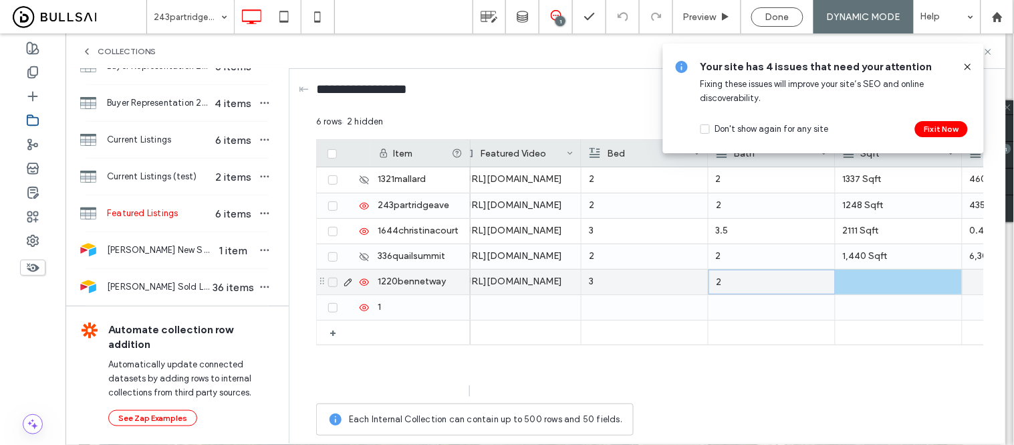
click at [902, 289] on div at bounding box center [899, 281] width 112 height 25
click at [749, 281] on p "2" at bounding box center [772, 281] width 112 height 24
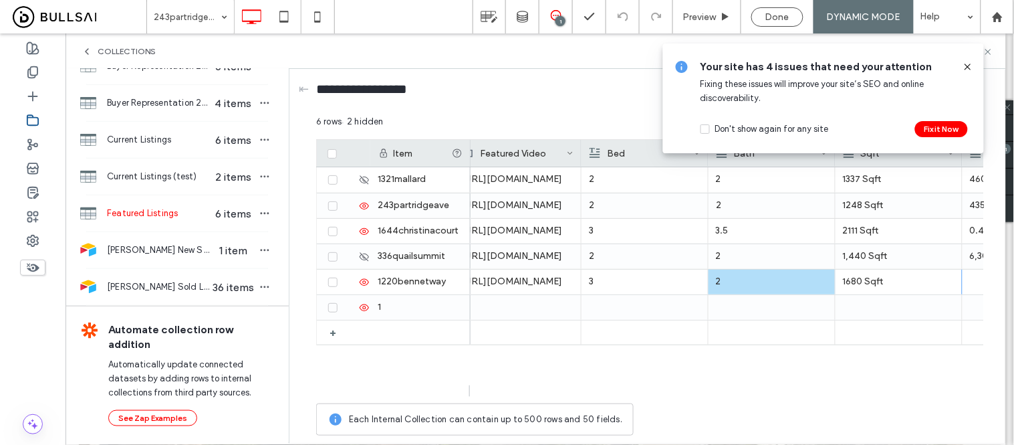
drag, startPoint x: 642, startPoint y: 384, endPoint x: 652, endPoint y: 384, distance: 9.4
click at [652, 384] on div "4600 Sqft 1337 Sqft https://www.youtube.com/embed/MmPSlx4GPdk 2 2 Bedrooms & ba…" at bounding box center [727, 281] width 513 height 229
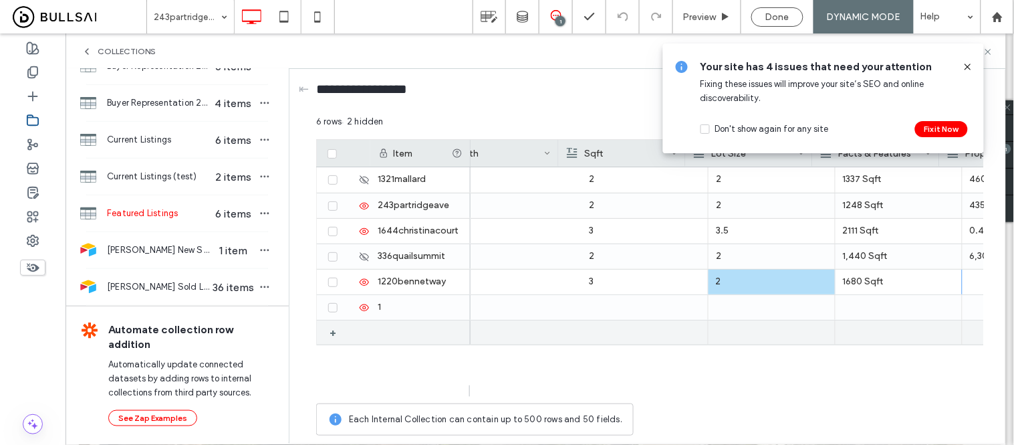
scroll to position [0, 673]
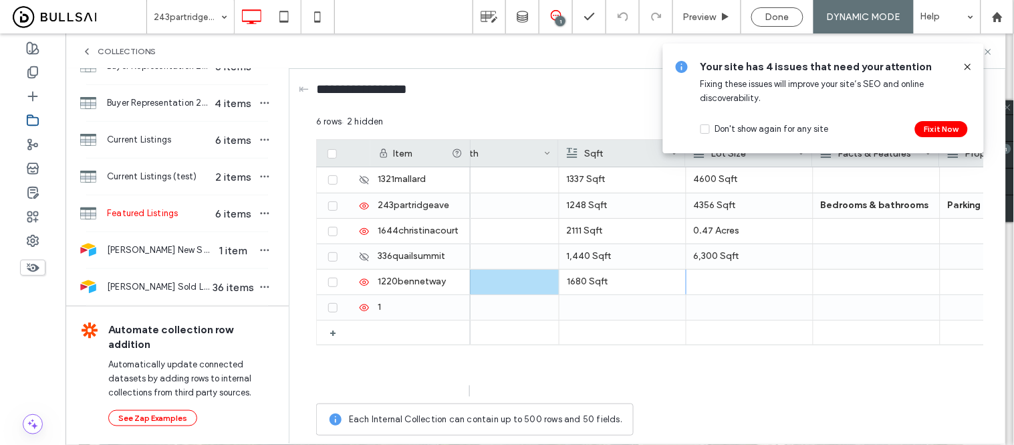
click at [967, 64] on icon at bounding box center [968, 66] width 11 height 11
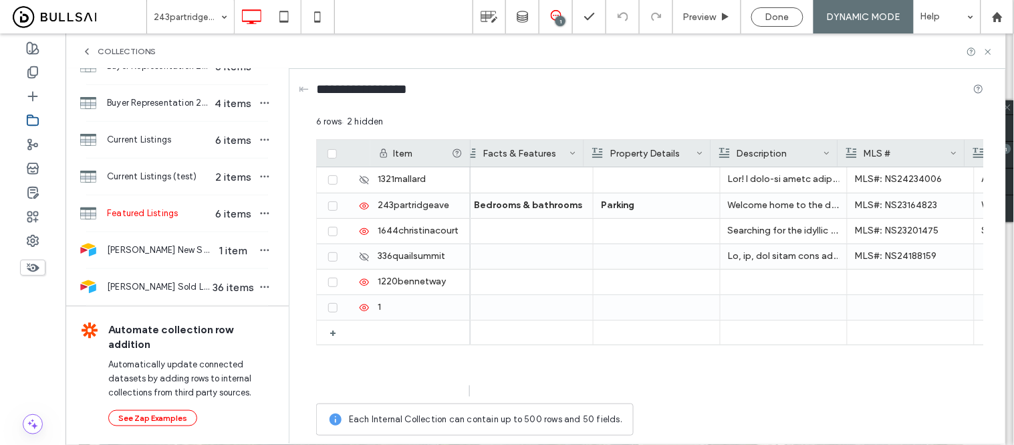
scroll to position [0, 0]
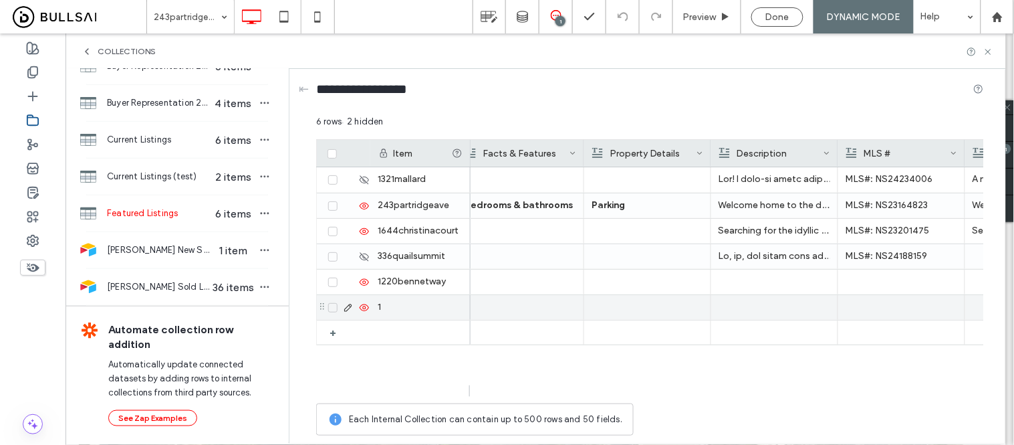
click at [767, 276] on div at bounding box center [775, 281] width 112 height 25
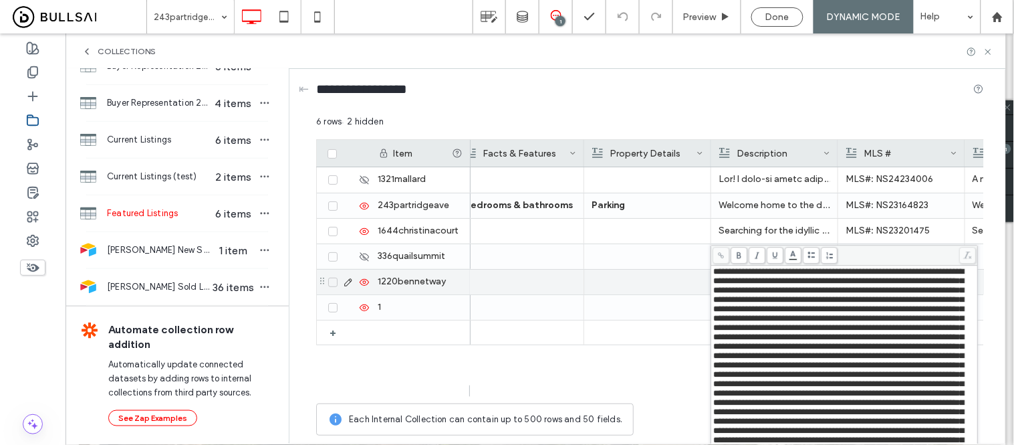
click at [638, 289] on div at bounding box center [648, 281] width 112 height 25
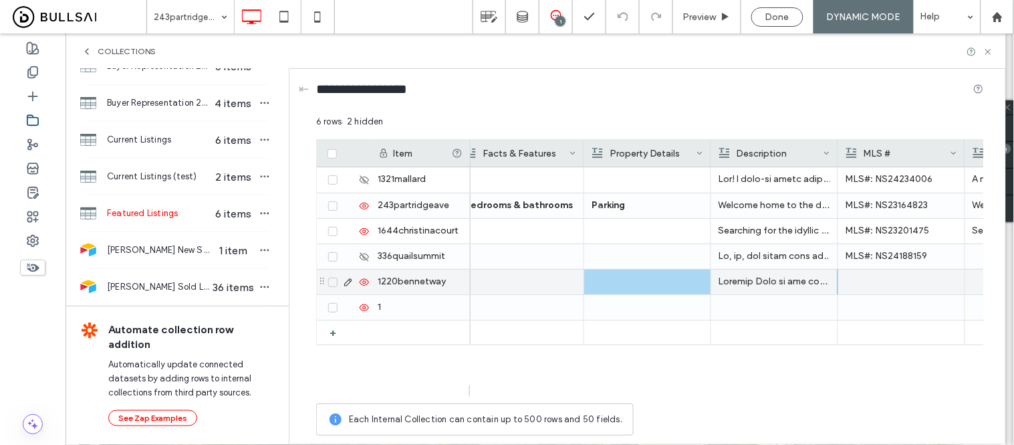
click at [884, 281] on div at bounding box center [902, 281] width 112 height 25
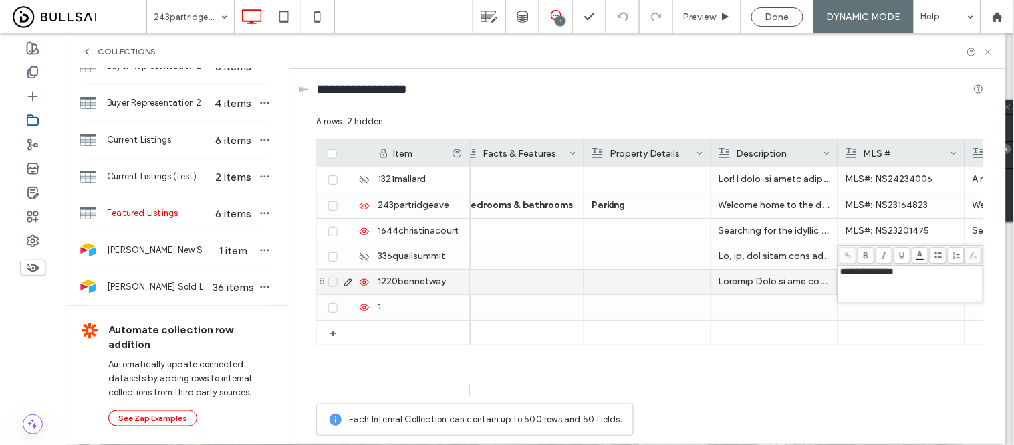
click at [764, 281] on p at bounding box center [775, 281] width 112 height 24
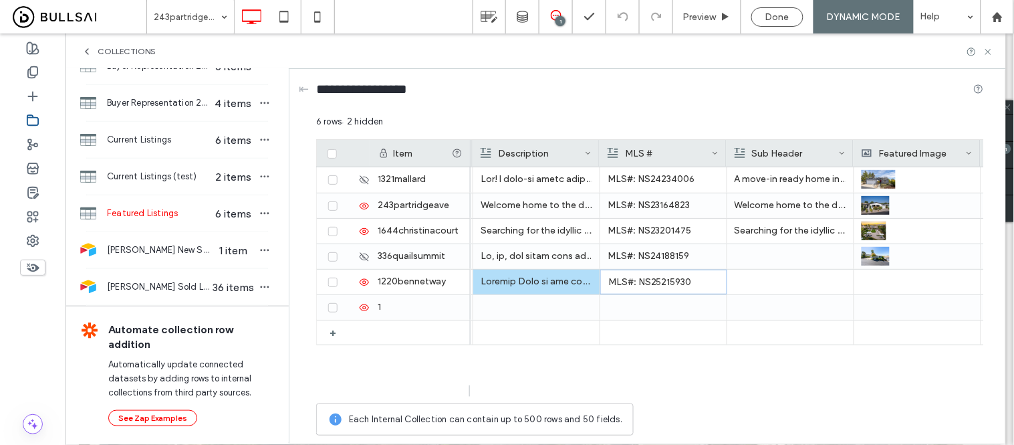
scroll to position [0, 1310]
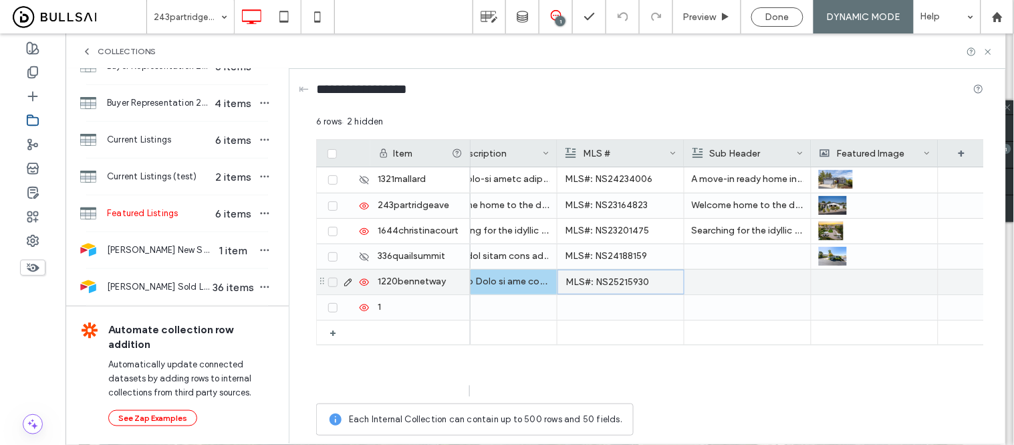
click at [834, 283] on div at bounding box center [875, 281] width 112 height 25
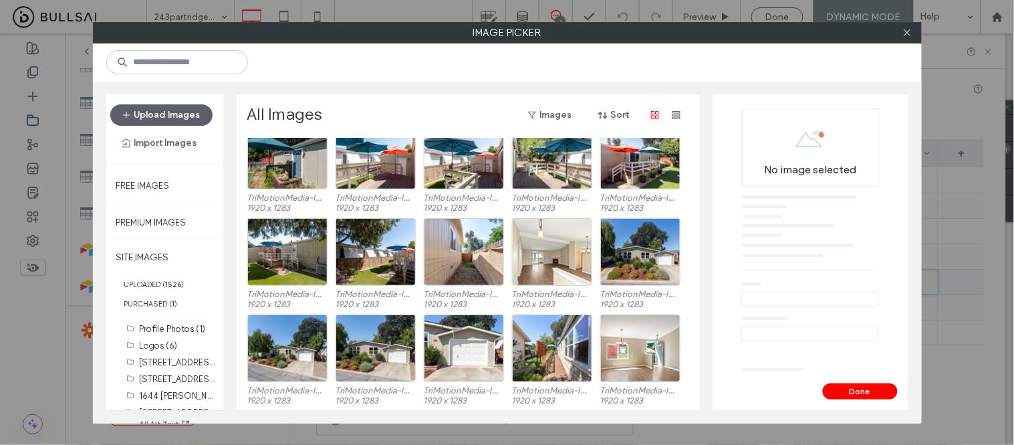
scroll to position [1115, 0]
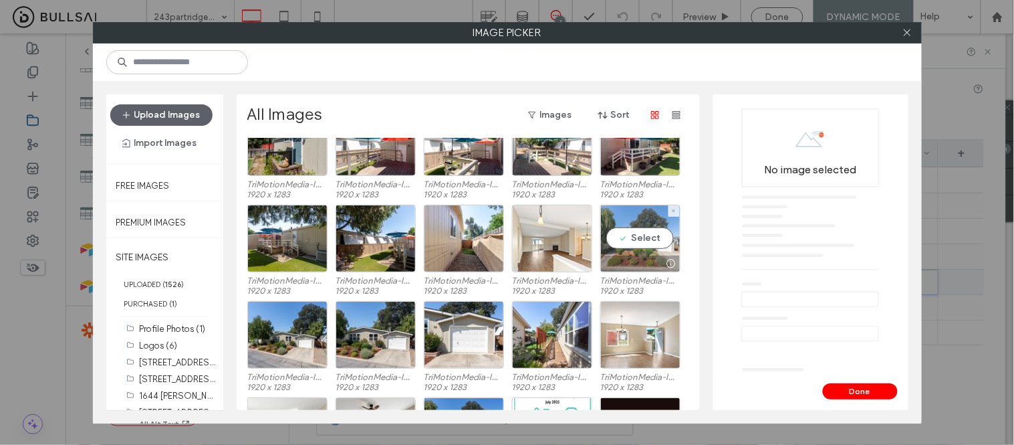
click at [637, 237] on div "Select" at bounding box center [640, 239] width 80 height 68
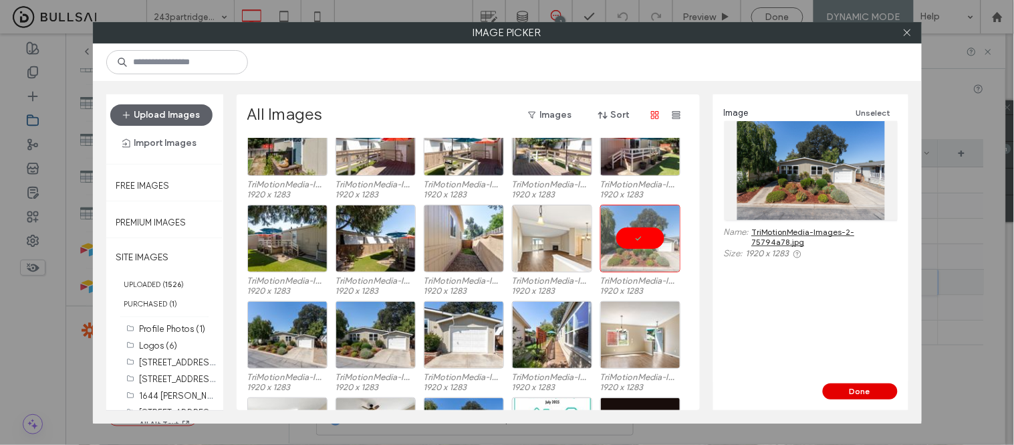
click at [863, 385] on button "Done" at bounding box center [860, 391] width 75 height 16
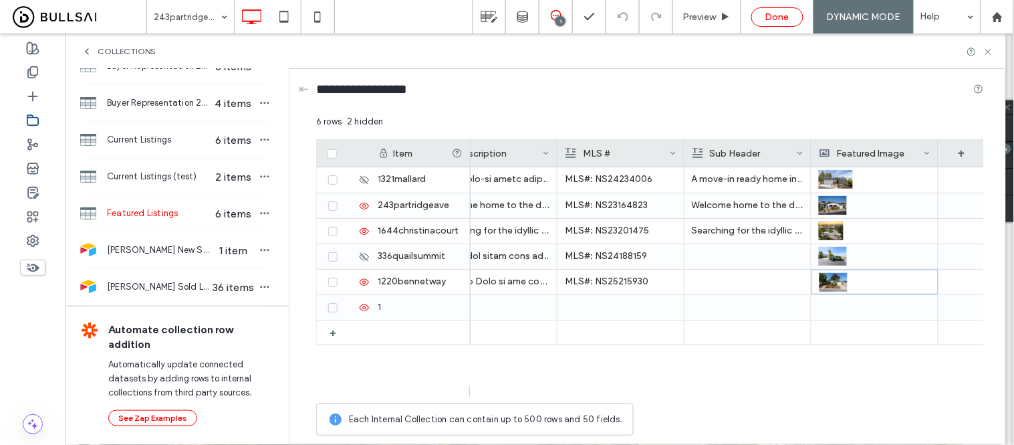
click at [779, 19] on span "Done" at bounding box center [777, 16] width 24 height 11
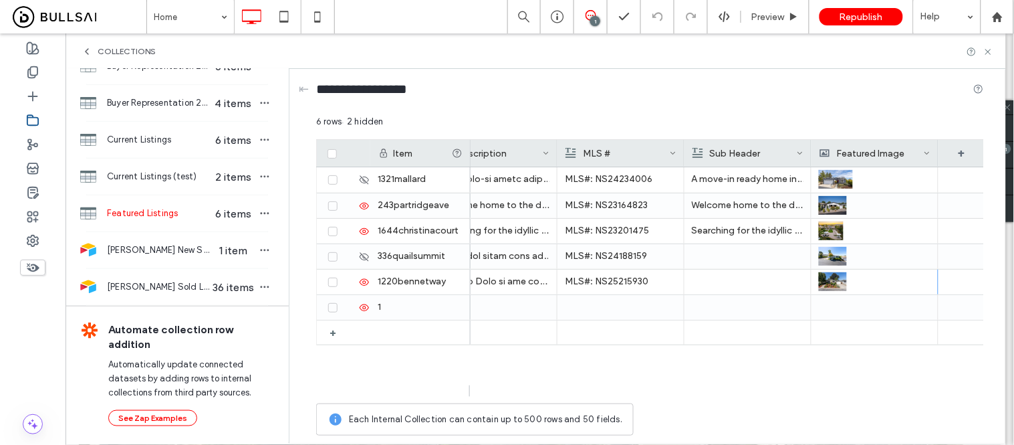
click at [880, 22] on div at bounding box center [507, 222] width 1014 height 445
